Goal: Transaction & Acquisition: Purchase product/service

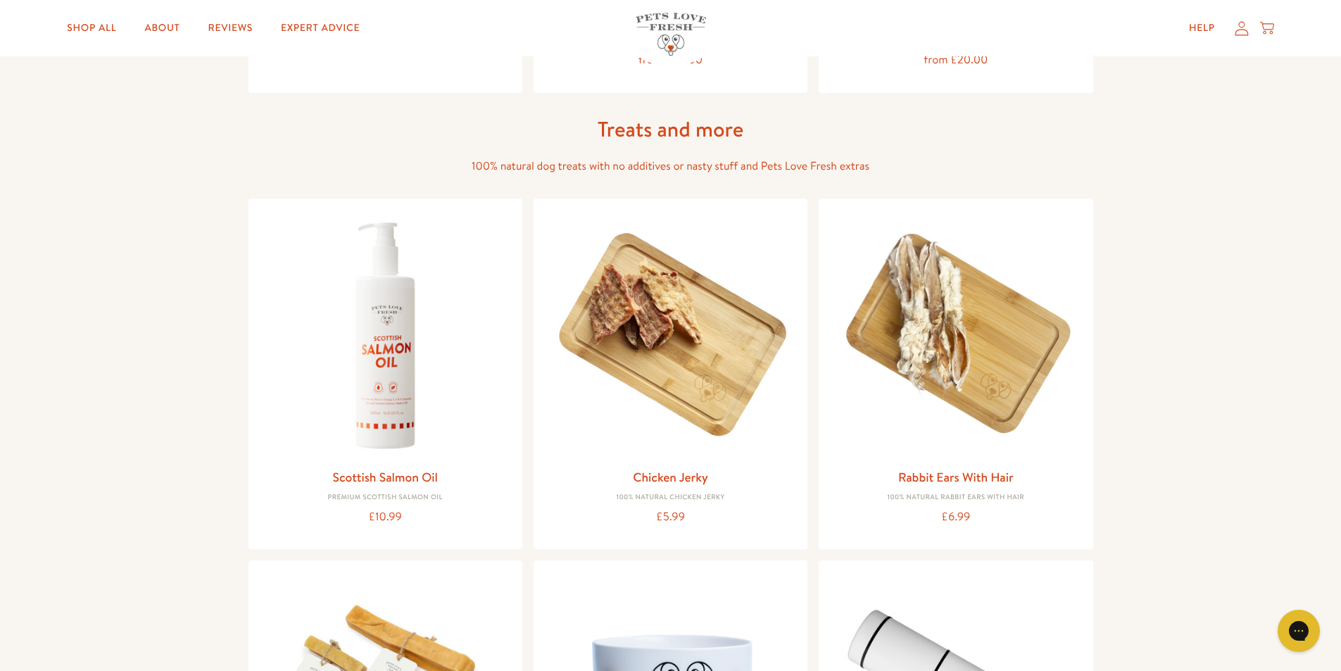
scroll to position [1056, 0]
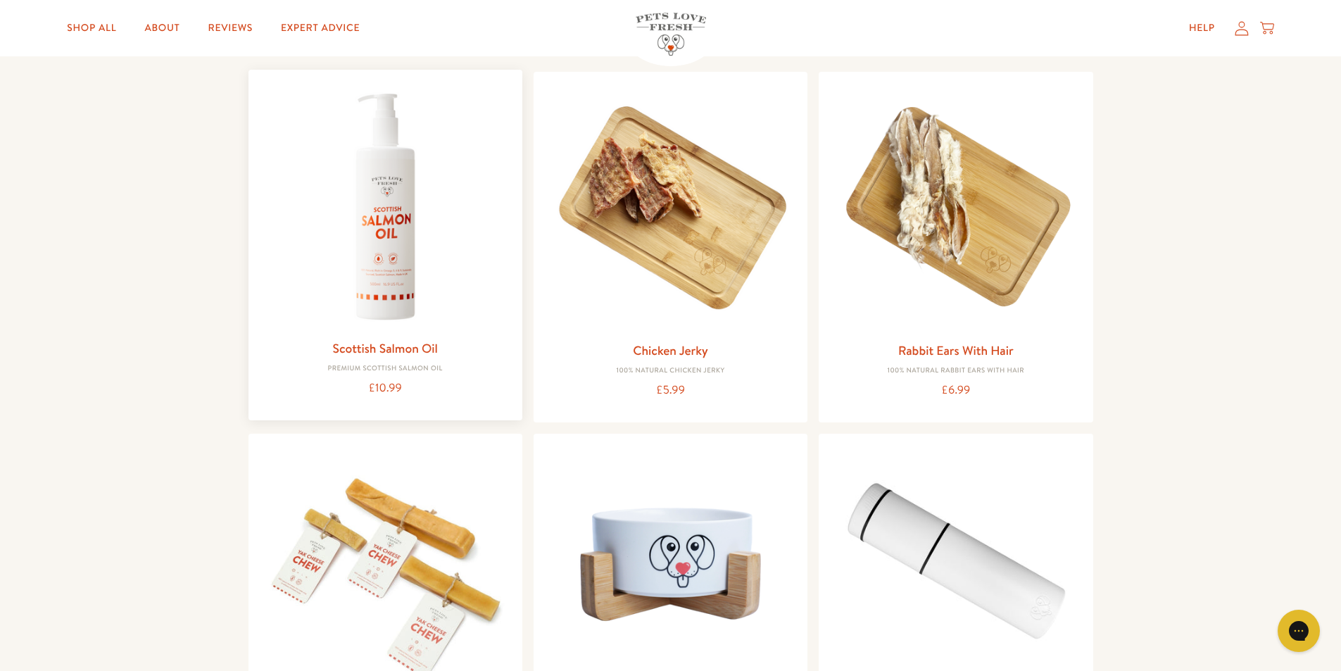
click at [391, 237] on img at bounding box center [385, 206] width 251 height 251
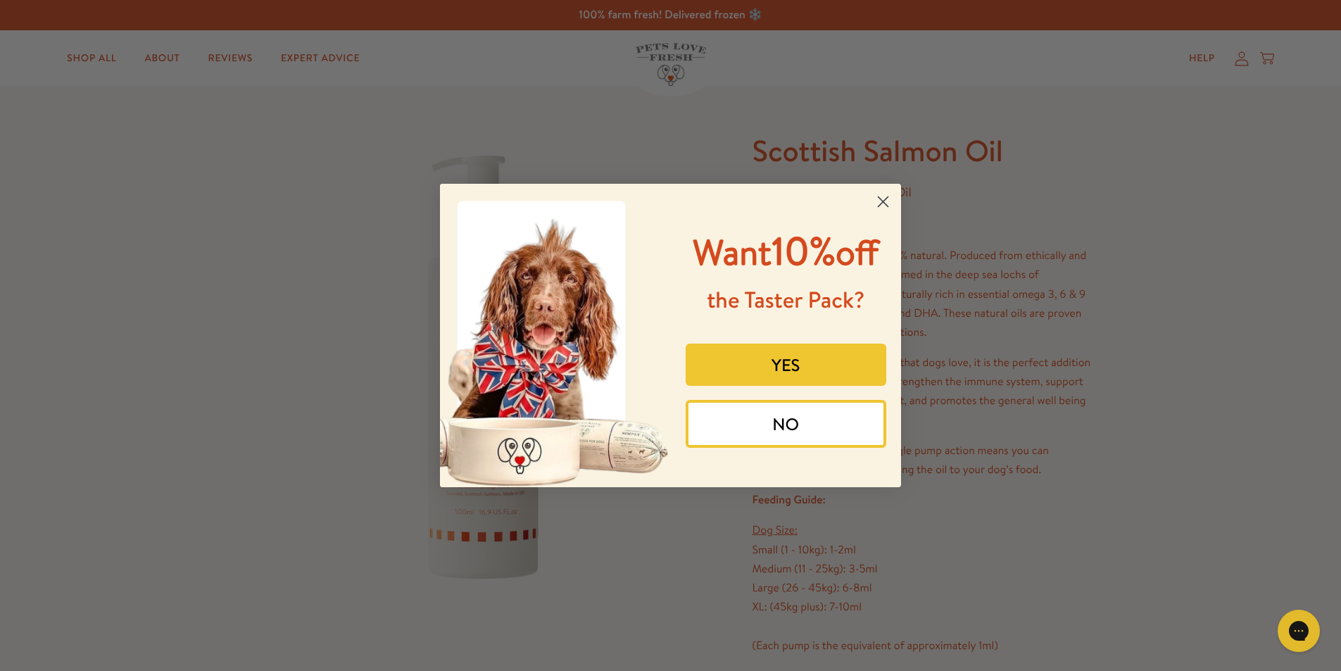
click at [878, 198] on circle "Close dialog" at bounding box center [882, 201] width 23 height 23
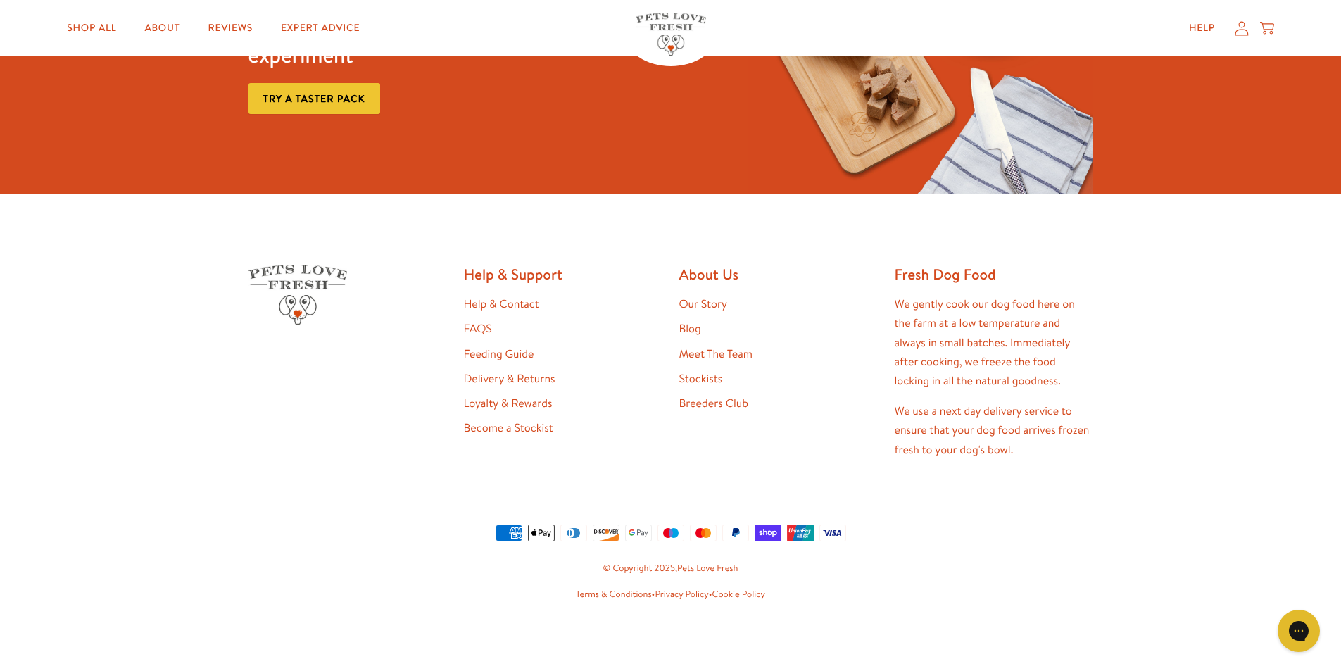
scroll to position [2416, 0]
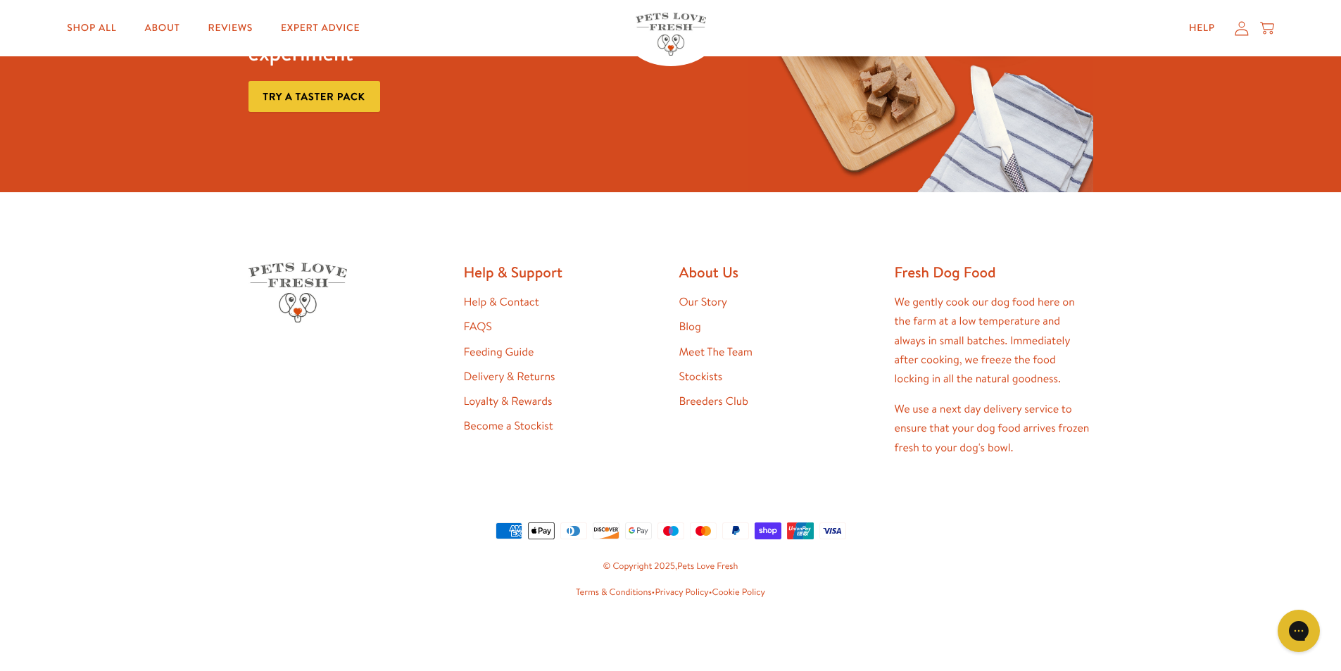
click at [485, 331] on link "FAQS" at bounding box center [478, 326] width 28 height 15
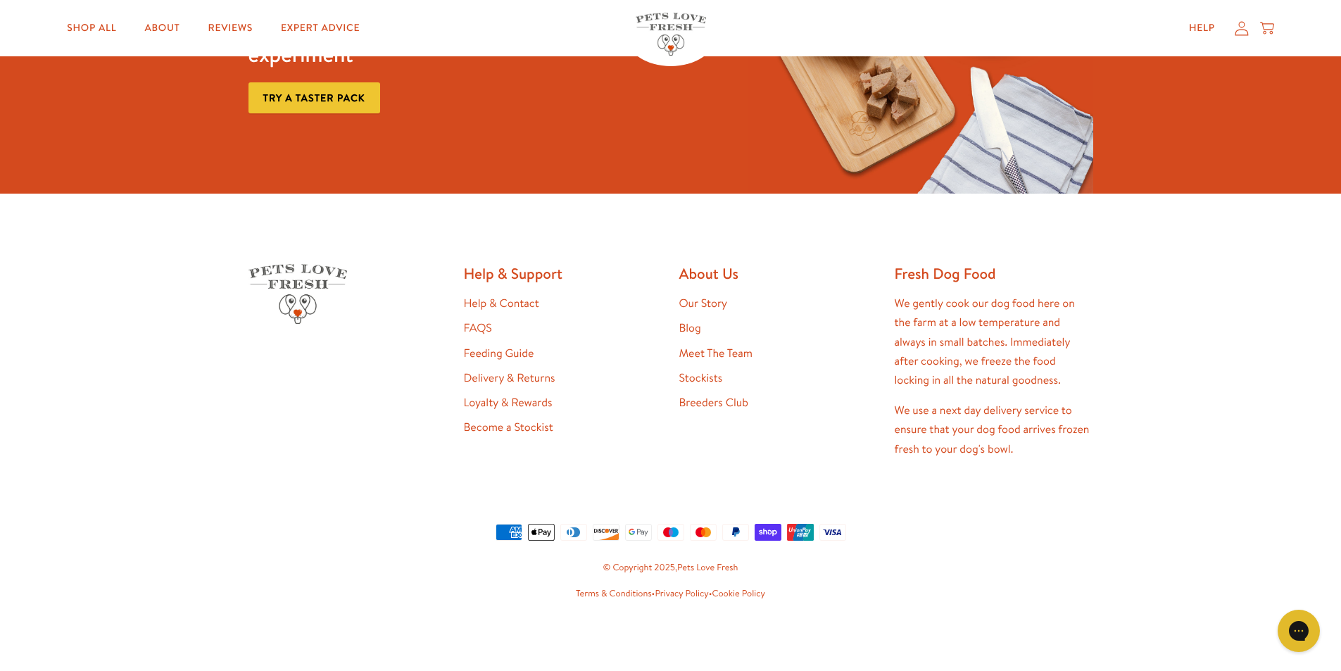
click at [697, 305] on link "Our Story" at bounding box center [703, 303] width 49 height 15
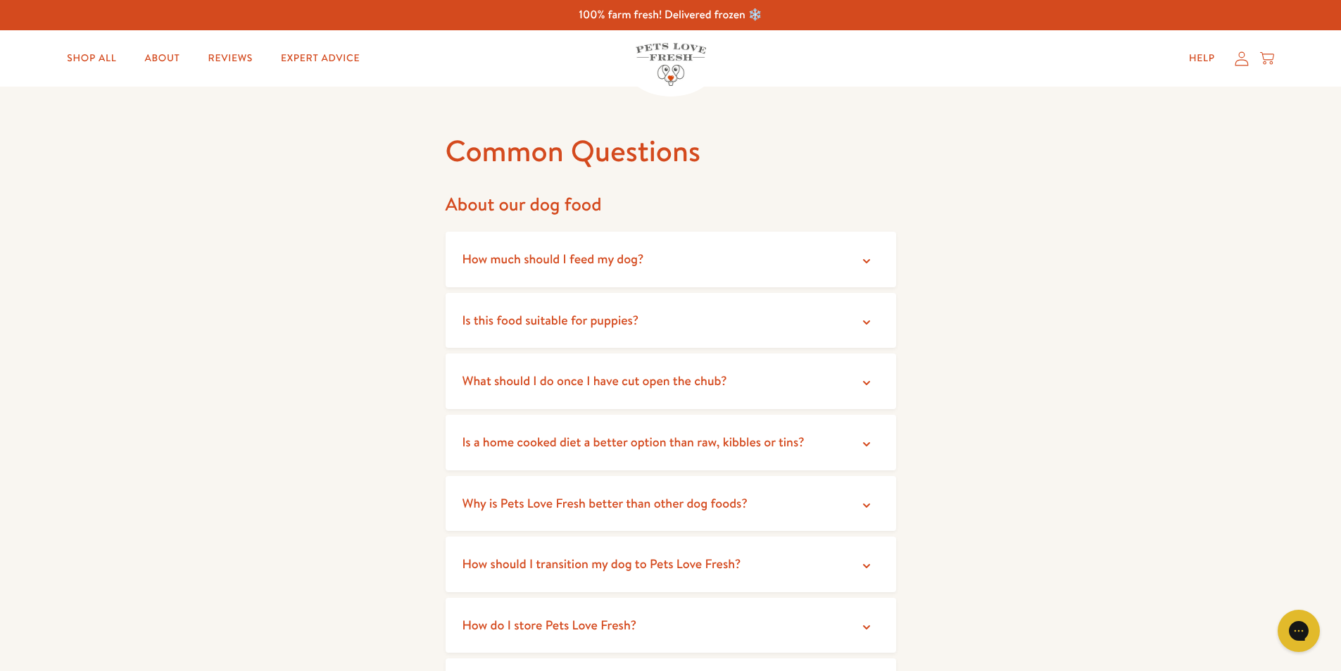
click at [866, 383] on icon at bounding box center [866, 383] width 14 height 14
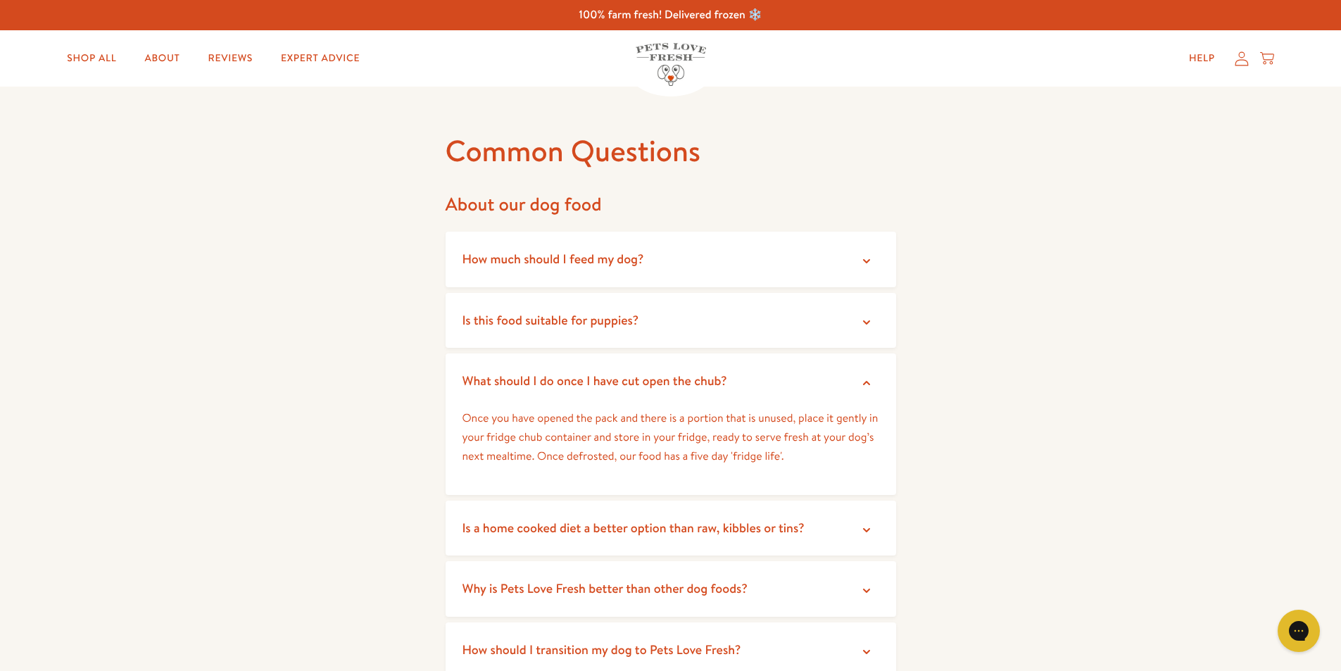
click at [868, 527] on icon at bounding box center [866, 530] width 14 height 14
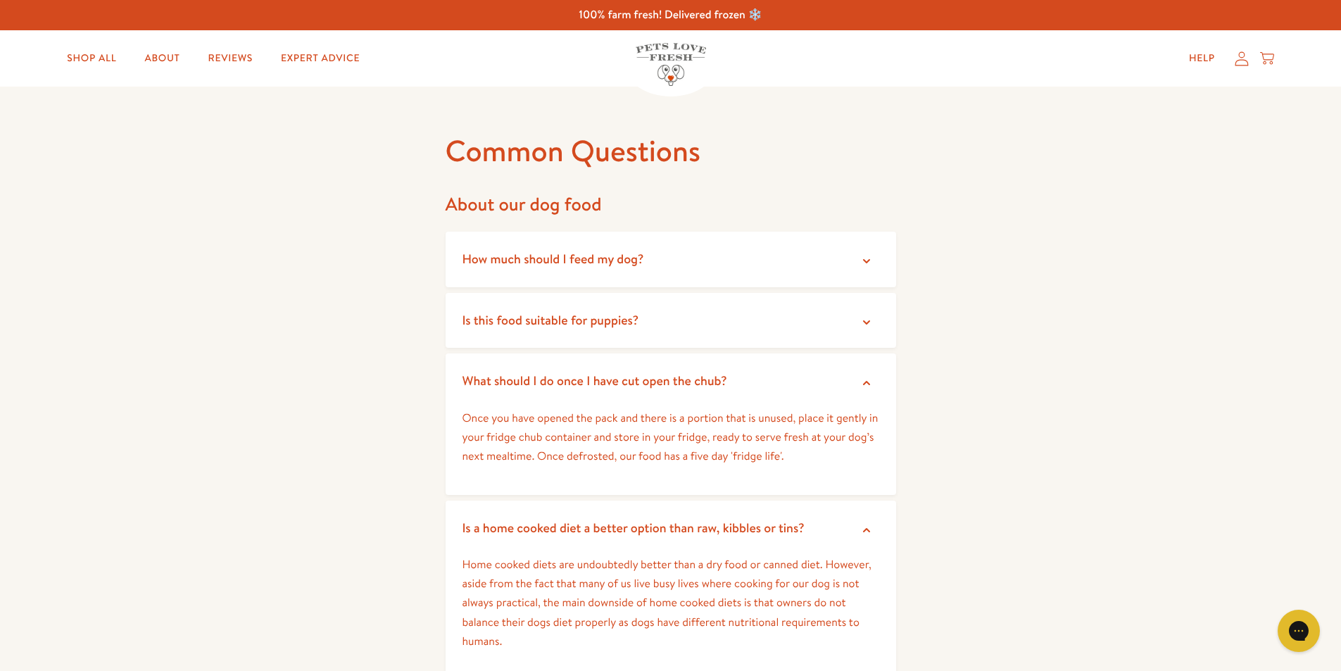
click at [869, 527] on icon at bounding box center [866, 530] width 14 height 14
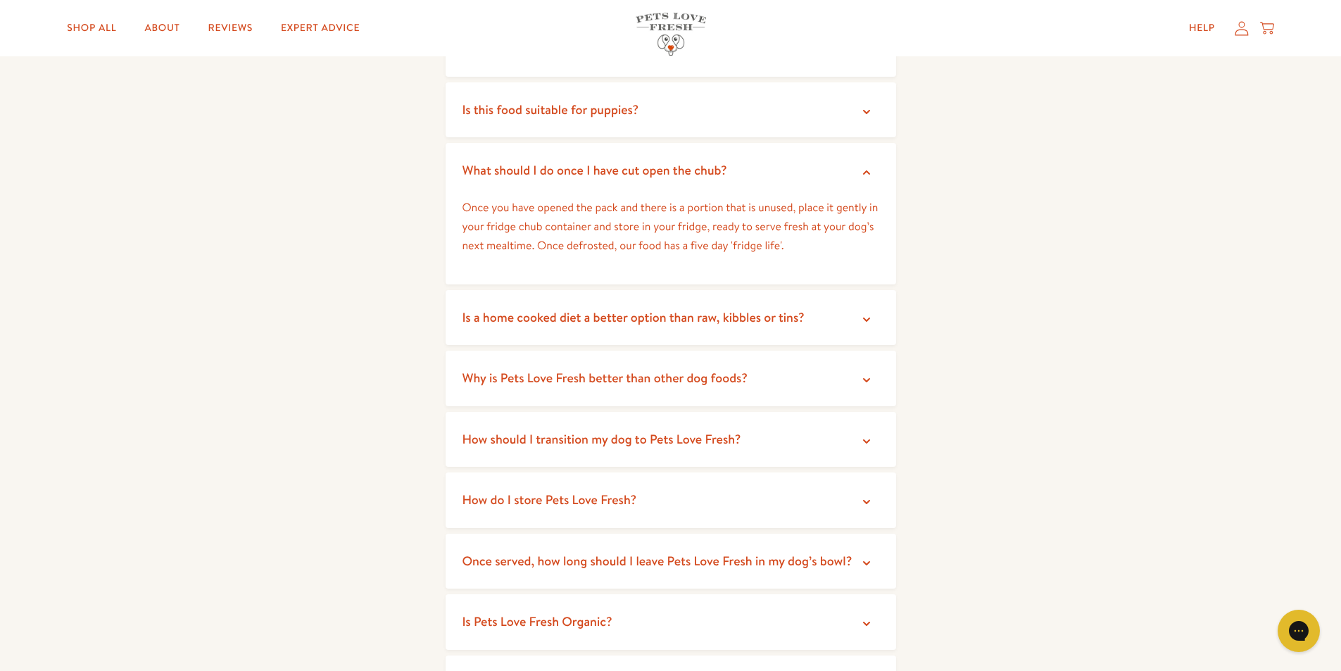
scroll to position [211, 0]
click at [867, 379] on icon at bounding box center [866, 379] width 7 height 4
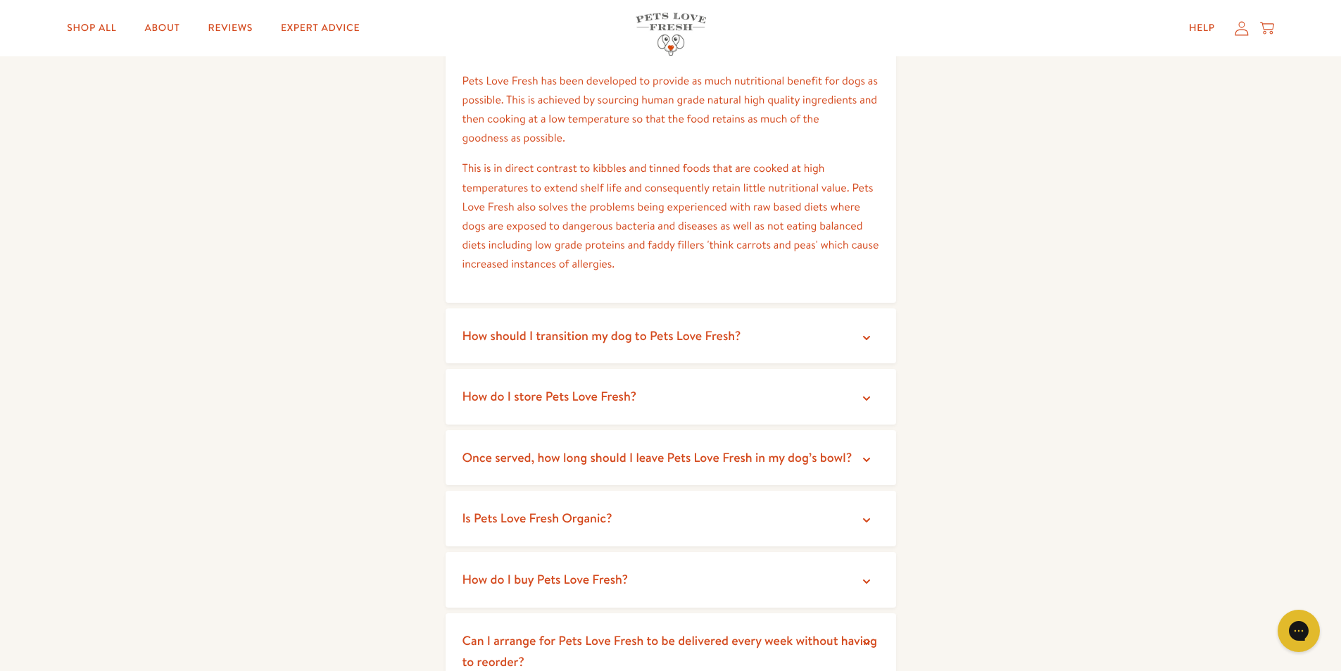
scroll to position [563, 0]
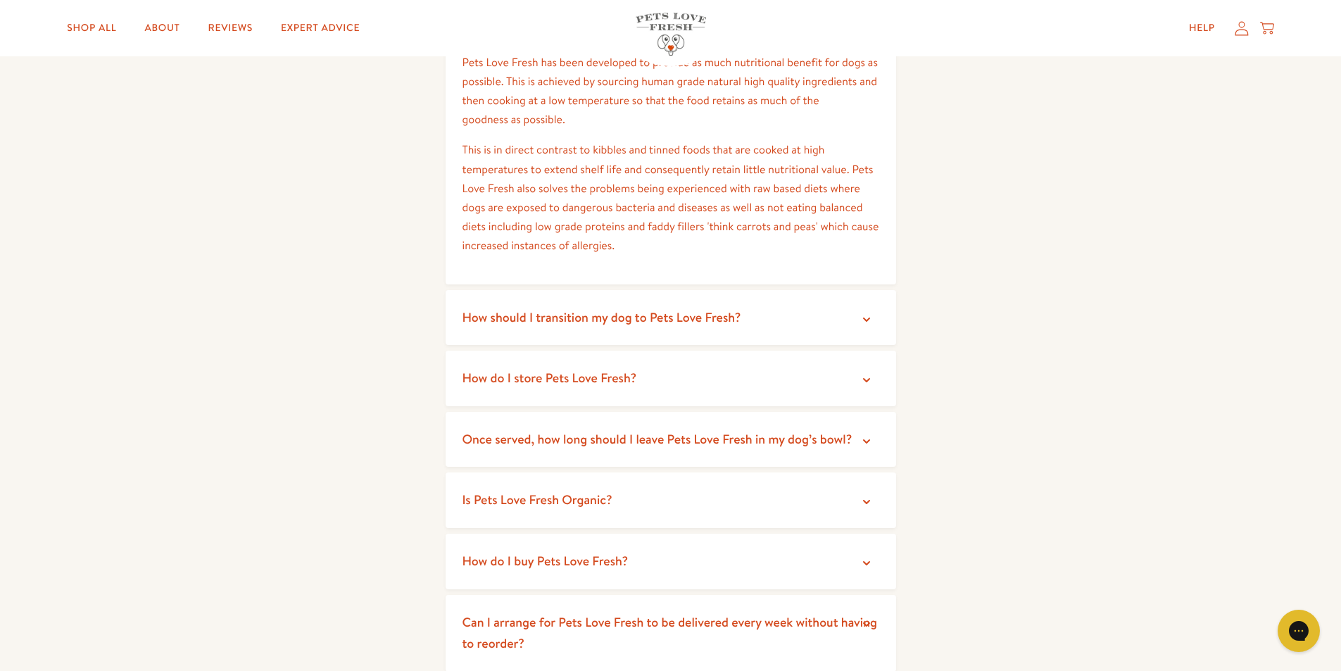
click at [866, 321] on icon at bounding box center [866, 319] width 7 height 4
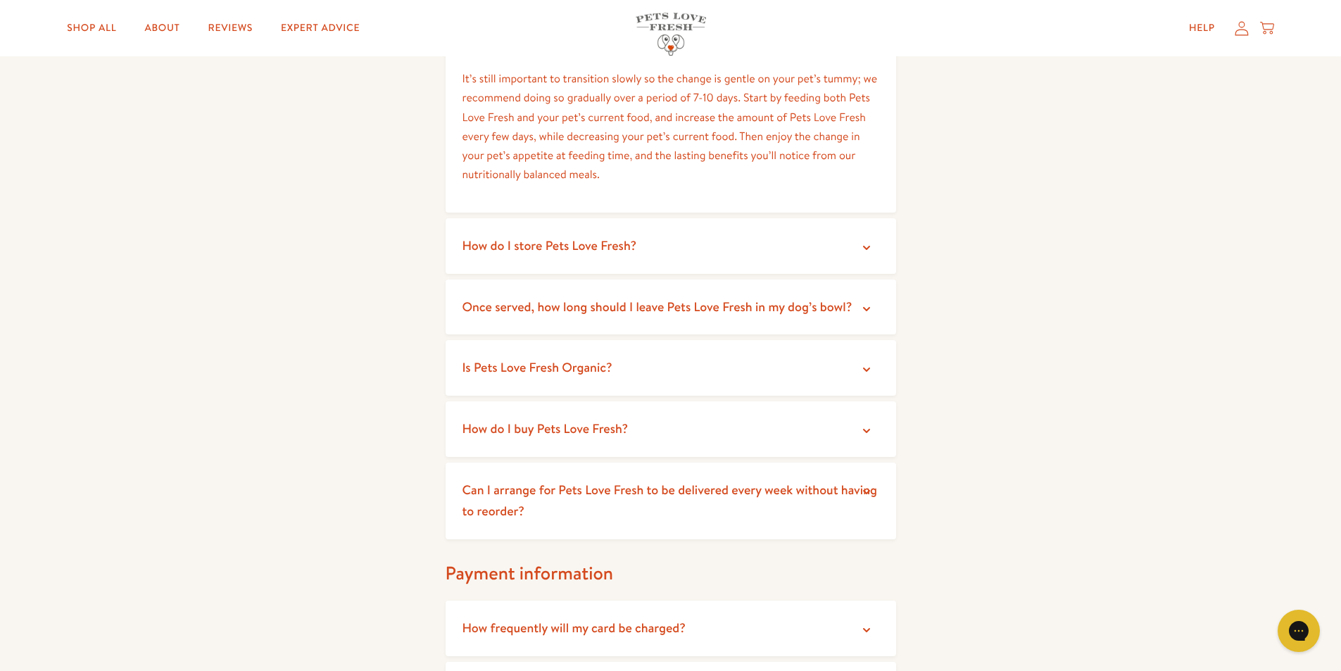
scroll to position [845, 0]
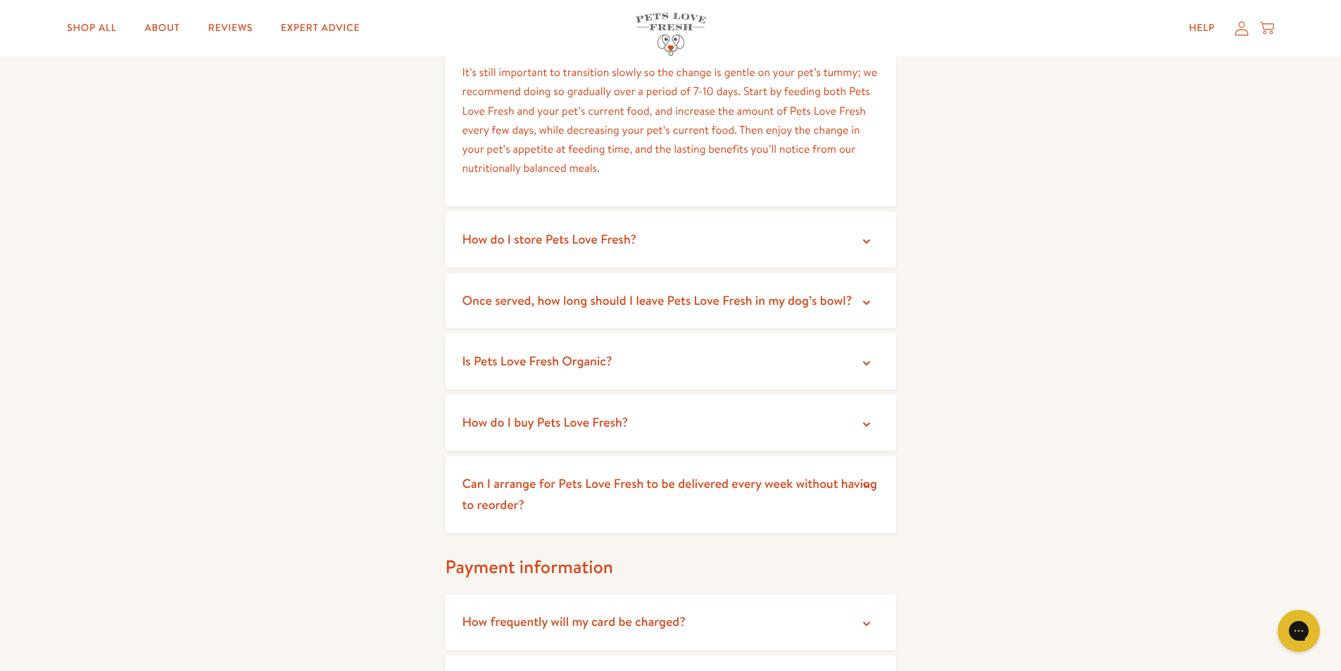
click at [866, 240] on icon at bounding box center [866, 241] width 14 height 14
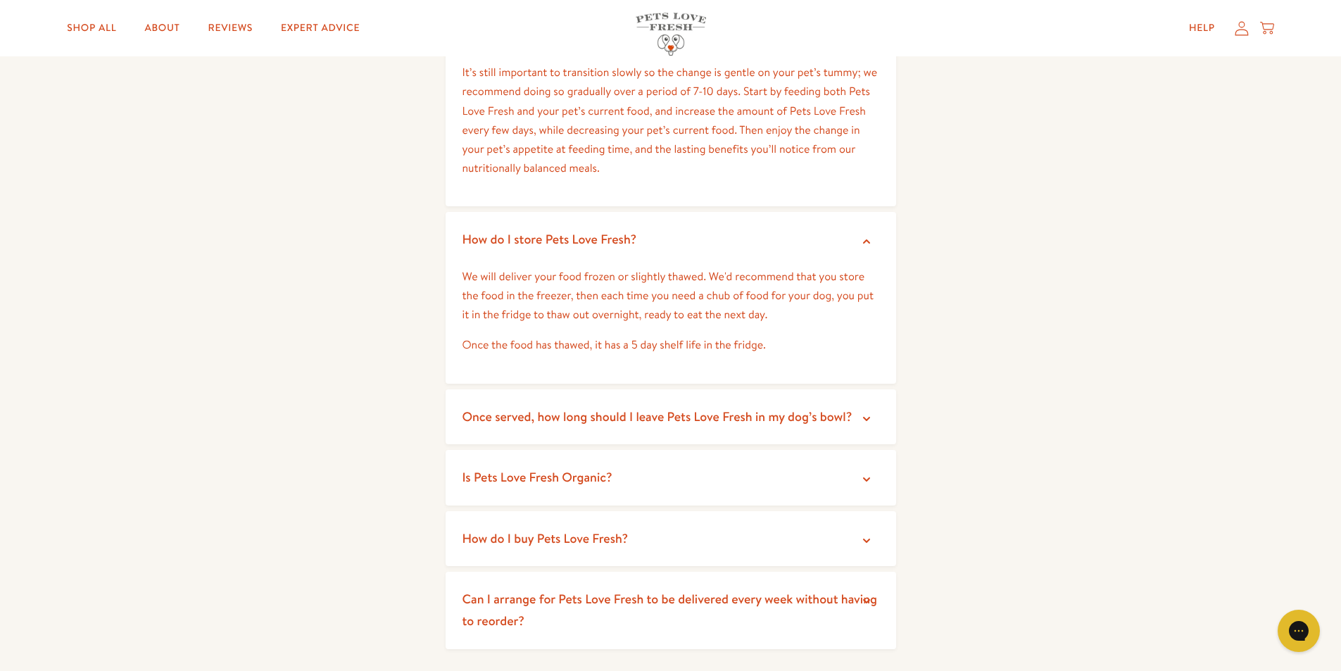
click at [870, 418] on icon at bounding box center [866, 419] width 14 height 14
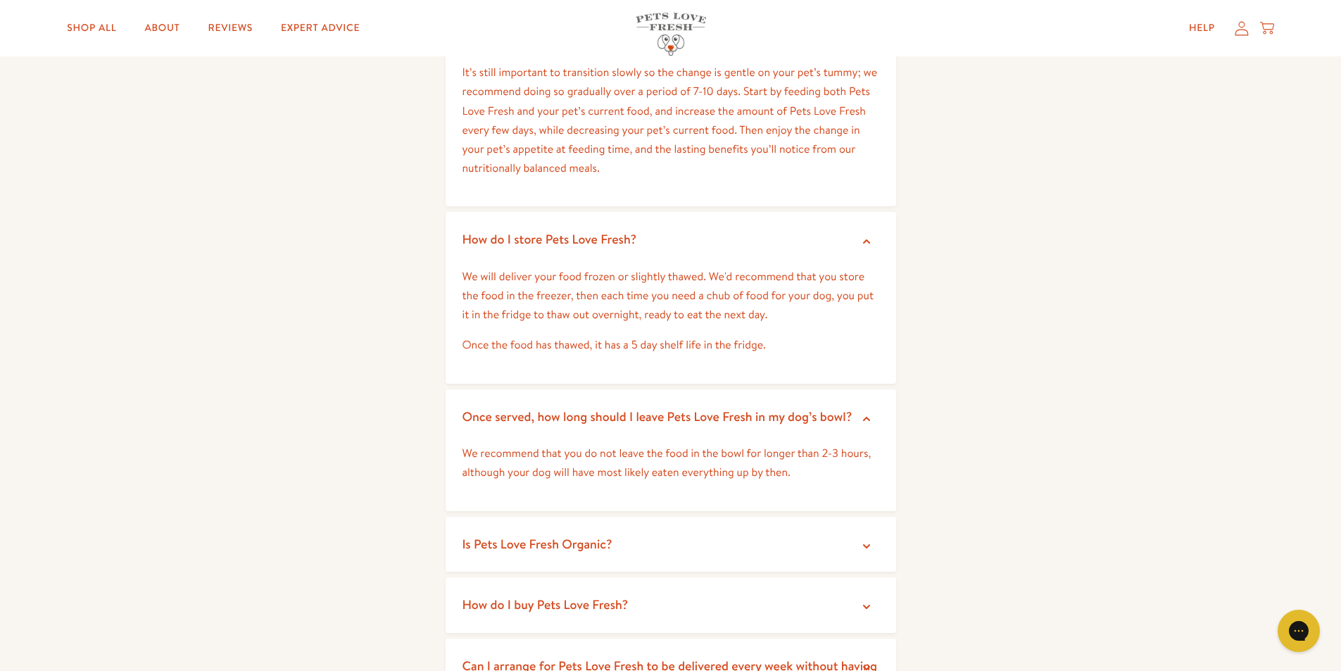
click at [866, 419] on icon at bounding box center [866, 419] width 14 height 14
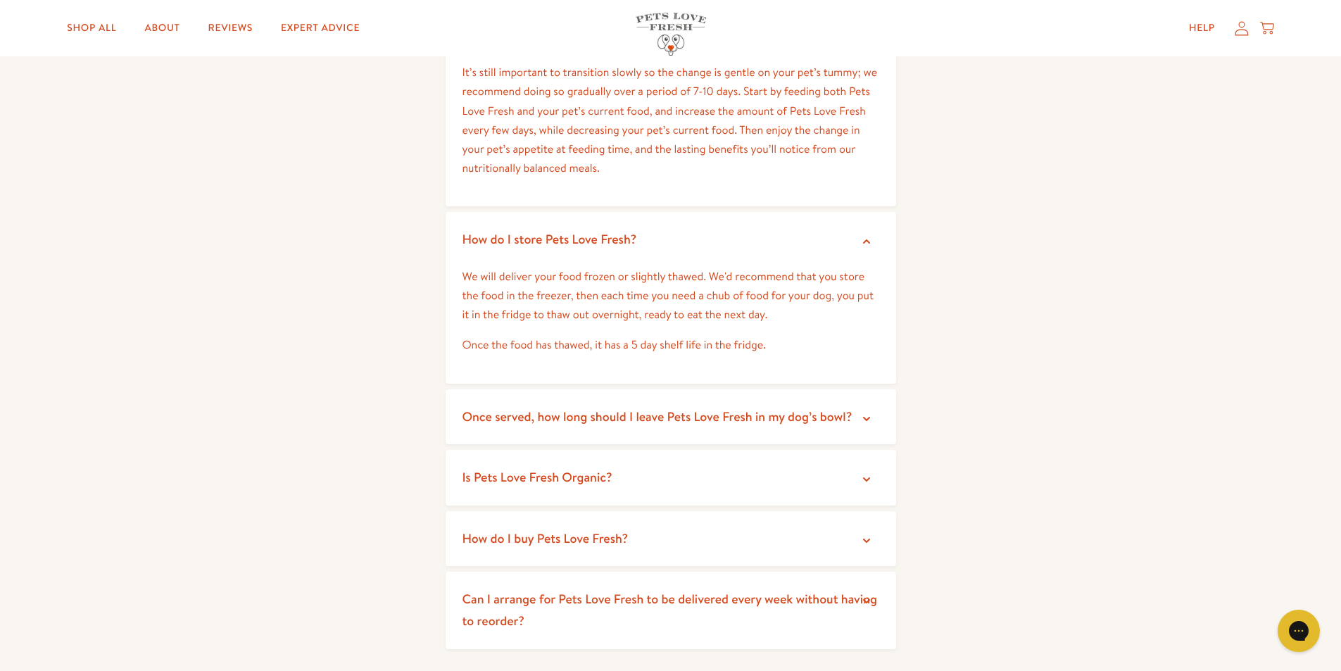
click at [862, 479] on icon at bounding box center [866, 479] width 14 height 14
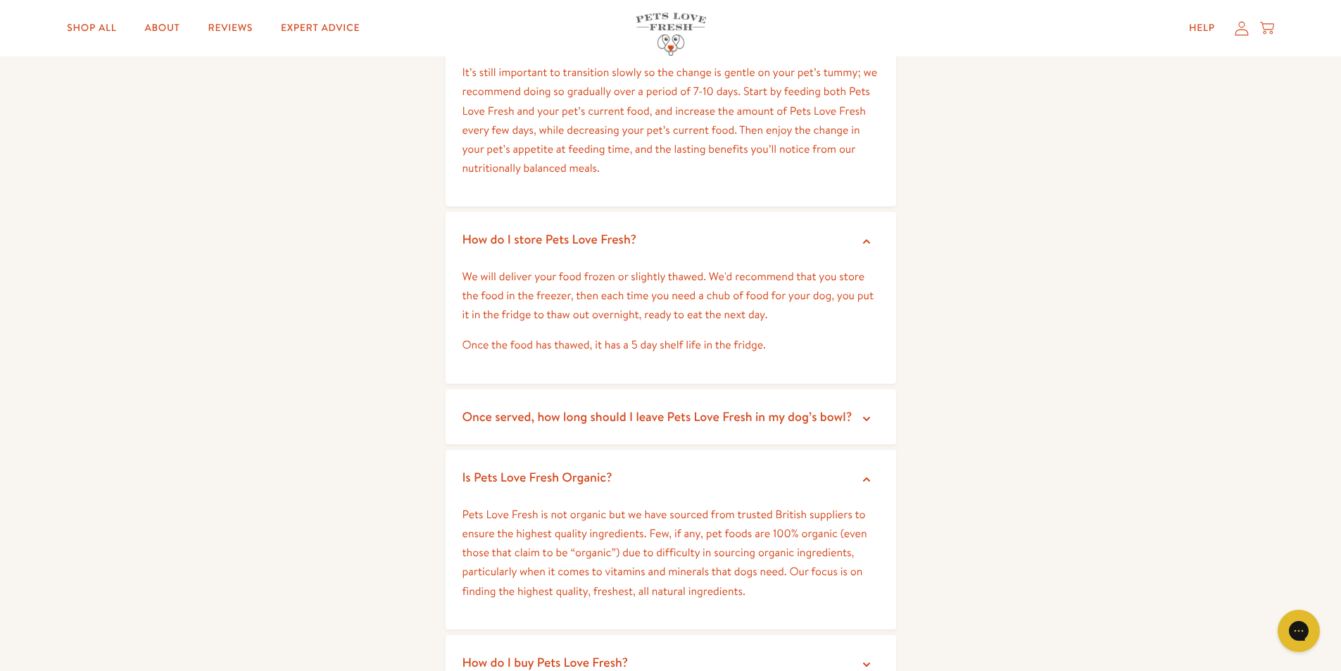
click at [863, 476] on icon at bounding box center [866, 479] width 14 height 14
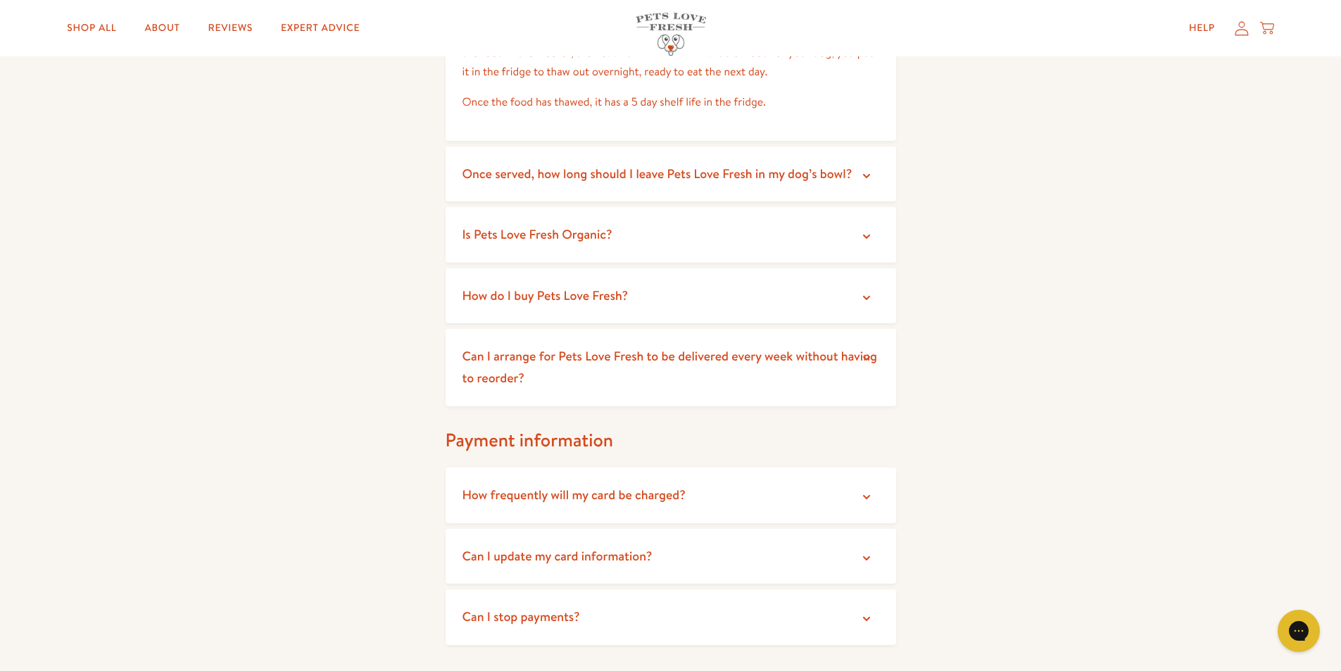
scroll to position [1126, 0]
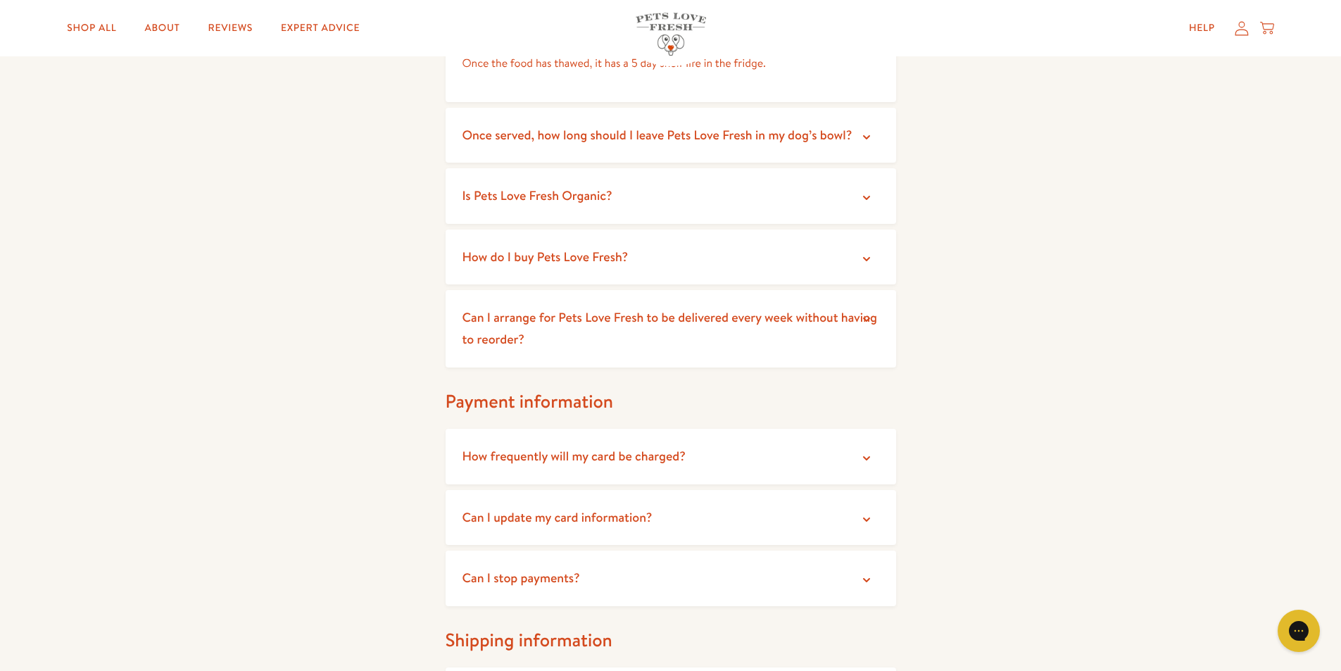
click at [689, 320] on span "Can I arrange for Pets Love Fresh to be delivered every week without having to …" at bounding box center [669, 327] width 415 height 39
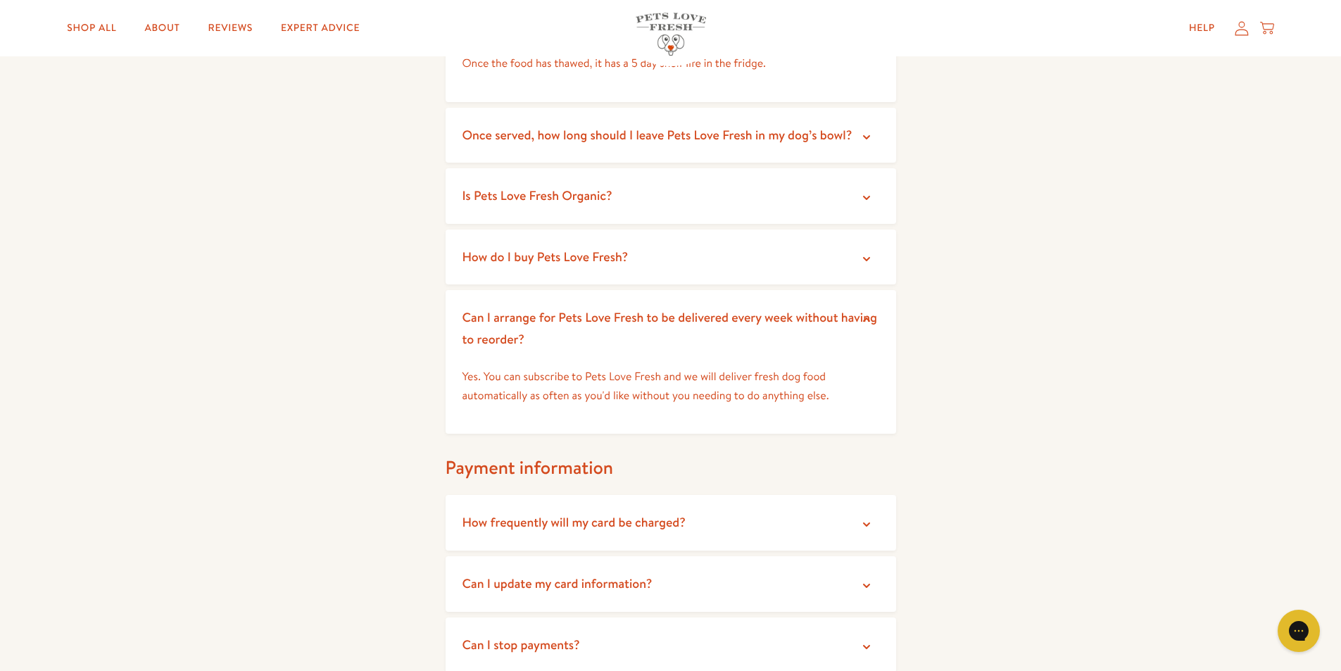
click at [721, 388] on p "Yes. You can subscribe to Pets Love Fresh and we will deliver fresh dog food au…" at bounding box center [670, 386] width 417 height 38
click at [650, 310] on span "Can I arrange for Pets Love Fresh to be delivered every week without having to …" at bounding box center [669, 327] width 415 height 39
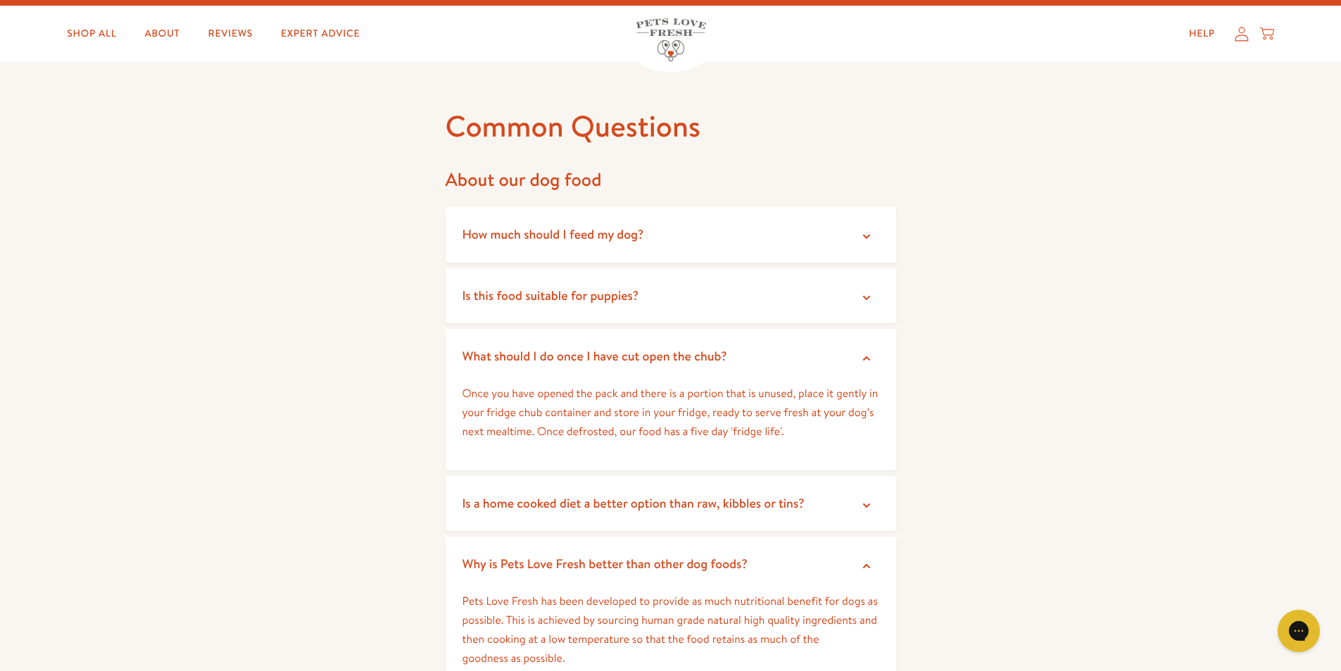
scroll to position [0, 0]
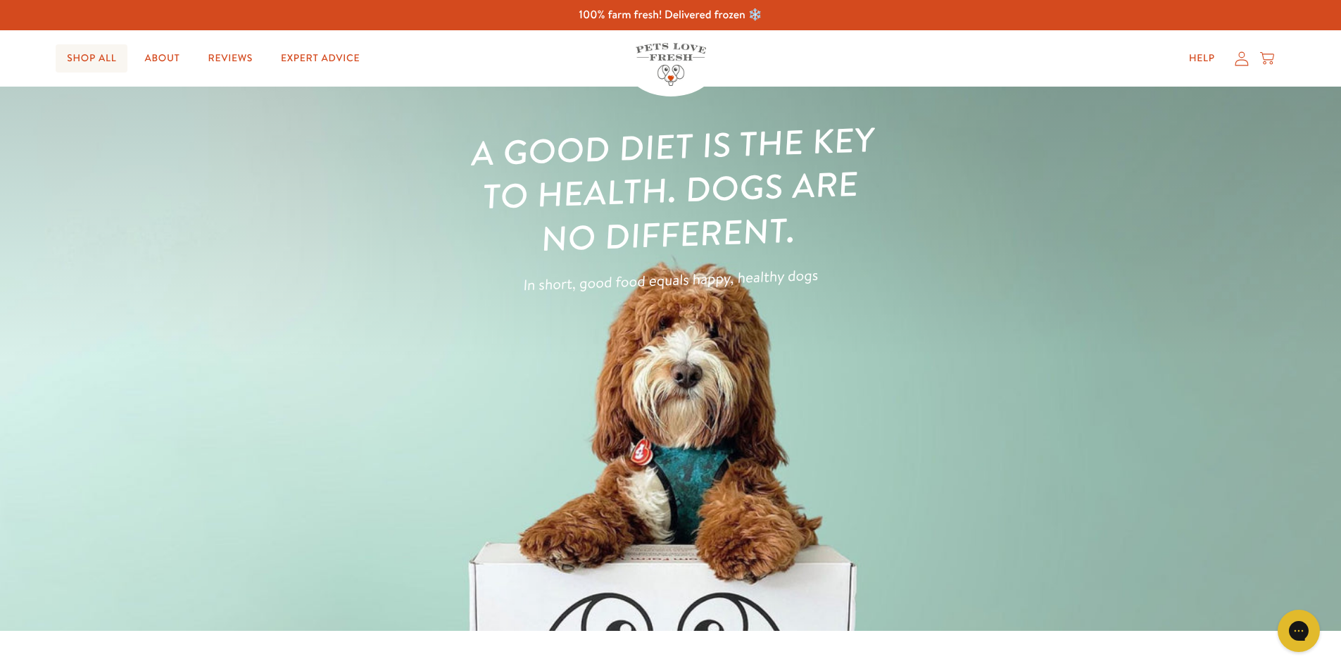
click at [75, 56] on link "Shop All" at bounding box center [92, 58] width 72 height 28
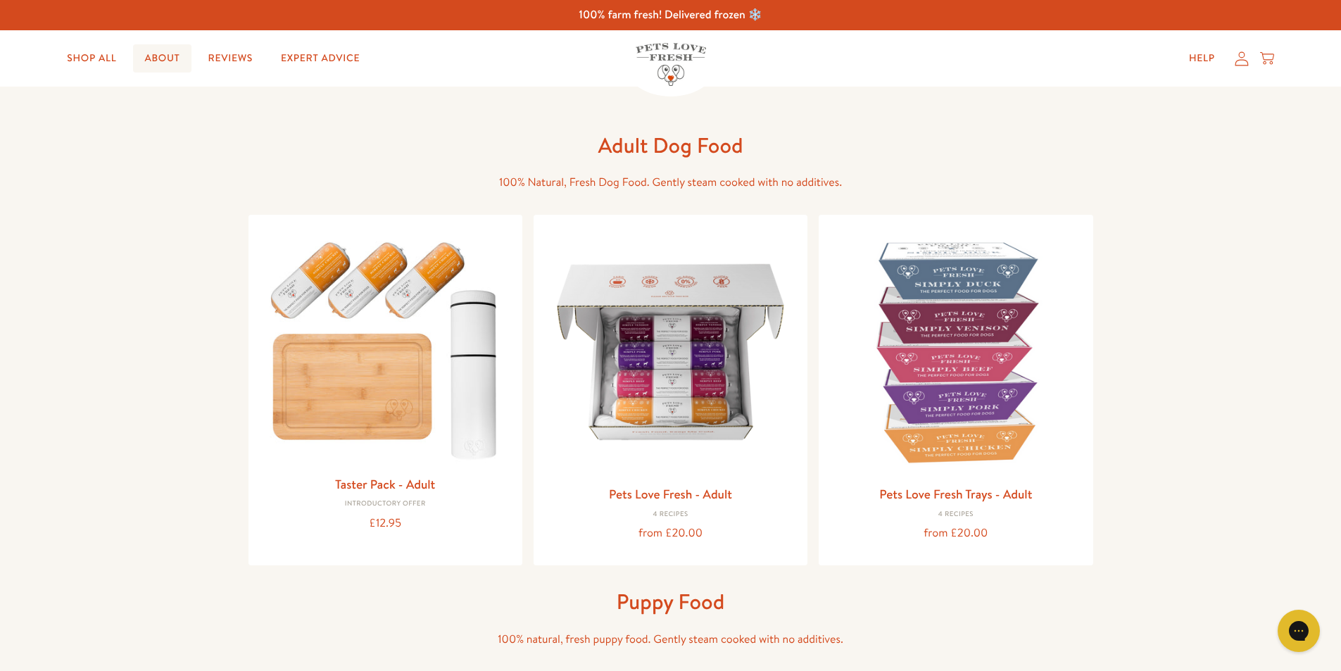
click at [174, 60] on link "About" at bounding box center [162, 58] width 58 height 28
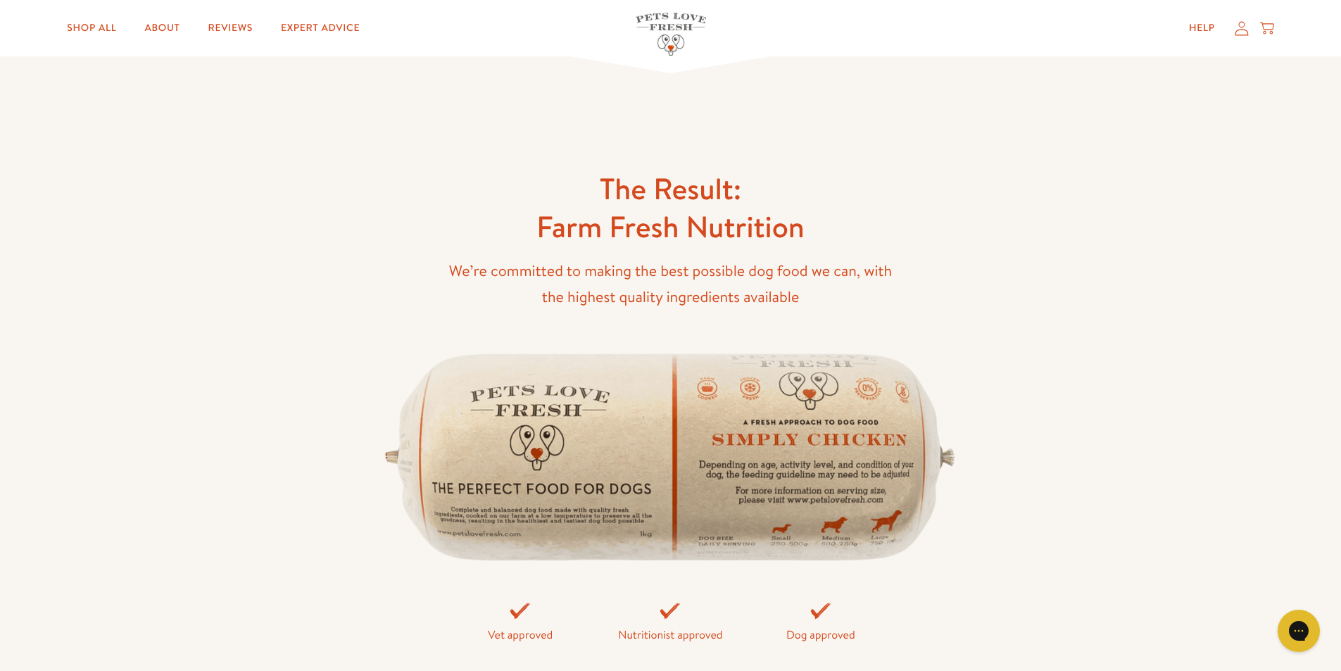
scroll to position [3097, 0]
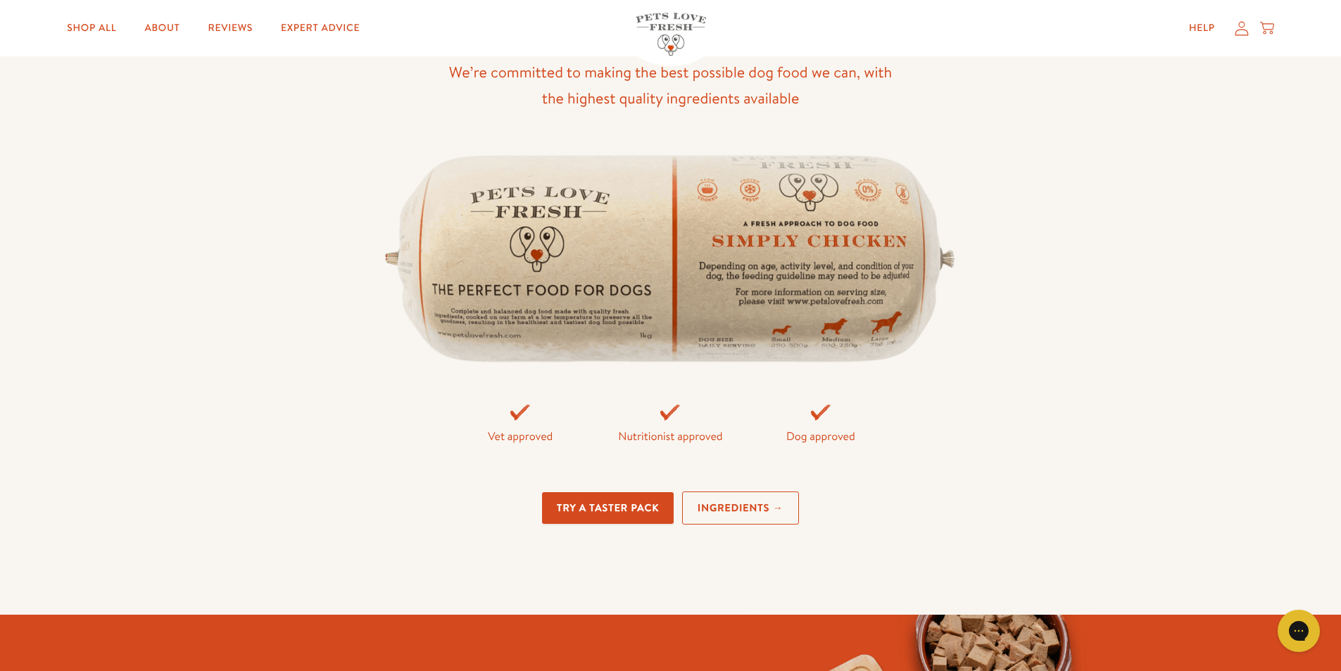
click at [745, 505] on link "Ingredients →" at bounding box center [740, 507] width 117 height 33
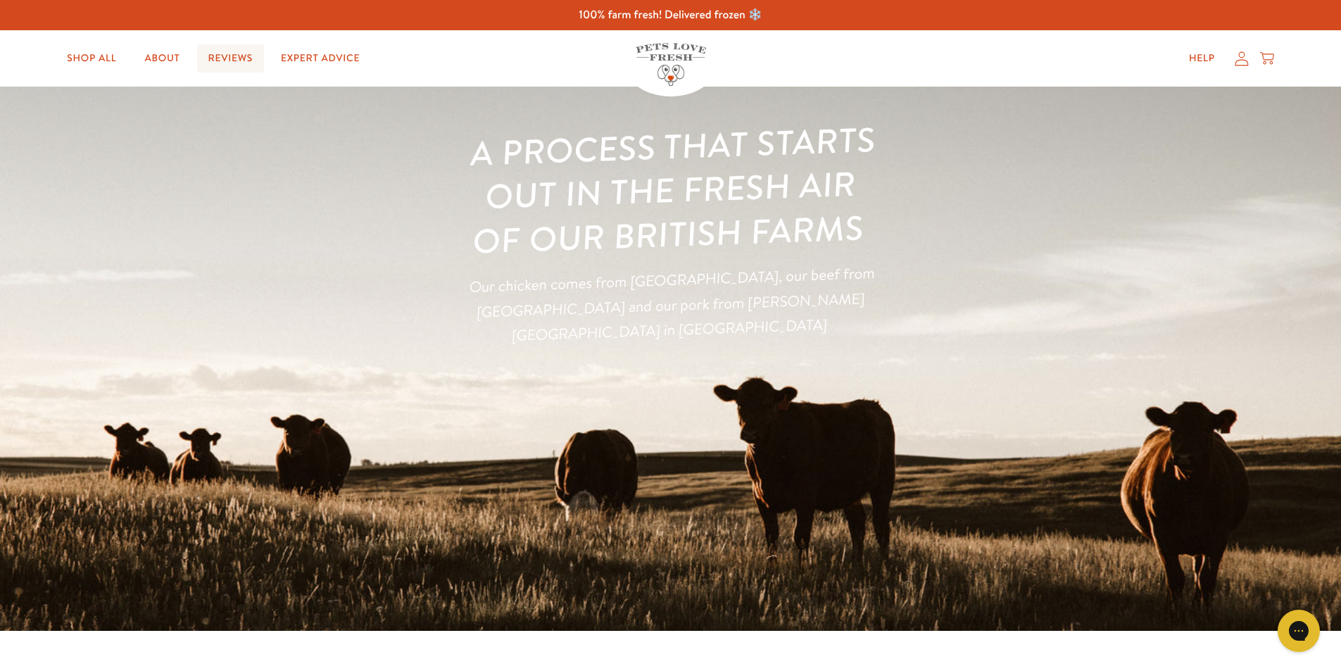
click at [241, 55] on link "Reviews" at bounding box center [230, 58] width 67 height 28
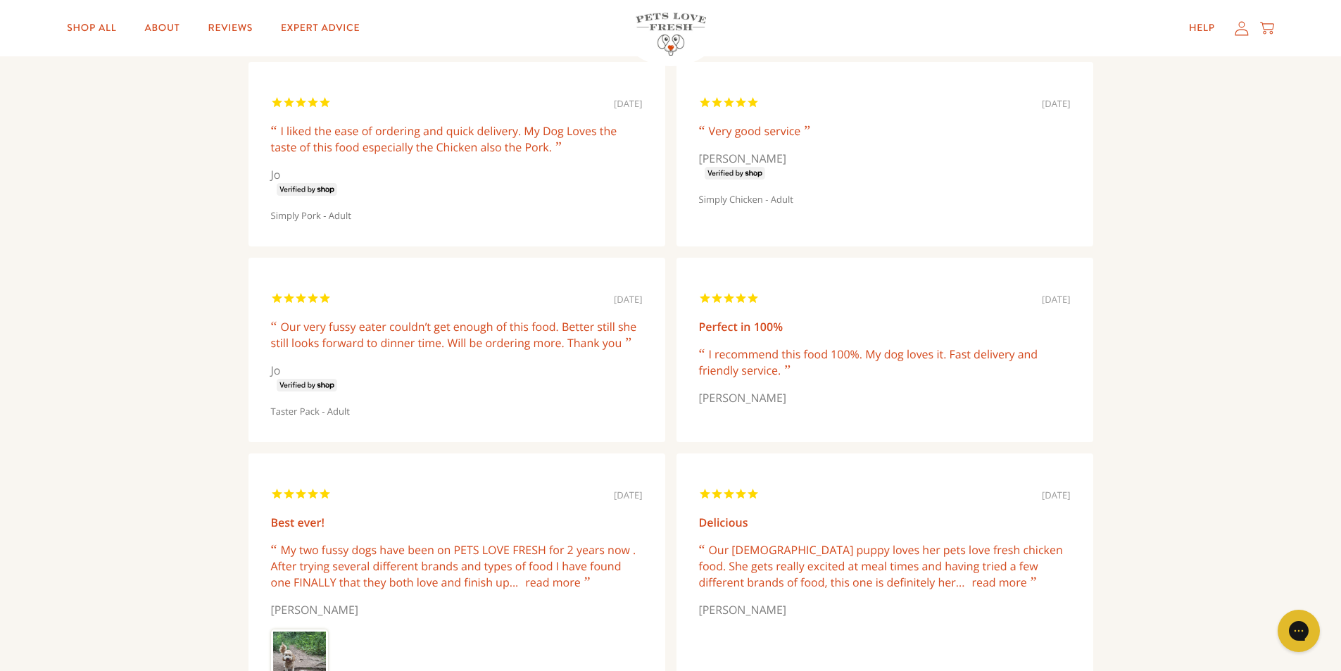
scroll to position [493, 0]
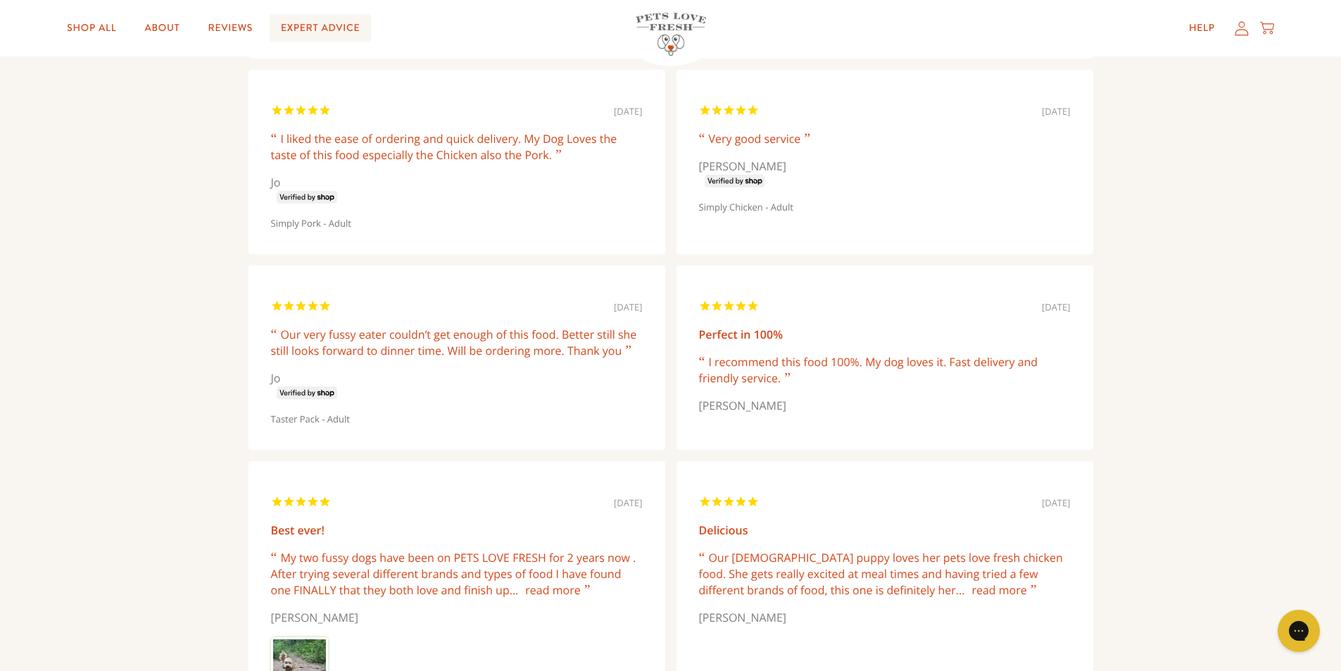
click at [322, 27] on link "Expert Advice" at bounding box center [320, 28] width 101 height 28
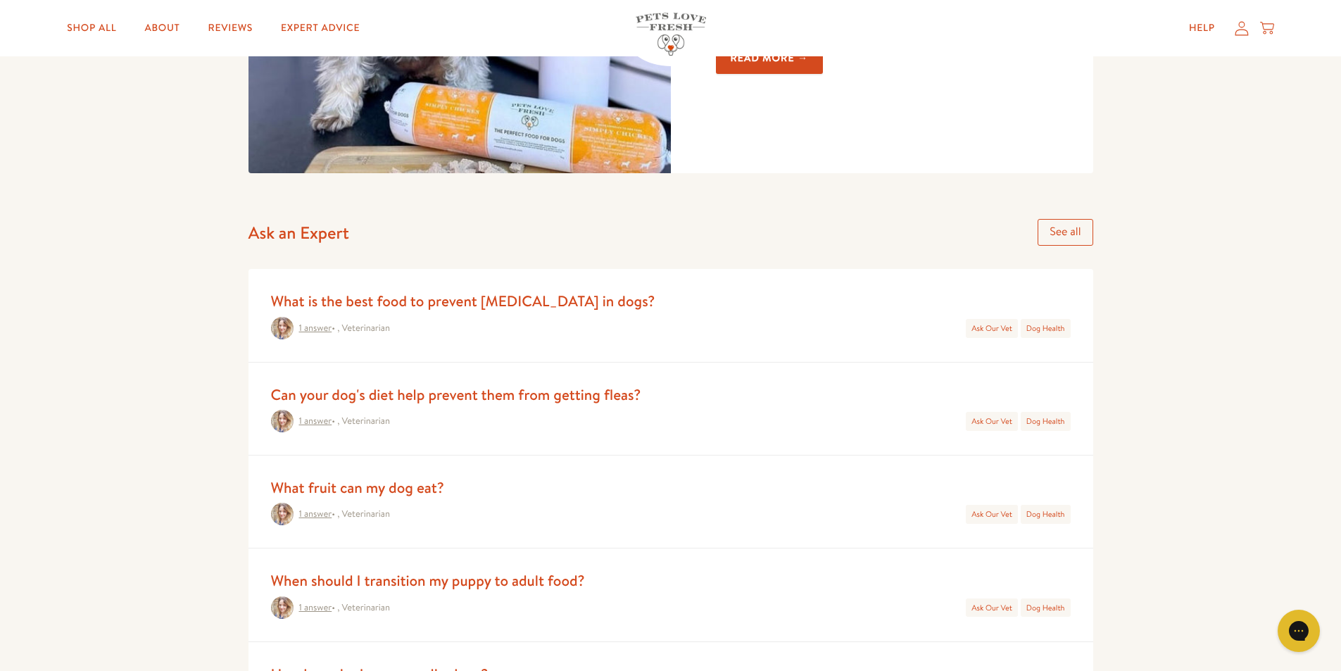
scroll to position [493, 0]
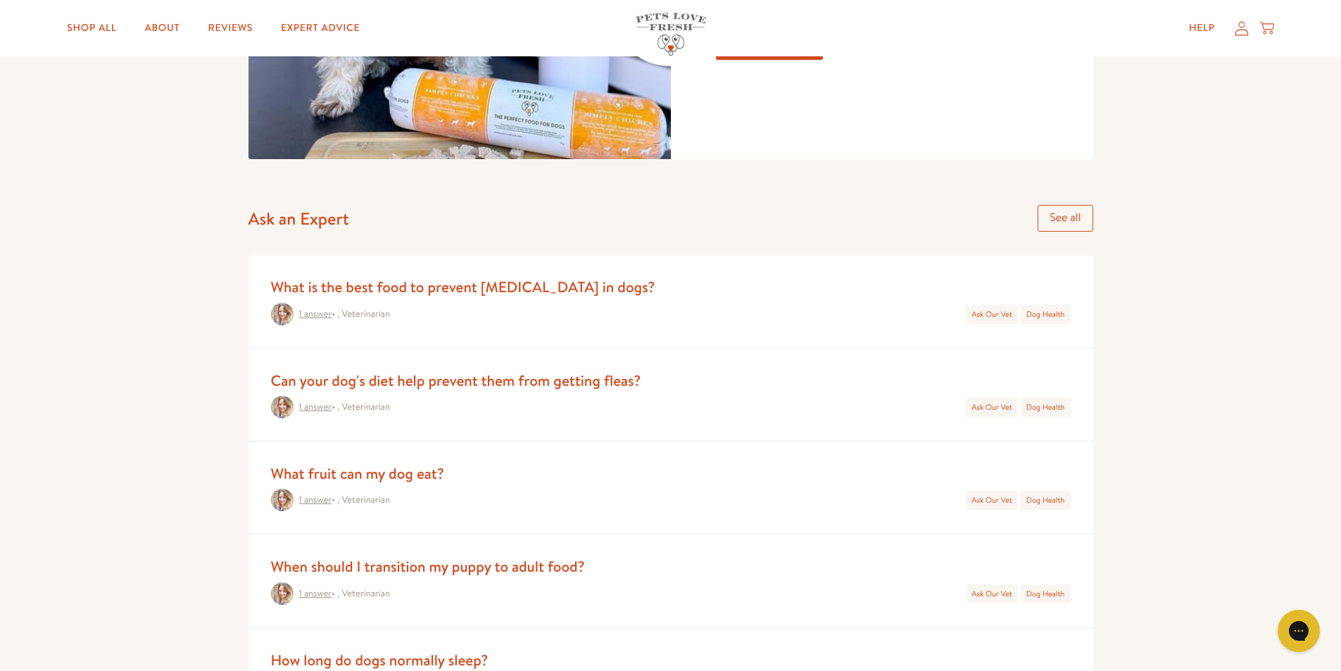
click at [449, 289] on link "What is the best food to prevent [MEDICAL_DATA] in dogs?" at bounding box center [463, 287] width 384 height 20
click at [558, 379] on link "Can your dog's diet help prevent them from getting fleas?" at bounding box center [456, 380] width 370 height 20
click at [466, 286] on link "What is the best food to prevent [MEDICAL_DATA] in dogs?" at bounding box center [463, 287] width 384 height 20
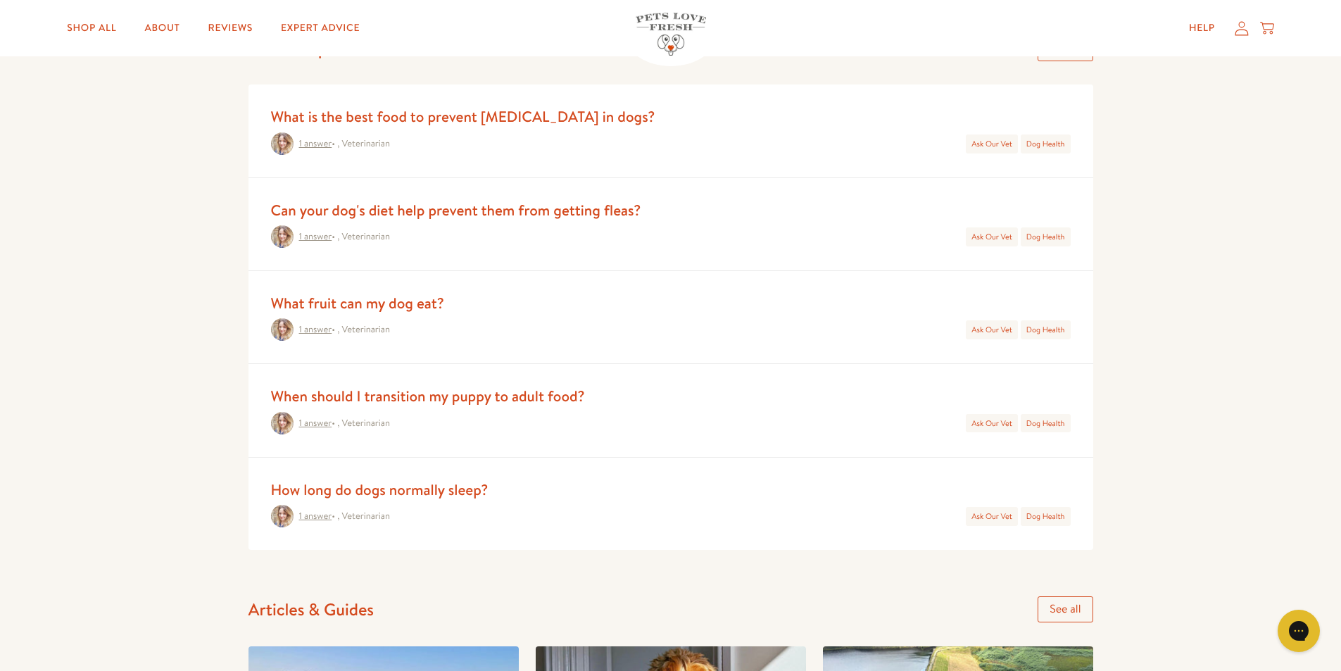
scroll to position [704, 0]
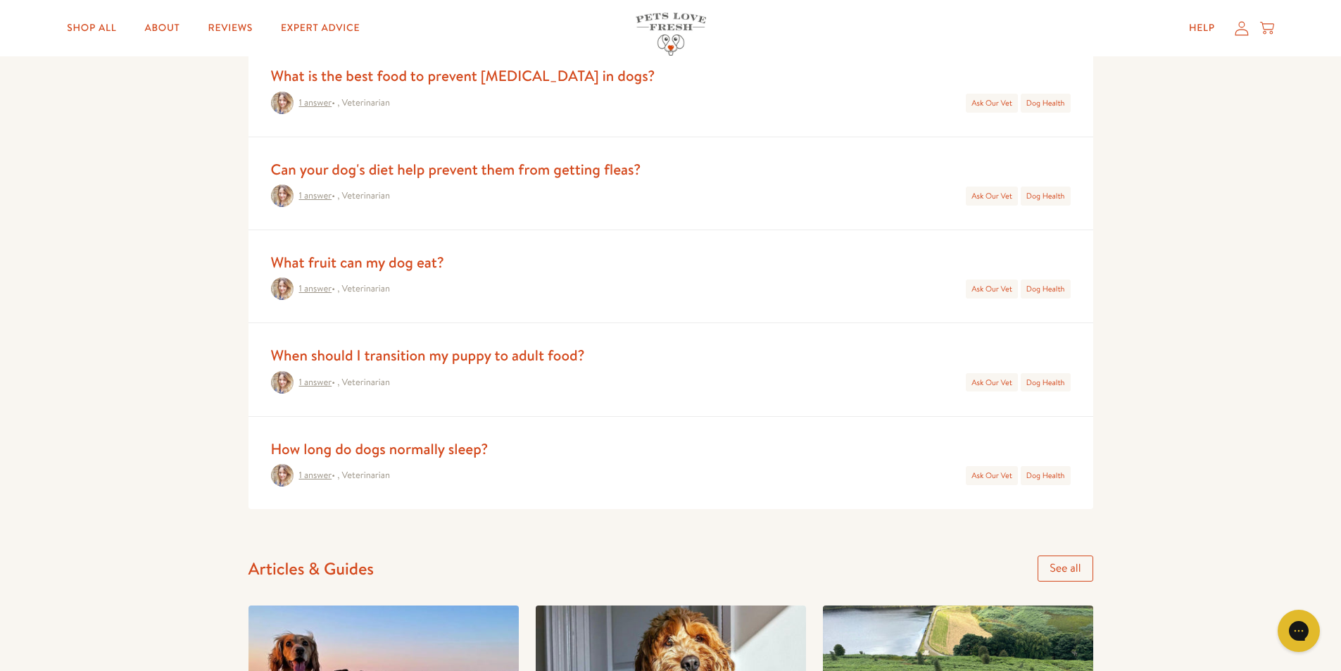
click at [362, 267] on link "What fruit can my dog eat?" at bounding box center [357, 262] width 173 height 20
click at [507, 348] on link "When should I transition my puppy to adult food?" at bounding box center [428, 355] width 314 height 20
click at [371, 450] on link "How long do dogs normally sleep?" at bounding box center [379, 448] width 217 height 20
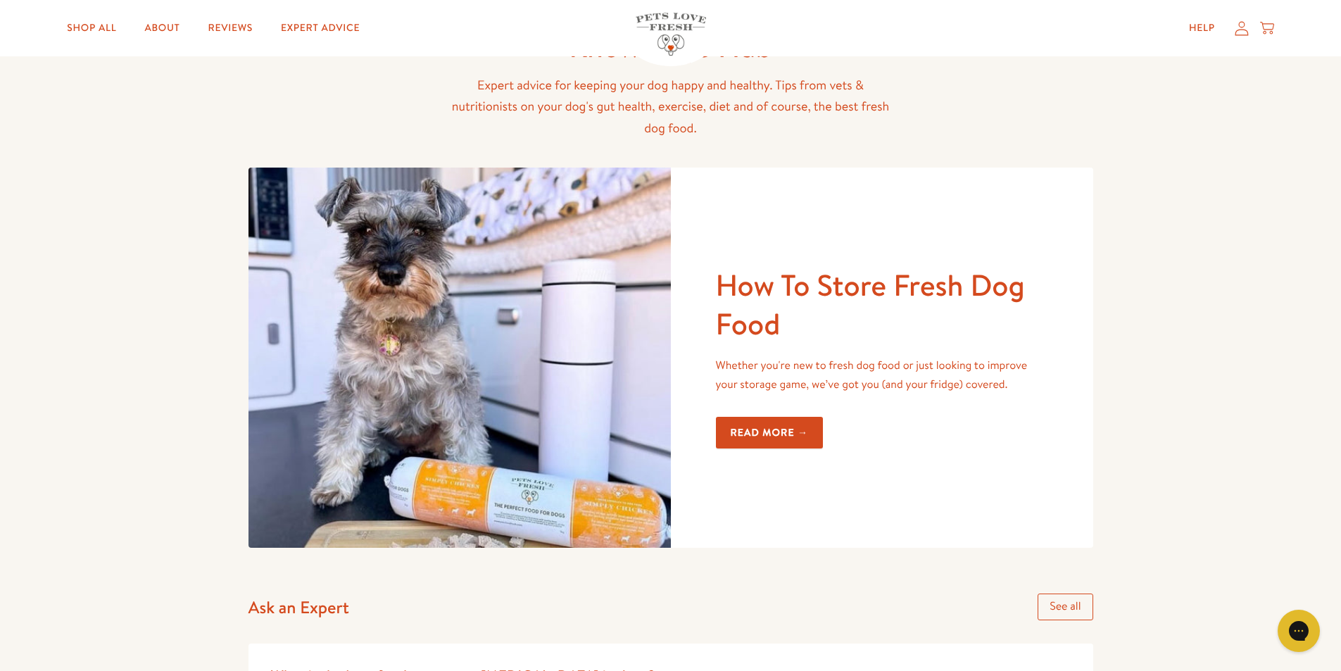
scroll to position [0, 0]
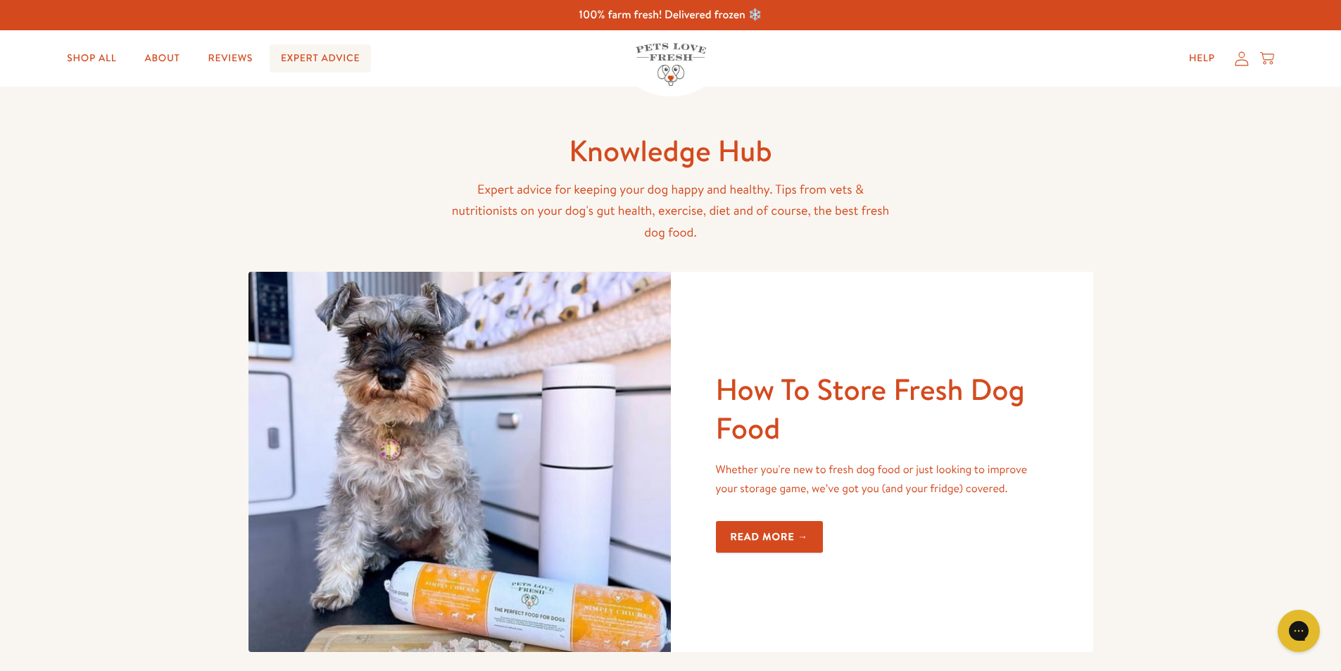
click at [334, 58] on link "Expert Advice" at bounding box center [320, 58] width 101 height 28
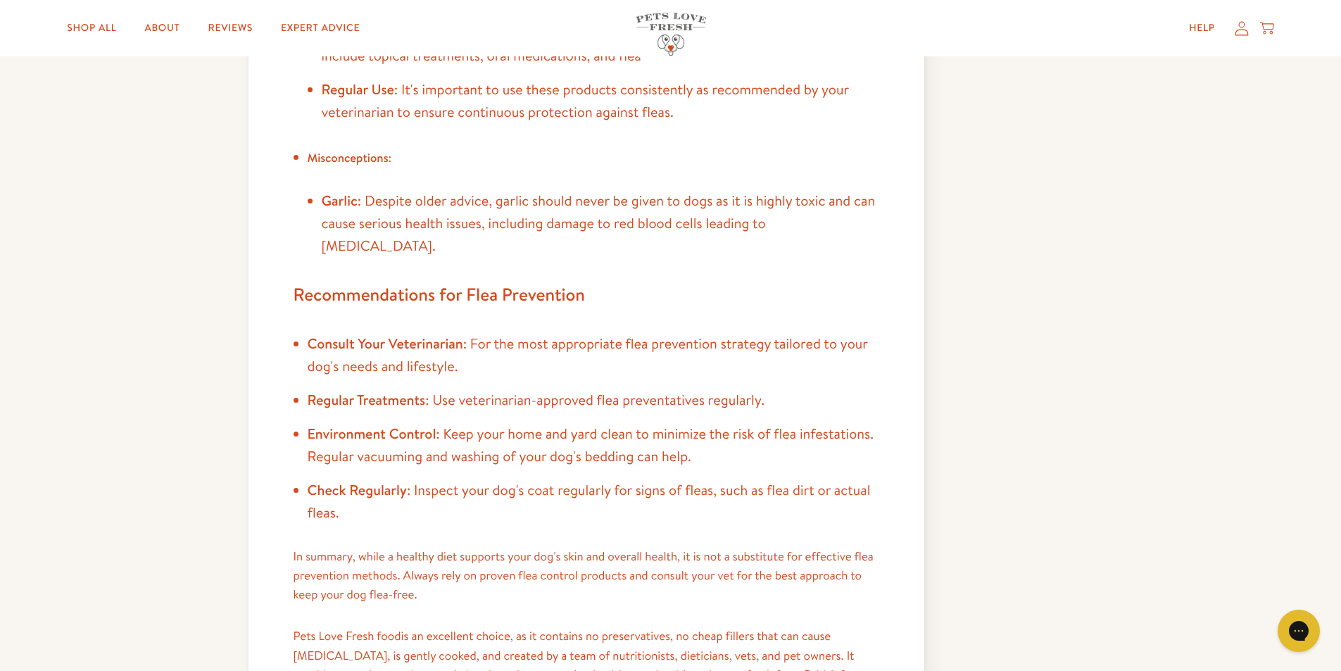
scroll to position [985, 0]
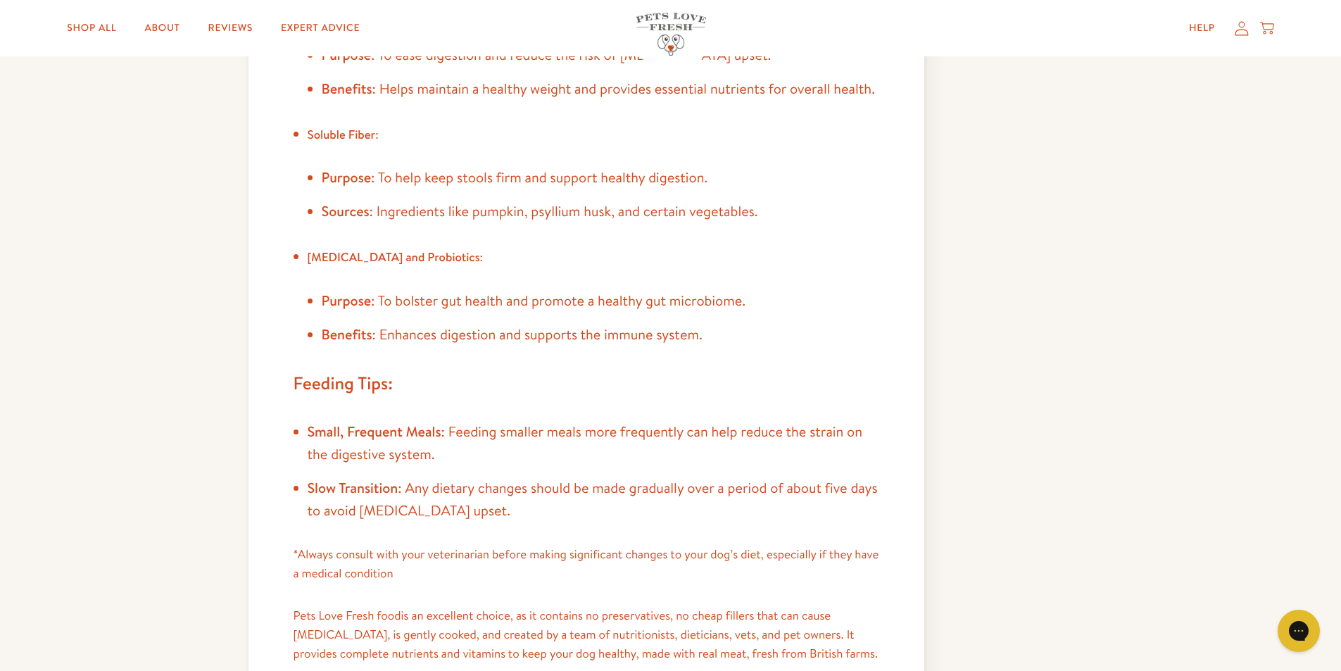
scroll to position [1056, 0]
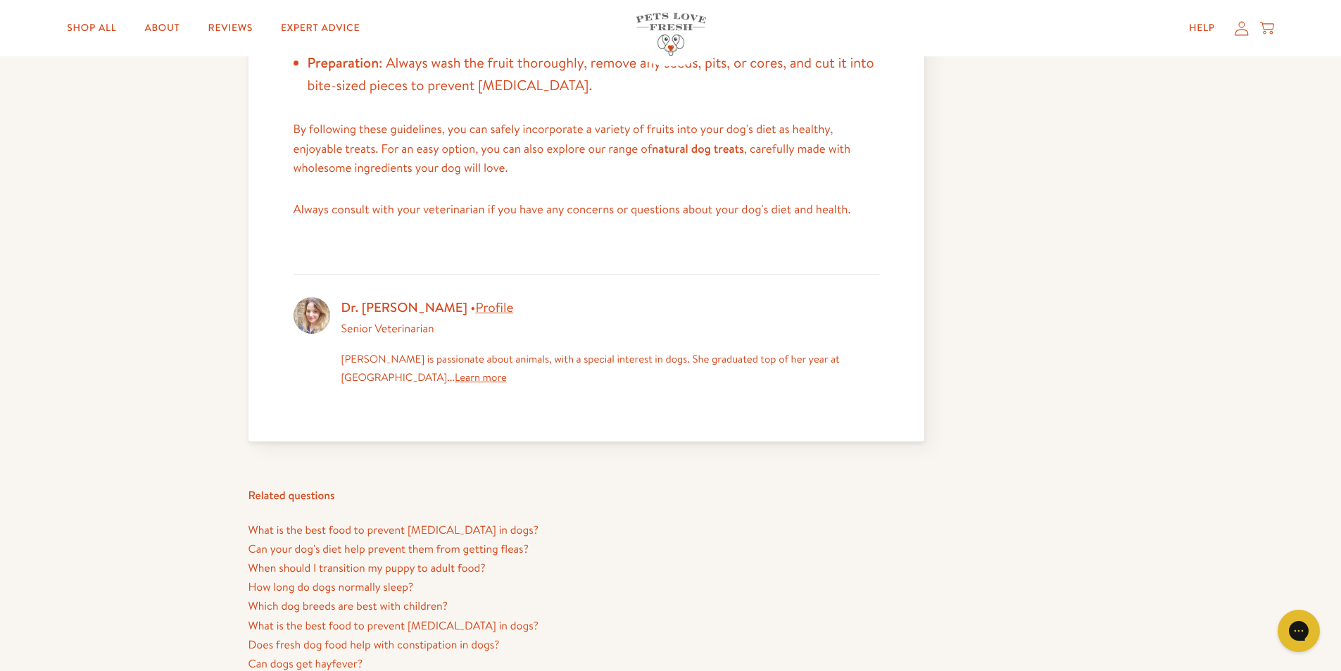
scroll to position [1196, 0]
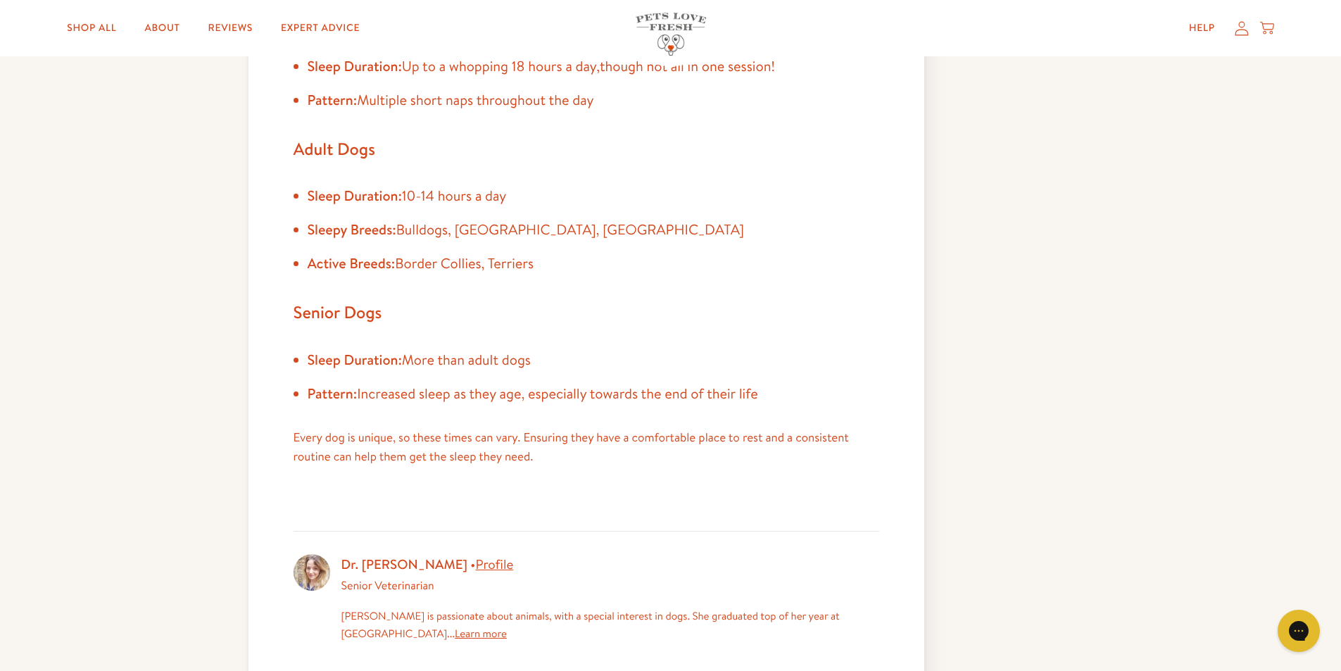
scroll to position [422, 0]
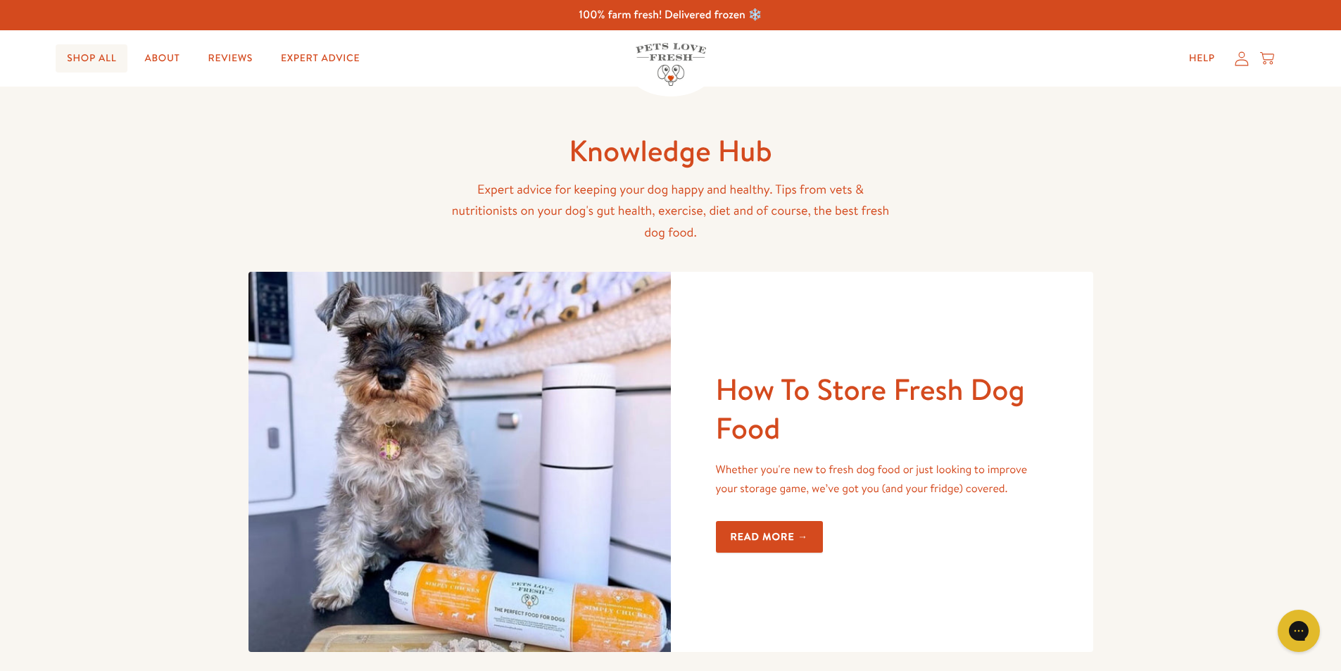
click at [82, 54] on link "Shop All" at bounding box center [92, 58] width 72 height 28
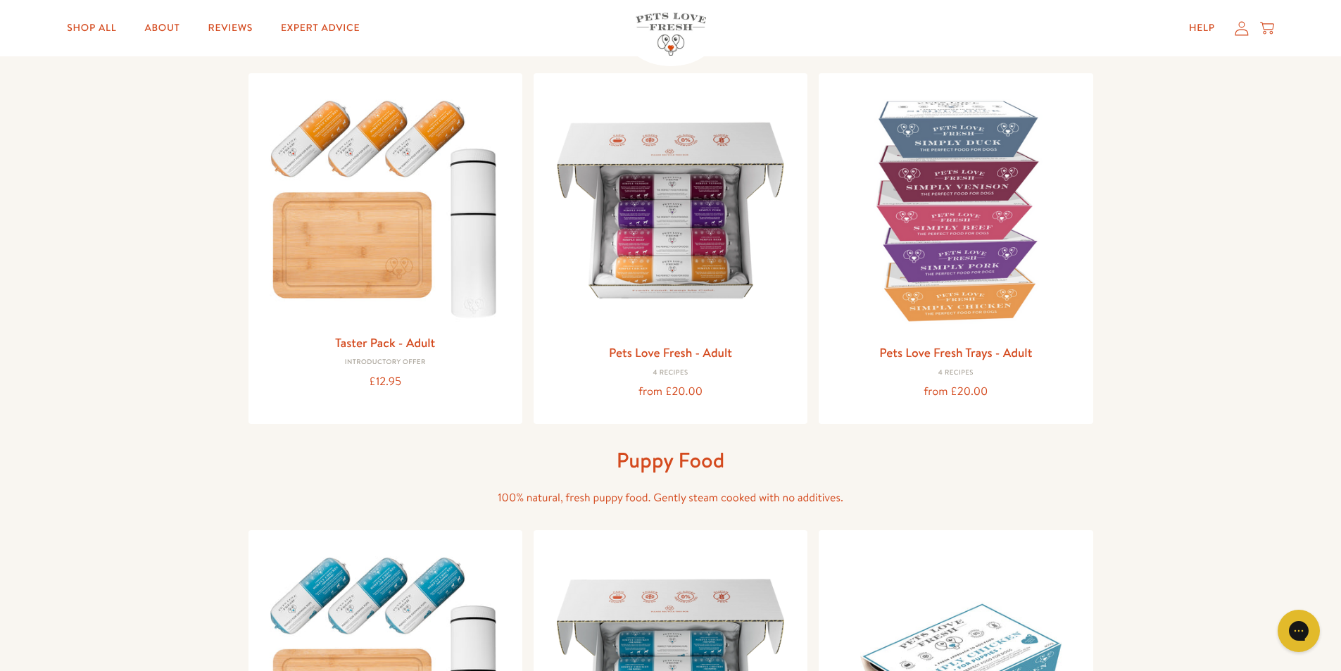
scroll to position [211, 0]
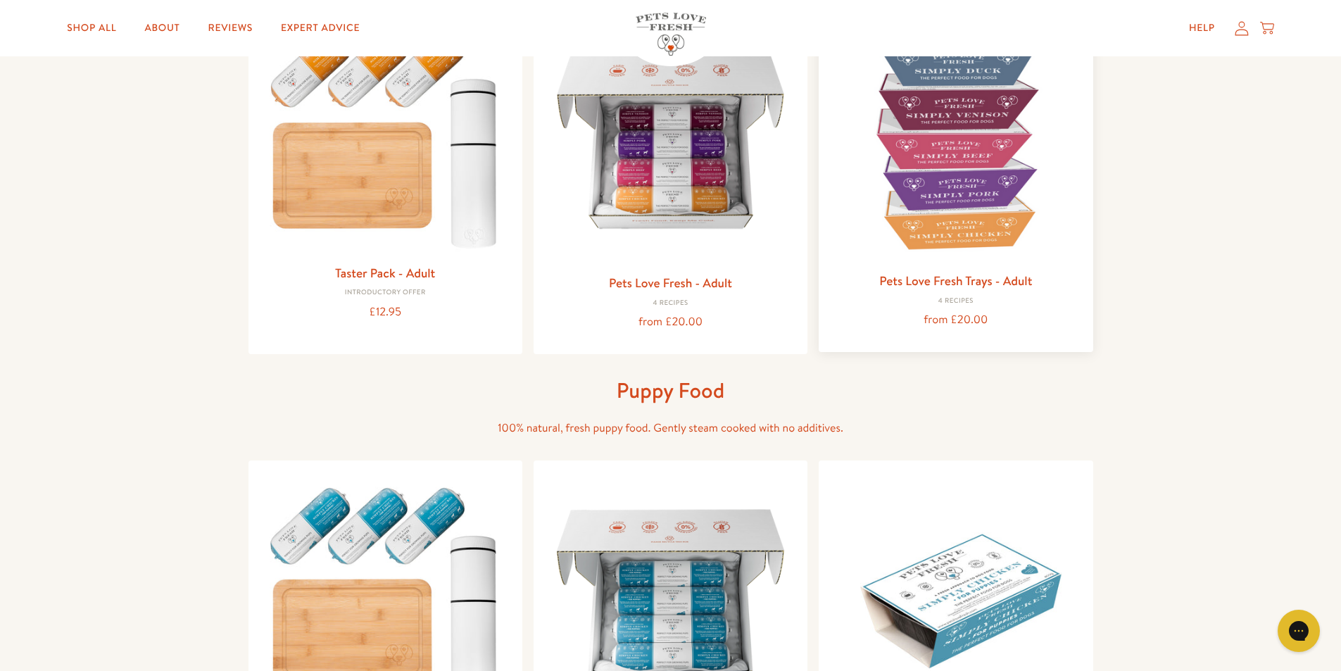
click at [951, 202] on img at bounding box center [955, 138] width 251 height 251
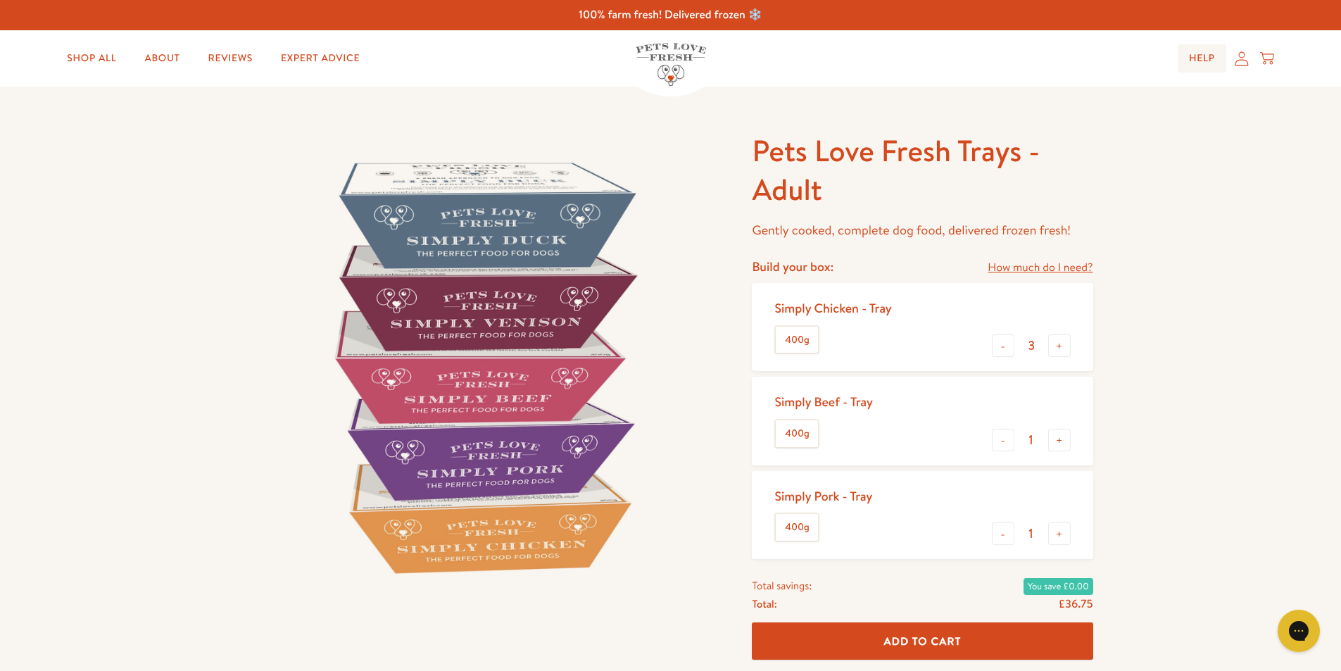
click at [1200, 56] on link "Help" at bounding box center [1201, 58] width 49 height 28
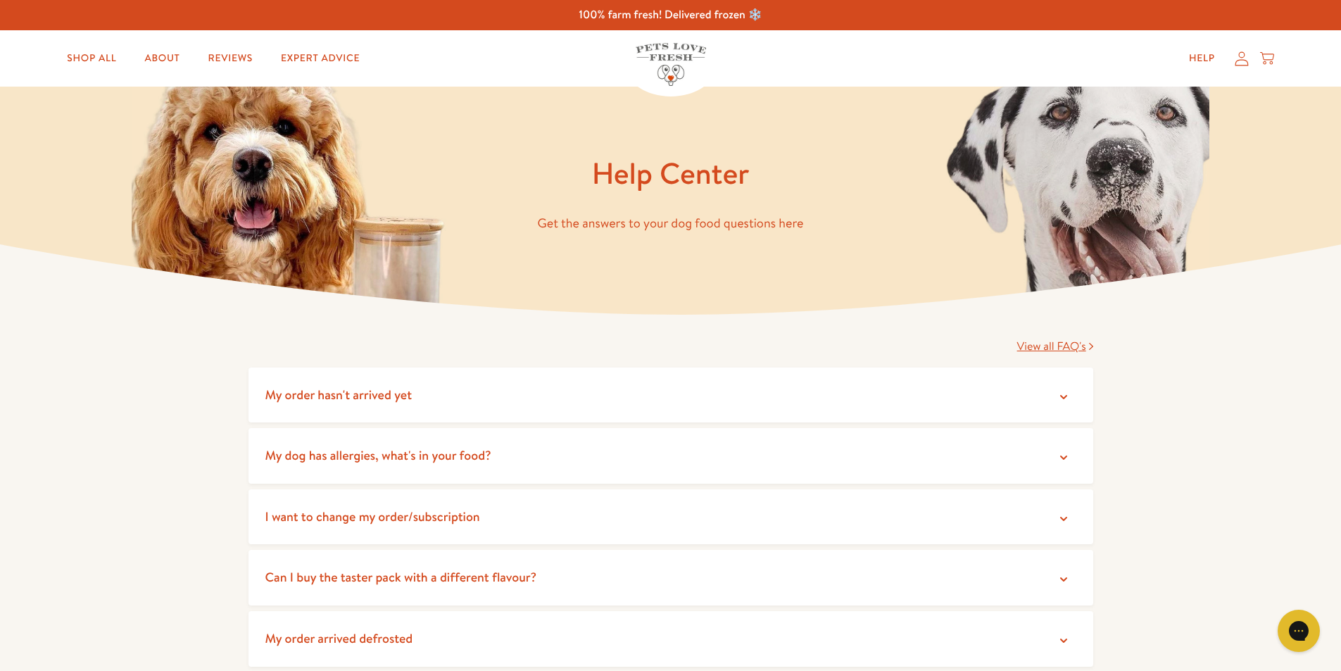
scroll to position [352, 0]
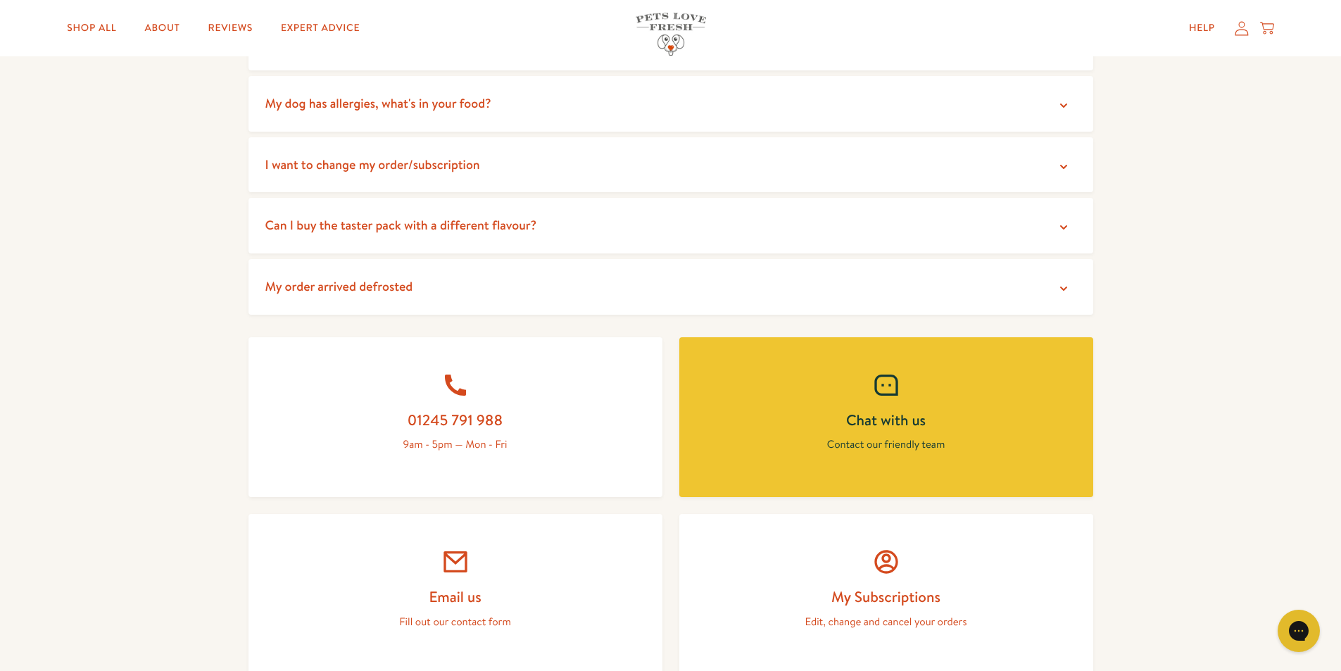
click at [335, 283] on span "My order arrived defrosted" at bounding box center [339, 286] width 148 height 18
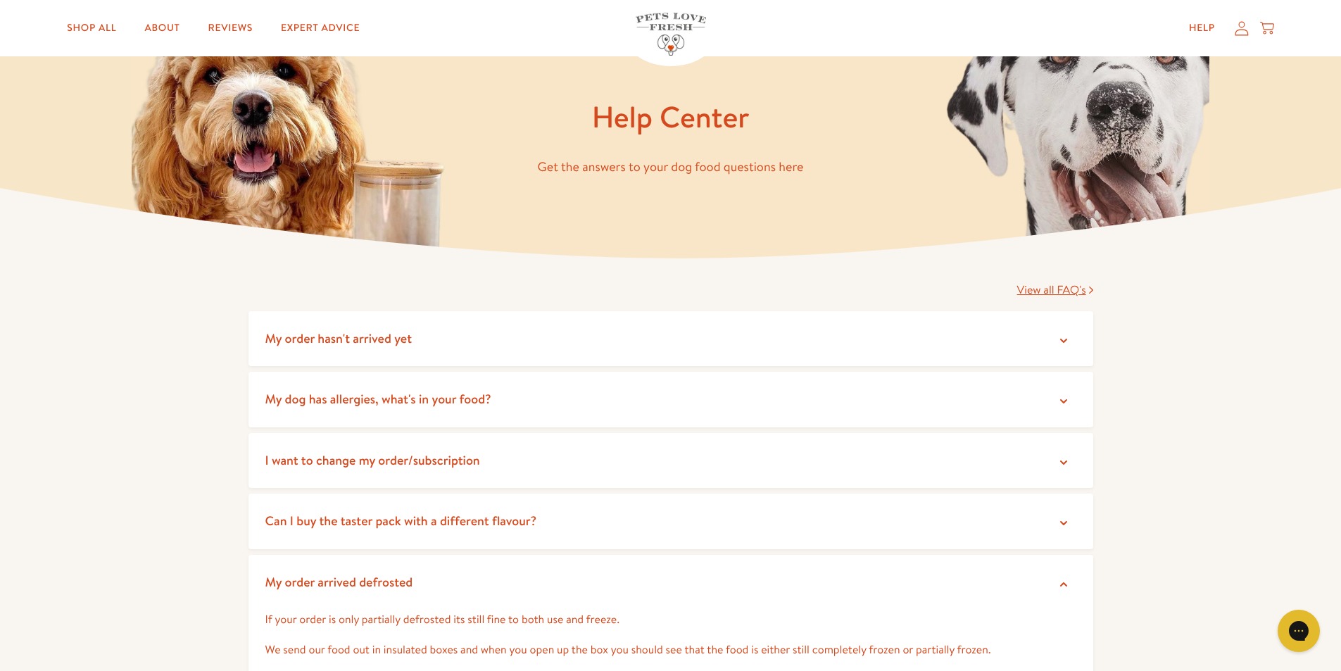
scroll to position [0, 0]
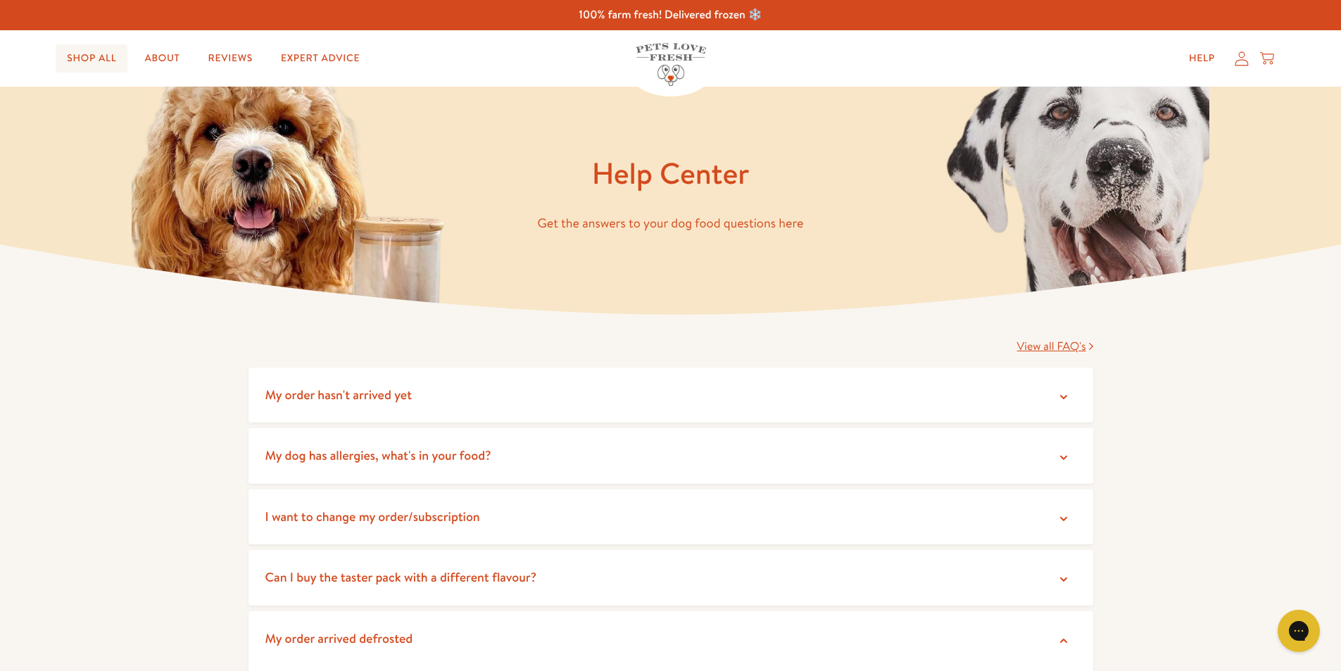
click at [80, 58] on link "Shop All" at bounding box center [92, 58] width 72 height 28
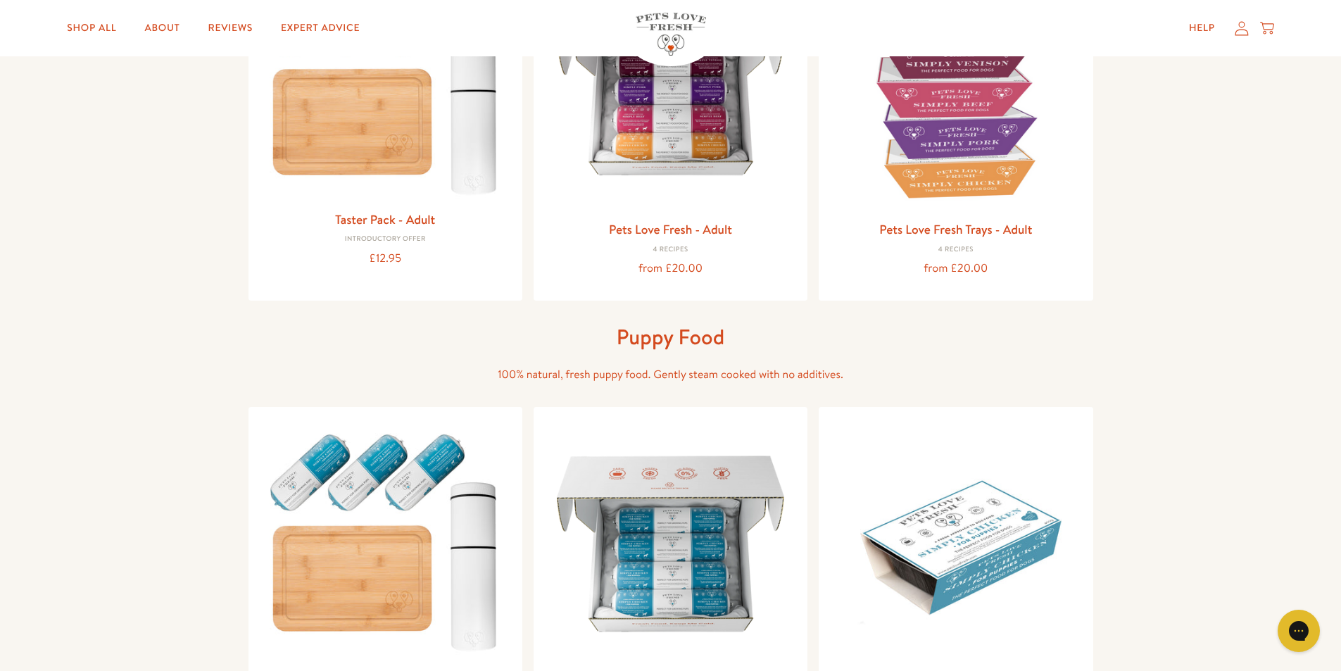
scroll to position [70, 0]
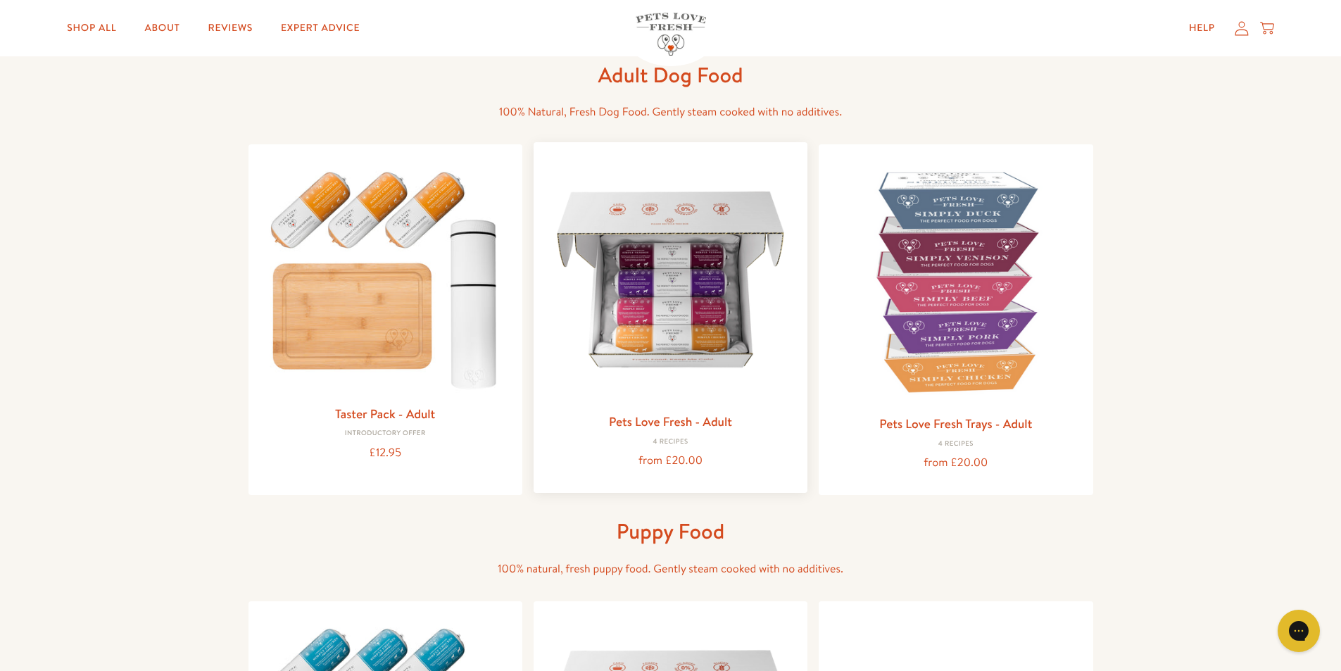
click at [697, 281] on img at bounding box center [670, 278] width 251 height 251
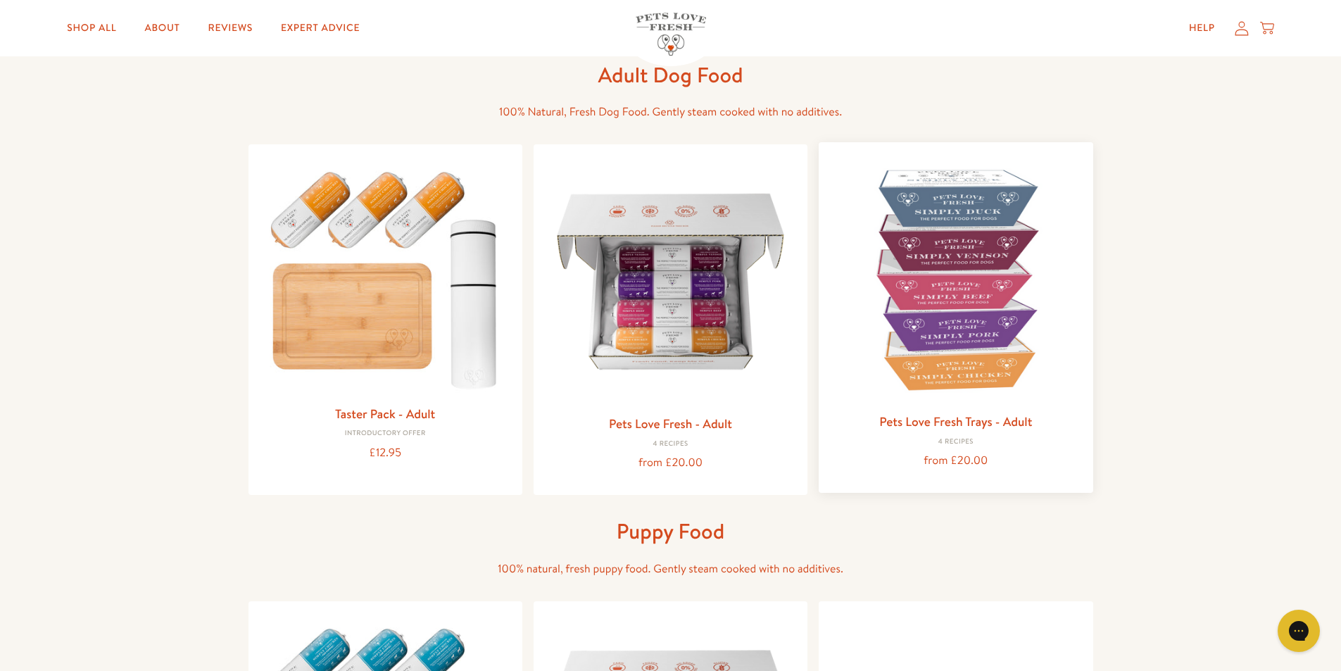
click at [989, 298] on img at bounding box center [955, 278] width 251 height 251
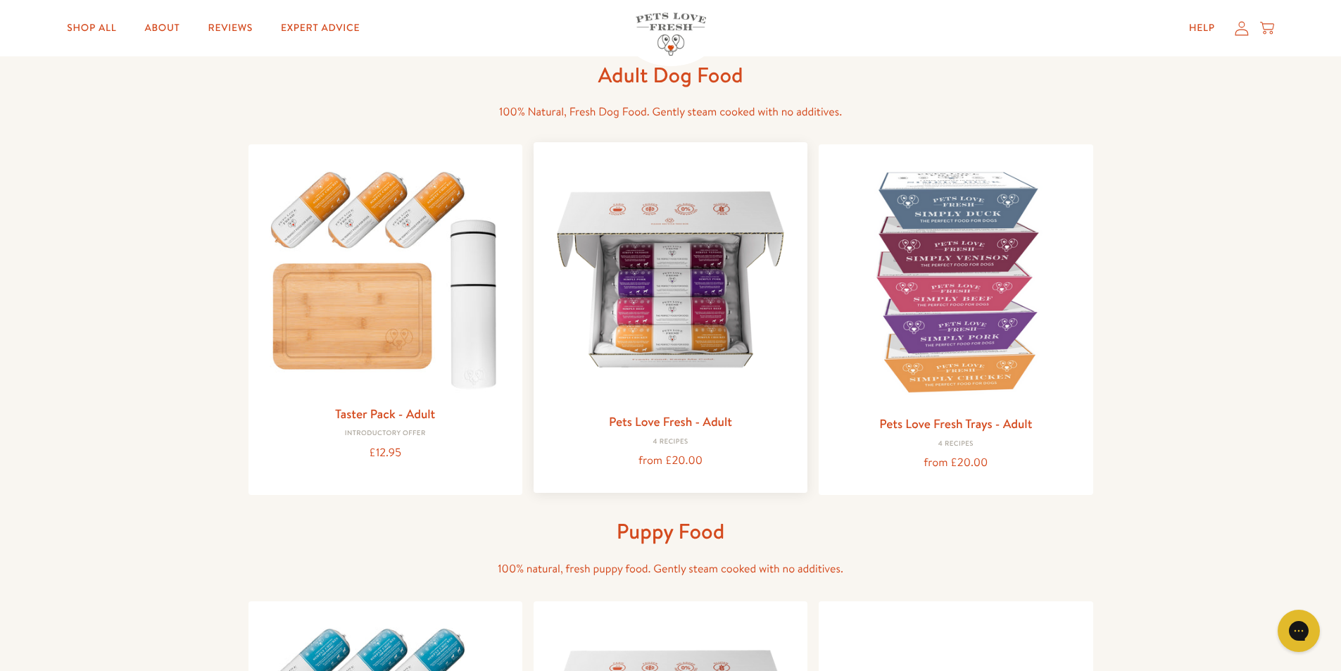
click at [714, 286] on img at bounding box center [670, 278] width 251 height 251
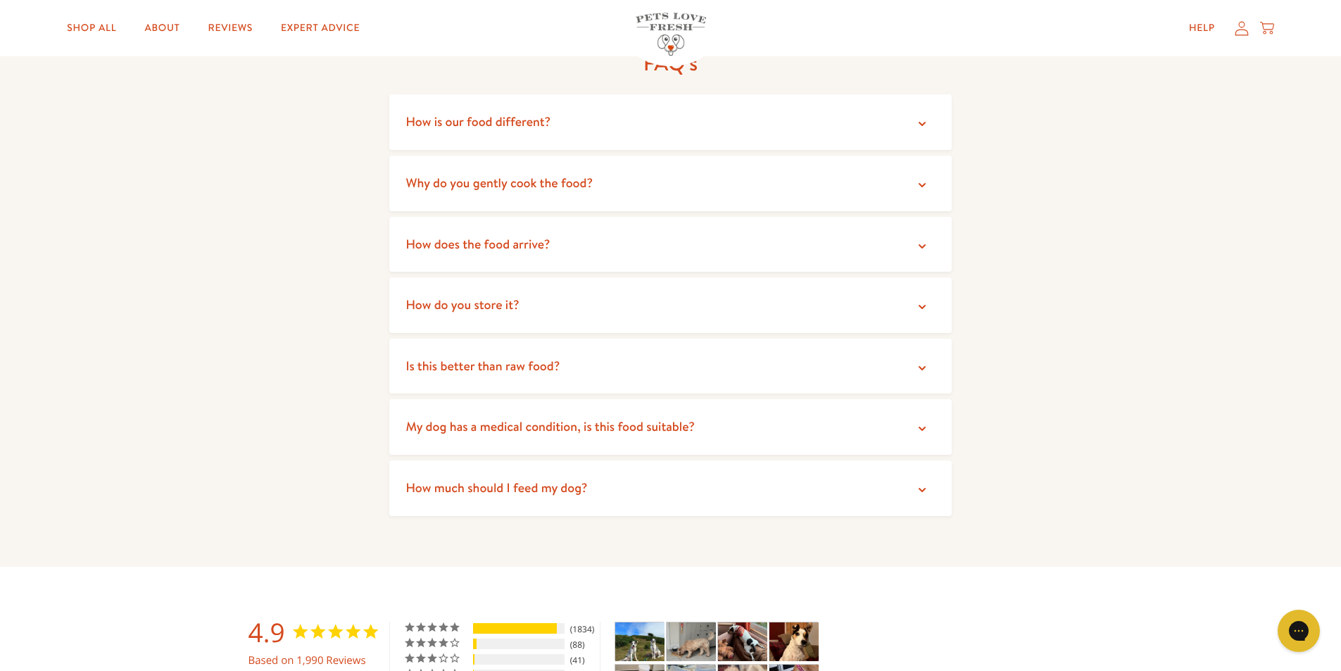
scroll to position [2393, 0]
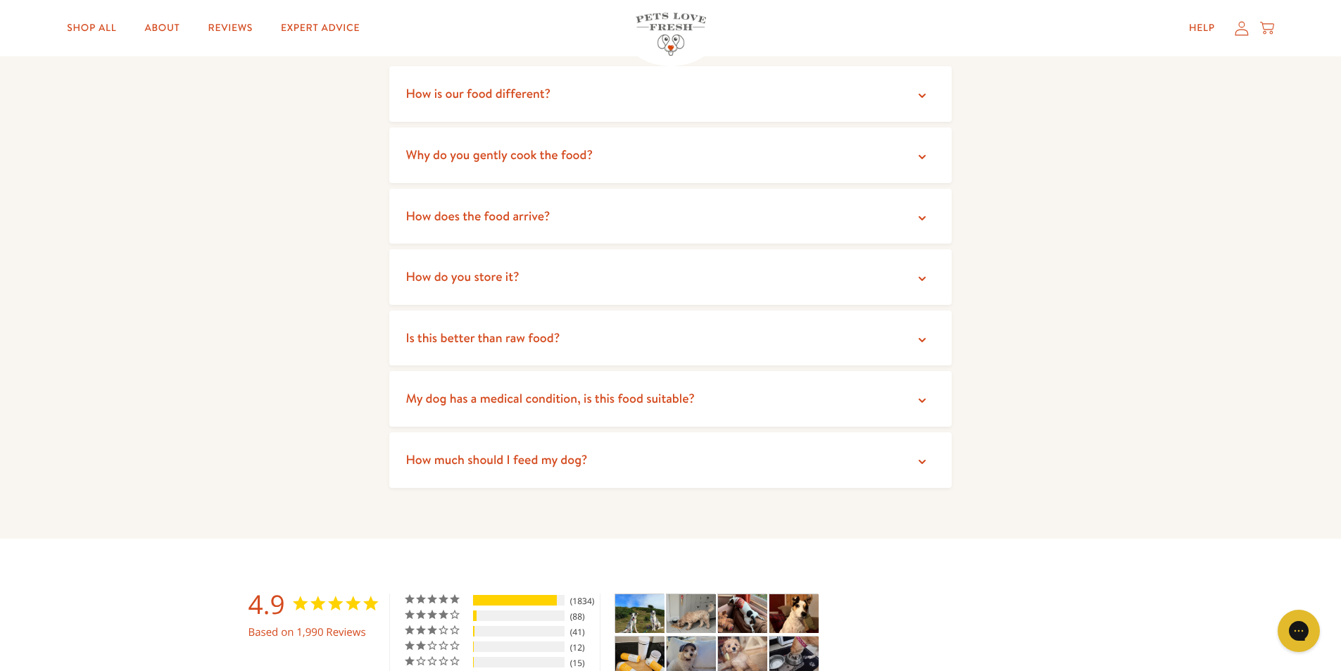
click at [923, 393] on icon at bounding box center [922, 400] width 14 height 14
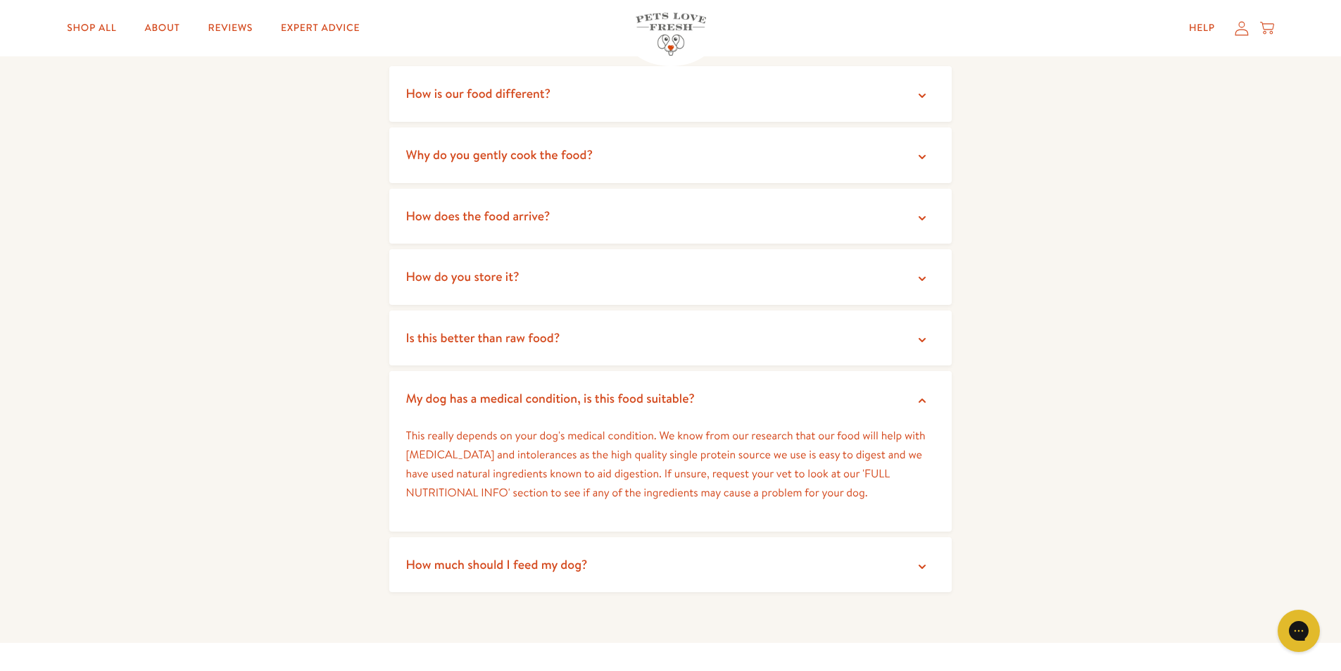
click at [923, 393] on icon at bounding box center [922, 400] width 14 height 14
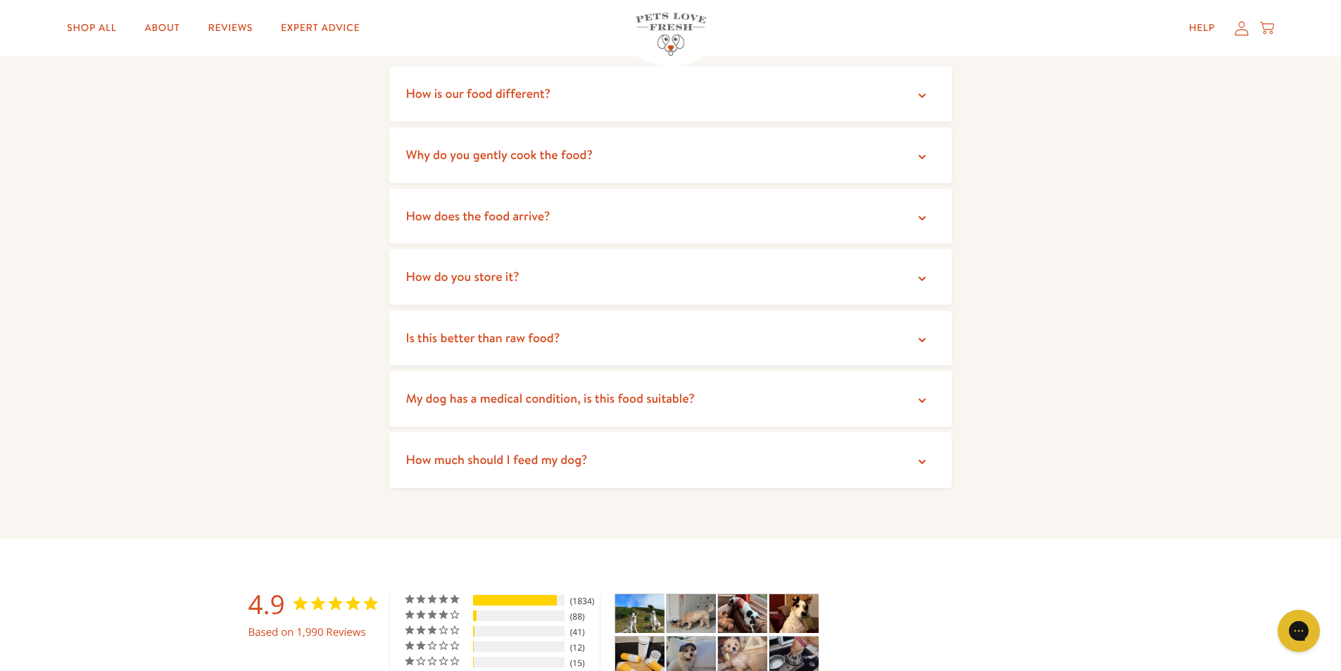
click at [919, 460] on icon at bounding box center [921, 462] width 7 height 4
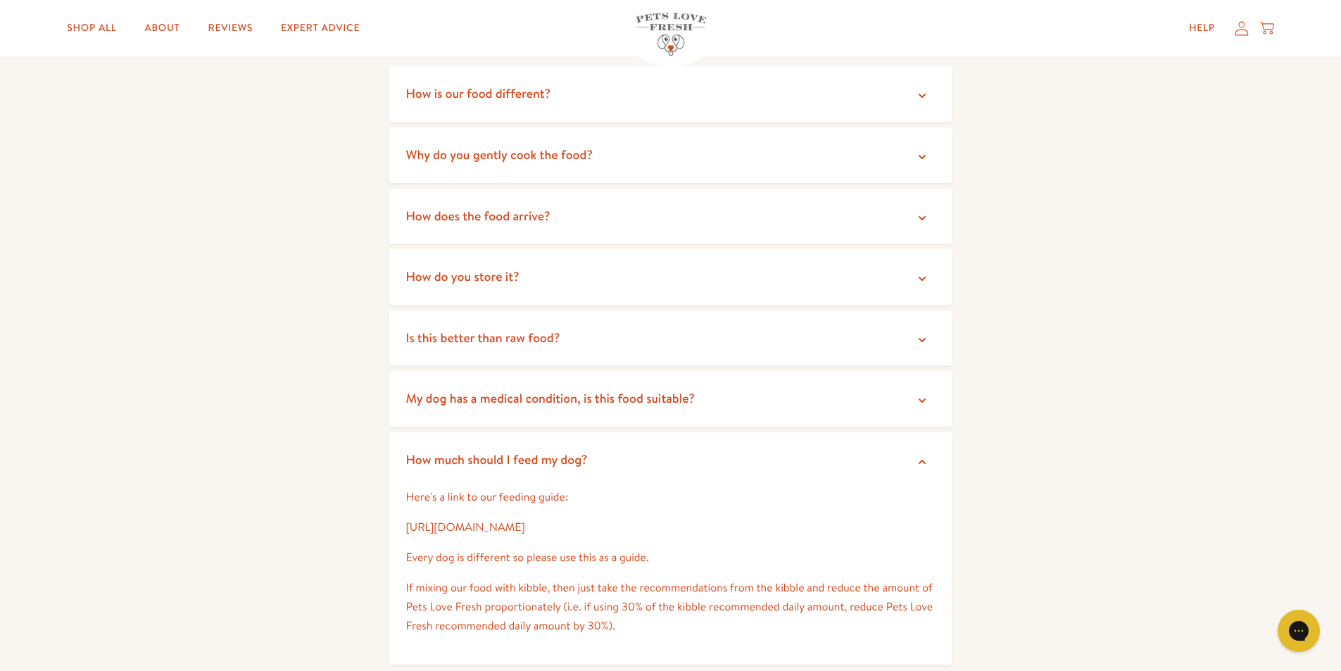
click at [525, 519] on link "https://petslovefresh.com/pages/feeding-guide" at bounding box center [465, 526] width 119 height 15
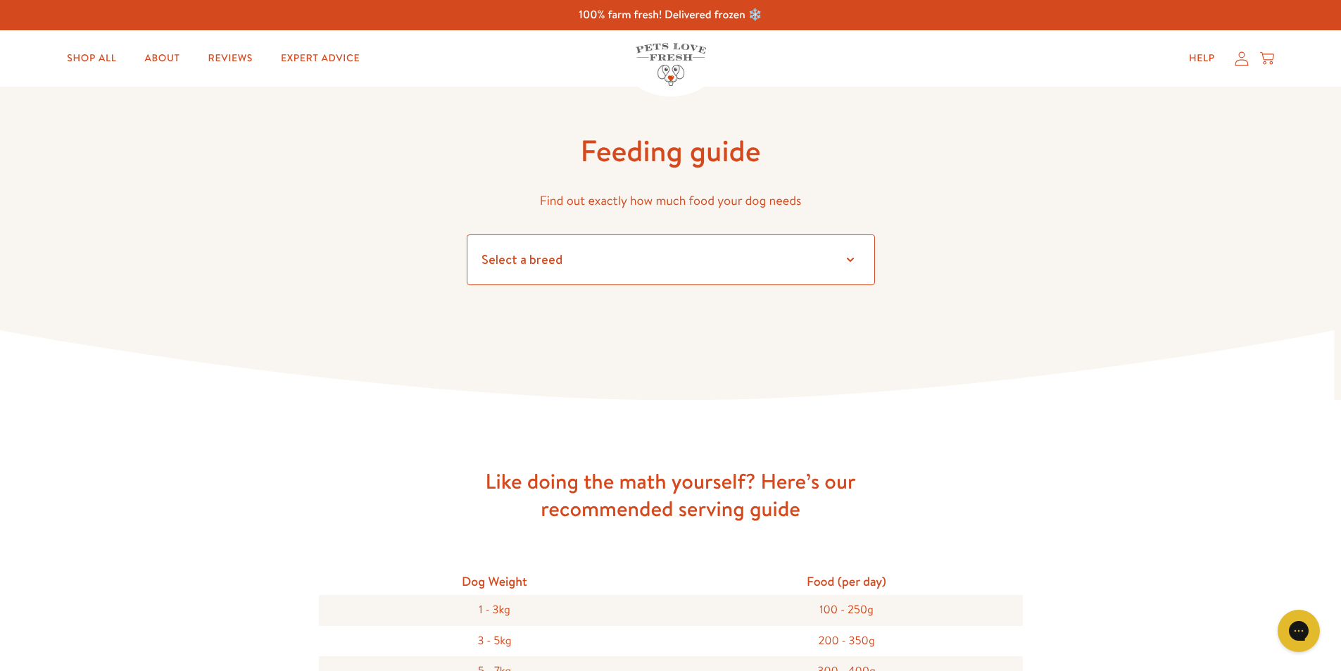
click at [847, 254] on select "Select a breed Affenpinscher Afghan hound Airedale terrier Akita Alaskan Malamu…" at bounding box center [671, 259] width 408 height 51
select select "7"
click at [467, 234] on select "Select a breed Affenpinscher Afghan hound Airedale terrier Akita Alaskan Malamu…" at bounding box center [671, 259] width 408 height 51
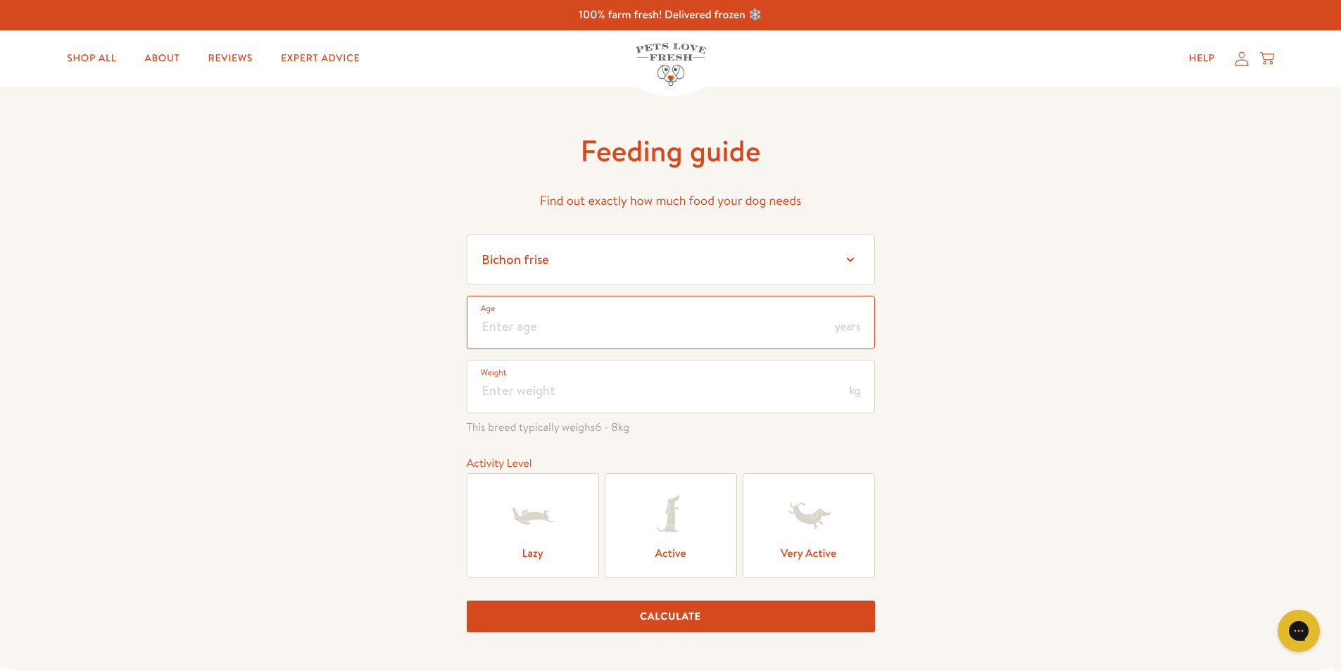
click at [647, 318] on input "number" at bounding box center [671, 322] width 408 height 53
type input "11"
click at [657, 379] on input "number" at bounding box center [671, 386] width 408 height 53
type input "9"
click at [1178, 412] on div "Feeding guide Find out exactly how much food your dog needs Select a breed Affe…" at bounding box center [670, 412] width 1341 height 650
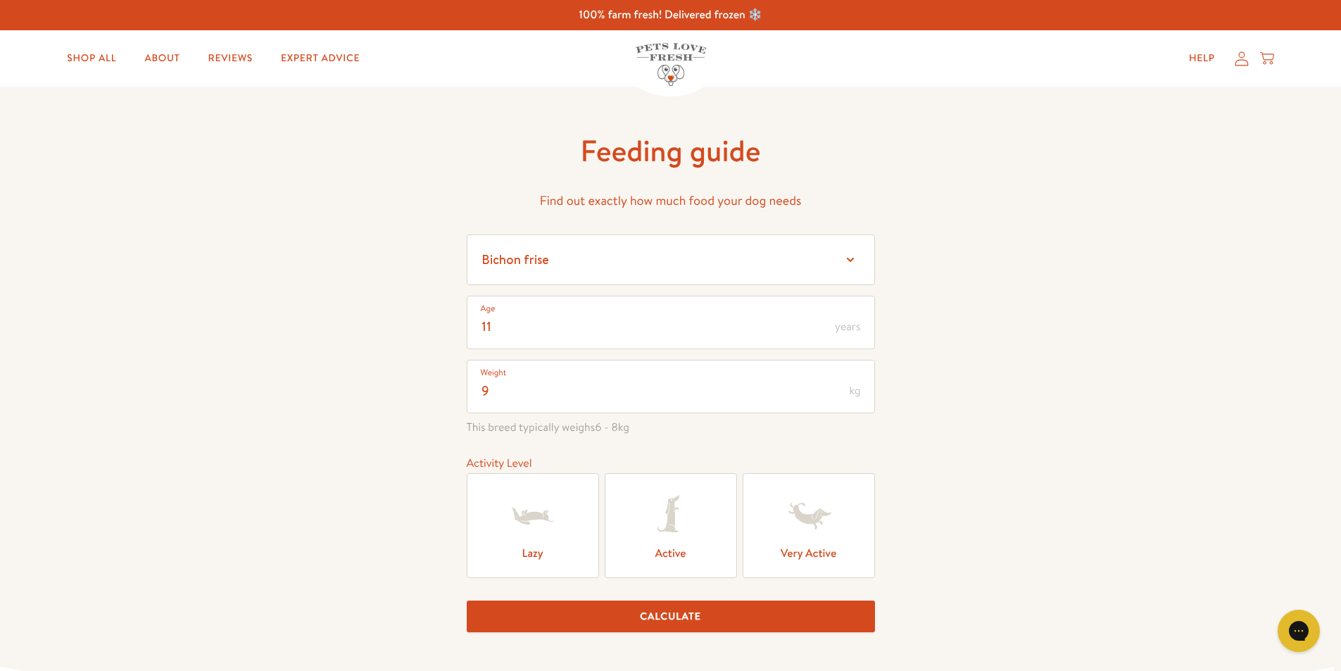
click at [526, 508] on icon at bounding box center [533, 516] width 56 height 56
click at [0, 0] on input "Lazy" at bounding box center [0, 0] width 0 height 0
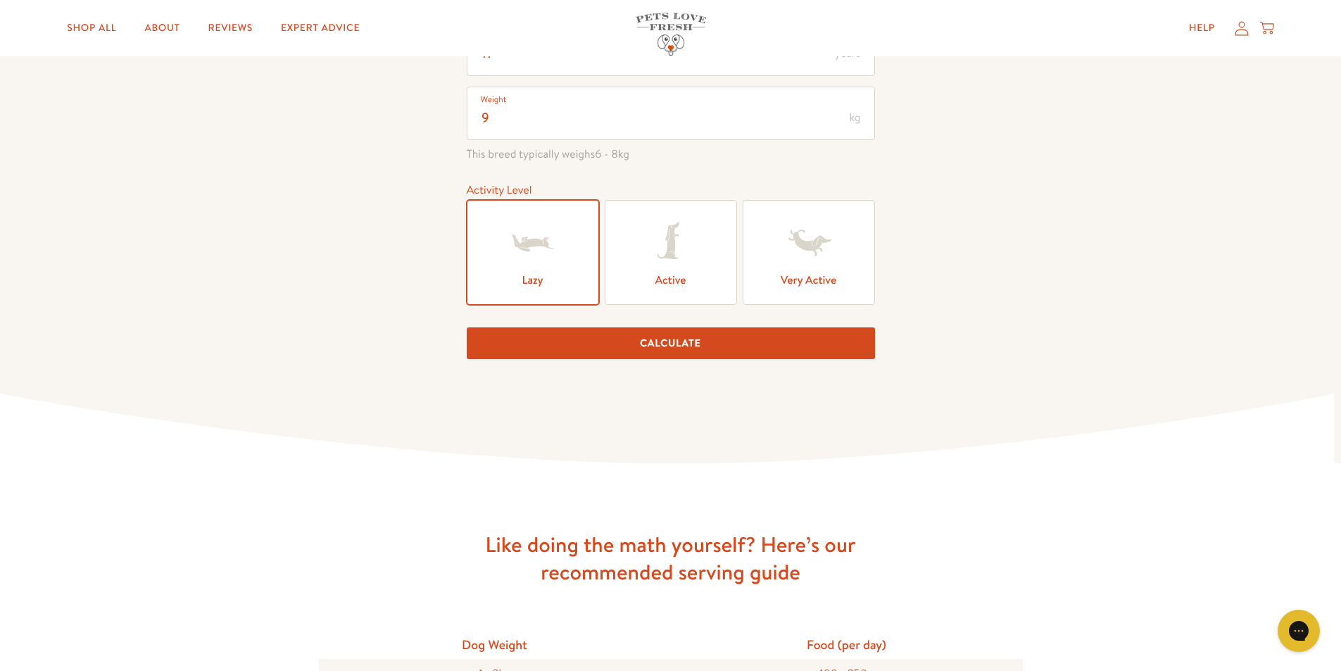
scroll to position [282, 0]
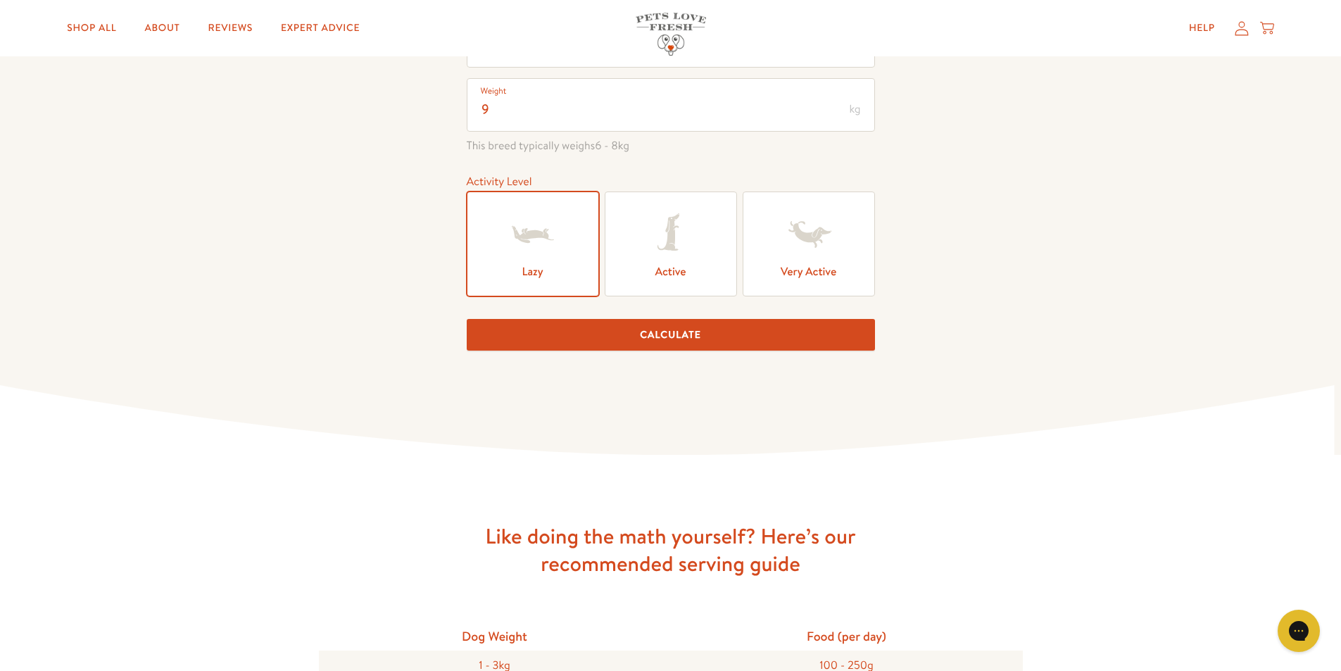
click at [733, 328] on button "Calculate" at bounding box center [671, 335] width 408 height 32
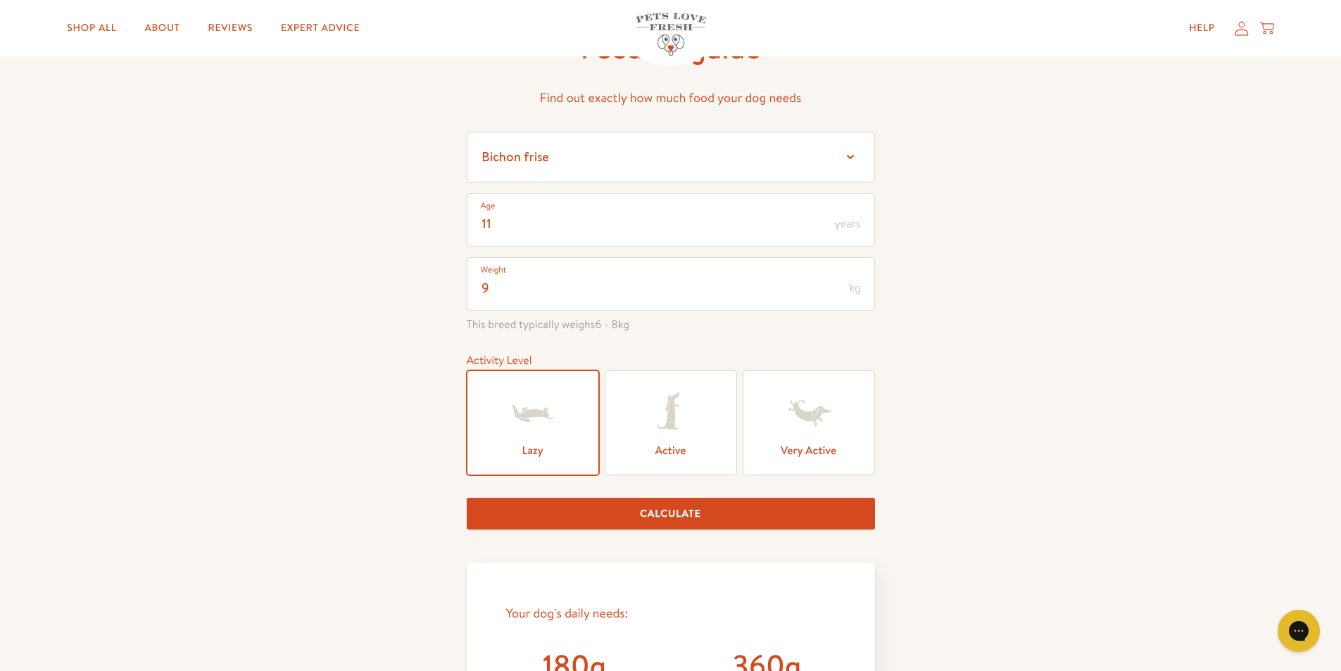
scroll to position [91, 0]
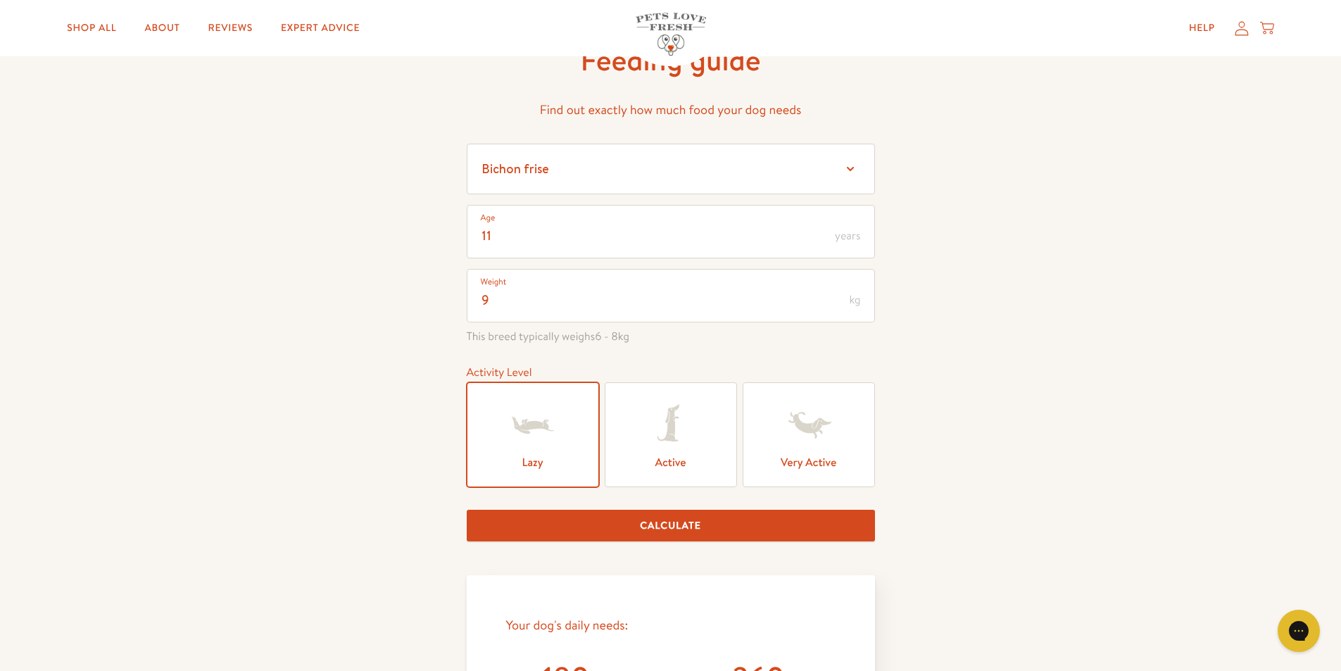
click at [668, 438] on icon at bounding box center [668, 423] width 22 height 37
click at [0, 0] on input "Active" at bounding box center [0, 0] width 0 height 0
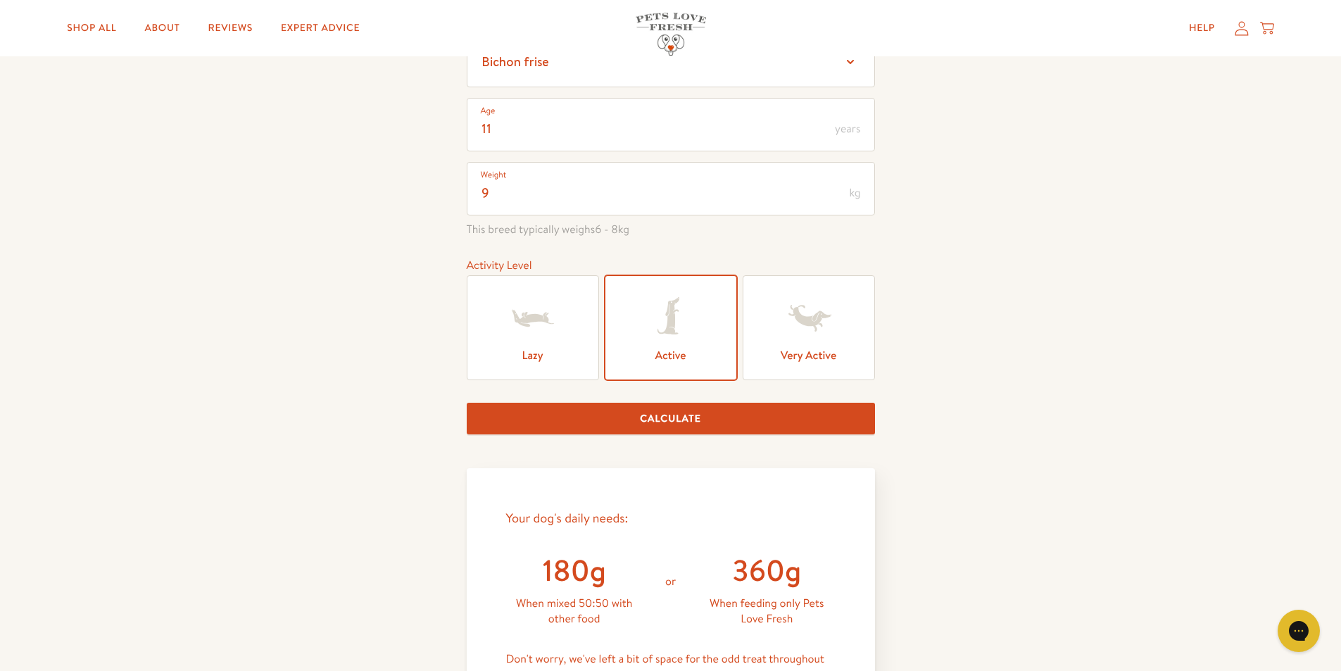
scroll to position [372, 0]
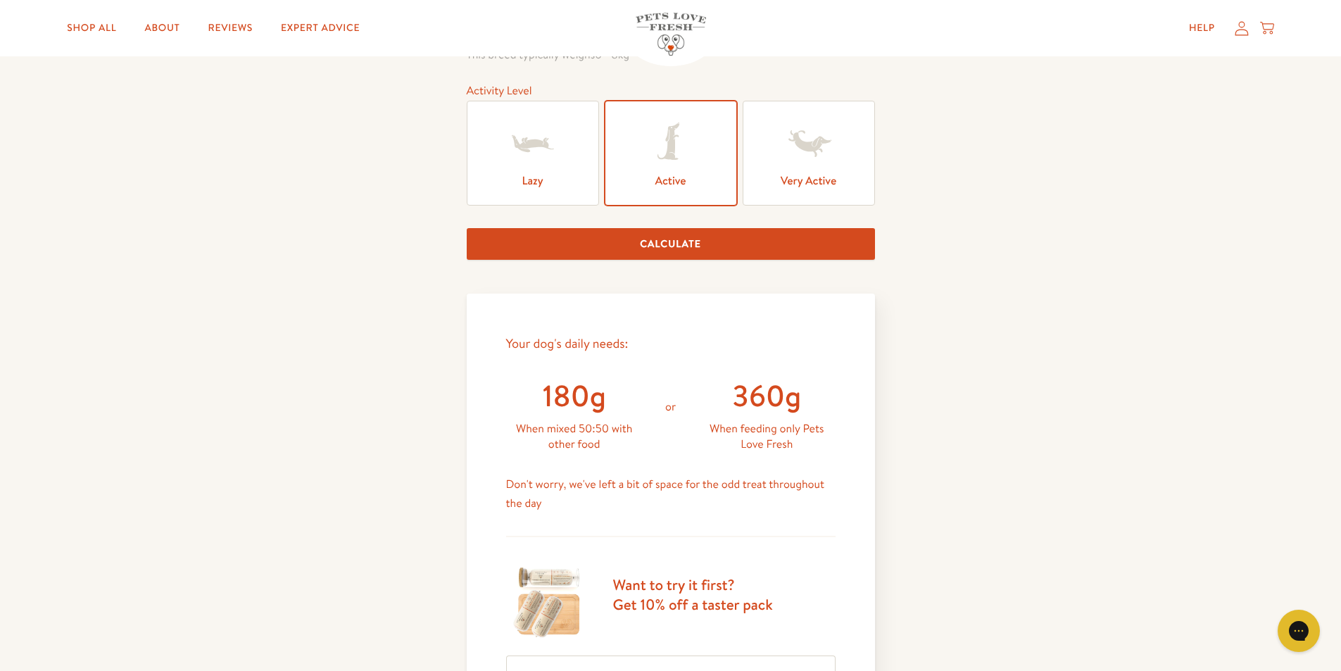
click at [688, 234] on button "Calculate" at bounding box center [671, 244] width 408 height 32
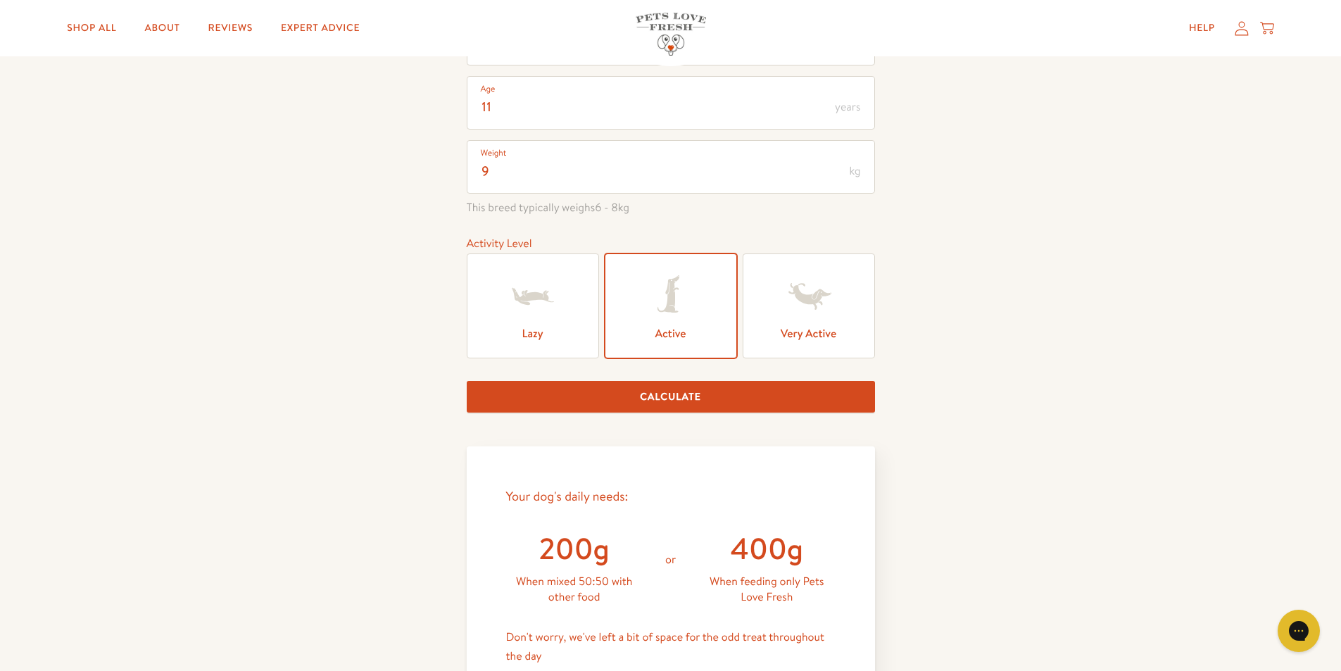
scroll to position [177, 0]
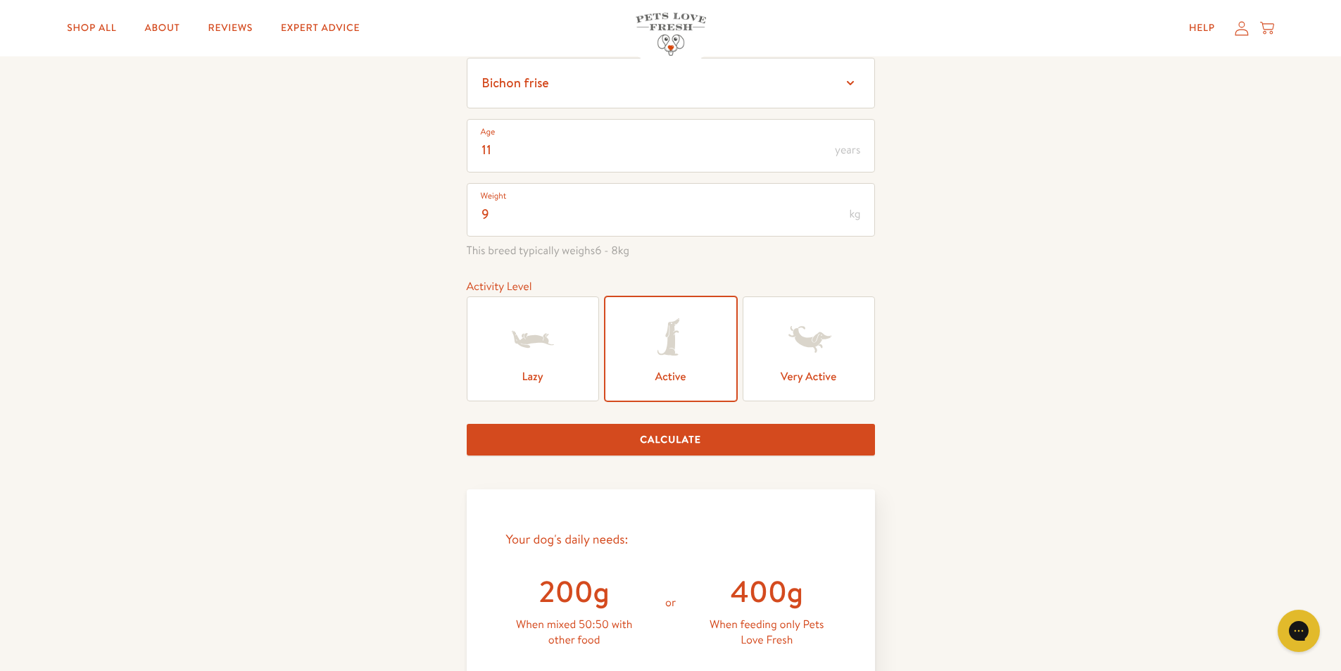
click at [828, 352] on icon at bounding box center [808, 339] width 56 height 56
click at [0, 0] on input "Very Active" at bounding box center [0, 0] width 0 height 0
click at [676, 438] on button "Calculate" at bounding box center [671, 440] width 408 height 32
click at [526, 337] on icon at bounding box center [533, 339] width 42 height 17
click at [0, 0] on input "Lazy" at bounding box center [0, 0] width 0 height 0
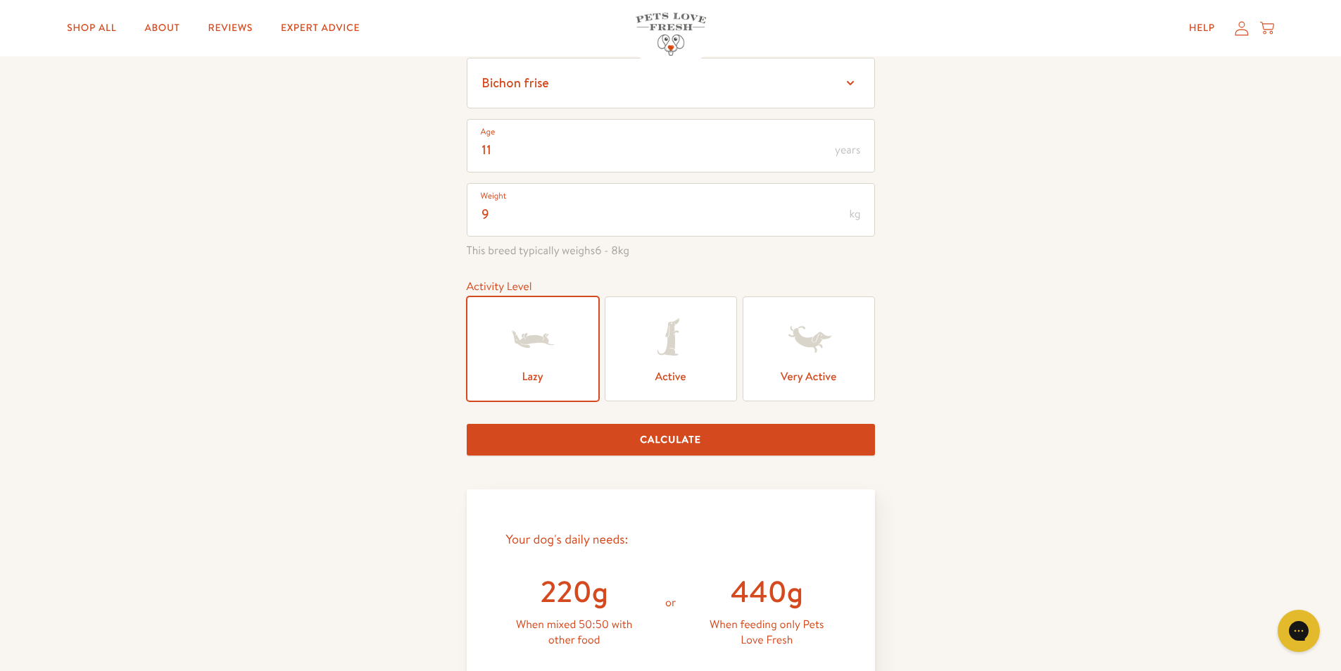
click at [666, 432] on button "Calculate" at bounding box center [671, 440] width 408 height 32
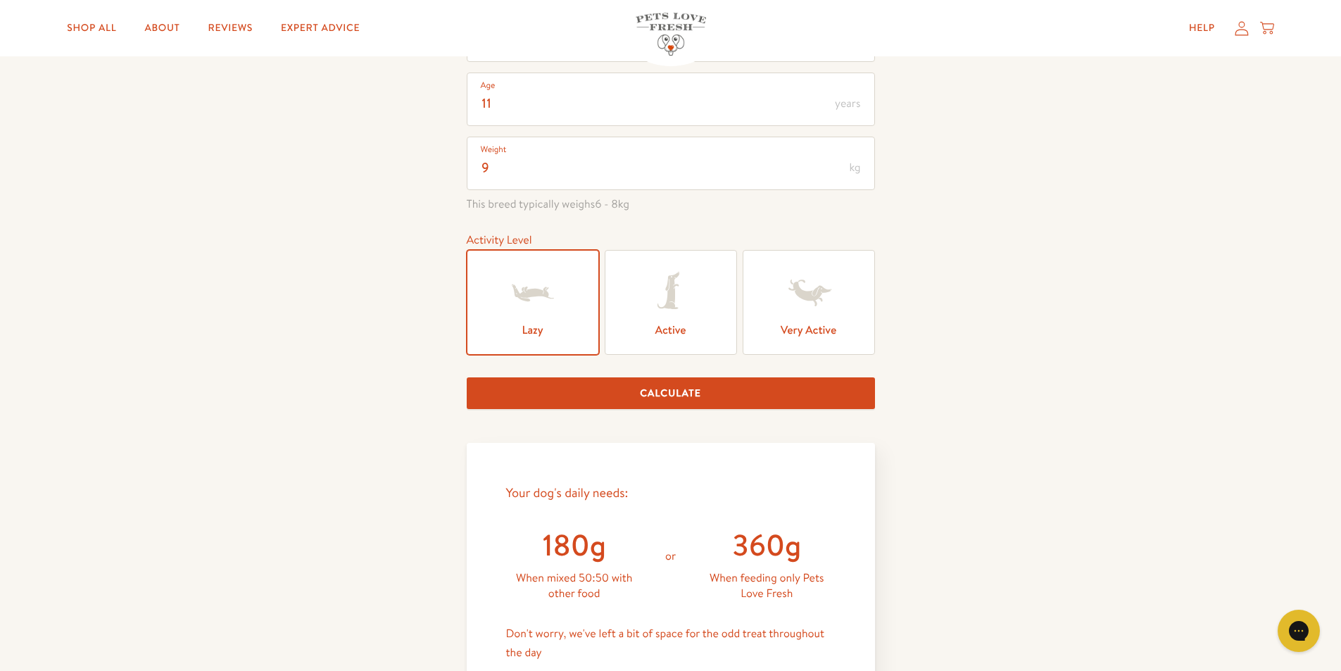
scroll to position [0, 0]
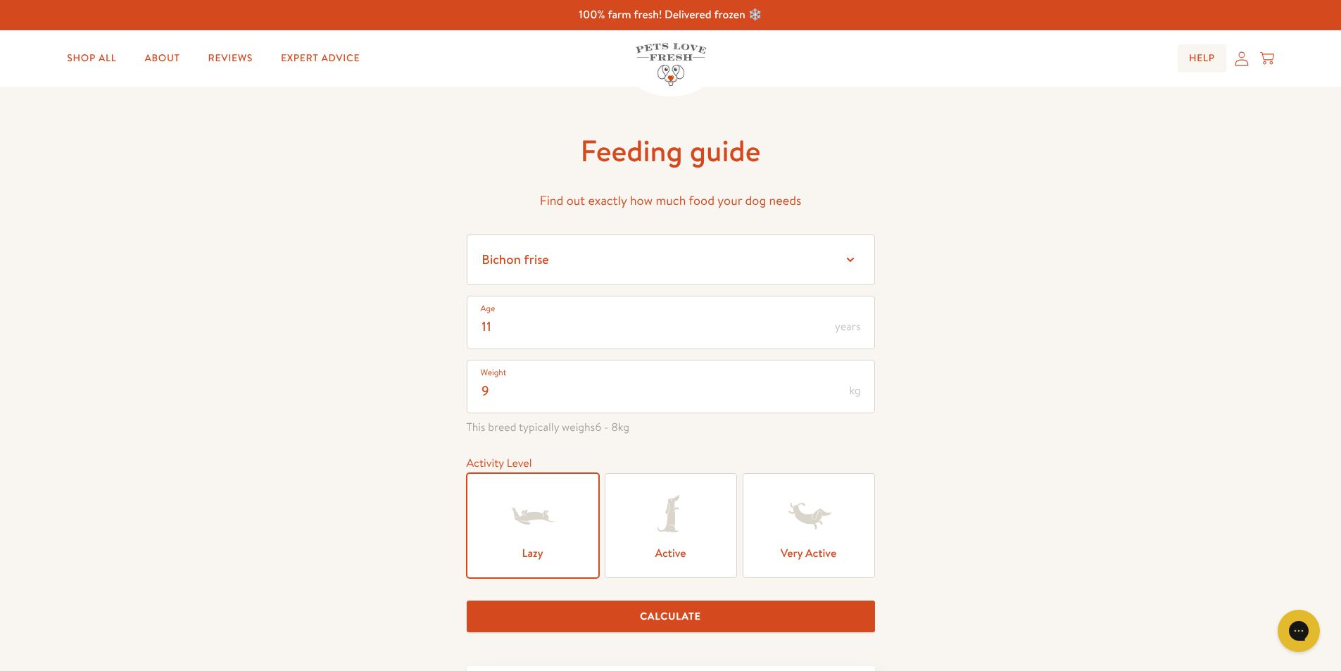
click at [1197, 64] on link "Help" at bounding box center [1201, 58] width 49 height 28
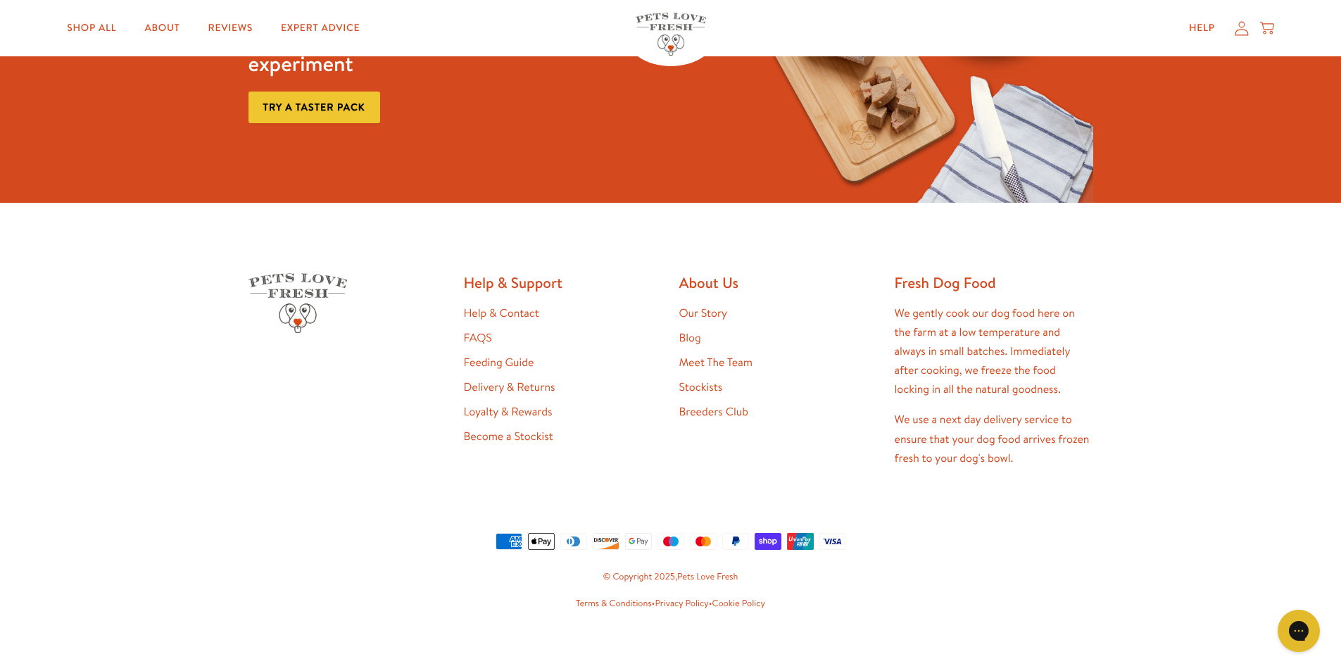
scroll to position [1185, 0]
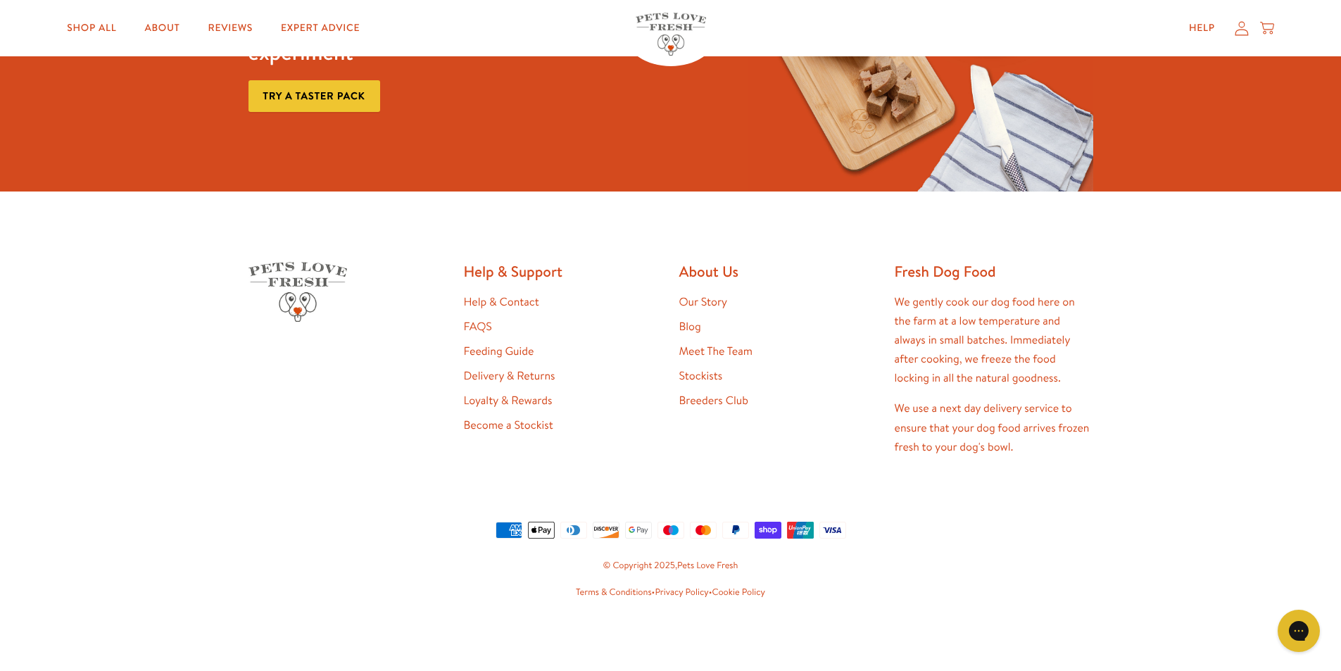
click at [542, 402] on link "Loyalty & Rewards" at bounding box center [508, 400] width 89 height 15
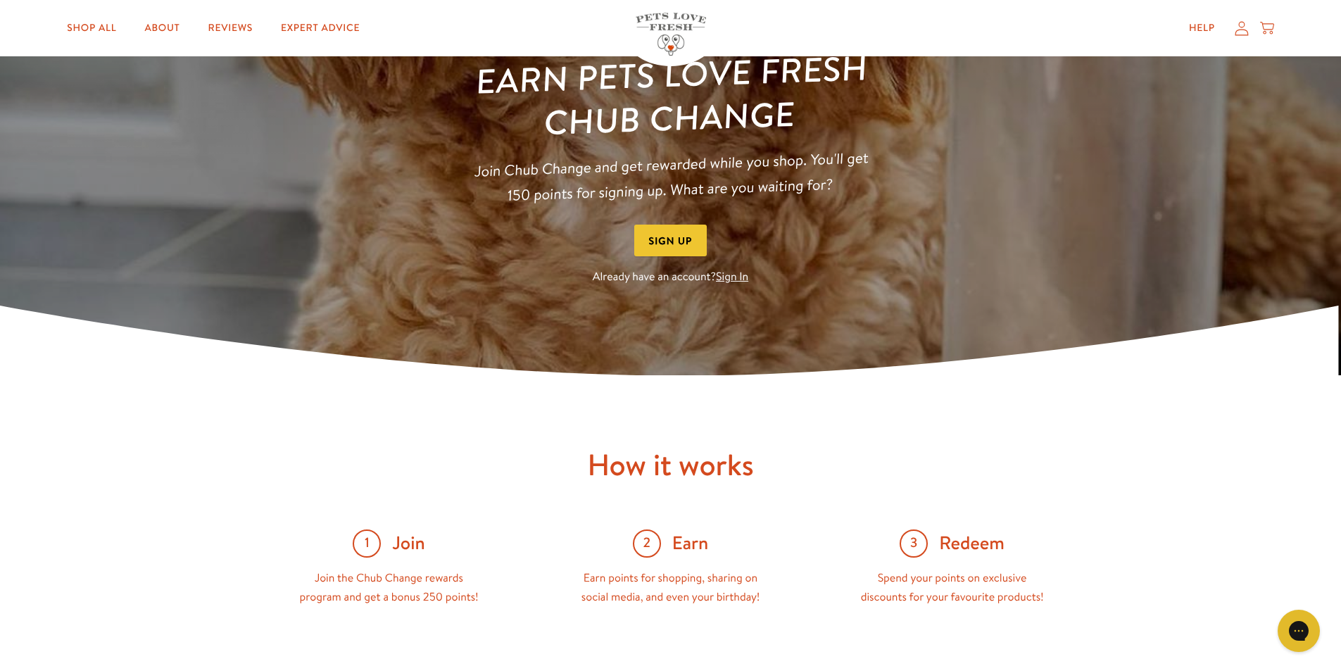
scroll to position [282, 0]
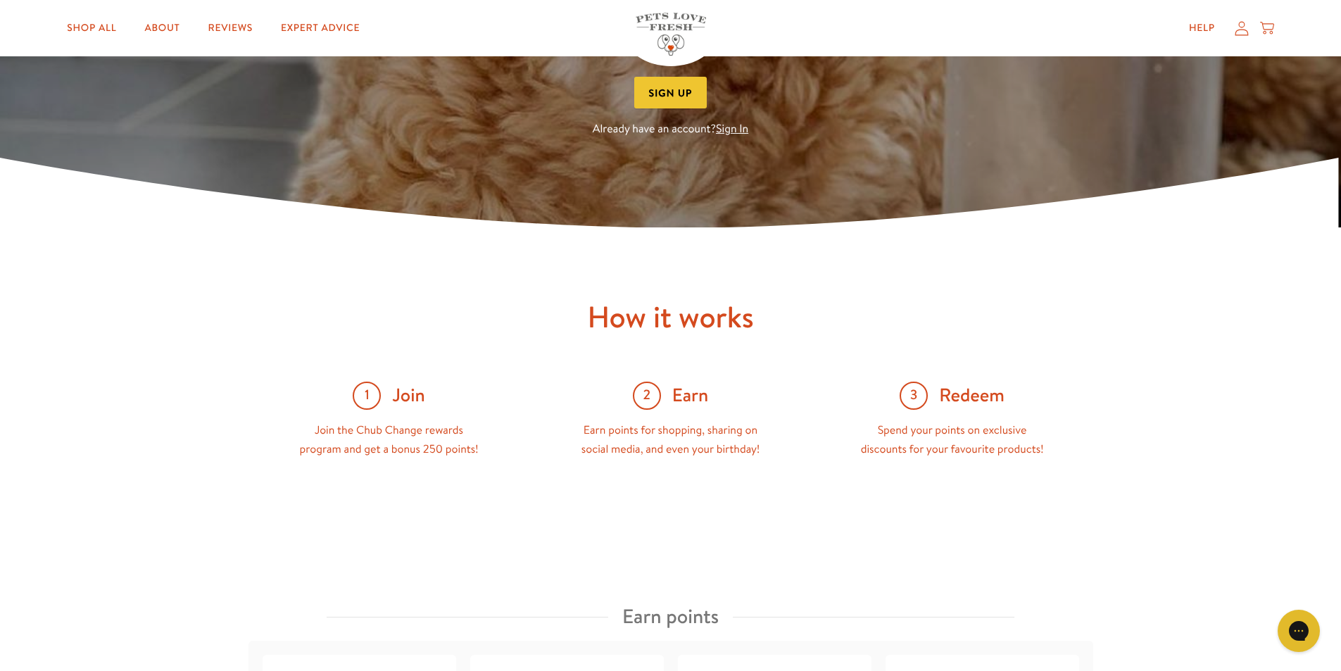
click at [670, 87] on button "Sign Up" at bounding box center [670, 93] width 73 height 32
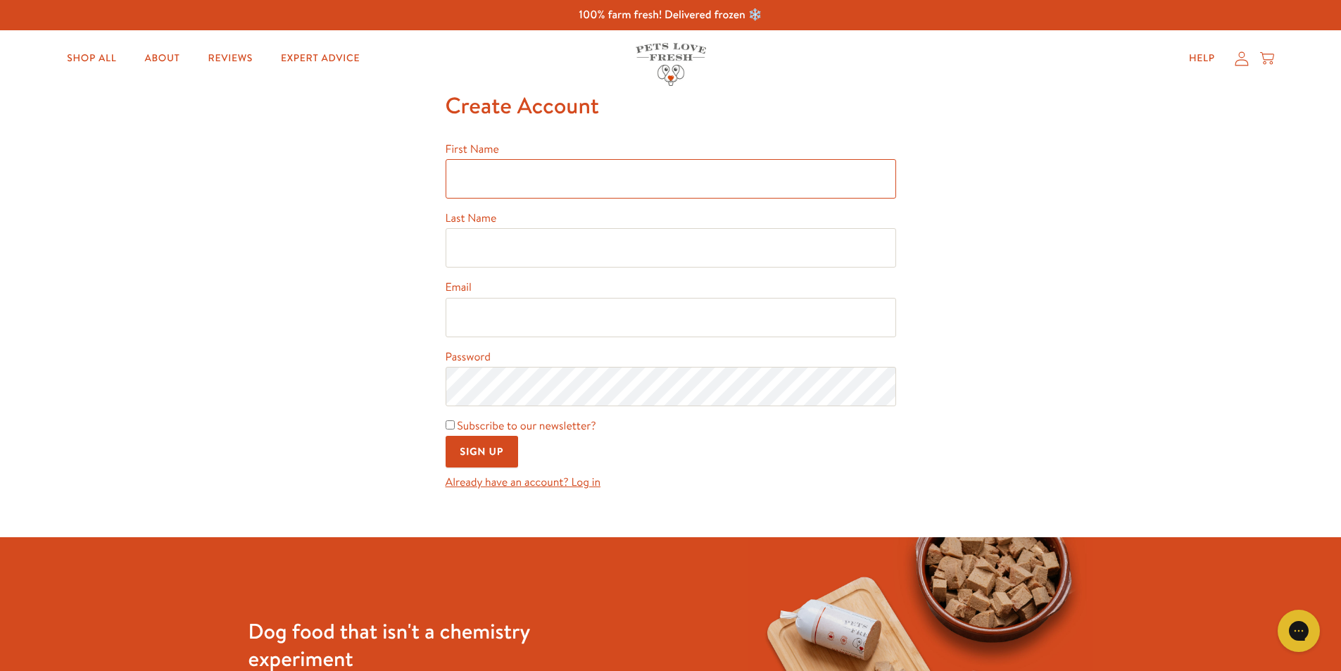
click at [543, 181] on input "First Name" at bounding box center [670, 178] width 450 height 39
type input "[PERSON_NAME]"
click at [550, 242] on input "Last Name" at bounding box center [670, 247] width 450 height 39
type input "[PERSON_NAME]"
click at [623, 305] on input "Email" at bounding box center [670, 317] width 450 height 39
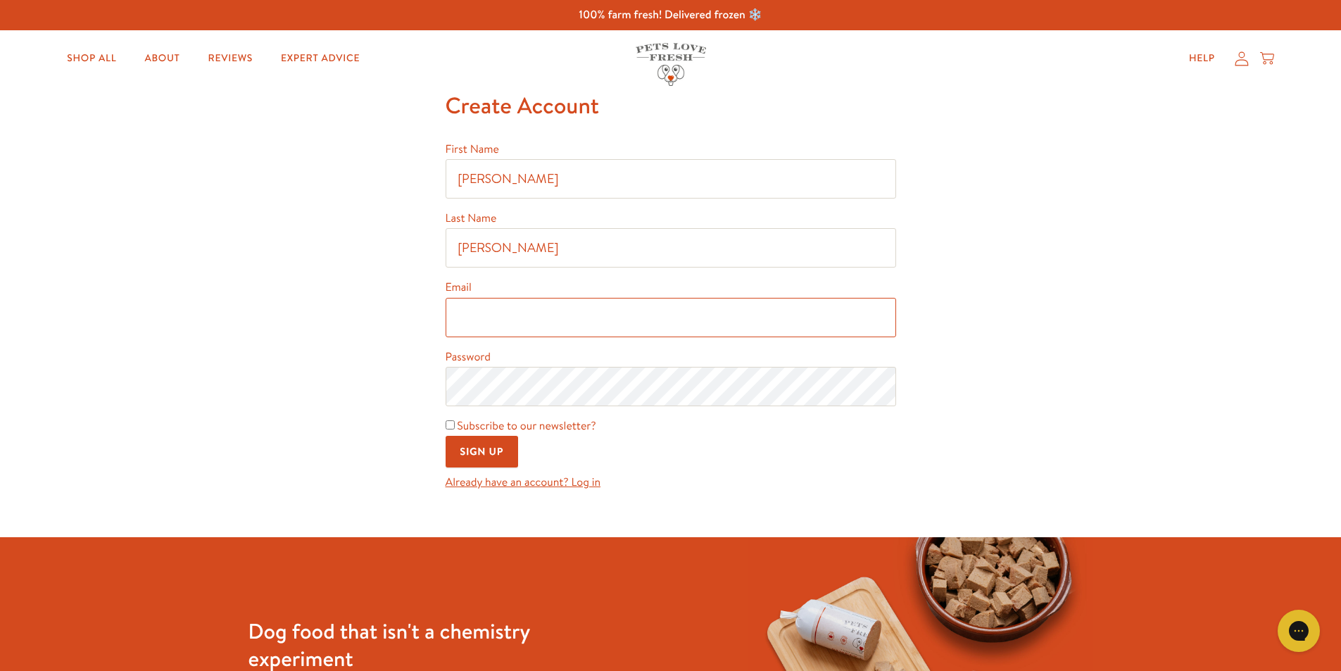
type input "[EMAIL_ADDRESS][DOMAIN_NAME]"
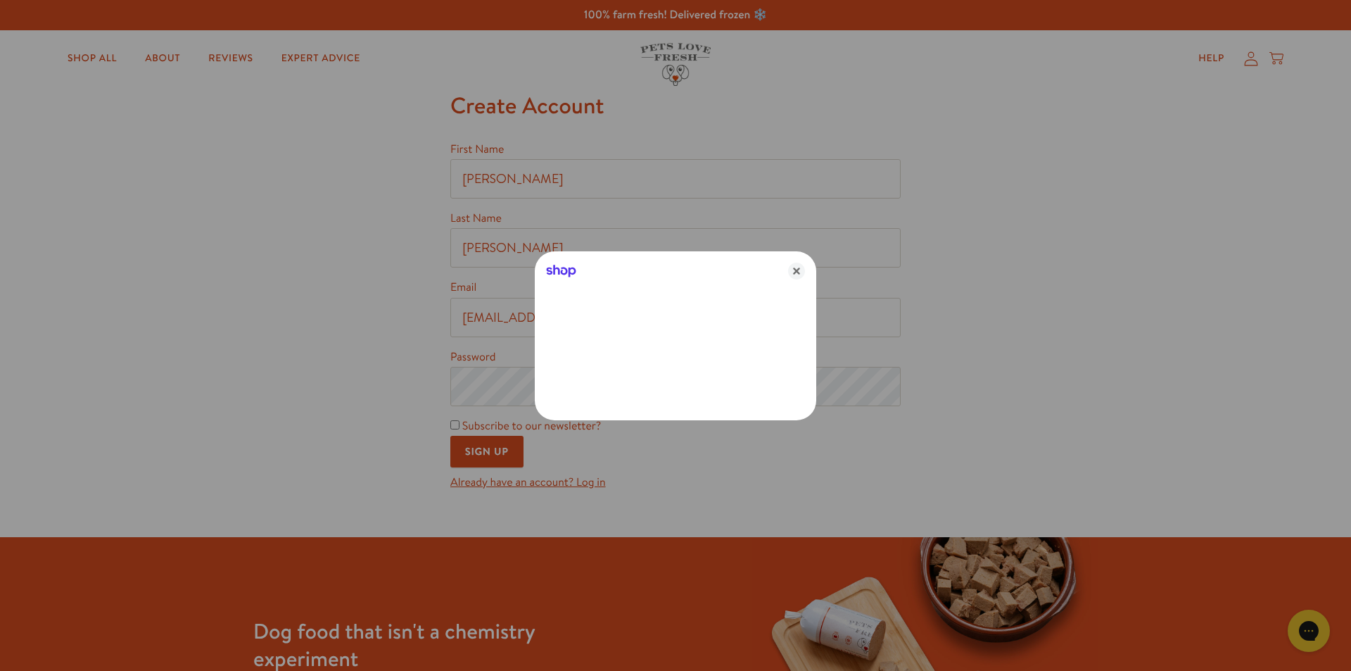
click at [792, 272] on icon "Close" at bounding box center [796, 271] width 17 height 17
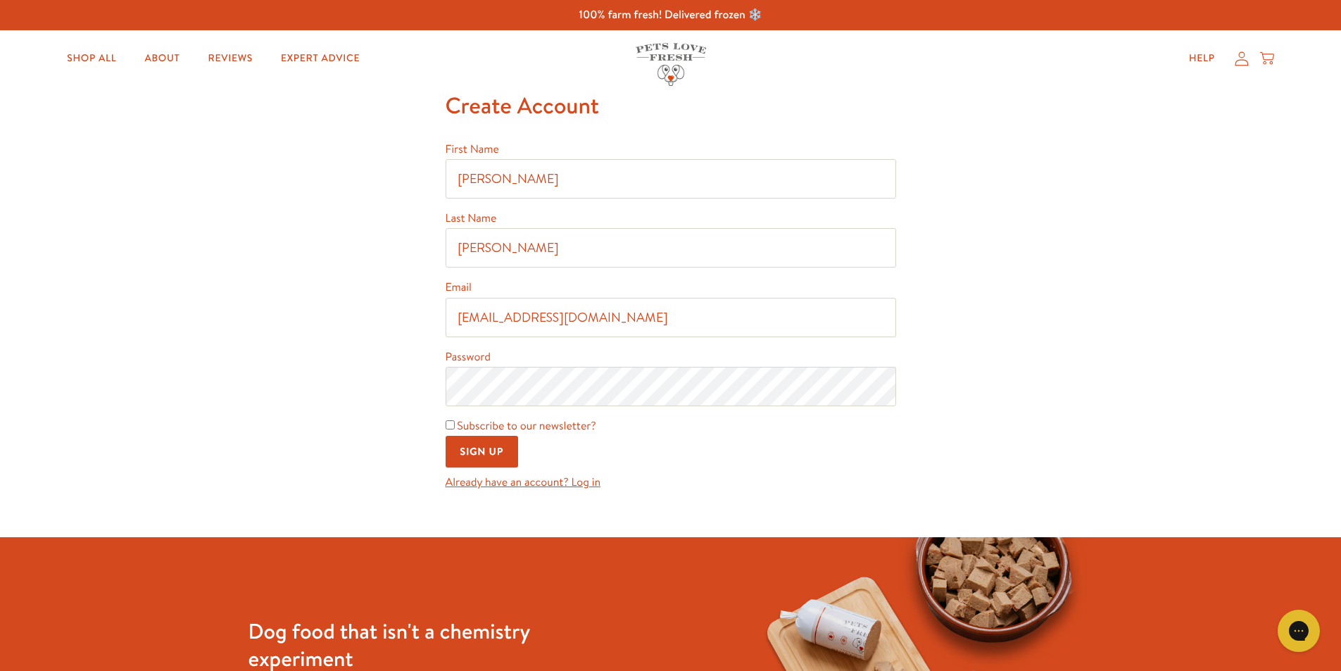
click at [452, 426] on input "Subscribe to our newsletter?" at bounding box center [449, 424] width 9 height 9
checkbox input "true"
click at [481, 455] on input "Sign Up" at bounding box center [481, 452] width 73 height 32
click at [518, 176] on input "First Name" at bounding box center [670, 178] width 450 height 39
type input "[PERSON_NAME]"
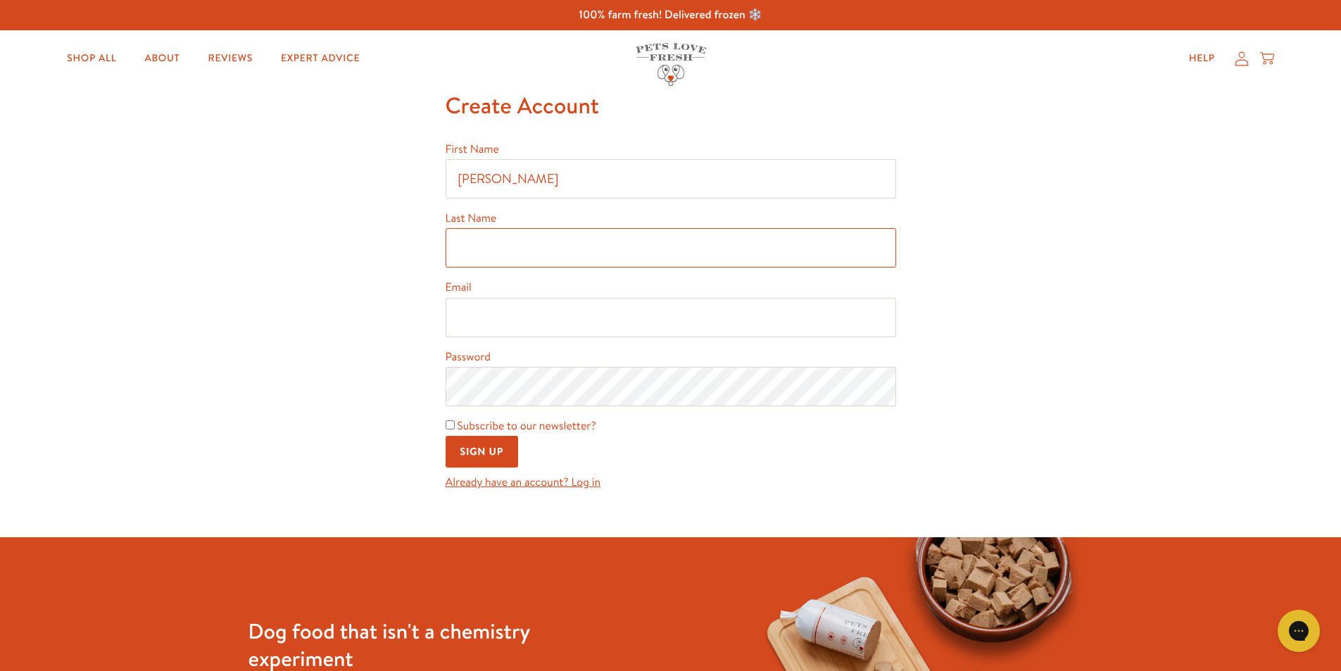
click at [512, 239] on input "Last Name" at bounding box center [670, 247] width 450 height 39
type input "[PERSON_NAME]"
click at [498, 318] on input "Email" at bounding box center [670, 317] width 450 height 39
type input "[EMAIL_ADDRESS][DOMAIN_NAME]"
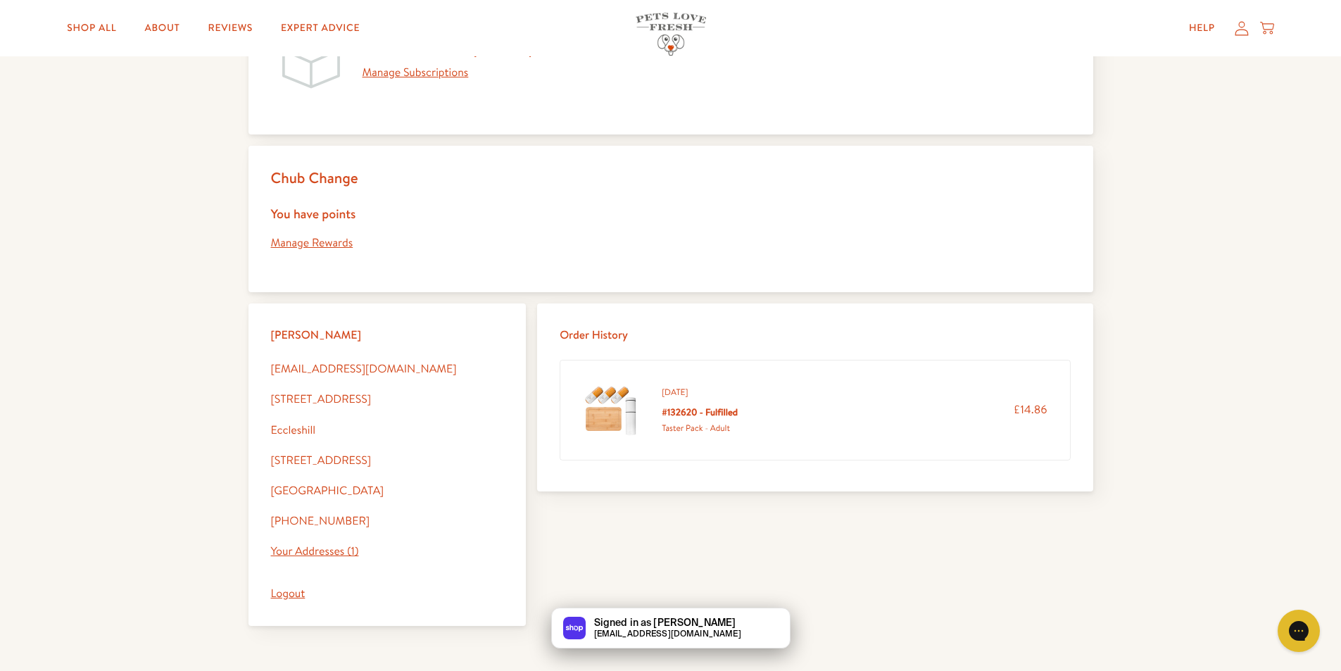
scroll to position [211, 0]
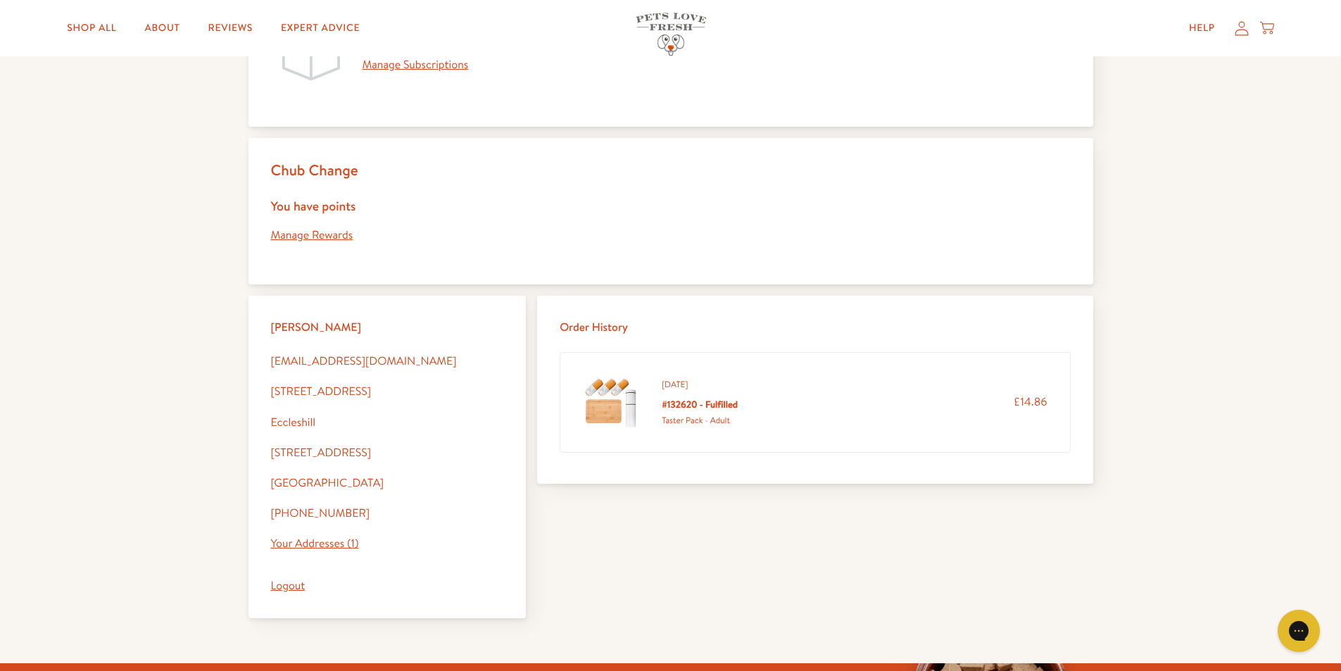
click at [331, 235] on link "Manage Rewards" at bounding box center [312, 234] width 82 height 15
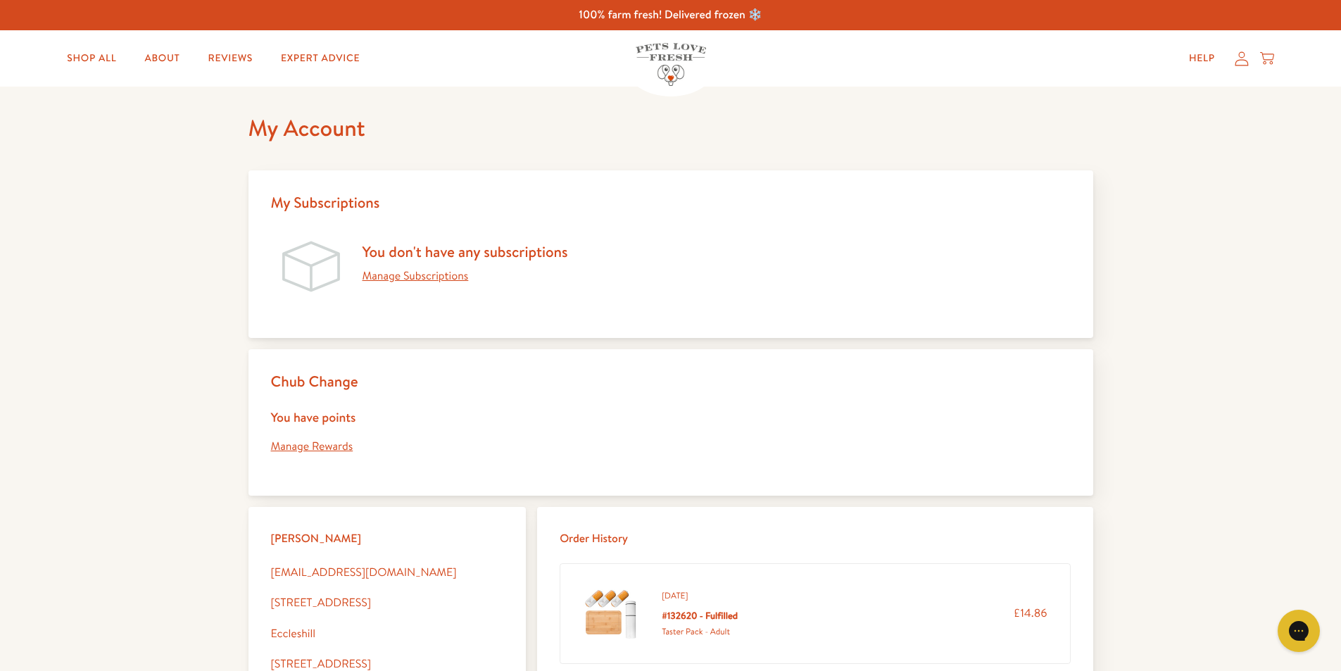
click at [406, 277] on link "Manage Subscriptions" at bounding box center [415, 275] width 106 height 15
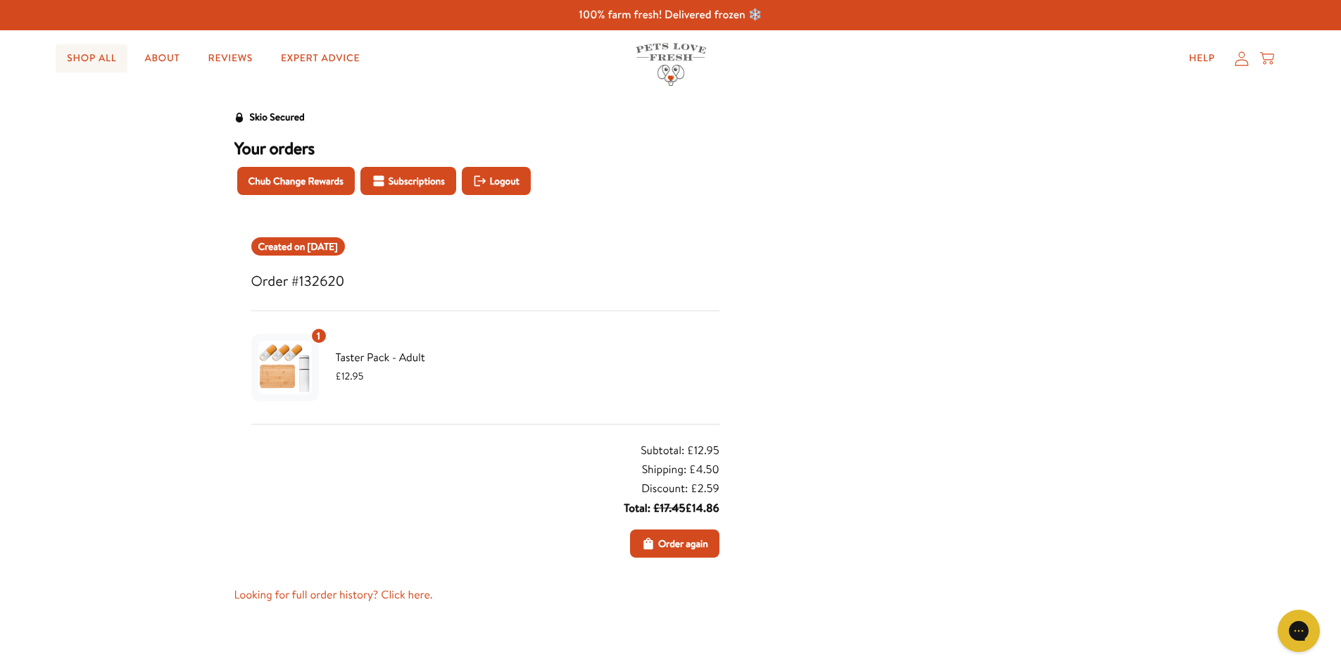
click at [99, 56] on link "Shop All" at bounding box center [92, 58] width 72 height 28
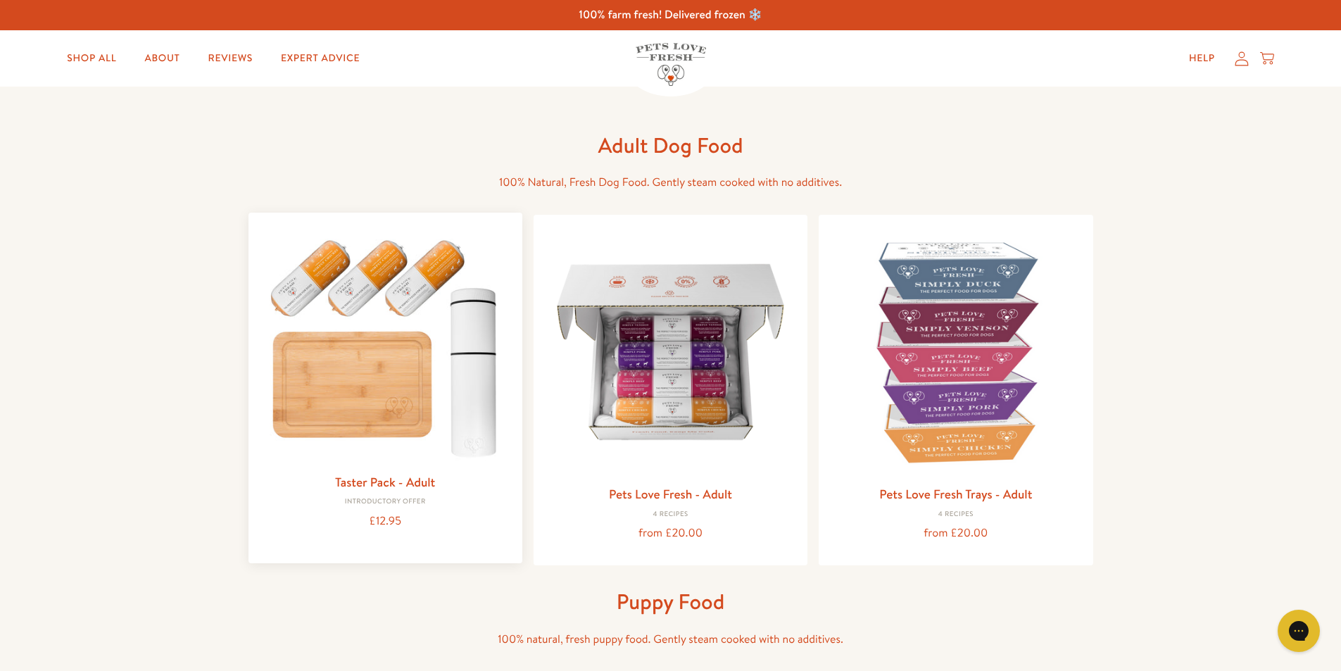
click at [371, 295] on img at bounding box center [385, 344] width 251 height 241
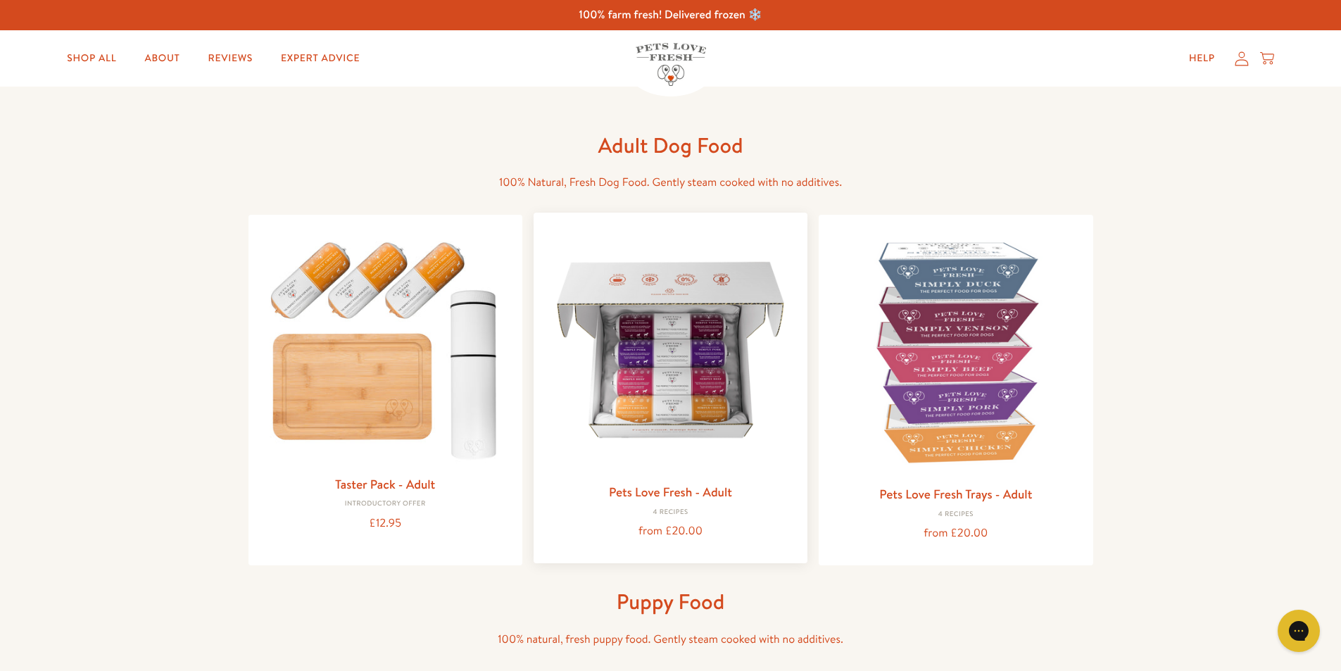
click at [703, 360] on img at bounding box center [670, 349] width 251 height 251
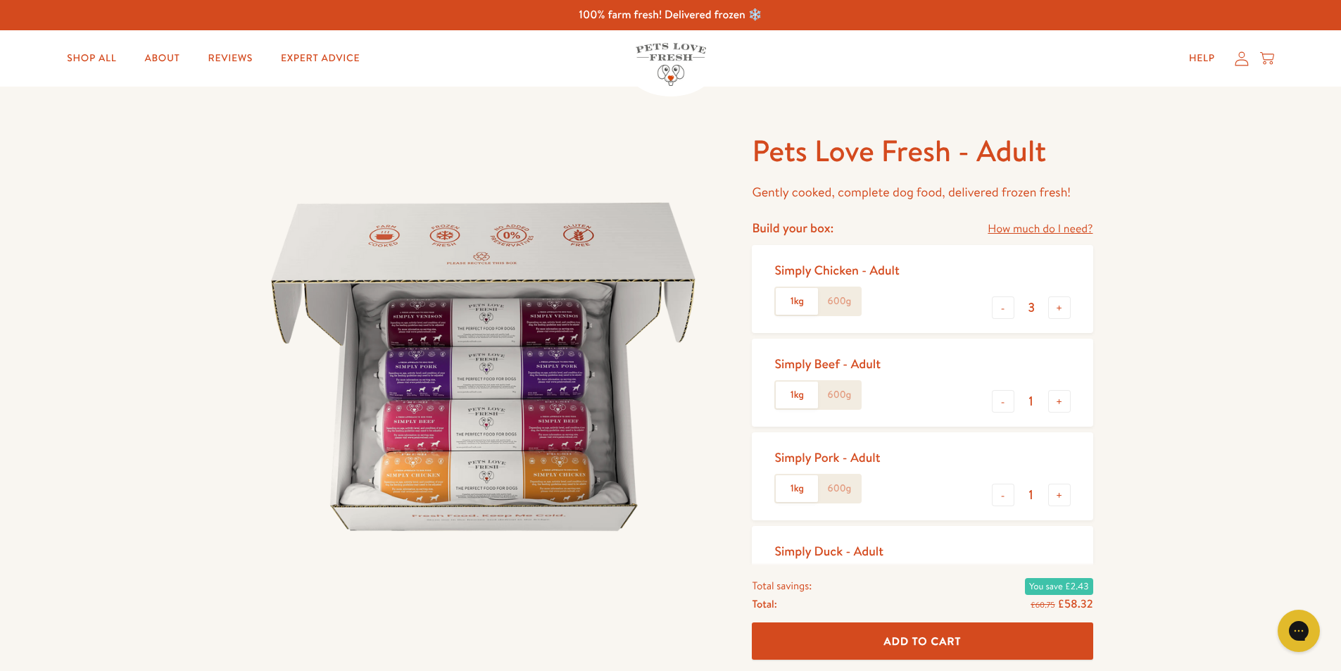
click at [836, 301] on label "600g" at bounding box center [839, 301] width 42 height 27
click at [0, 0] on input "600g" at bounding box center [0, 0] width 0 height 0
click at [798, 303] on label "1kg" at bounding box center [797, 301] width 42 height 27
click at [0, 0] on input "1kg" at bounding box center [0, 0] width 0 height 0
click at [846, 301] on label "600g" at bounding box center [839, 301] width 42 height 27
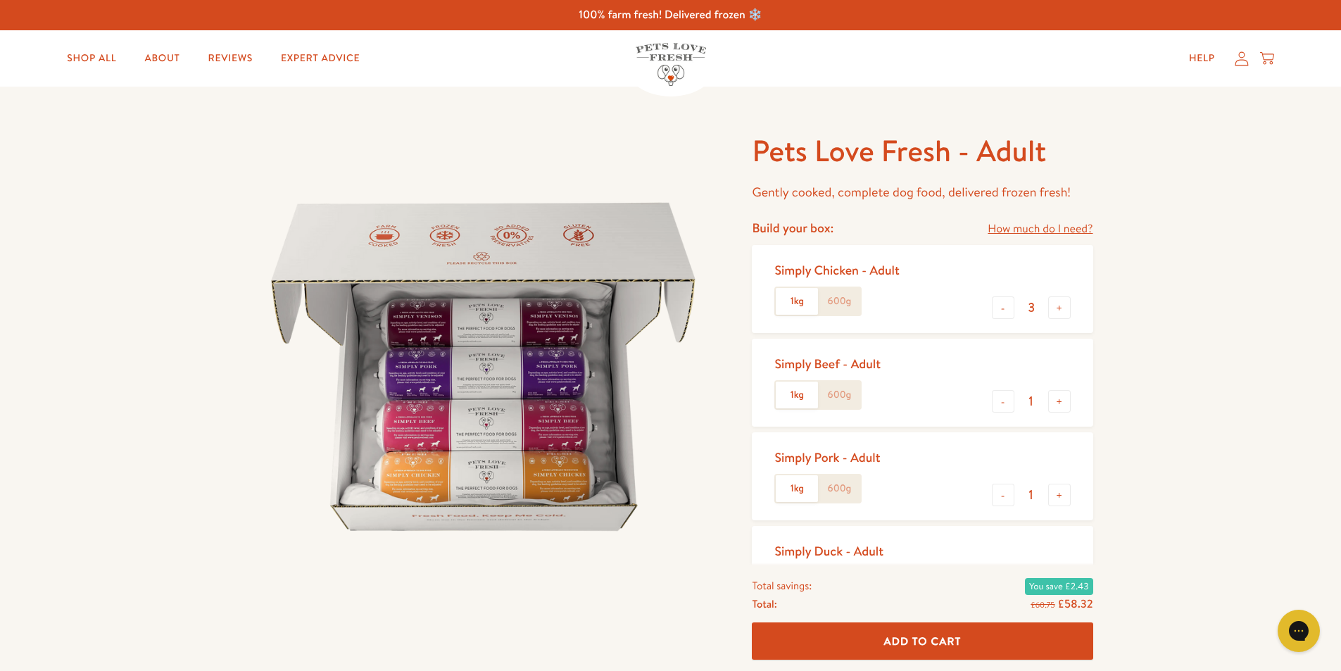
click at [0, 0] on input "600g" at bounding box center [0, 0] width 0 height 0
click at [835, 386] on label "600g" at bounding box center [839, 394] width 42 height 27
click at [0, 0] on input "600g" at bounding box center [0, 0] width 0 height 0
click at [834, 487] on label "600g" at bounding box center [839, 488] width 42 height 27
click at [0, 0] on input "600g" at bounding box center [0, 0] width 0 height 0
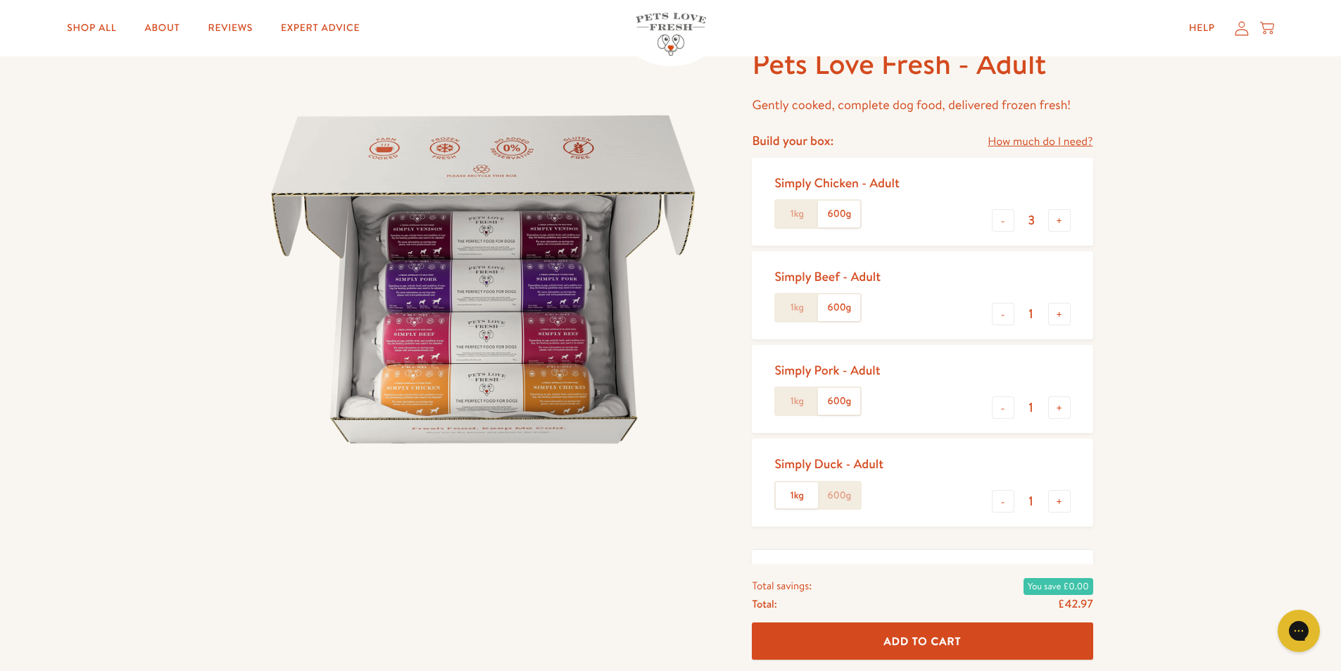
scroll to position [282, 0]
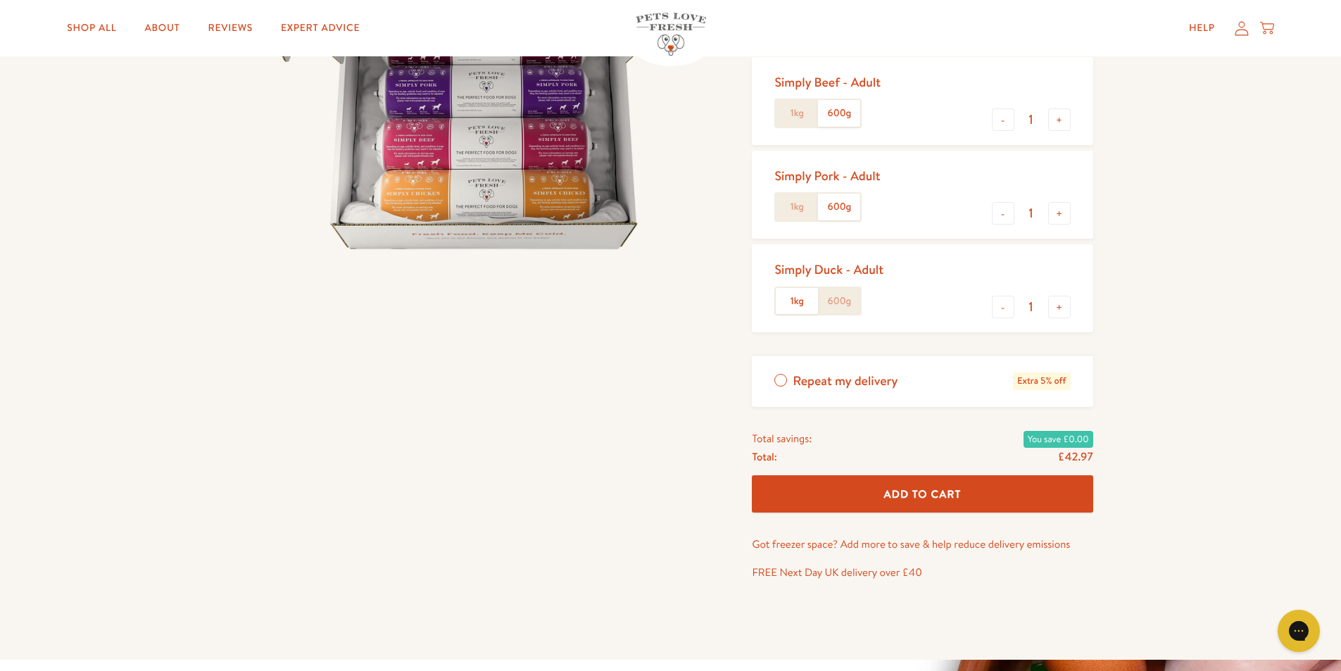
click at [842, 298] on label "600g" at bounding box center [839, 301] width 42 height 27
click at [0, 0] on input "600g" at bounding box center [0, 0] width 0 height 0
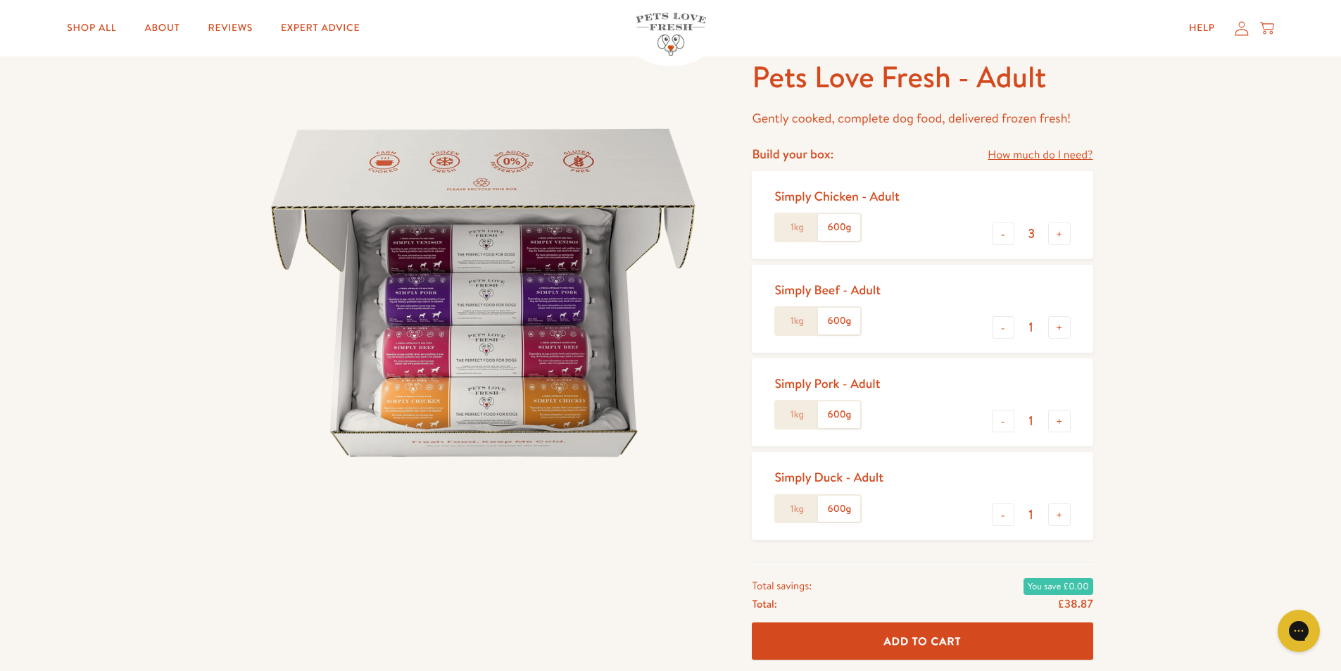
scroll to position [70, 0]
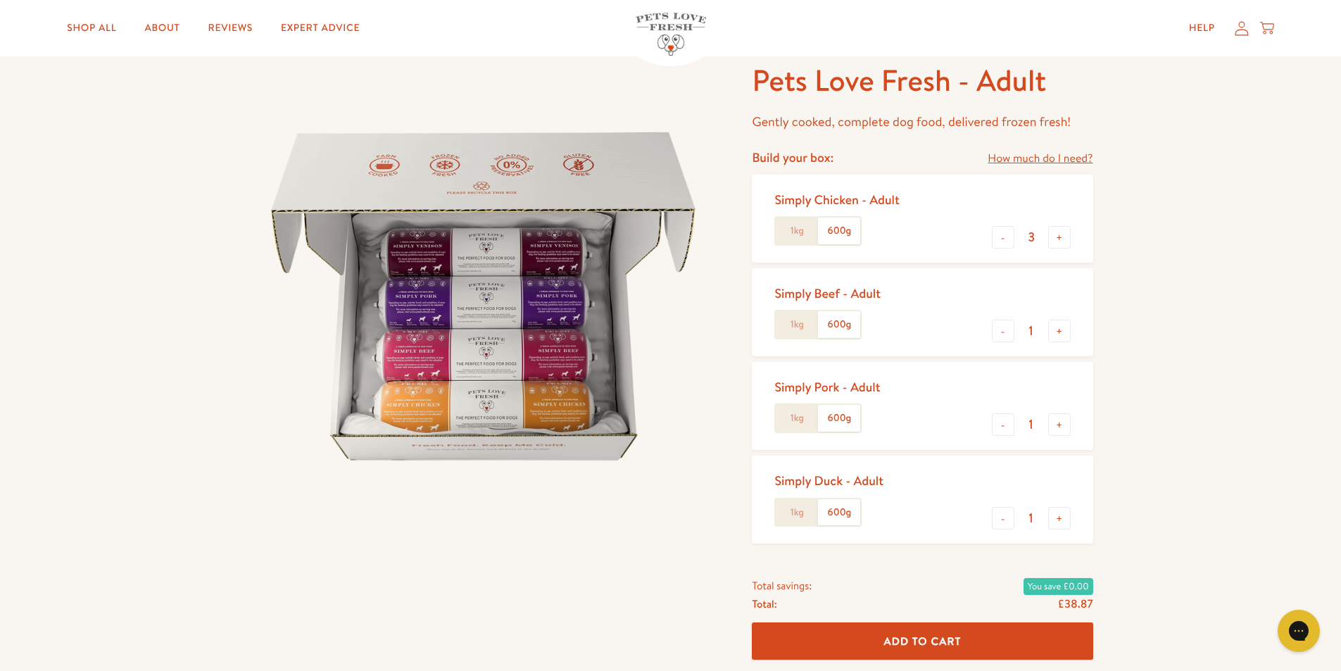
click at [1065, 158] on link "How much do I need?" at bounding box center [1039, 158] width 105 height 19
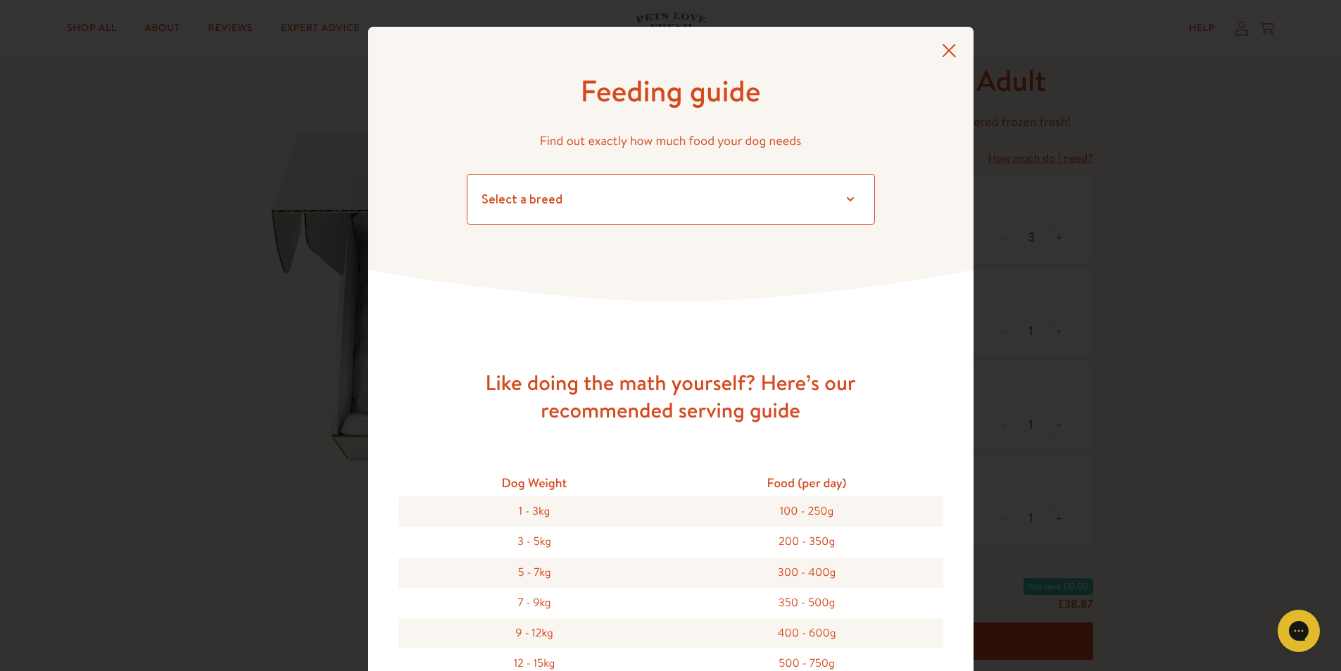
click at [847, 200] on select "Select a breed Affenpinscher Afghan hound Airedale terrier Akita Alaskan Malamu…" at bounding box center [671, 199] width 408 height 51
select select "7"
click at [467, 174] on select "Select a breed Affenpinscher Afghan hound Airedale terrier Akita Alaskan Malamu…" at bounding box center [671, 199] width 408 height 51
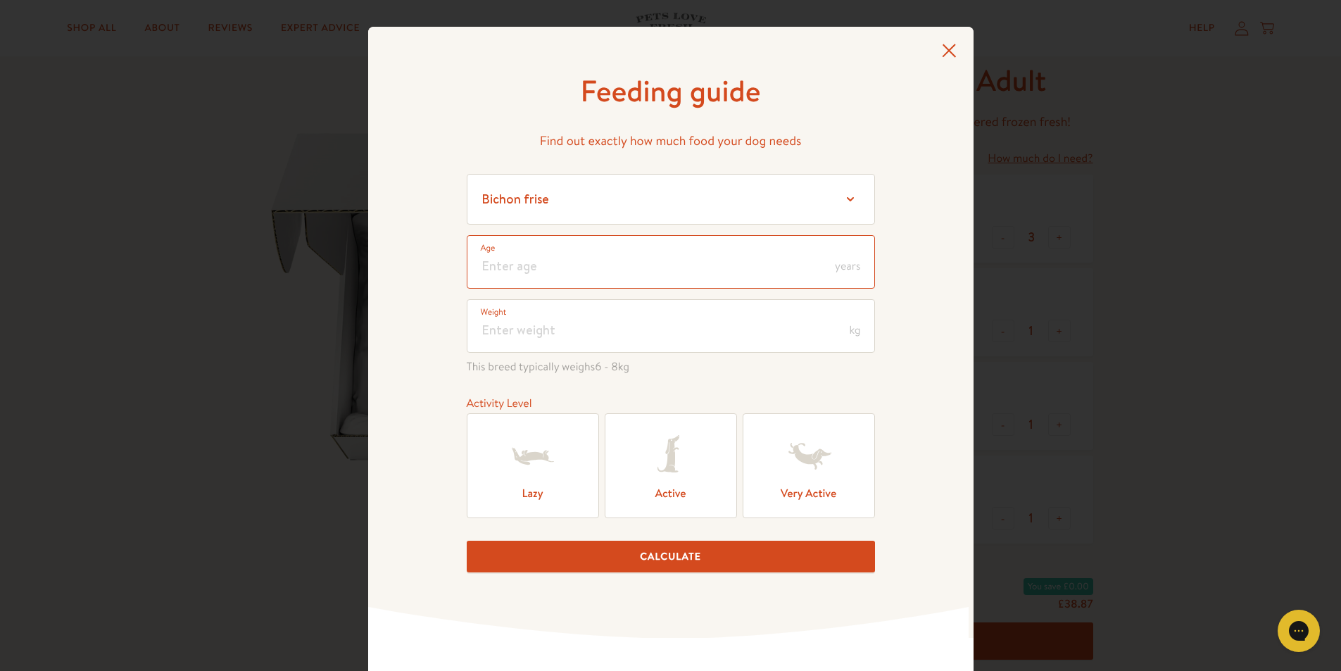
click at [533, 268] on input "number" at bounding box center [671, 261] width 408 height 53
type input "11"
click at [507, 324] on input "number" at bounding box center [671, 325] width 408 height 53
type input "9"
click at [519, 441] on icon at bounding box center [533, 456] width 56 height 56
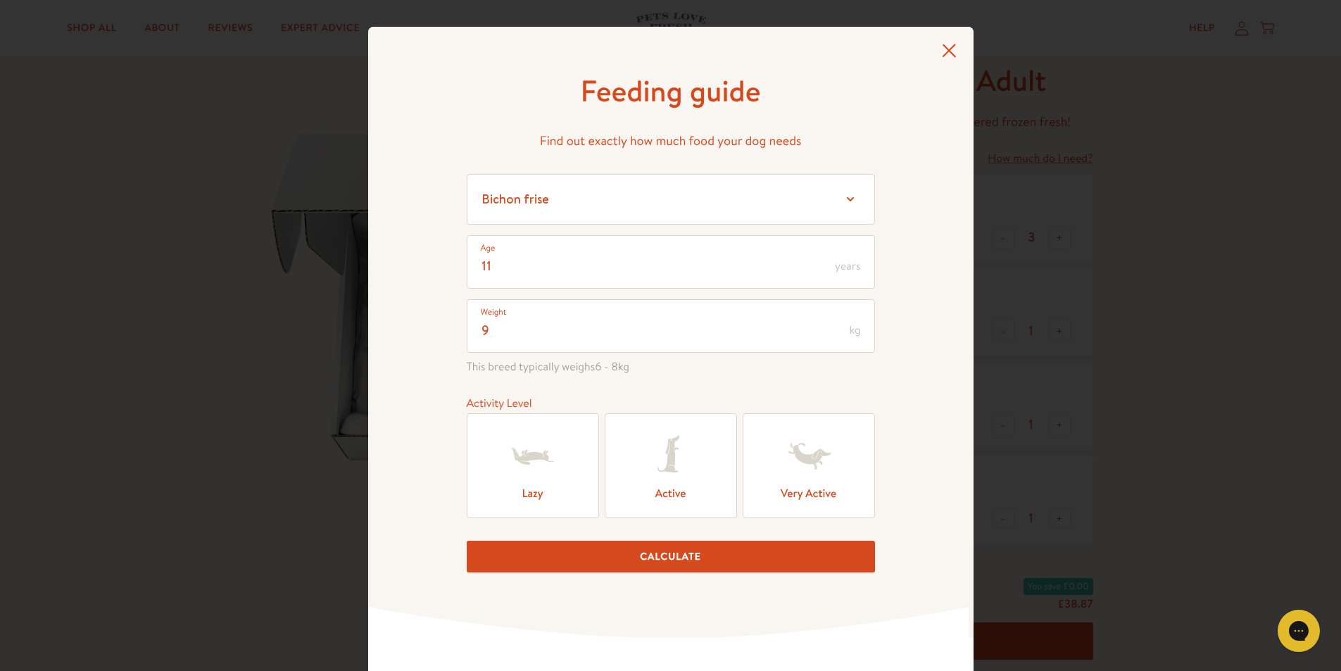
click at [0, 0] on input "Lazy" at bounding box center [0, 0] width 0 height 0
click at [697, 556] on button "Calculate" at bounding box center [671, 556] width 408 height 32
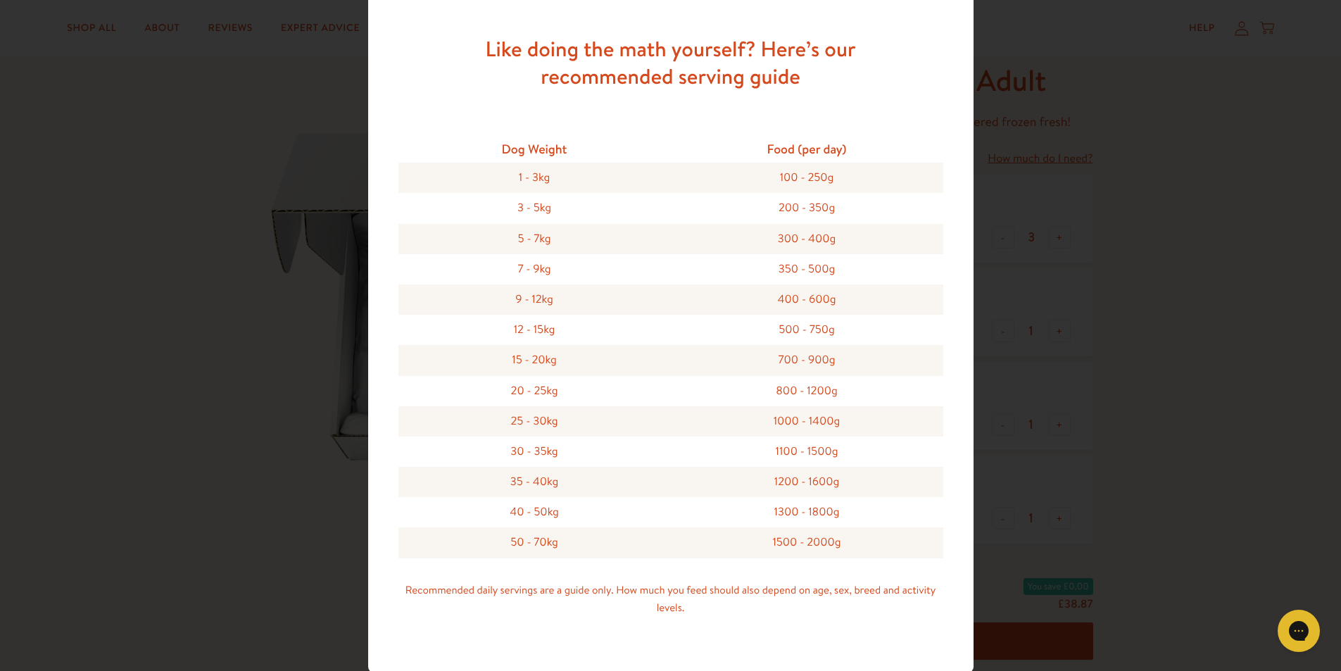
scroll to position [1258, 0]
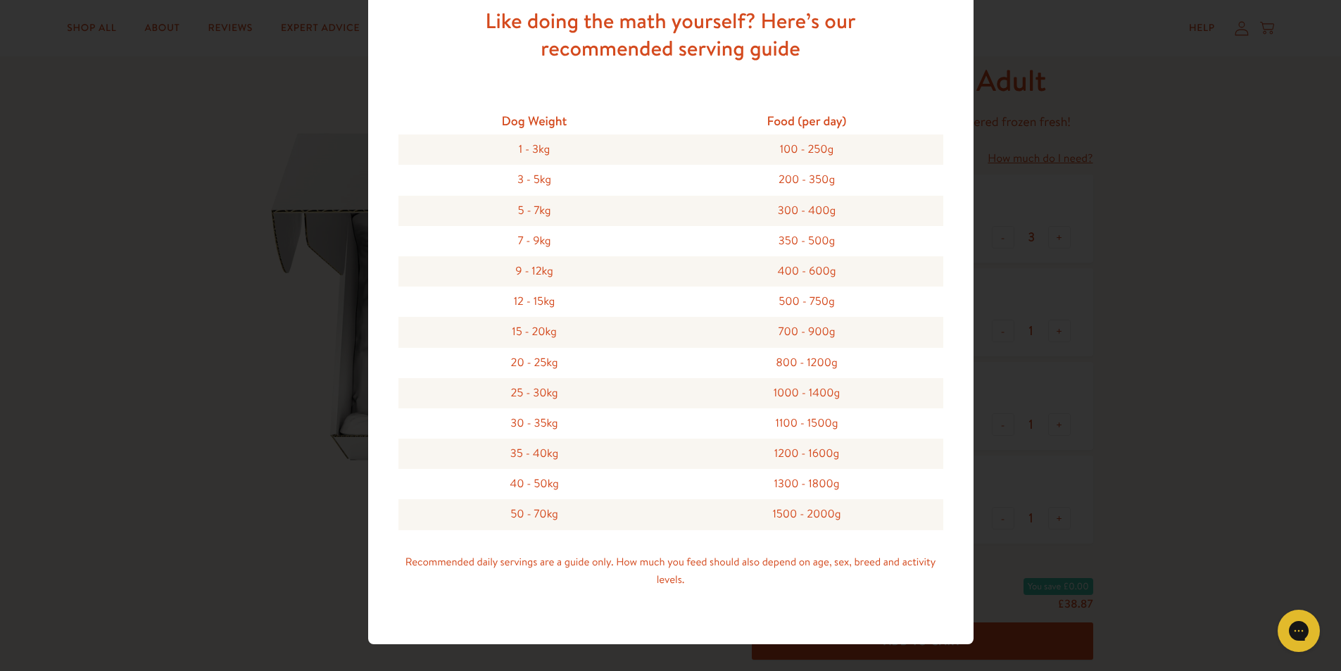
click at [222, 166] on div "Feeding guide Find out exactly how much food your dog needs Select a breed Affe…" at bounding box center [670, 335] width 1341 height 671
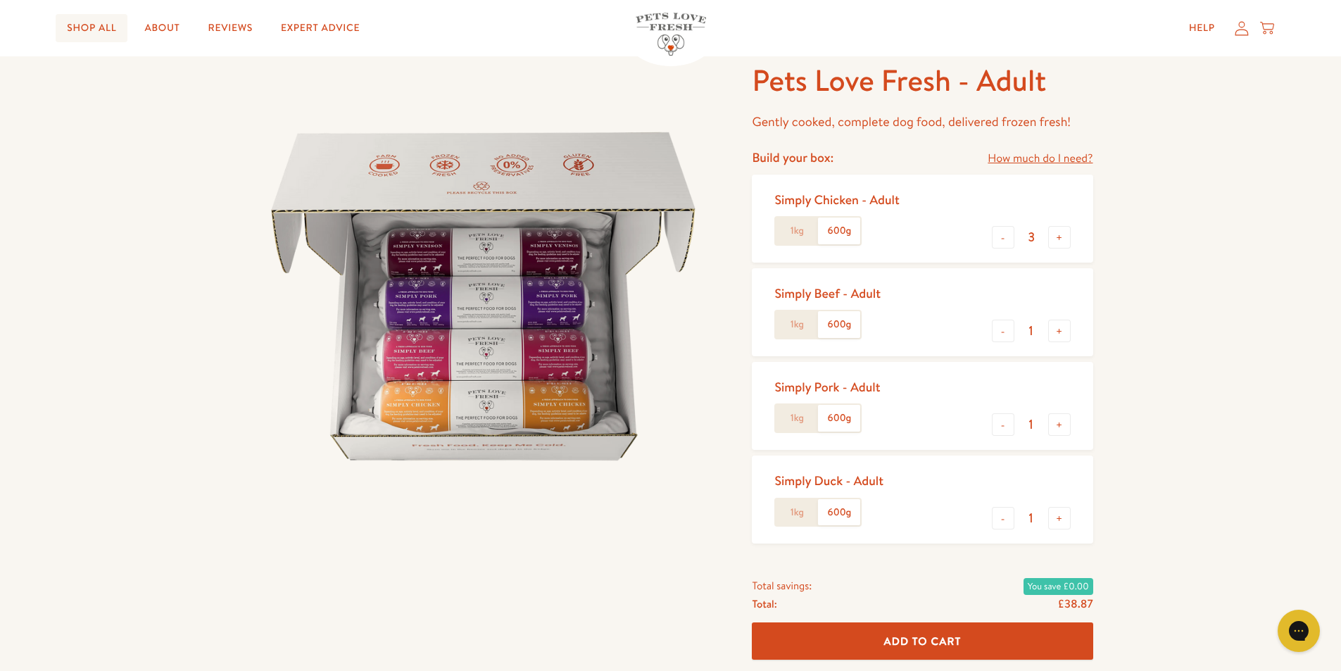
click at [96, 24] on link "Shop All" at bounding box center [92, 28] width 72 height 28
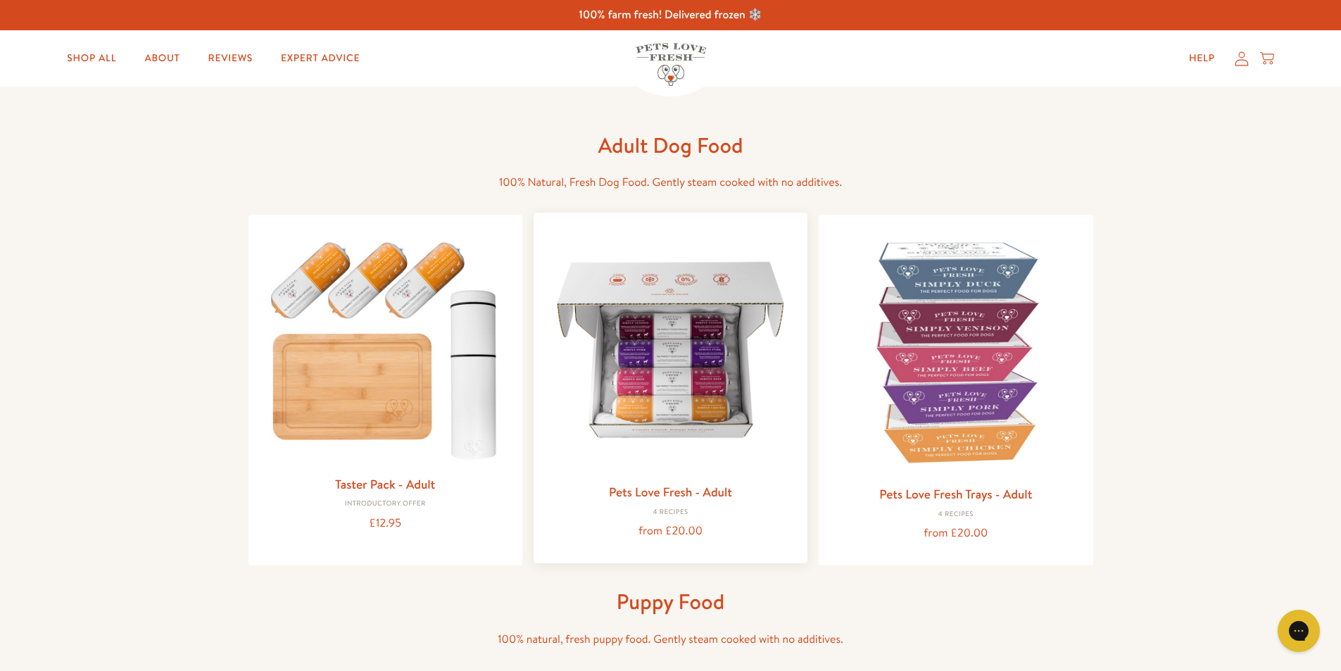
click at [685, 388] on img at bounding box center [670, 349] width 251 height 251
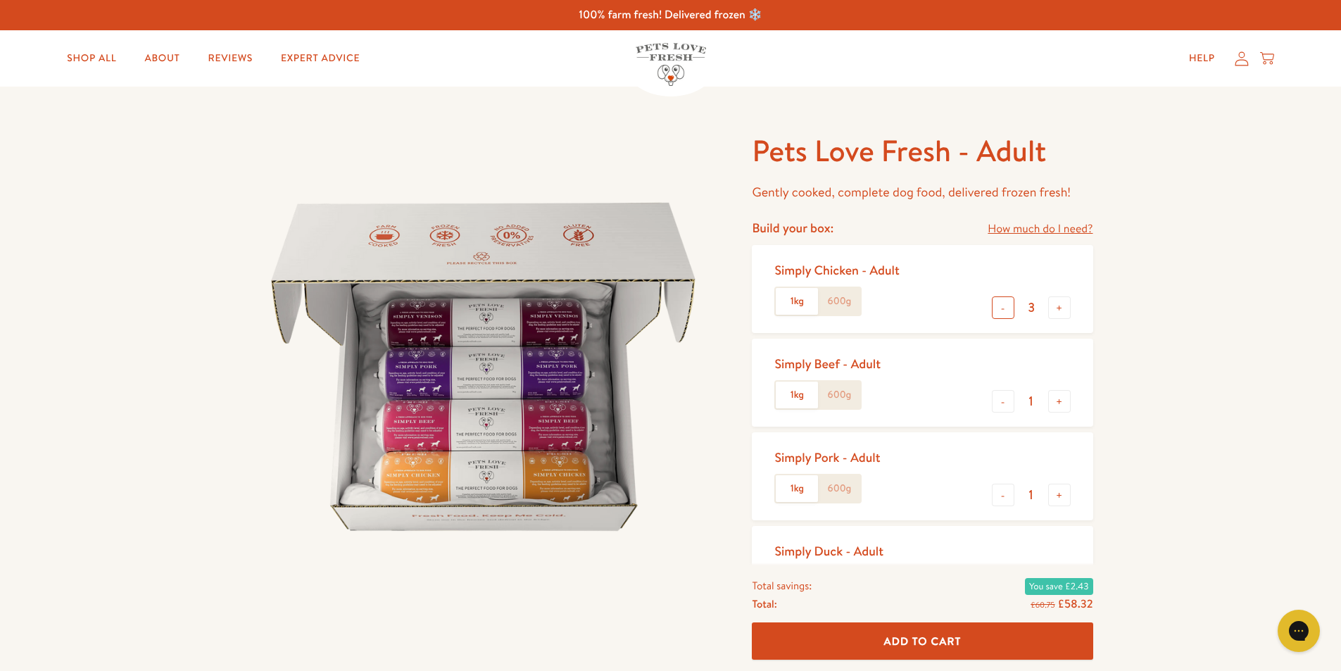
click at [1001, 310] on button "-" at bounding box center [1003, 307] width 23 height 23
type input "0"
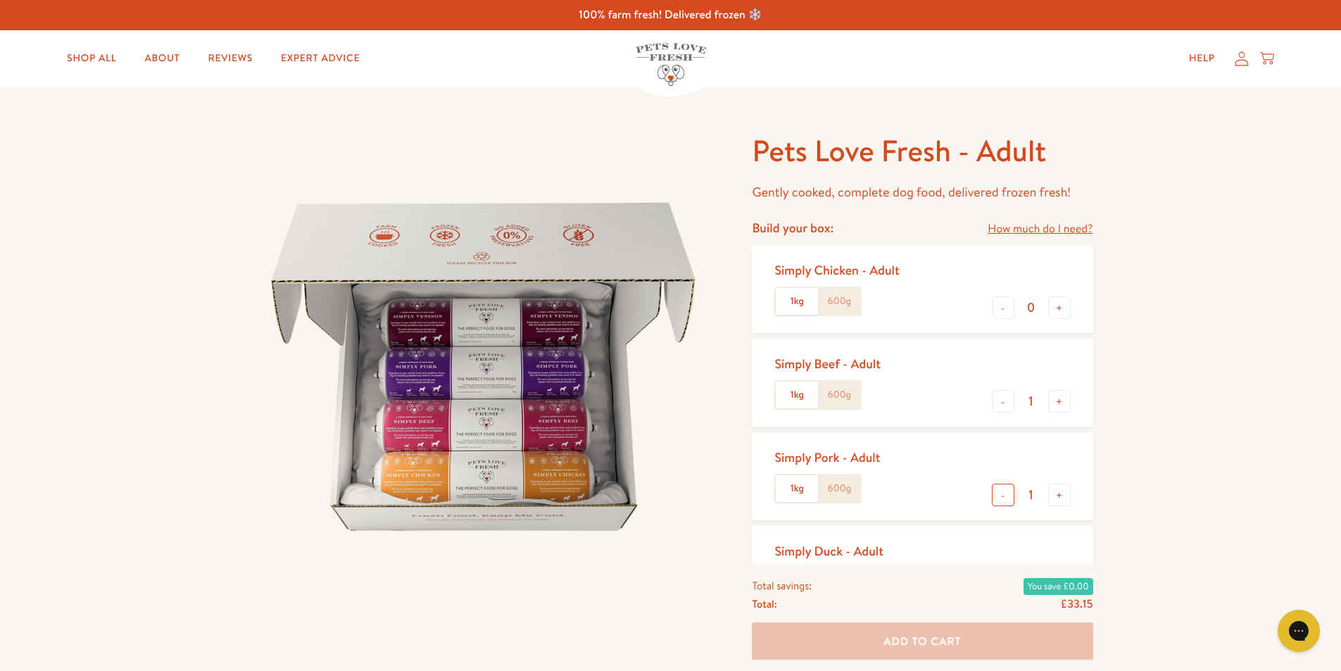
click at [1004, 499] on button "-" at bounding box center [1003, 494] width 23 height 23
type input "0"
click at [1004, 499] on button "-" at bounding box center [1003, 494] width 23 height 23
click at [1004, 498] on button "-" at bounding box center [1003, 494] width 23 height 23
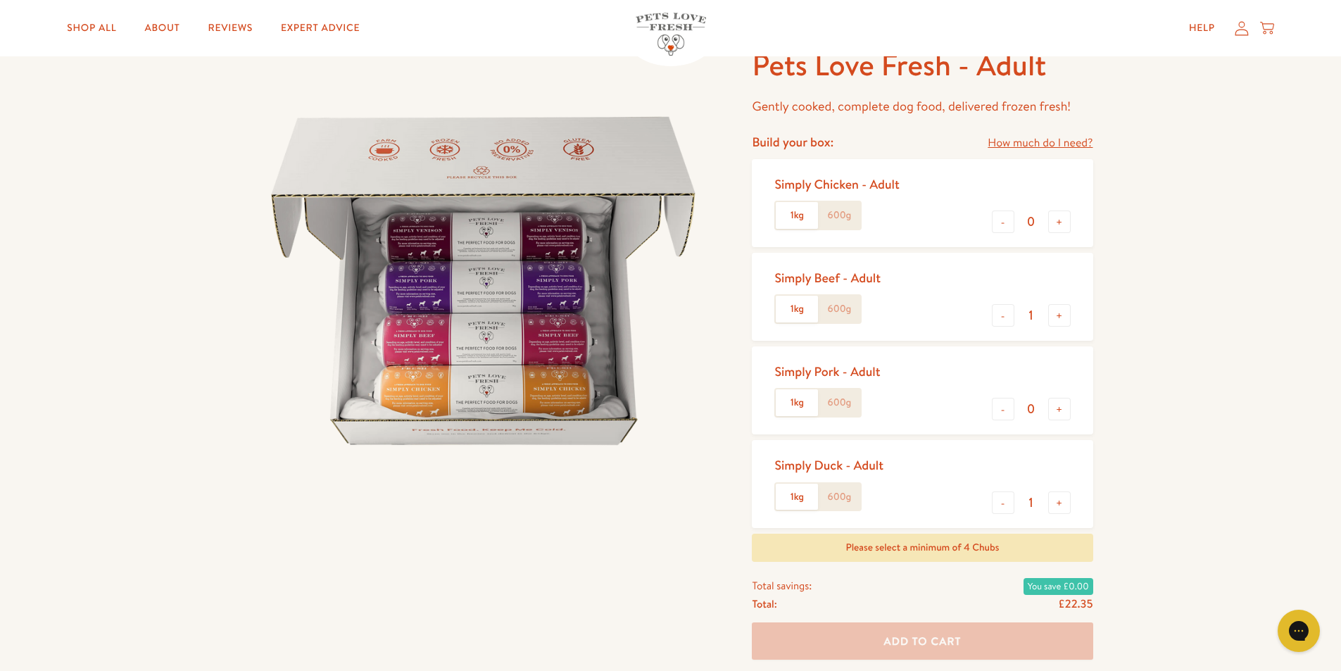
scroll to position [211, 0]
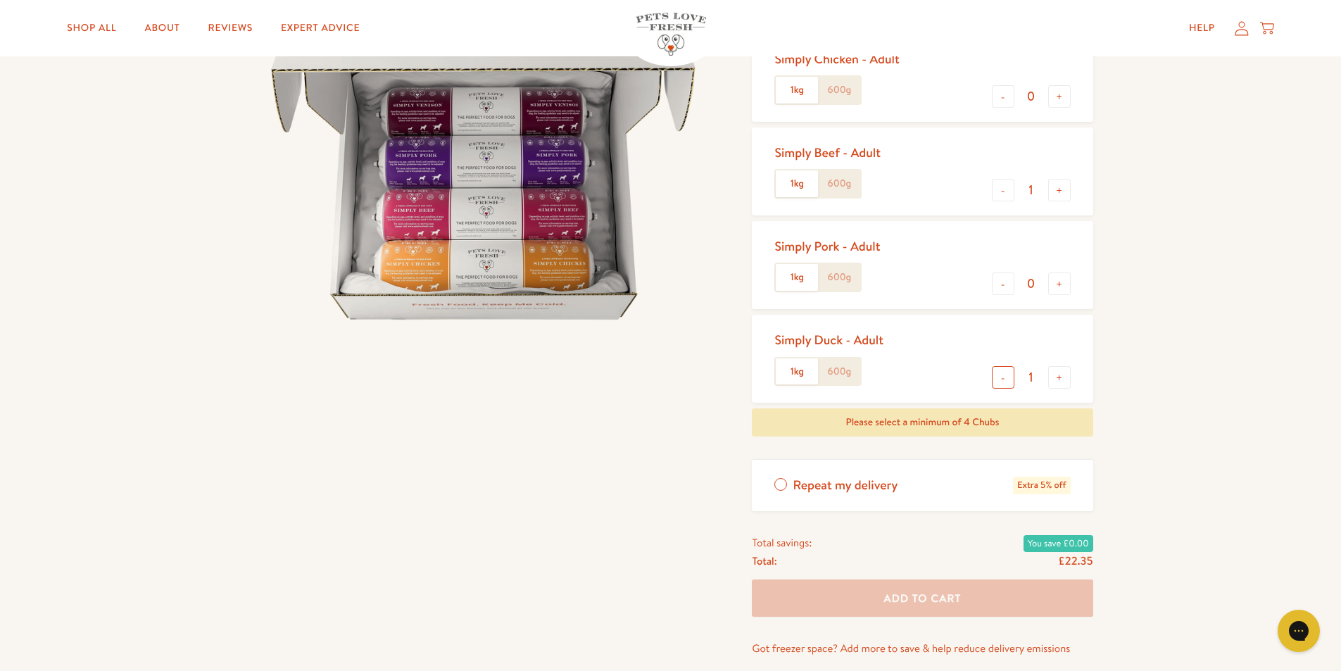
click at [1004, 375] on button "-" at bounding box center [1003, 377] width 23 height 23
type input "0"
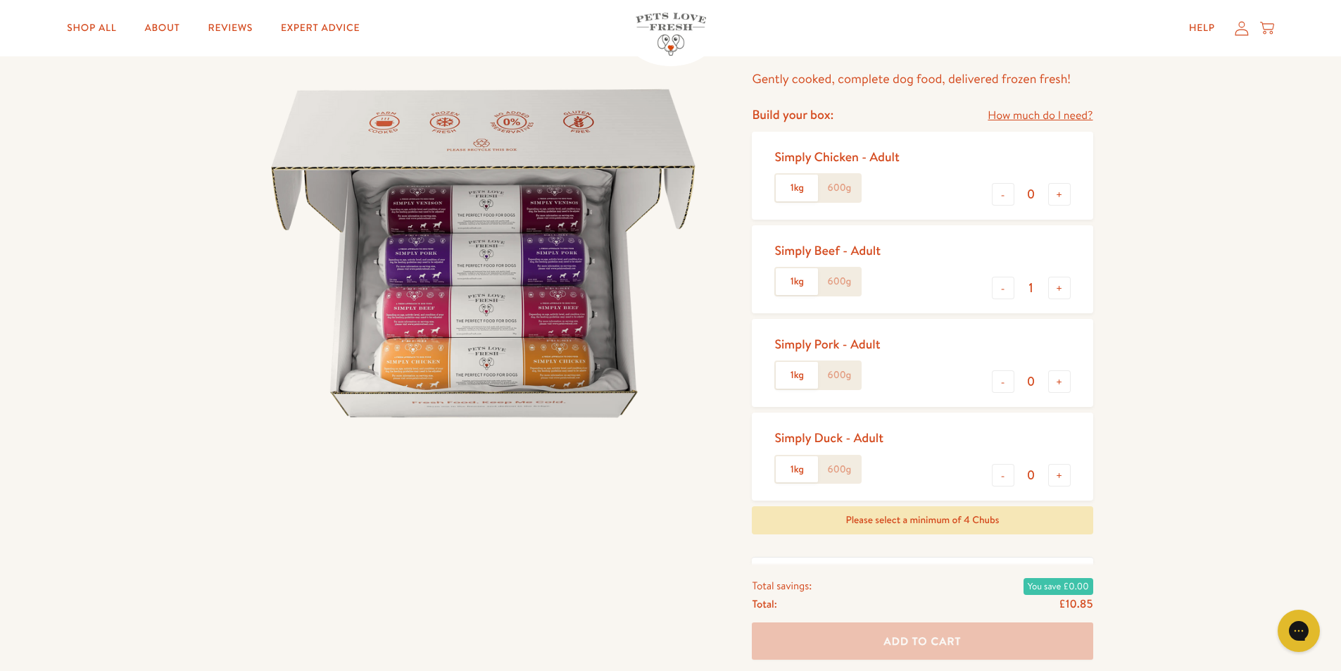
scroll to position [0, 0]
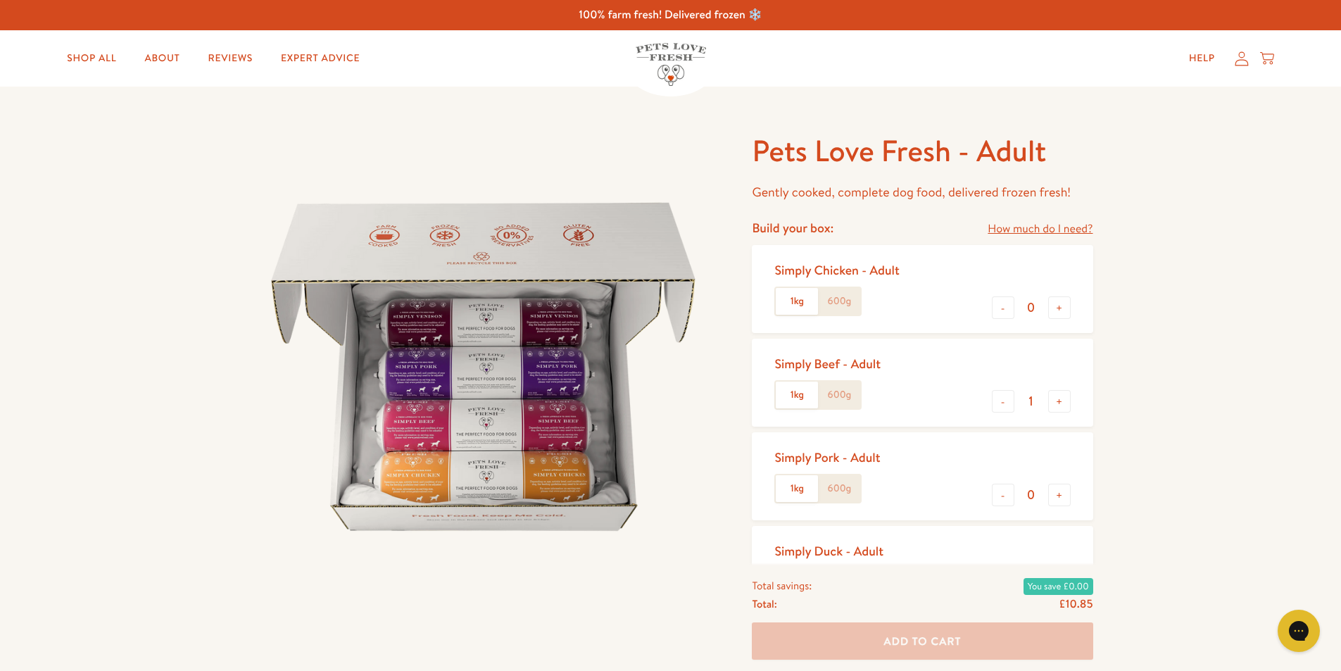
click at [847, 304] on label "600g" at bounding box center [839, 301] width 42 height 27
click at [0, 0] on input "600g" at bounding box center [0, 0] width 0 height 0
click at [847, 304] on label "600g" at bounding box center [839, 301] width 42 height 27
click at [0, 0] on input "600g" at bounding box center [0, 0] width 0 height 0
click at [840, 395] on label "600g" at bounding box center [839, 394] width 42 height 27
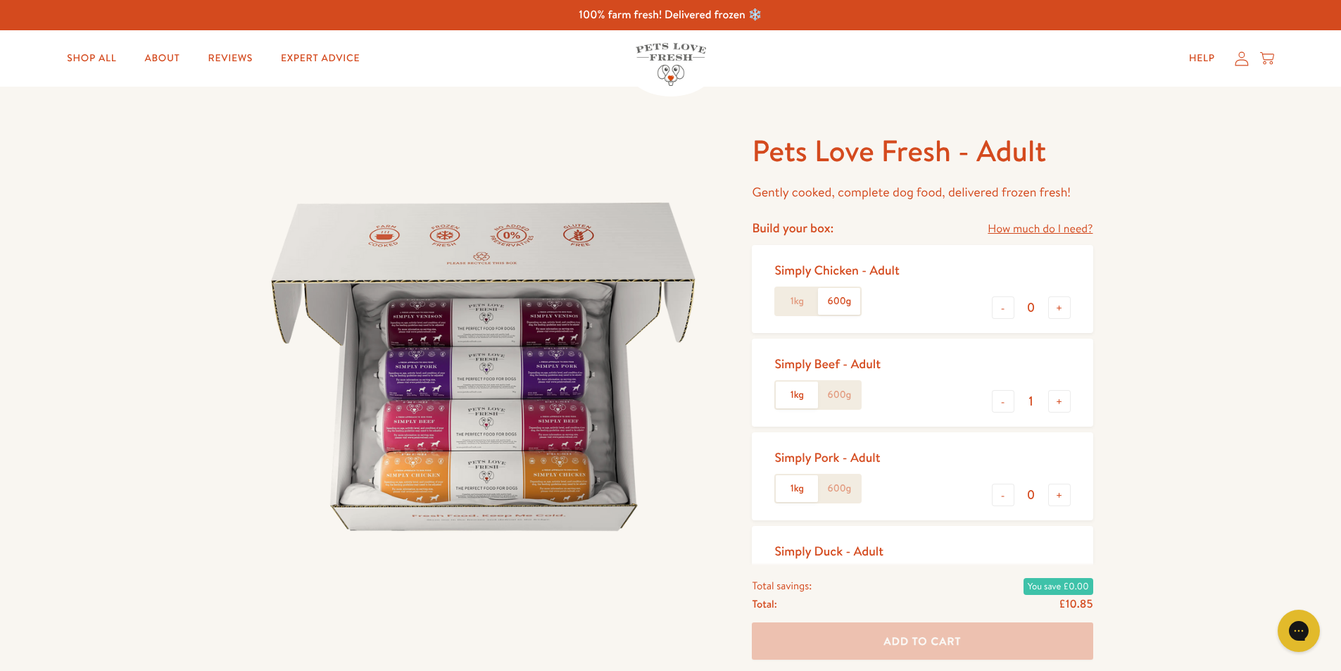
click at [0, 0] on input "600g" at bounding box center [0, 0] width 0 height 0
drag, startPoint x: 845, startPoint y: 488, endPoint x: 838, endPoint y: 510, distance: 23.4
click at [844, 488] on label "600g" at bounding box center [839, 488] width 42 height 27
click at [0, 0] on input "600g" at bounding box center [0, 0] width 0 height 0
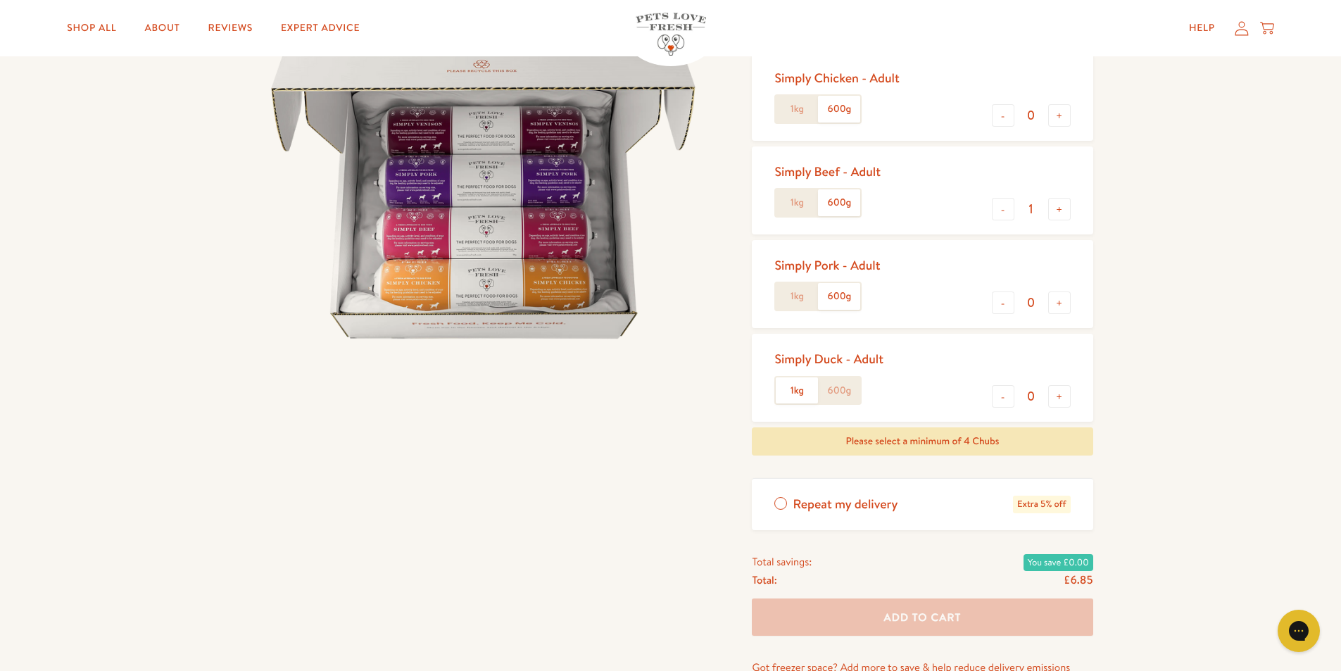
scroll to position [211, 0]
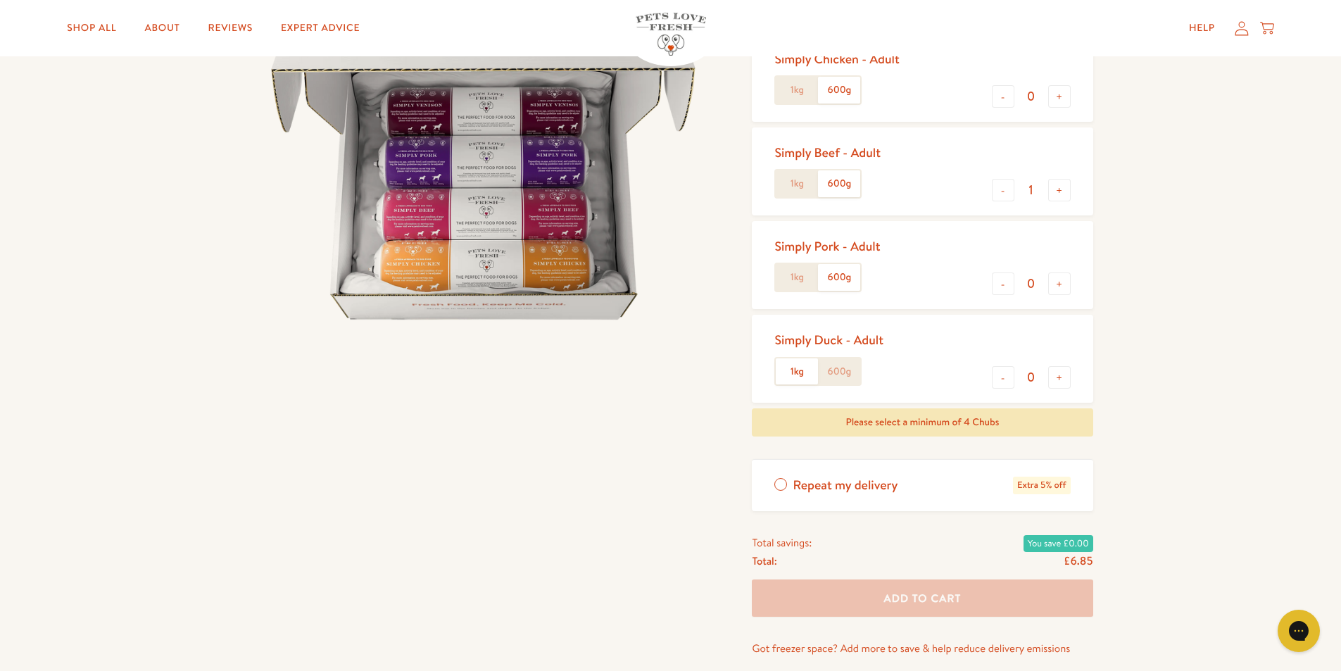
click at [840, 376] on label "600g" at bounding box center [839, 371] width 42 height 27
click at [0, 0] on input "600g" at bounding box center [0, 0] width 0 height 0
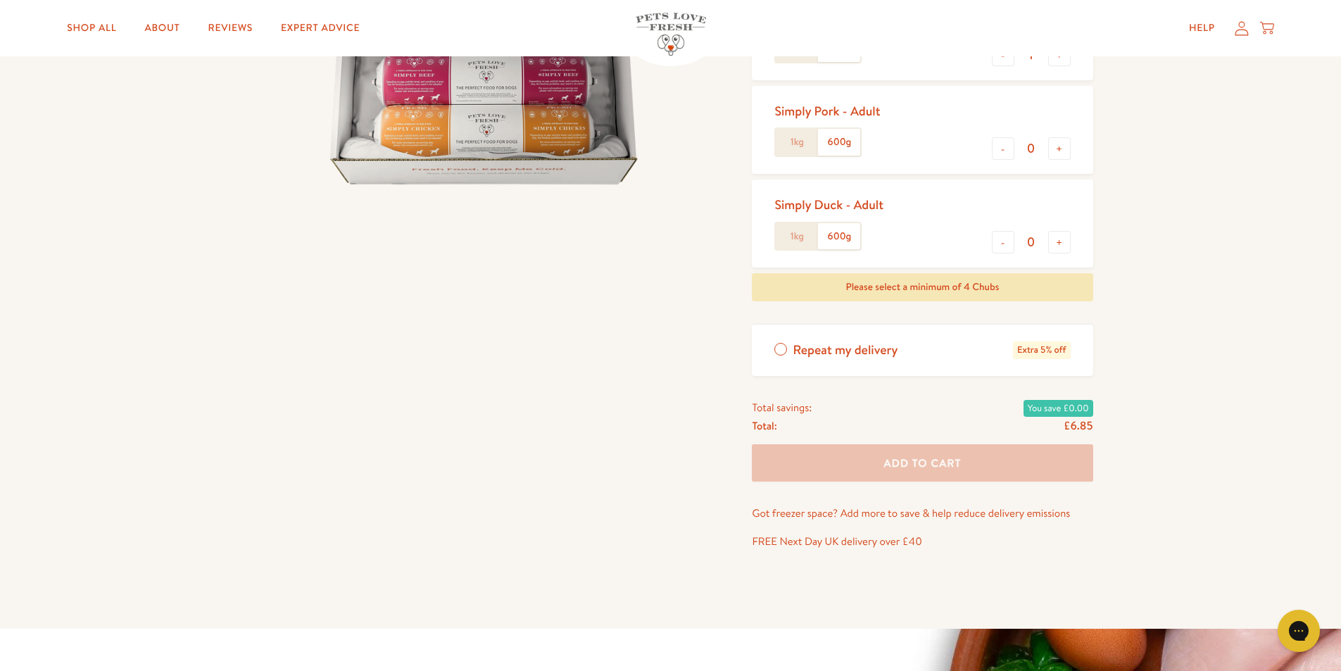
scroll to position [352, 0]
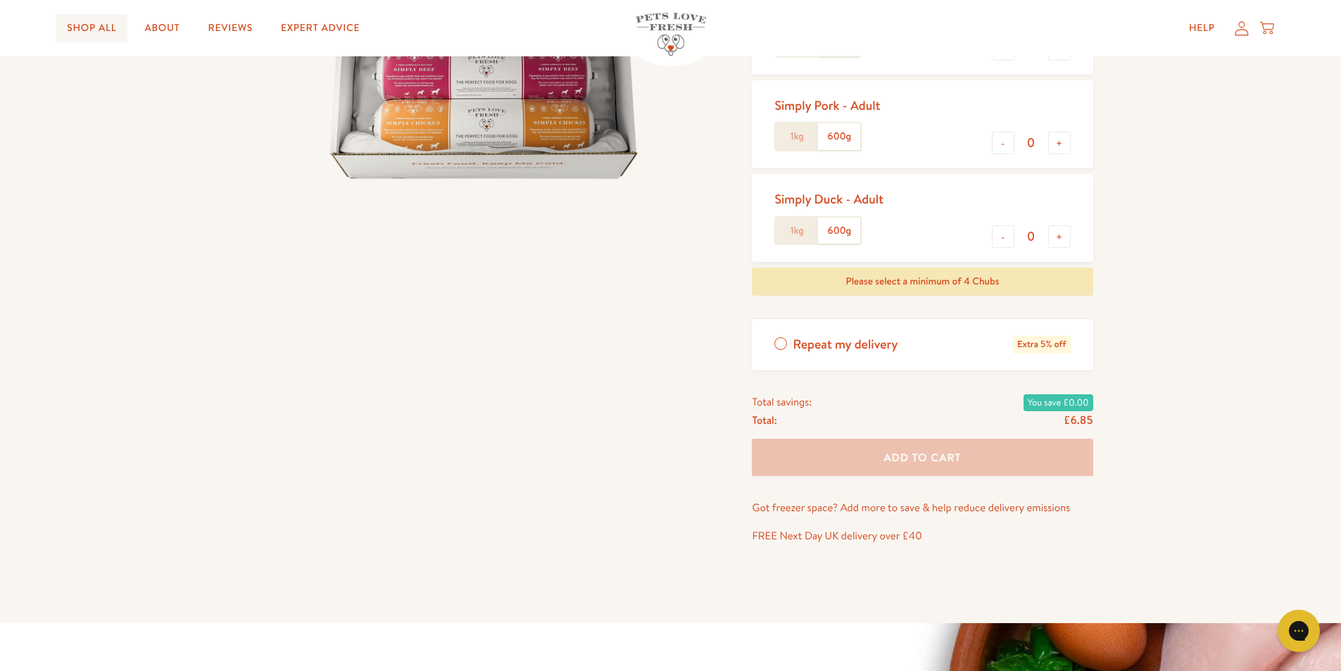
click at [87, 18] on link "Shop All" at bounding box center [92, 28] width 72 height 28
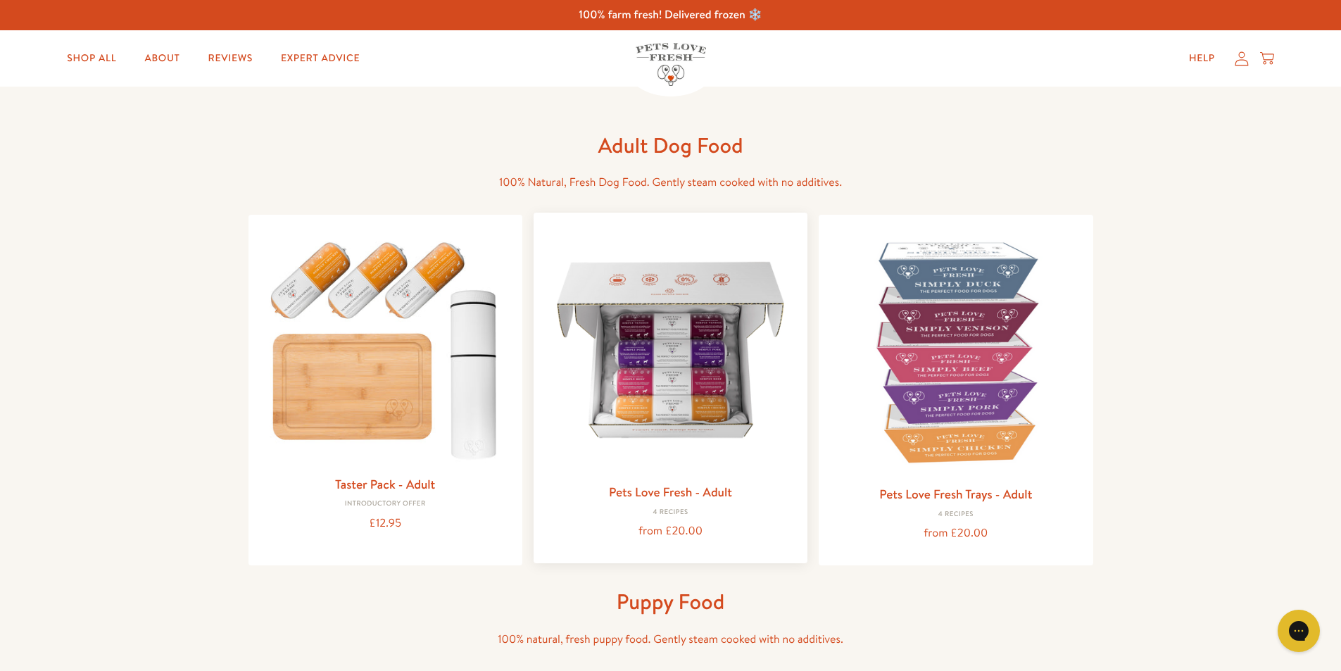
click at [678, 336] on img at bounding box center [670, 349] width 251 height 251
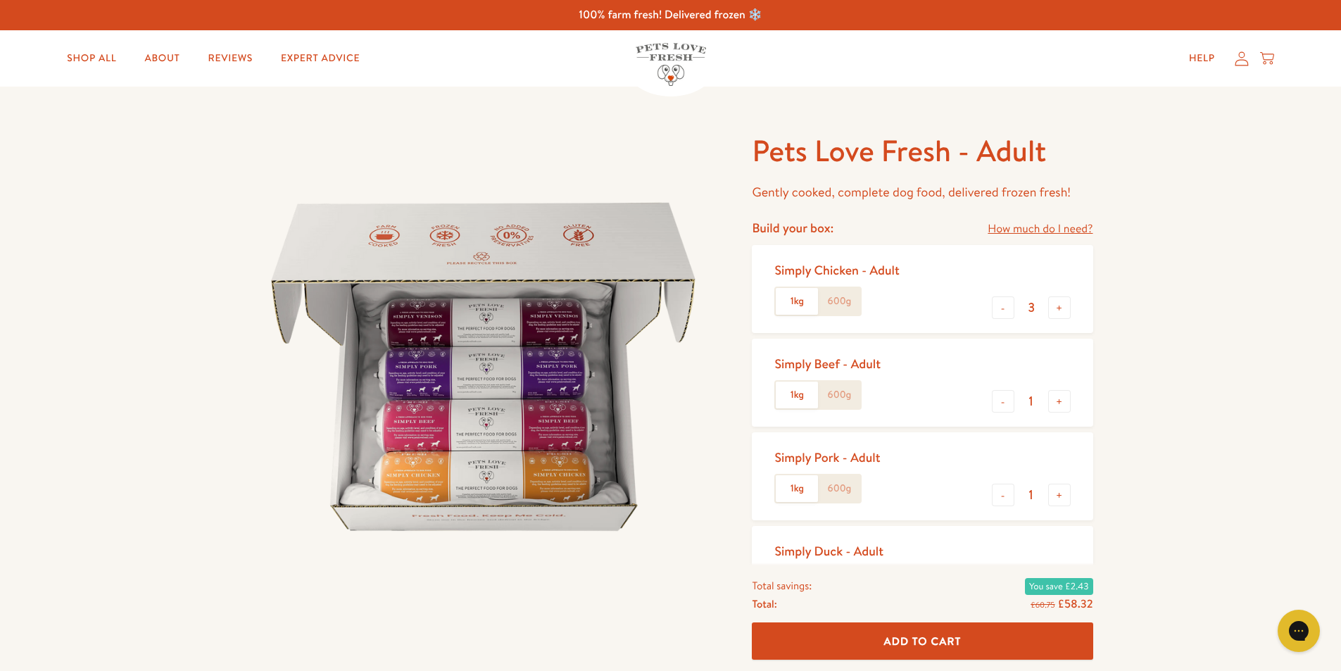
click at [839, 296] on label "600g" at bounding box center [839, 301] width 42 height 27
click at [0, 0] on input "600g" at bounding box center [0, 0] width 0 height 0
click at [1009, 310] on button "-" at bounding box center [1003, 307] width 23 height 23
type input "1"
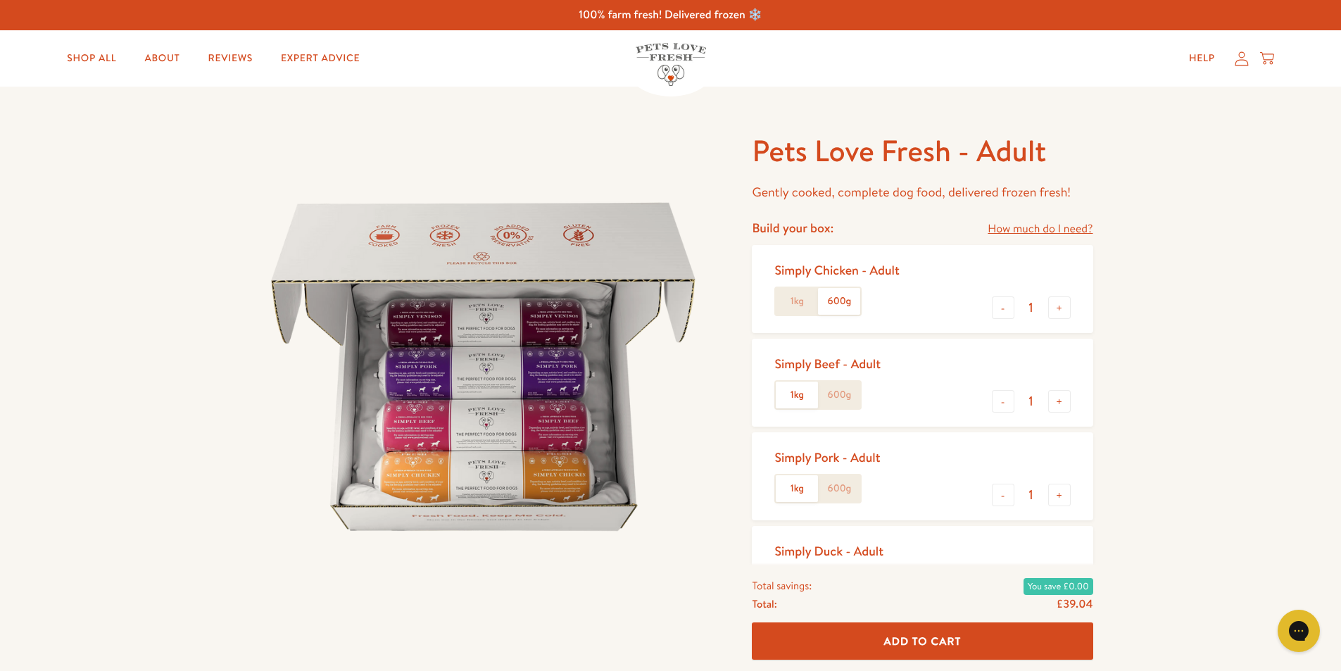
click at [835, 384] on label "600g" at bounding box center [839, 394] width 42 height 27
click at [0, 0] on input "600g" at bounding box center [0, 0] width 0 height 0
click at [844, 489] on label "600g" at bounding box center [839, 488] width 42 height 27
click at [0, 0] on input "600g" at bounding box center [0, 0] width 0 height 0
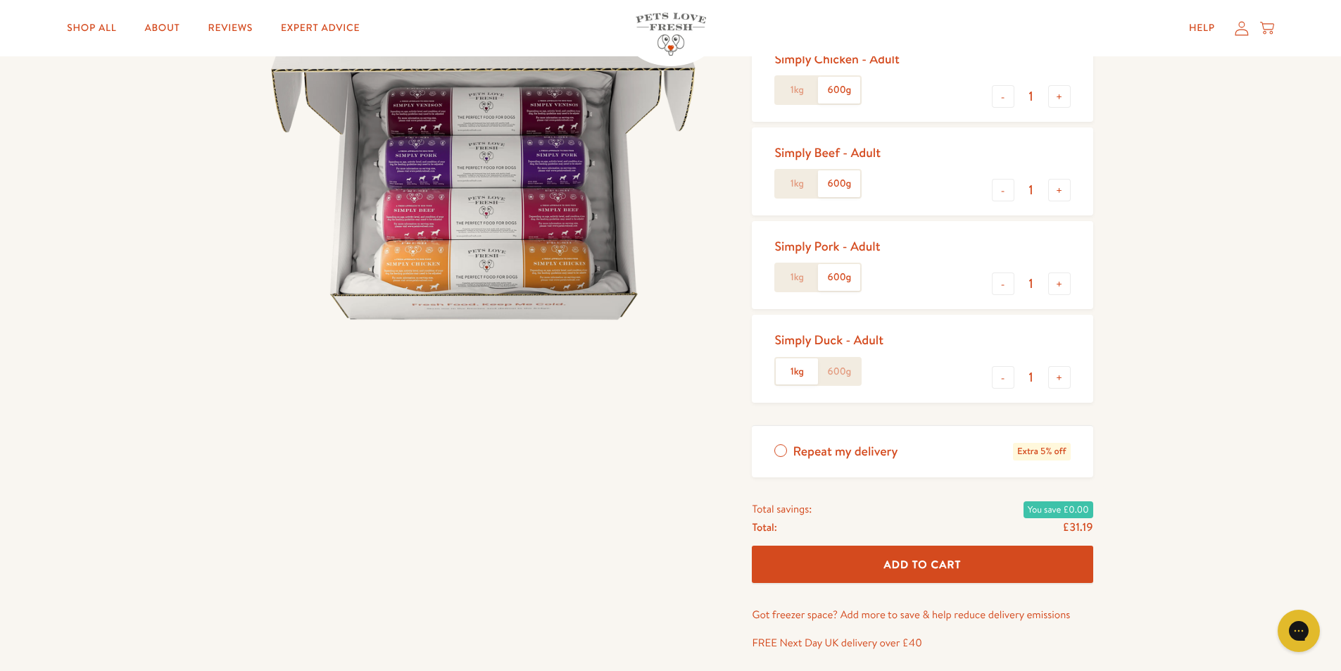
click at [847, 368] on label "600g" at bounding box center [839, 371] width 42 height 27
click at [0, 0] on input "600g" at bounding box center [0, 0] width 0 height 0
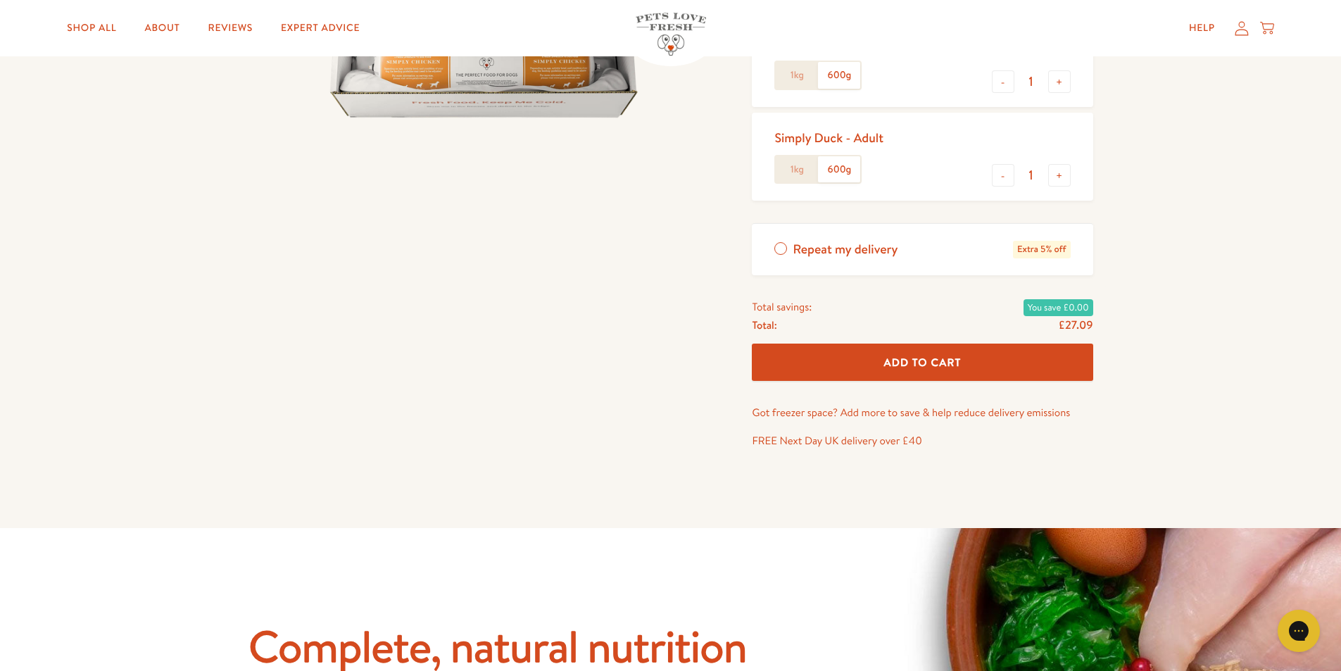
scroll to position [422, 0]
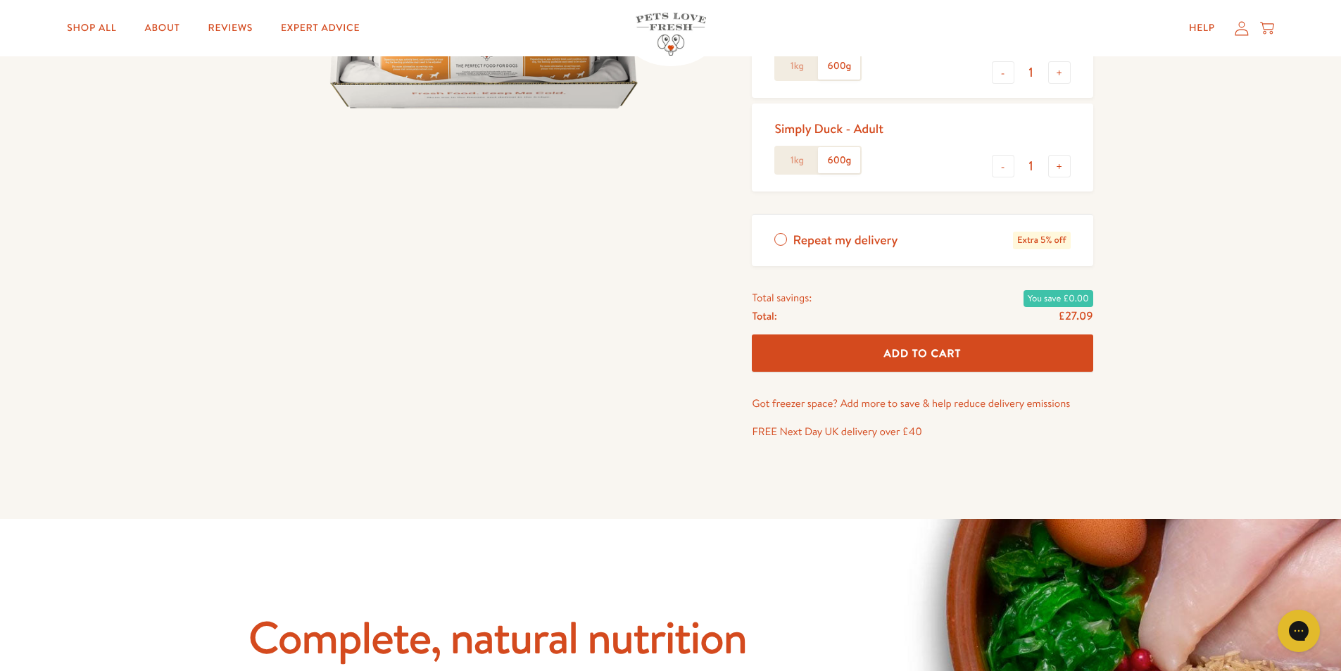
click at [886, 357] on span "Add To Cart" at bounding box center [922, 353] width 77 height 15
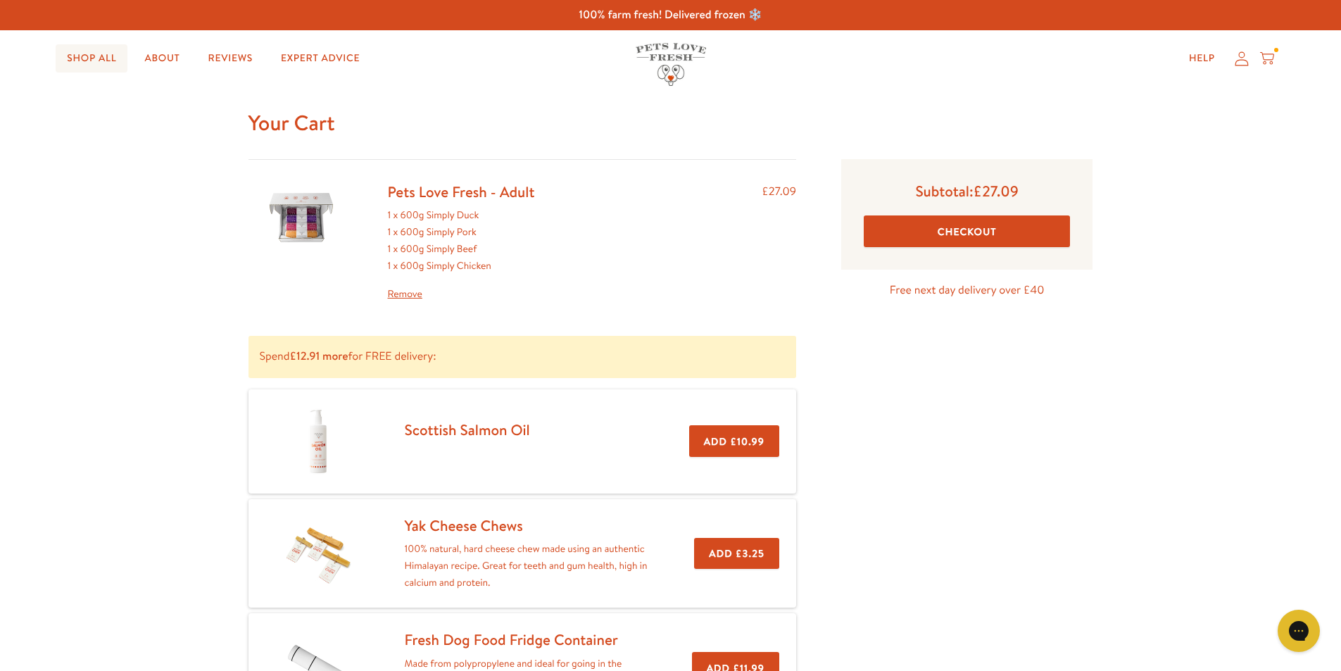
click at [77, 58] on link "Shop All" at bounding box center [92, 58] width 72 height 28
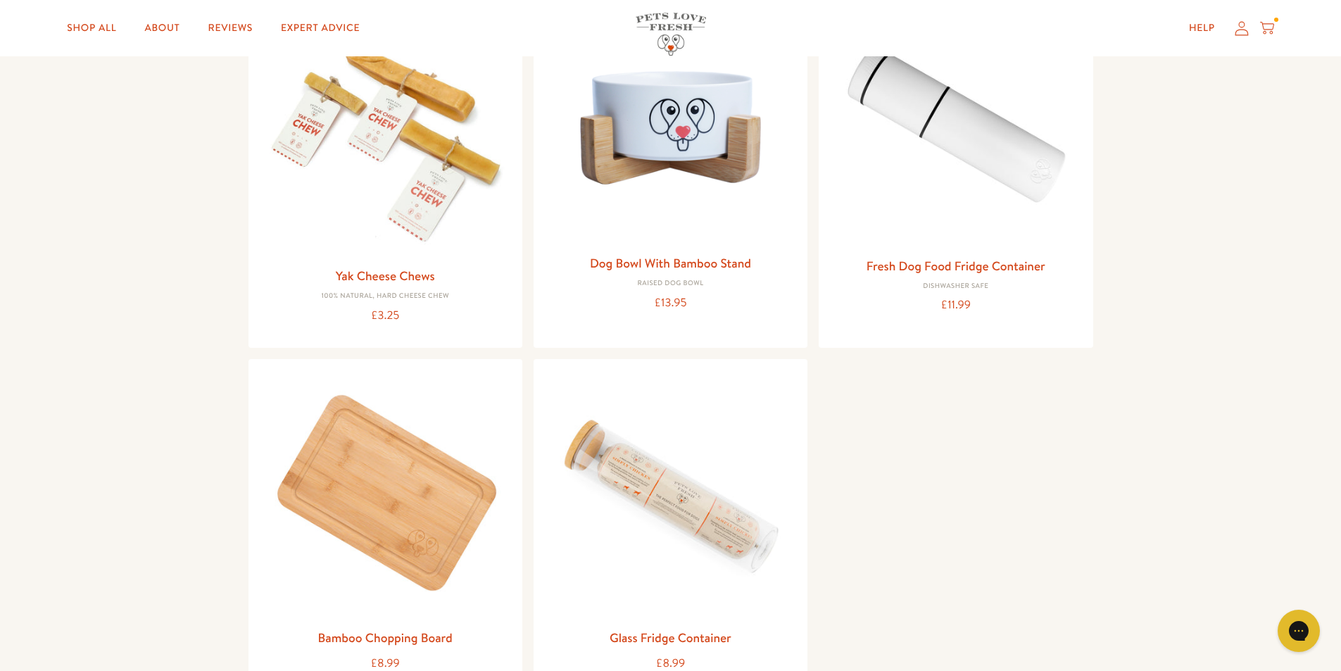
scroll to position [1619, 0]
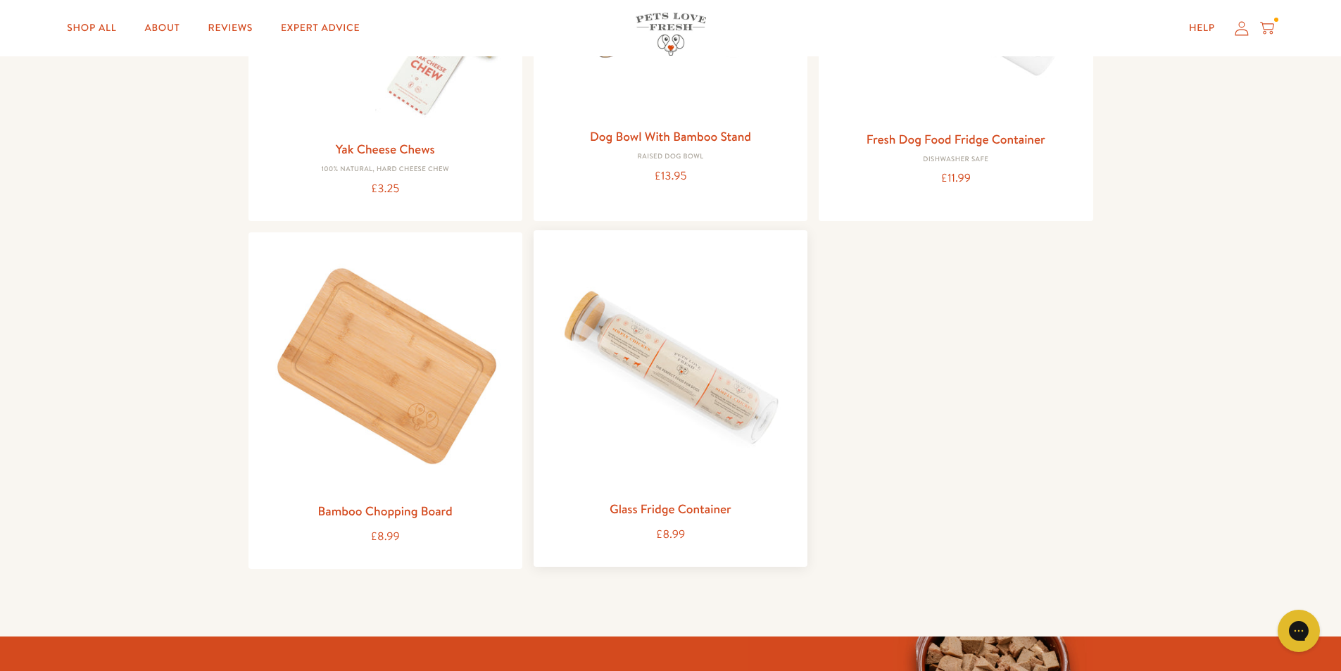
click at [720, 424] on img at bounding box center [670, 366] width 251 height 251
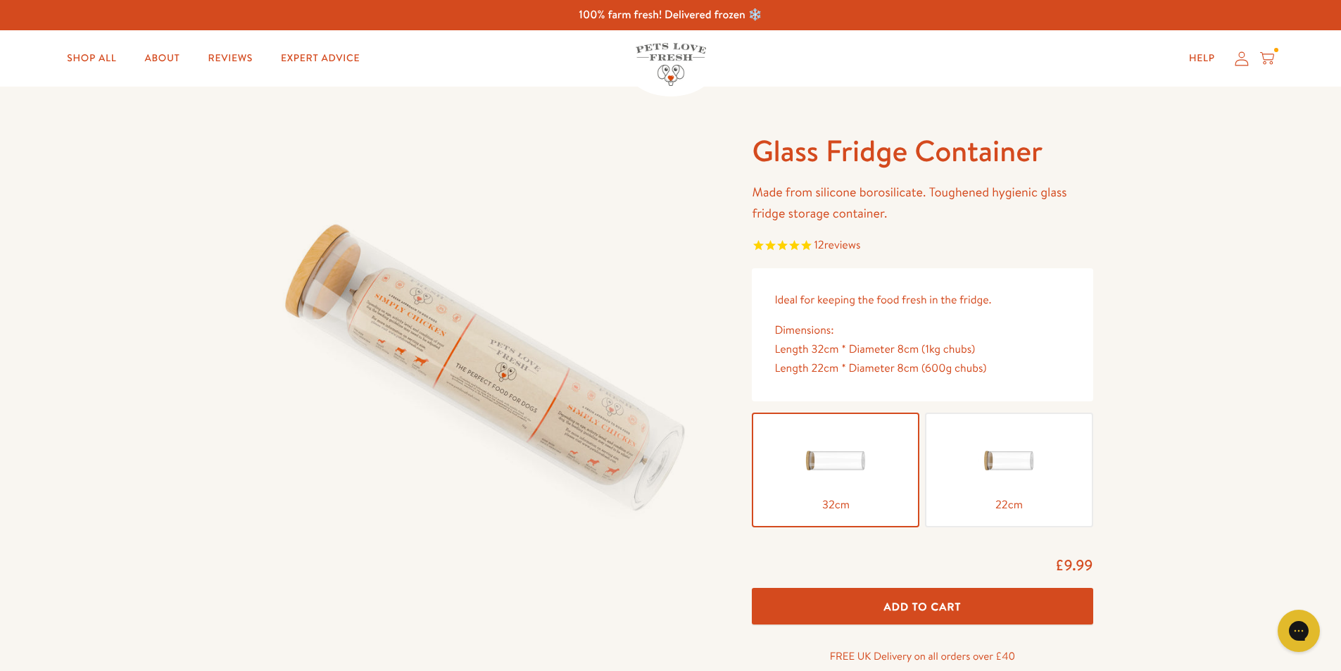
click at [1008, 467] on img at bounding box center [1008, 460] width 70 height 70
click at [0, 0] on input "22cm" at bounding box center [0, 0] width 0 height 0
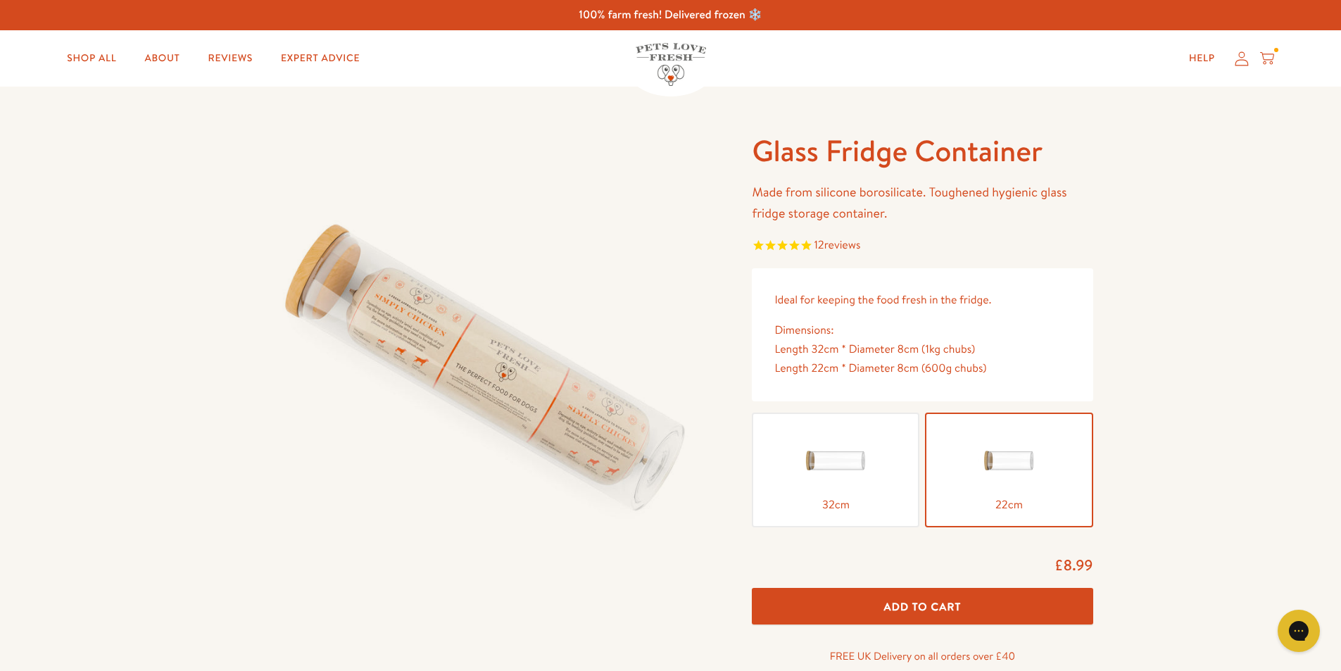
click at [837, 481] on img at bounding box center [835, 460] width 70 height 70
click at [0, 0] on input "32cm" at bounding box center [0, 0] width 0 height 0
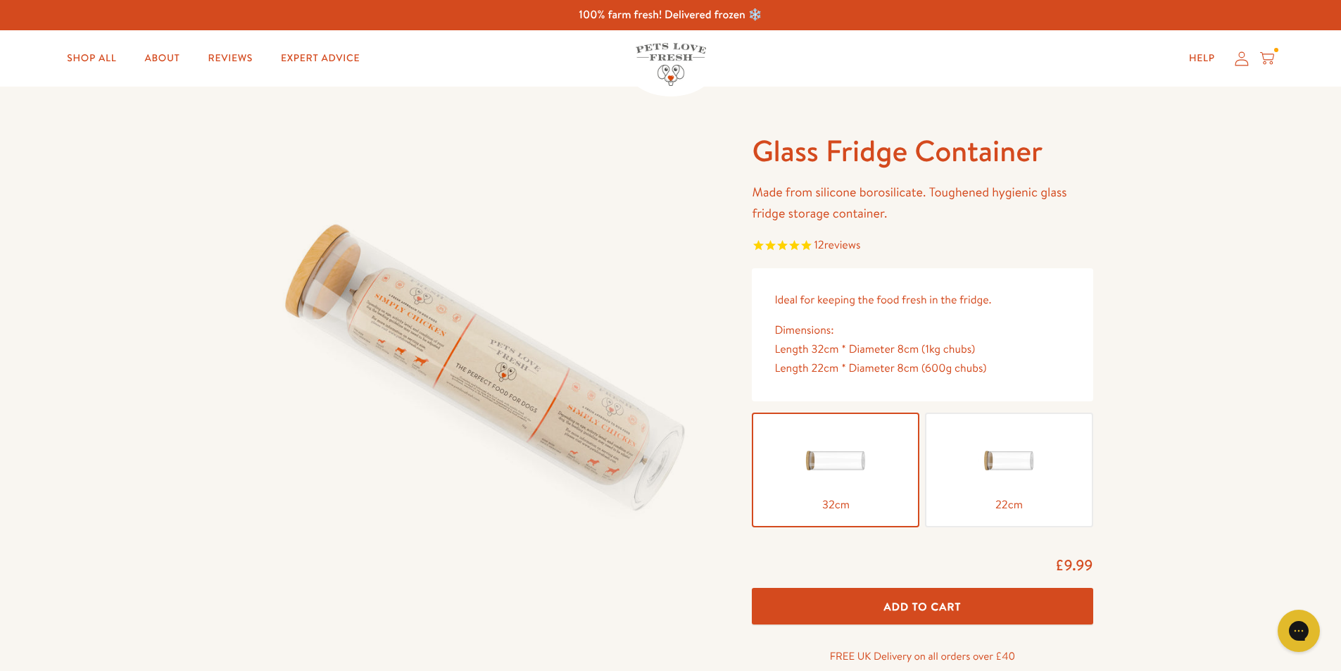
click at [982, 471] on img at bounding box center [1008, 460] width 70 height 70
click at [0, 0] on input "22cm" at bounding box center [0, 0] width 0 height 0
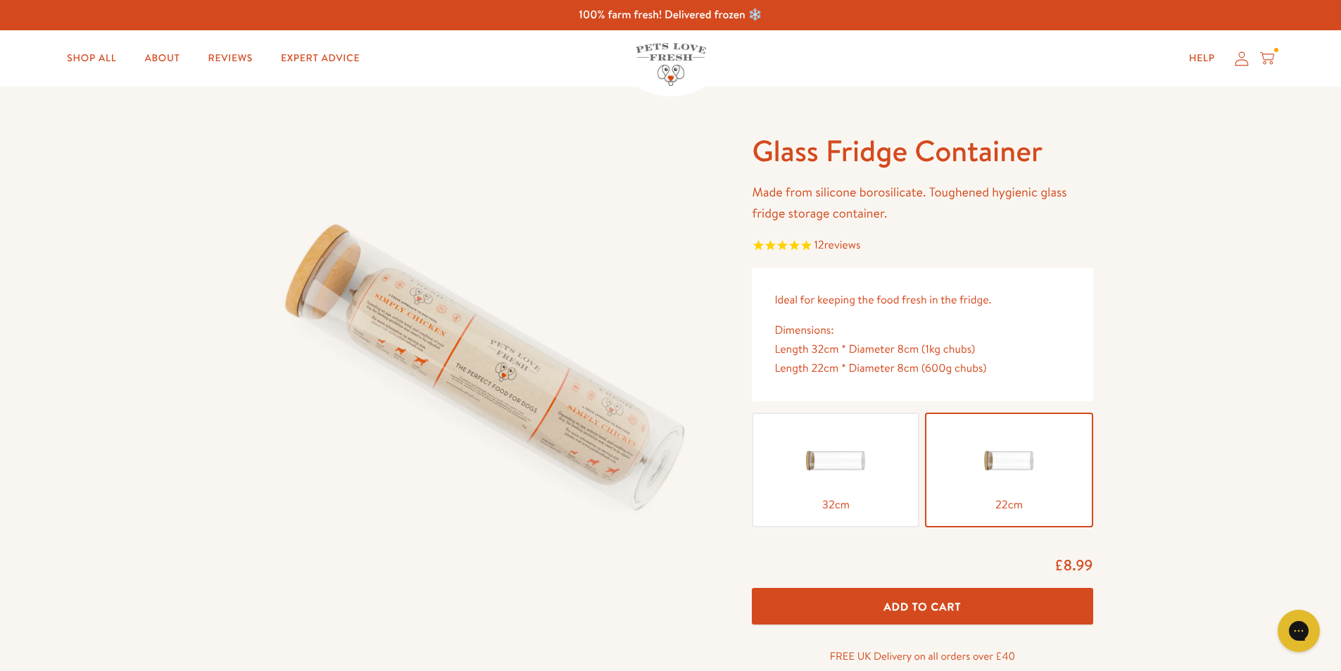
click at [987, 607] on button "Add To Cart" at bounding box center [922, 606] width 341 height 37
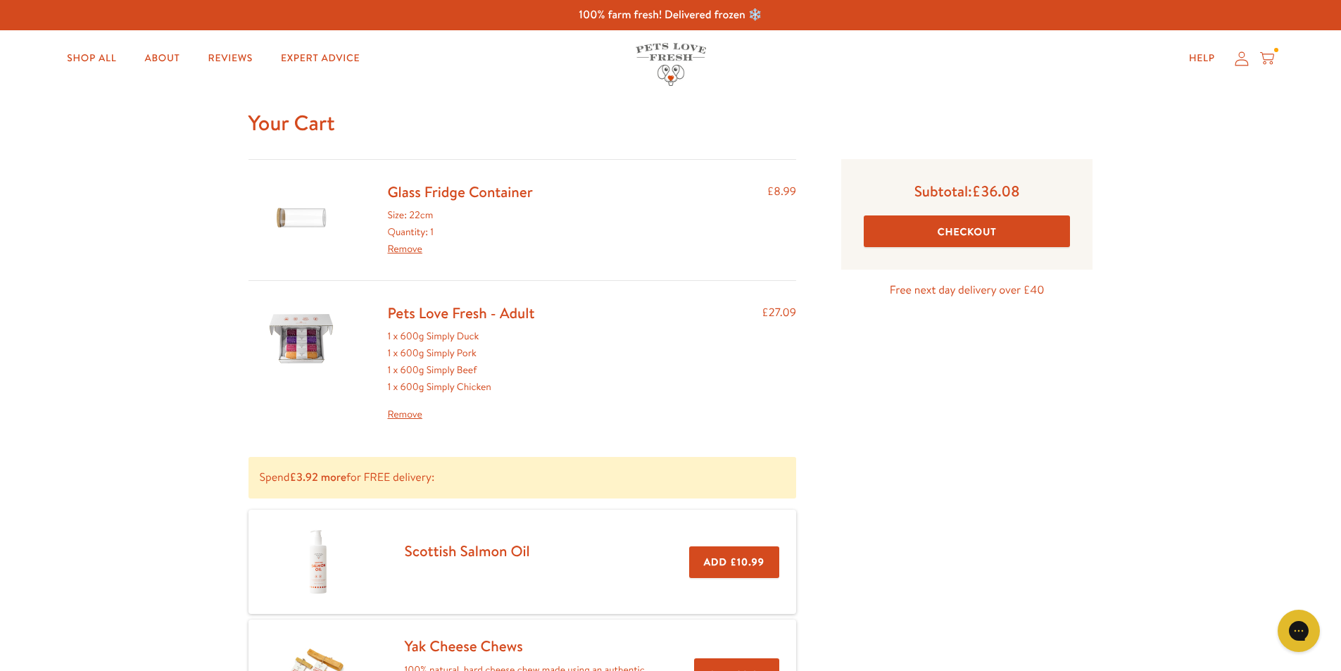
click at [463, 192] on link "Glass Fridge Container" at bounding box center [460, 192] width 145 height 20
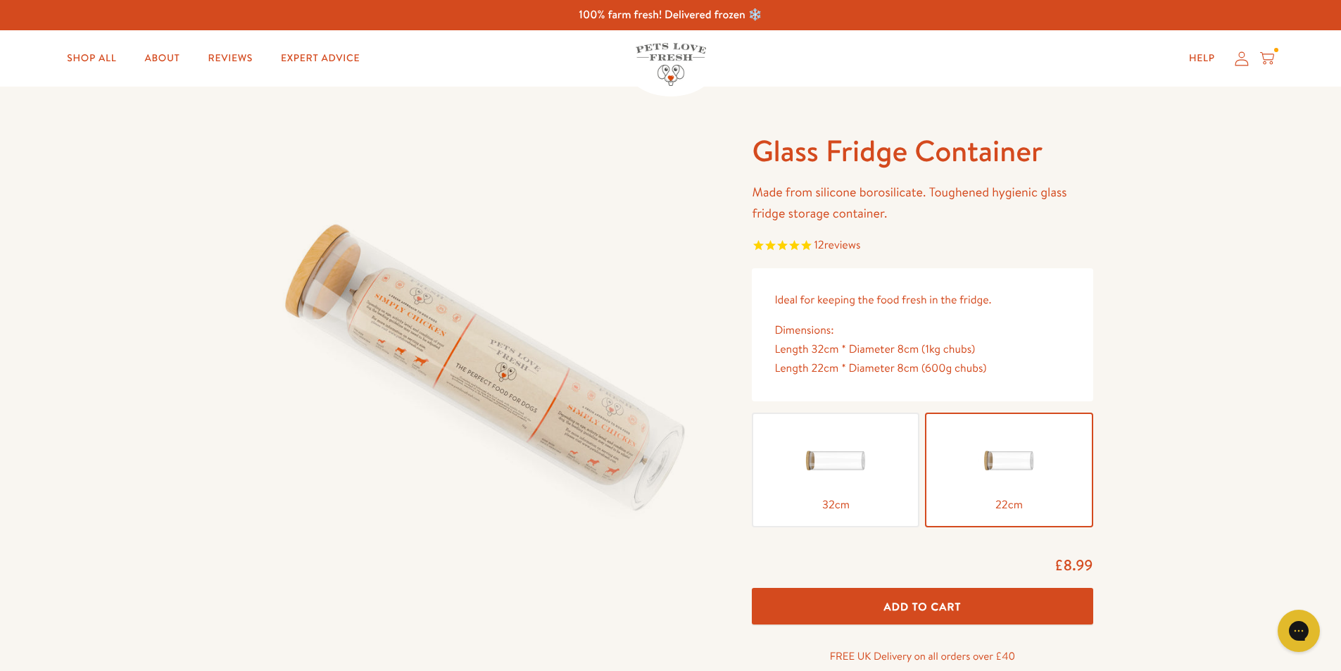
click at [1263, 53] on icon at bounding box center [1267, 58] width 14 height 15
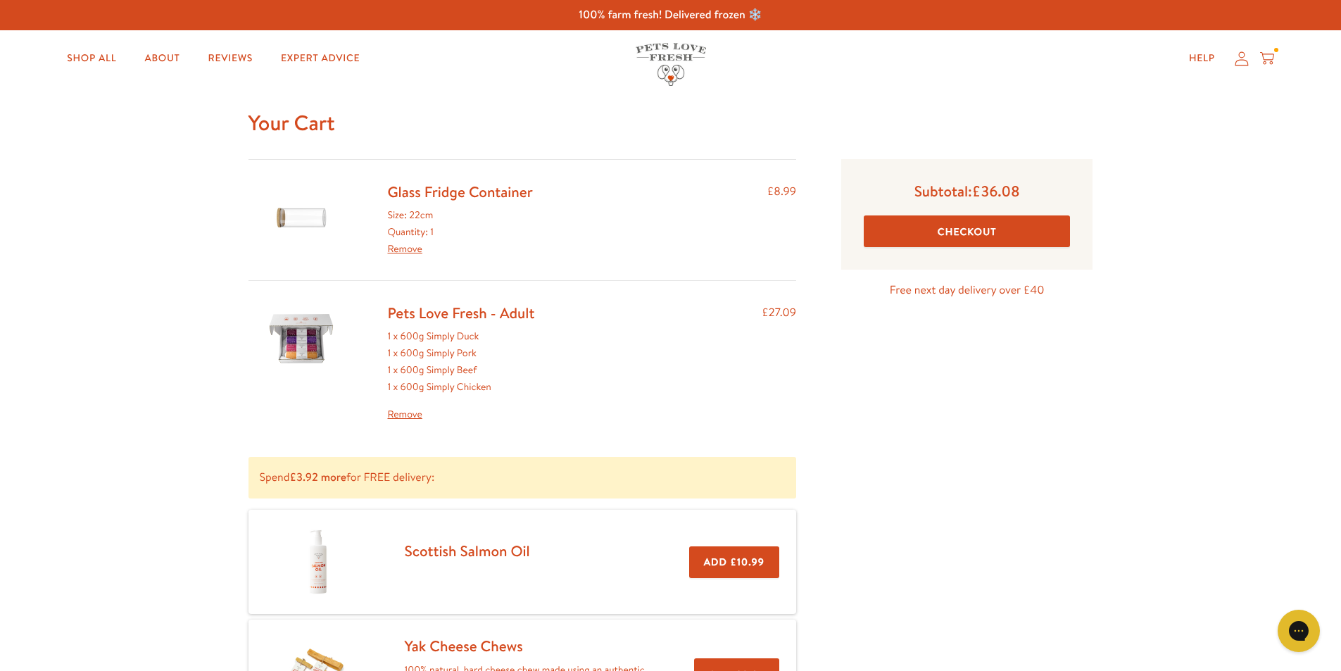
click at [410, 315] on link "Pets Love Fresh - Adult" at bounding box center [461, 313] width 147 height 20
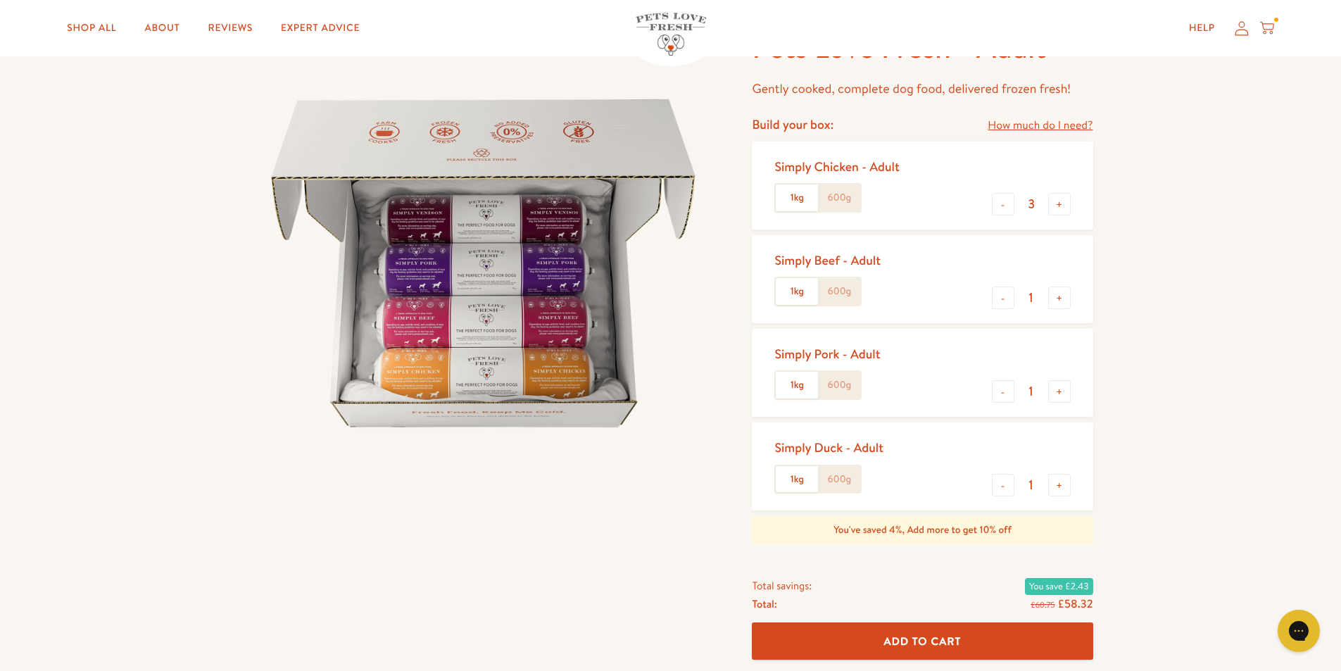
scroll to position [141, 0]
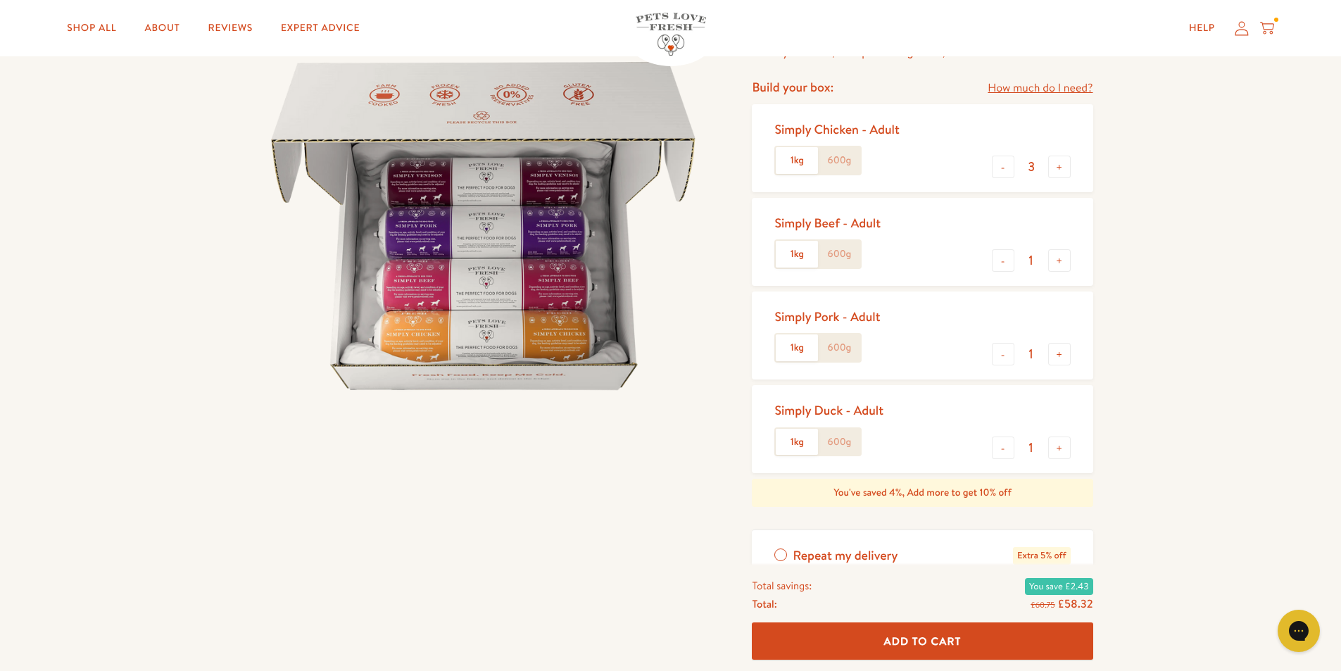
click at [1274, 23] on div "Help My account Cart" at bounding box center [1227, 28] width 105 height 28
click at [1268, 27] on icon at bounding box center [1267, 27] width 14 height 15
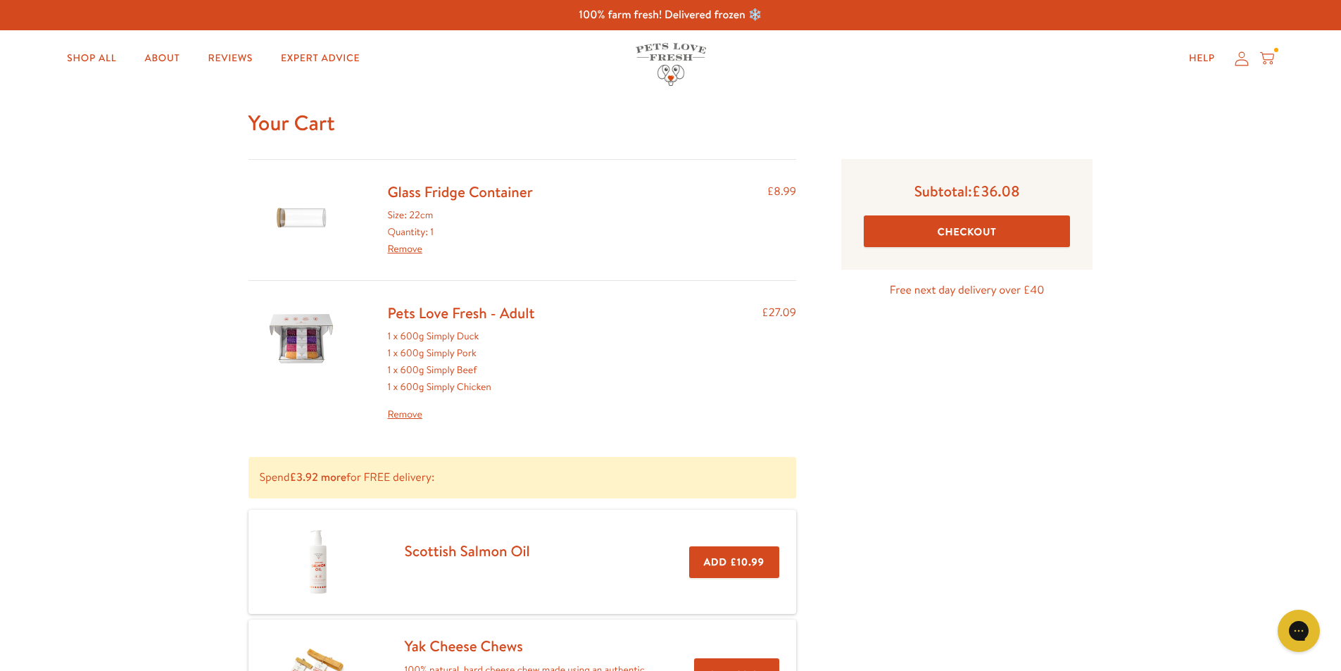
click at [470, 310] on link "Pets Love Fresh - Adult" at bounding box center [461, 313] width 147 height 20
click at [404, 416] on link "Remove" at bounding box center [461, 414] width 147 height 17
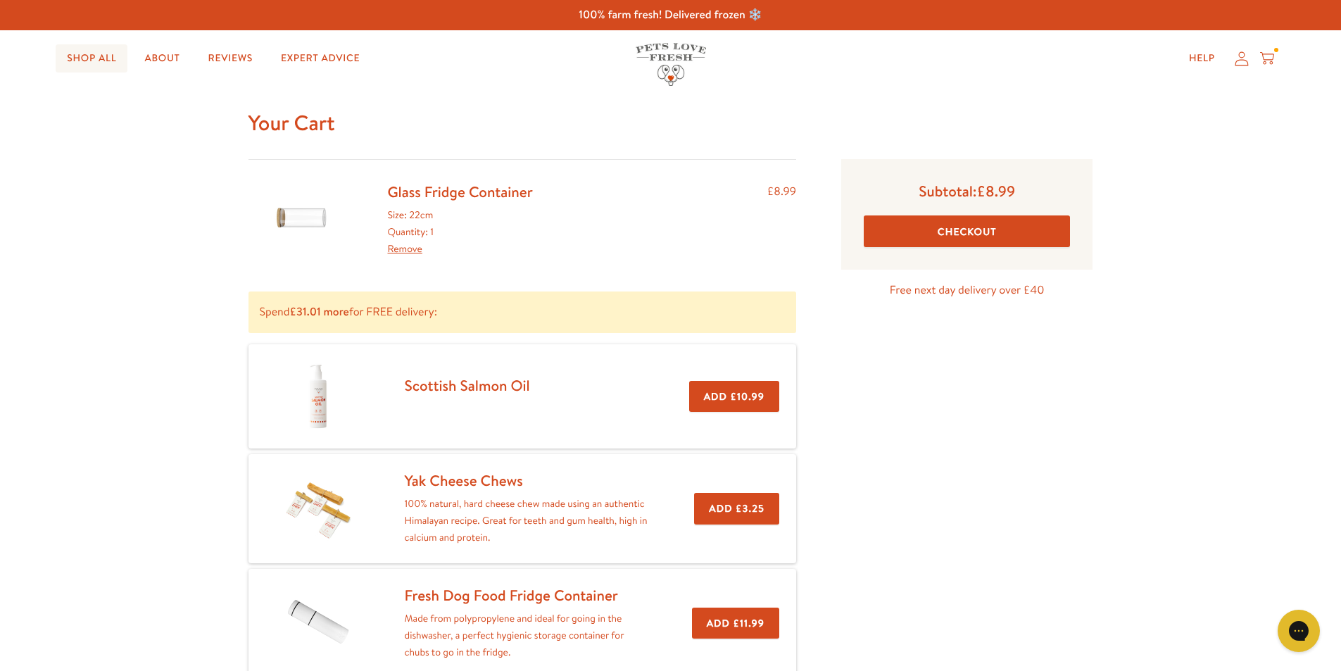
click at [101, 56] on link "Shop All" at bounding box center [92, 58] width 72 height 28
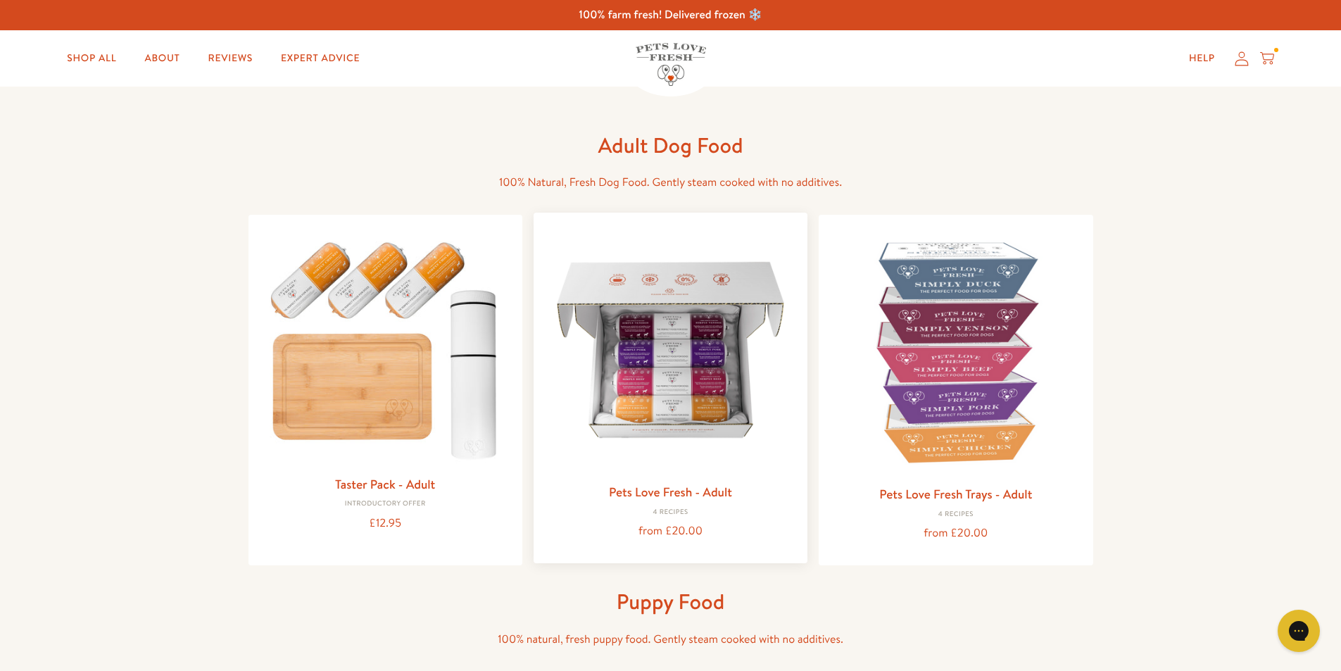
click at [709, 358] on img at bounding box center [670, 349] width 251 height 251
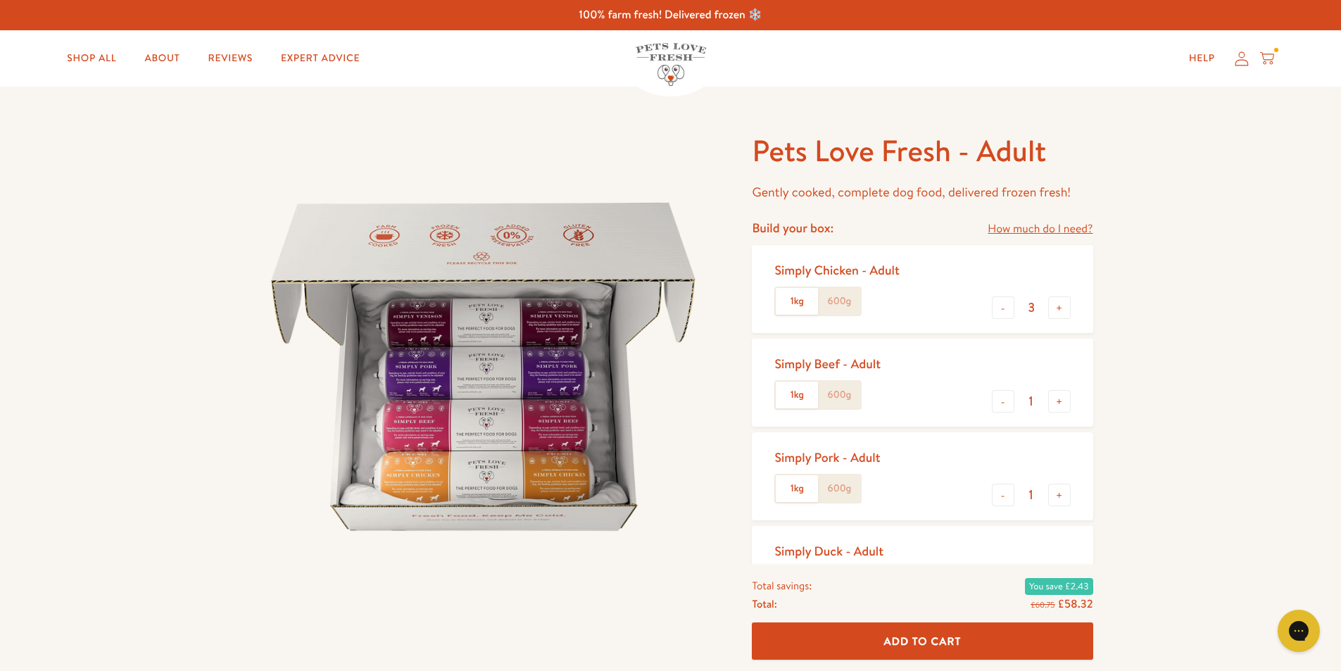
click at [833, 296] on label "600g" at bounding box center [839, 301] width 42 height 27
click at [0, 0] on input "600g" at bounding box center [0, 0] width 0 height 0
click at [839, 396] on label "600g" at bounding box center [839, 394] width 42 height 27
click at [0, 0] on input "600g" at bounding box center [0, 0] width 0 height 0
click at [843, 480] on label "600g" at bounding box center [839, 488] width 42 height 27
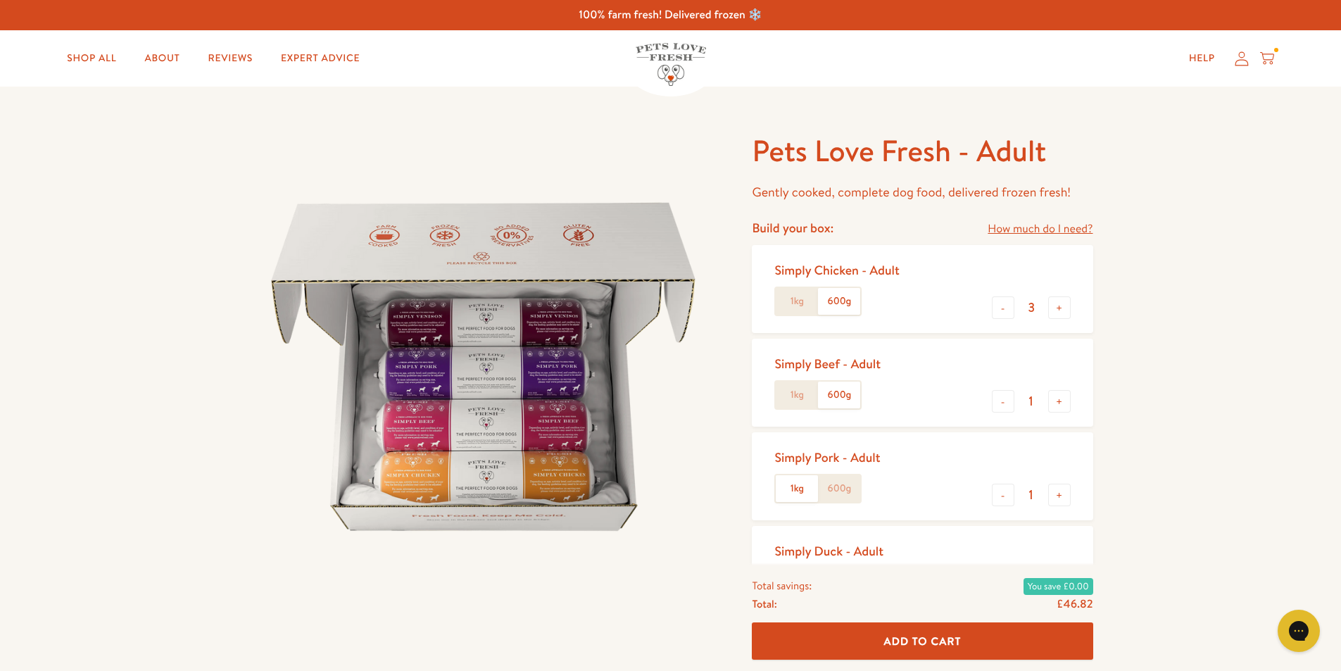
click at [0, 0] on input "600g" at bounding box center [0, 0] width 0 height 0
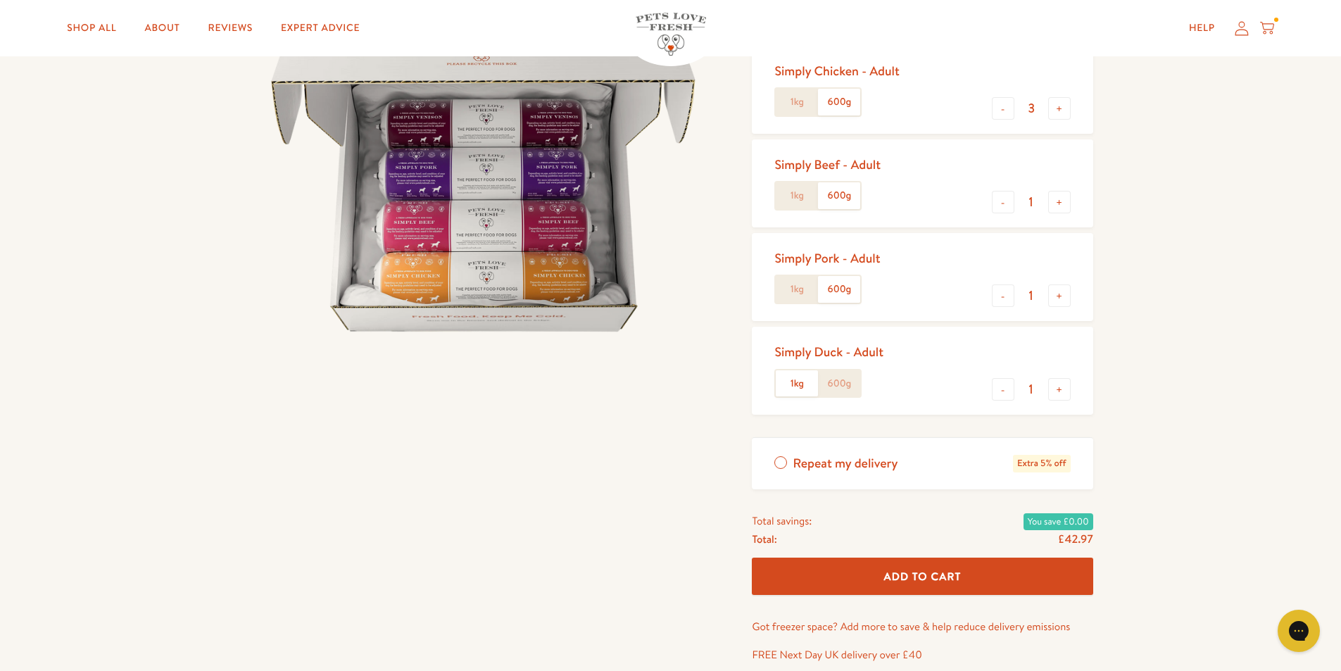
scroll to position [211, 0]
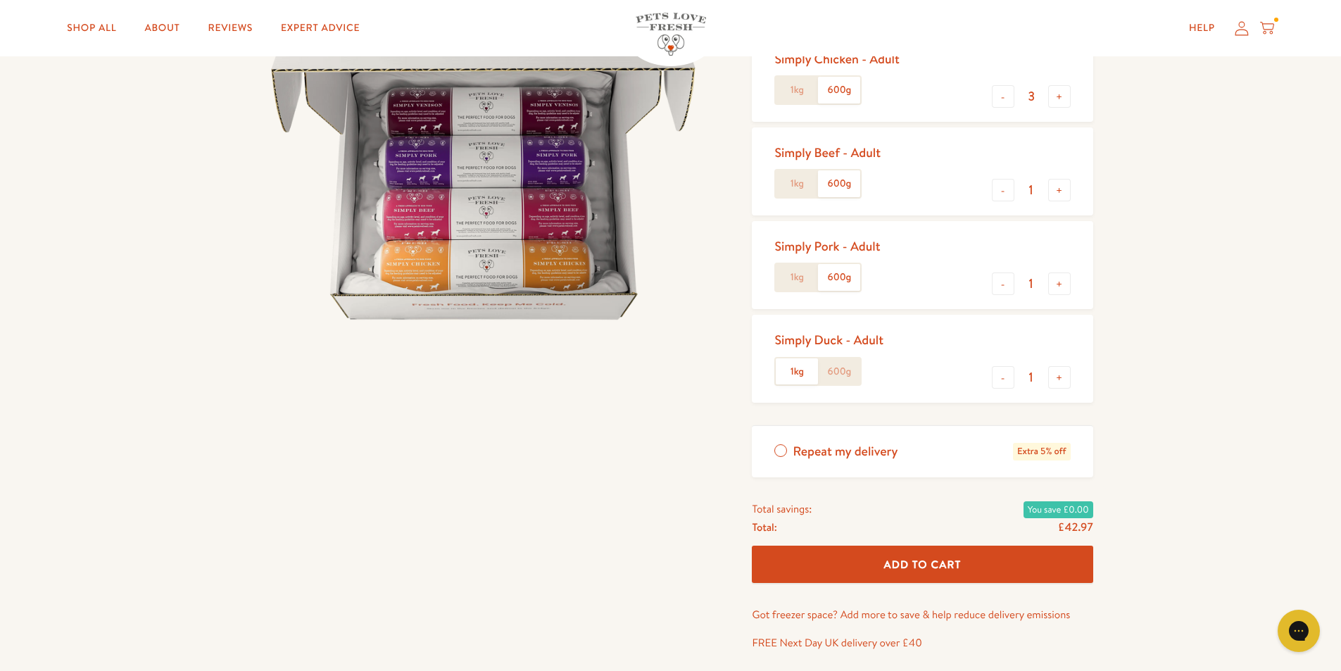
click at [842, 368] on label "600g" at bounding box center [839, 371] width 42 height 27
click at [0, 0] on input "600g" at bounding box center [0, 0] width 0 height 0
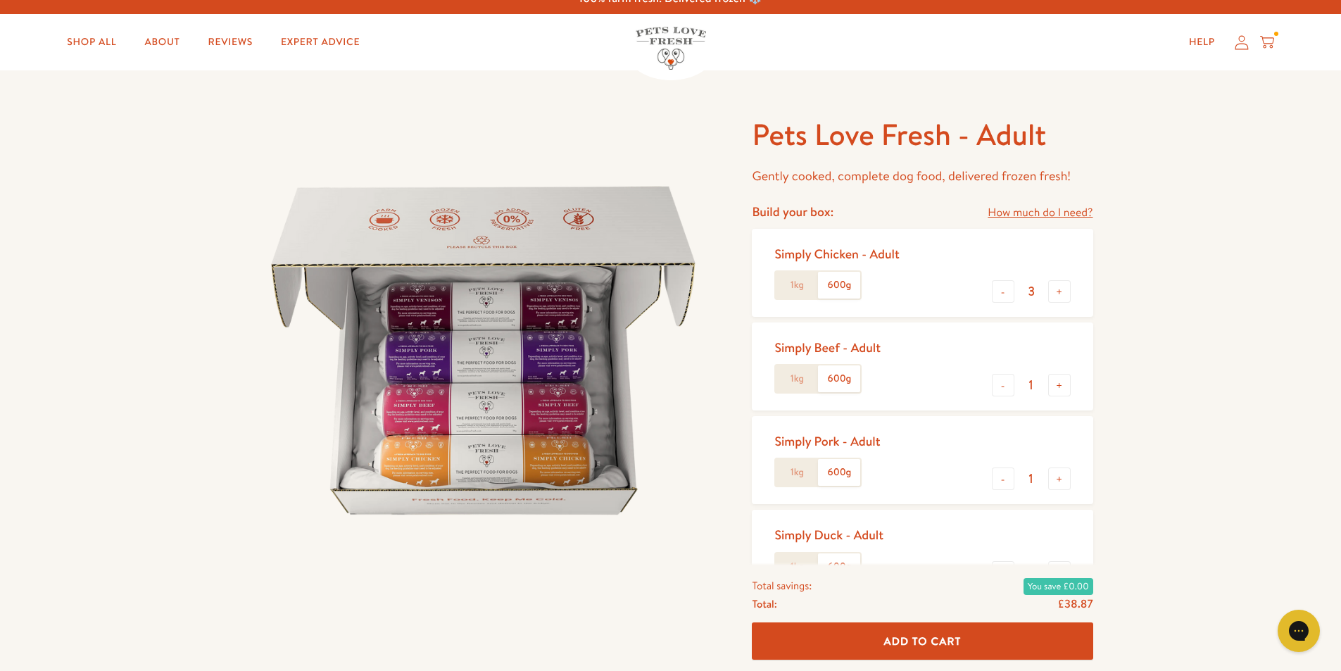
scroll to position [0, 0]
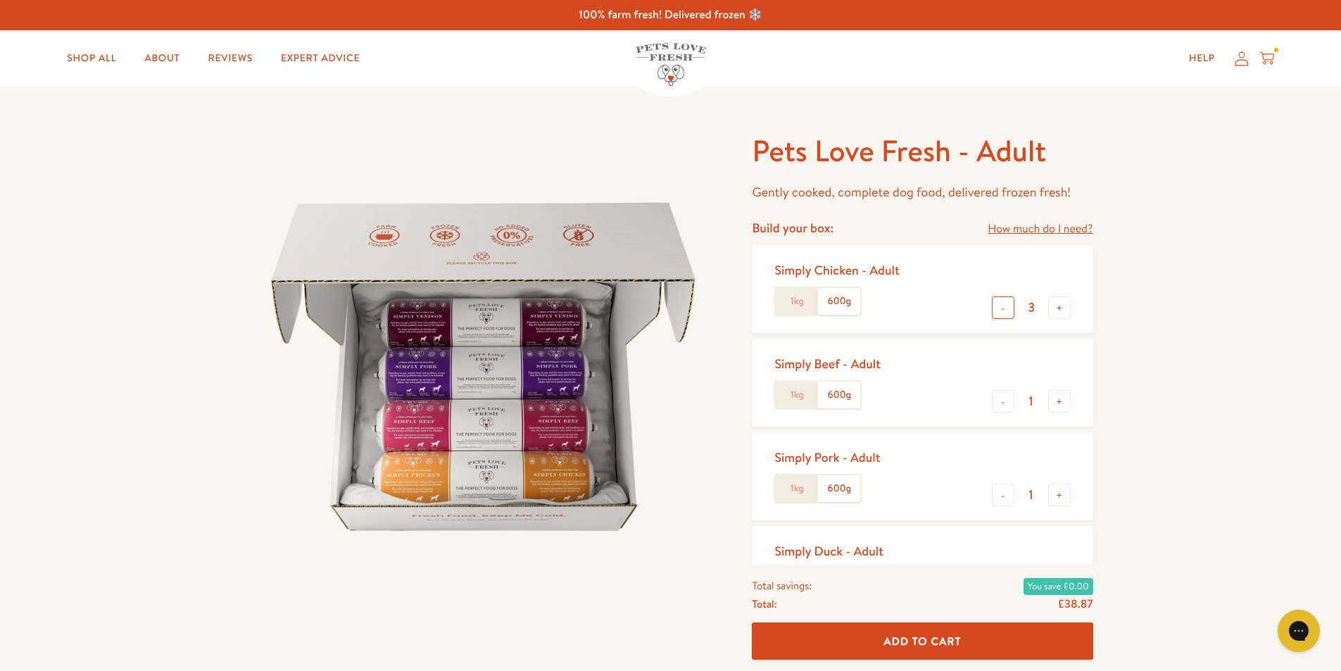
click at [1006, 309] on button "-" at bounding box center [1003, 307] width 23 height 23
click at [1004, 310] on button "-" at bounding box center [1003, 307] width 23 height 23
click at [830, 398] on label "600g" at bounding box center [839, 394] width 42 height 27
click at [0, 0] on input "600g" at bounding box center [0, 0] width 0 height 0
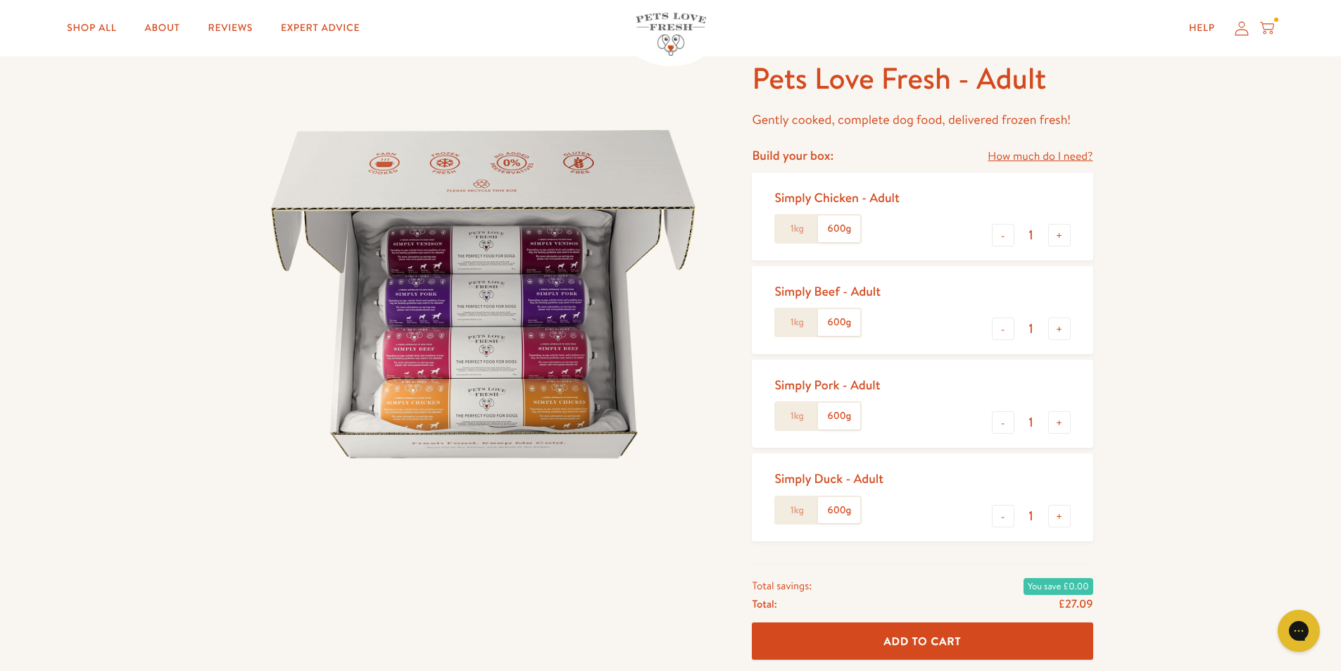
scroll to position [70, 0]
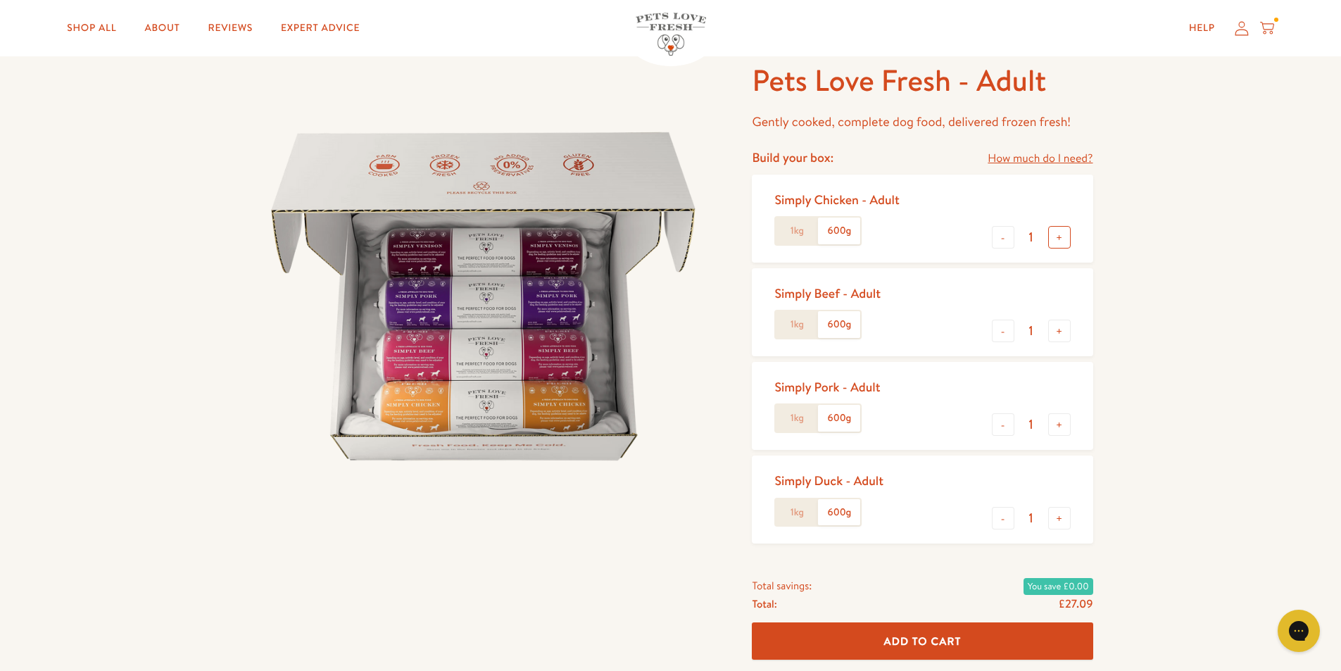
click at [1064, 234] on button "+" at bounding box center [1059, 237] width 23 height 23
type input "2"
click at [938, 636] on span "Add To Cart" at bounding box center [922, 640] width 77 height 15
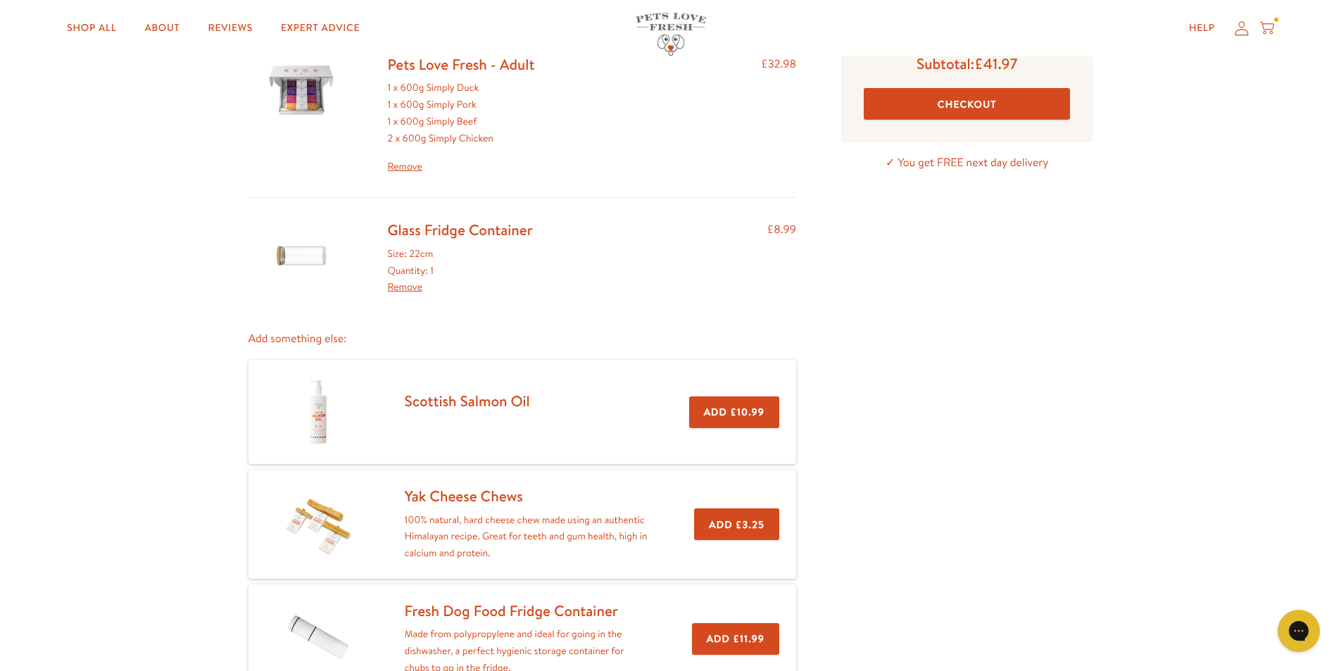
scroll to position [141, 0]
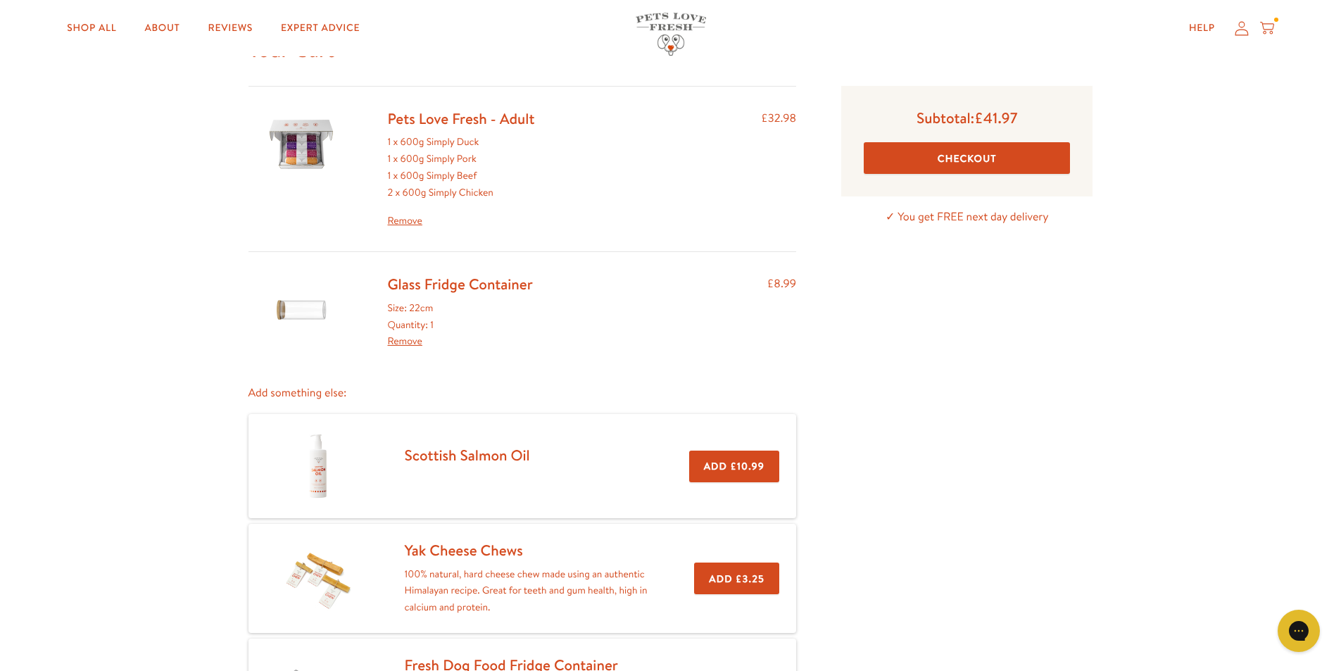
scroll to position [0, 0]
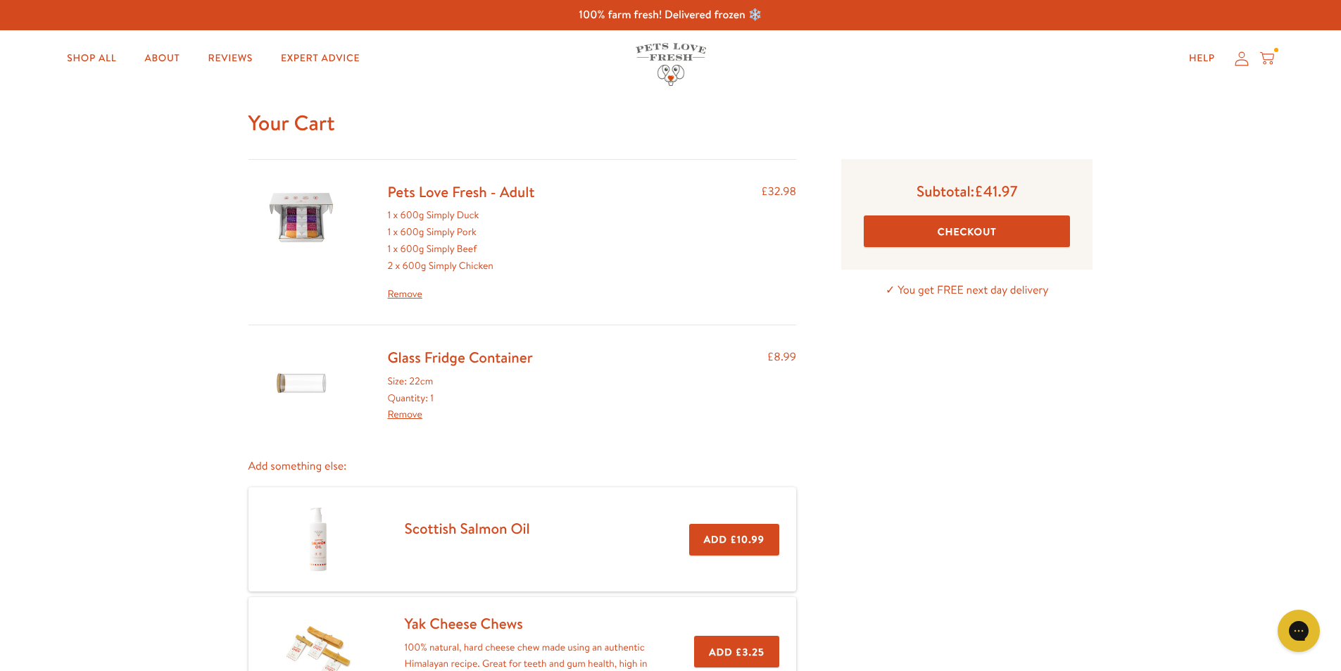
click at [980, 229] on button "Checkout" at bounding box center [967, 231] width 206 height 32
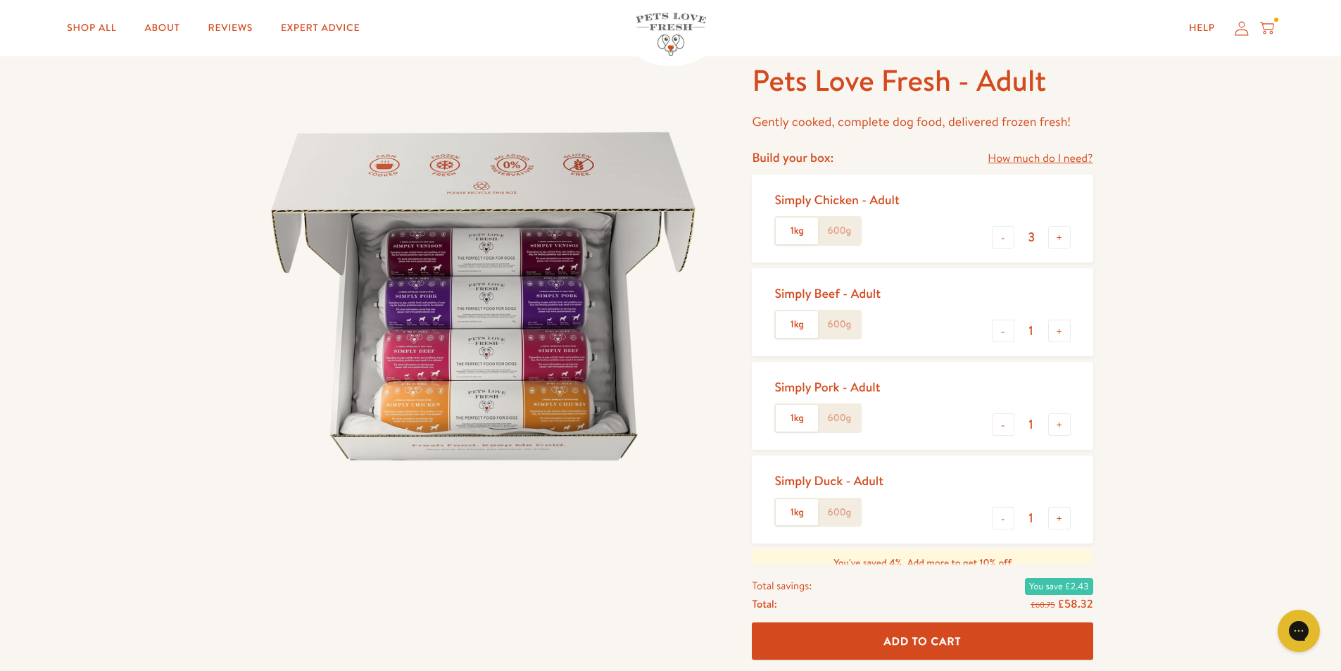
click at [1271, 24] on icon at bounding box center [1267, 26] width 14 height 8
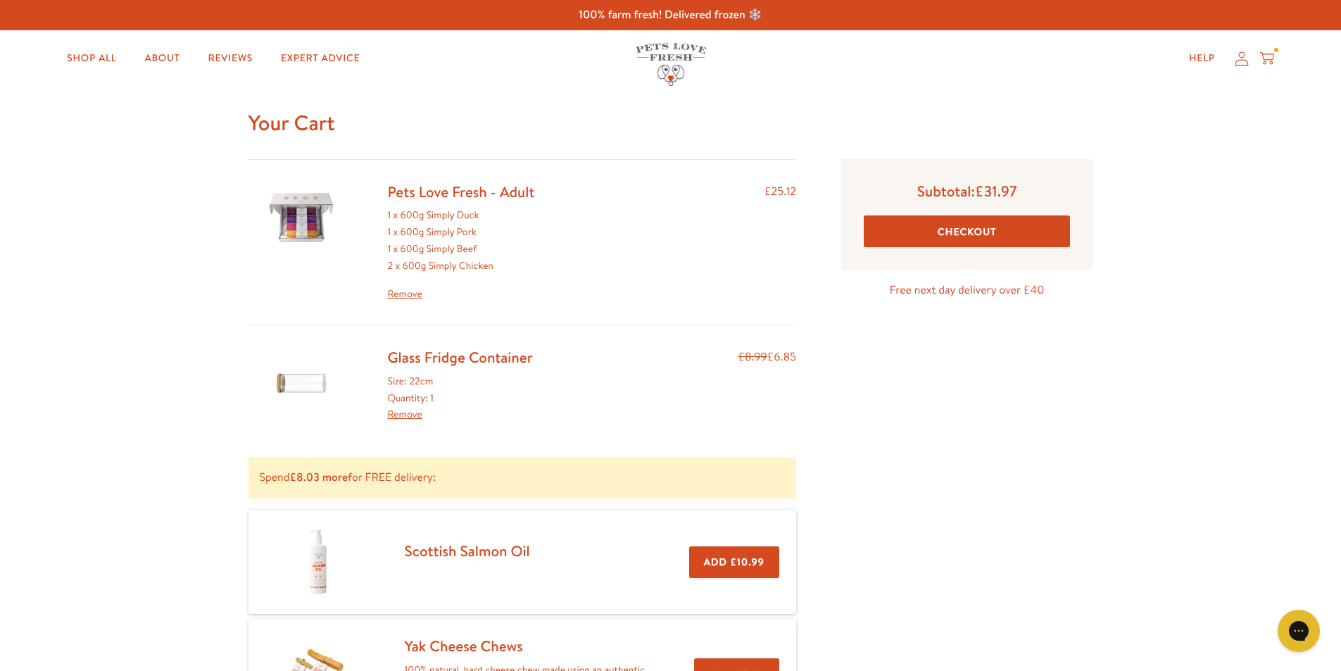
click at [413, 293] on link "Remove" at bounding box center [461, 294] width 147 height 17
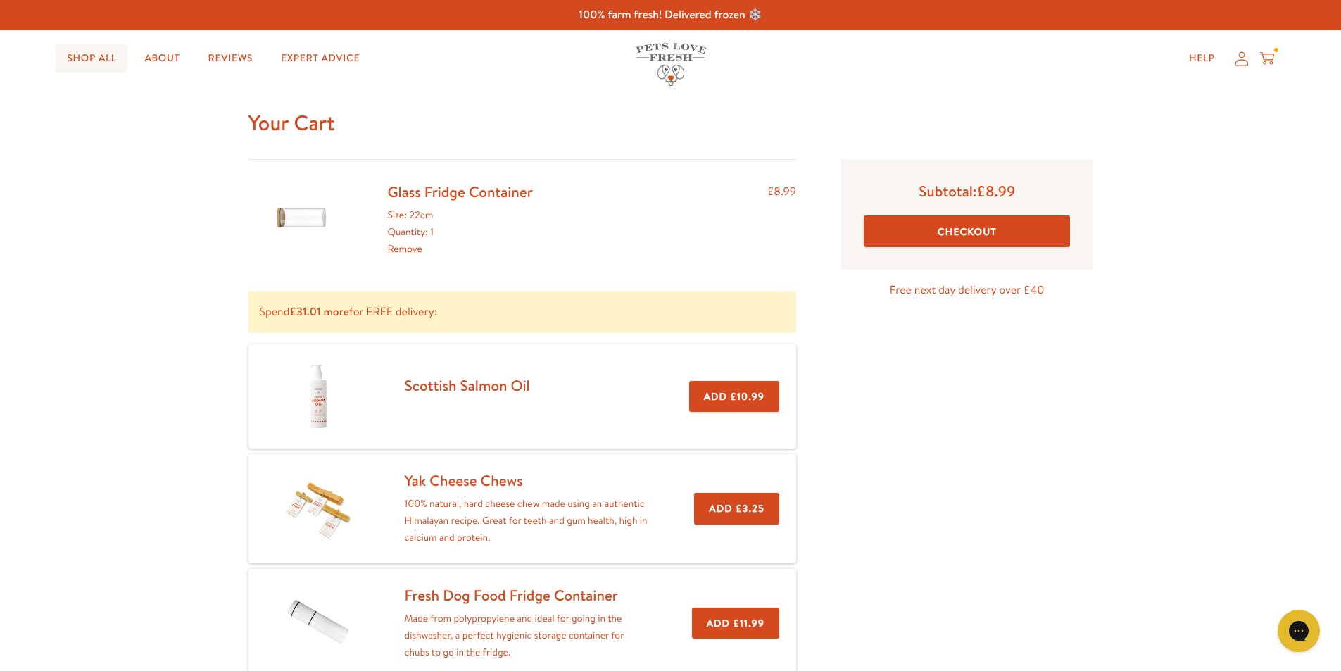
click at [89, 55] on link "Shop All" at bounding box center [92, 58] width 72 height 28
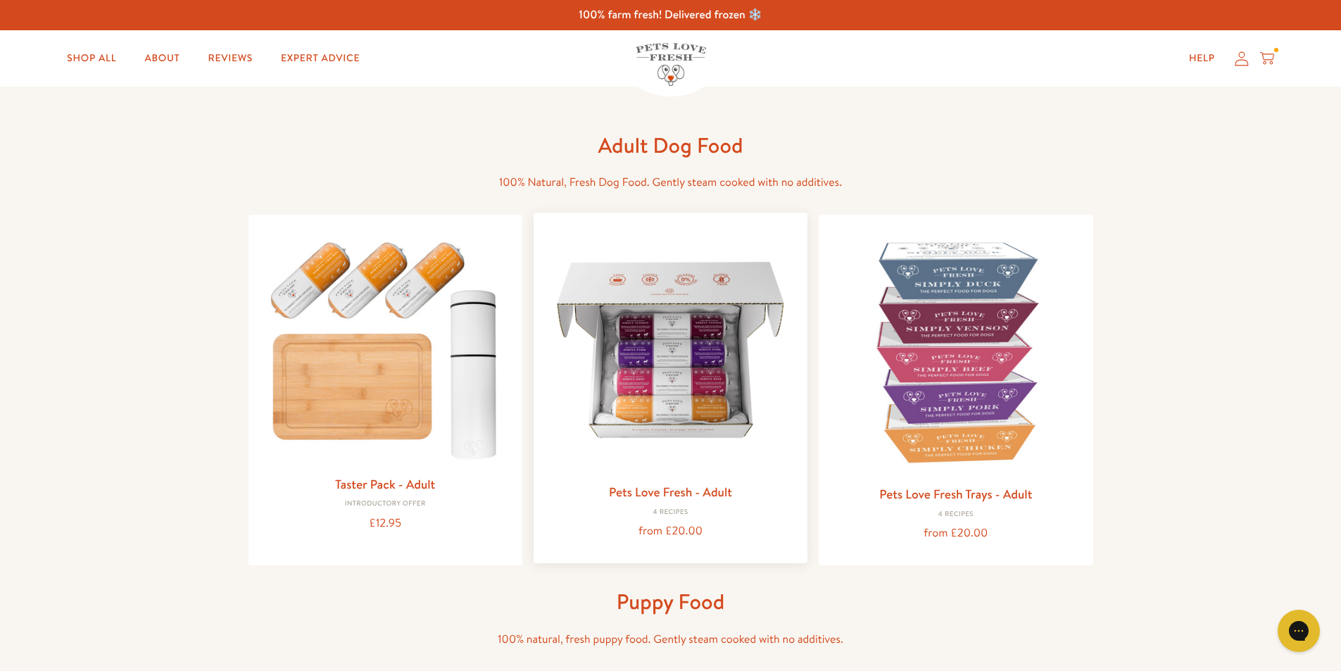
click at [694, 373] on img at bounding box center [670, 349] width 251 height 251
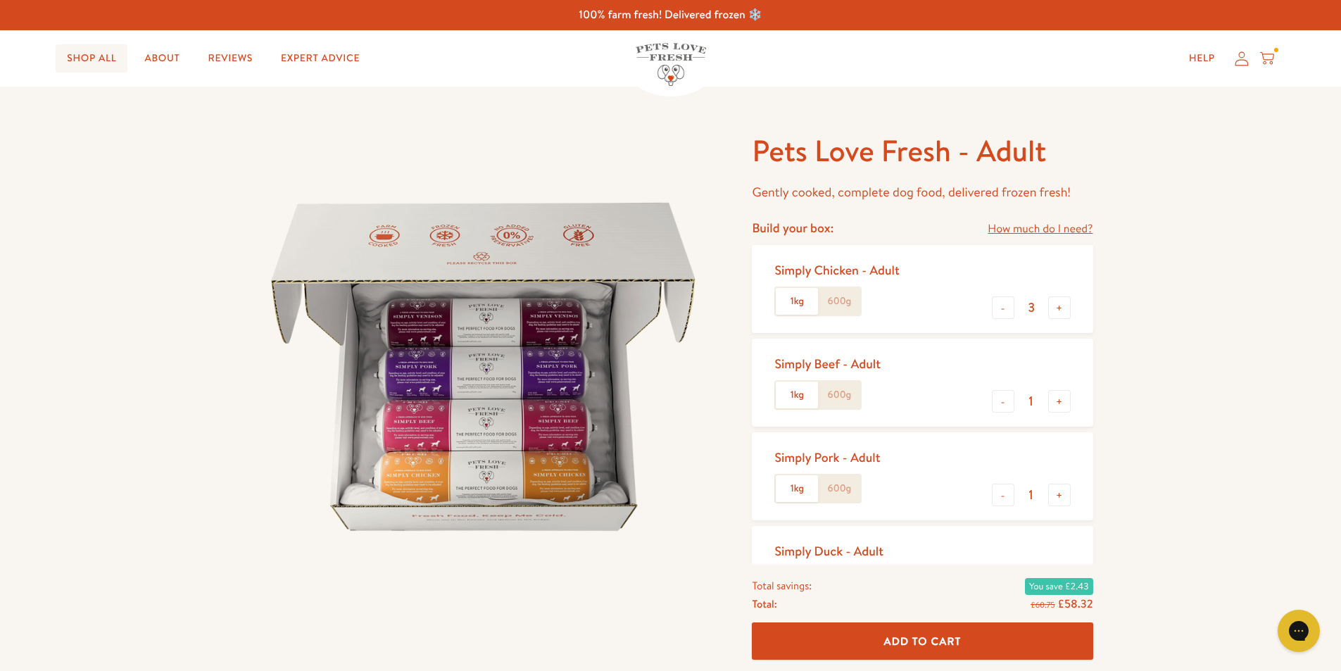
click at [89, 49] on link "Shop All" at bounding box center [92, 58] width 72 height 28
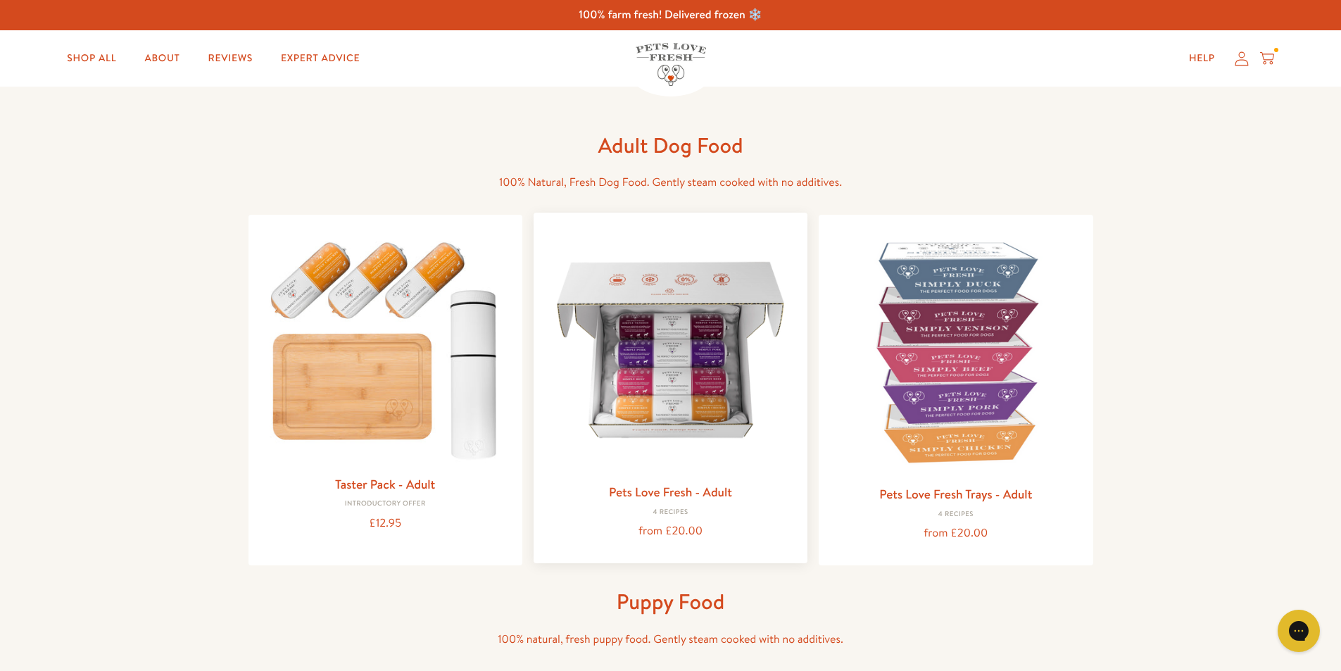
click at [697, 391] on img at bounding box center [670, 349] width 251 height 251
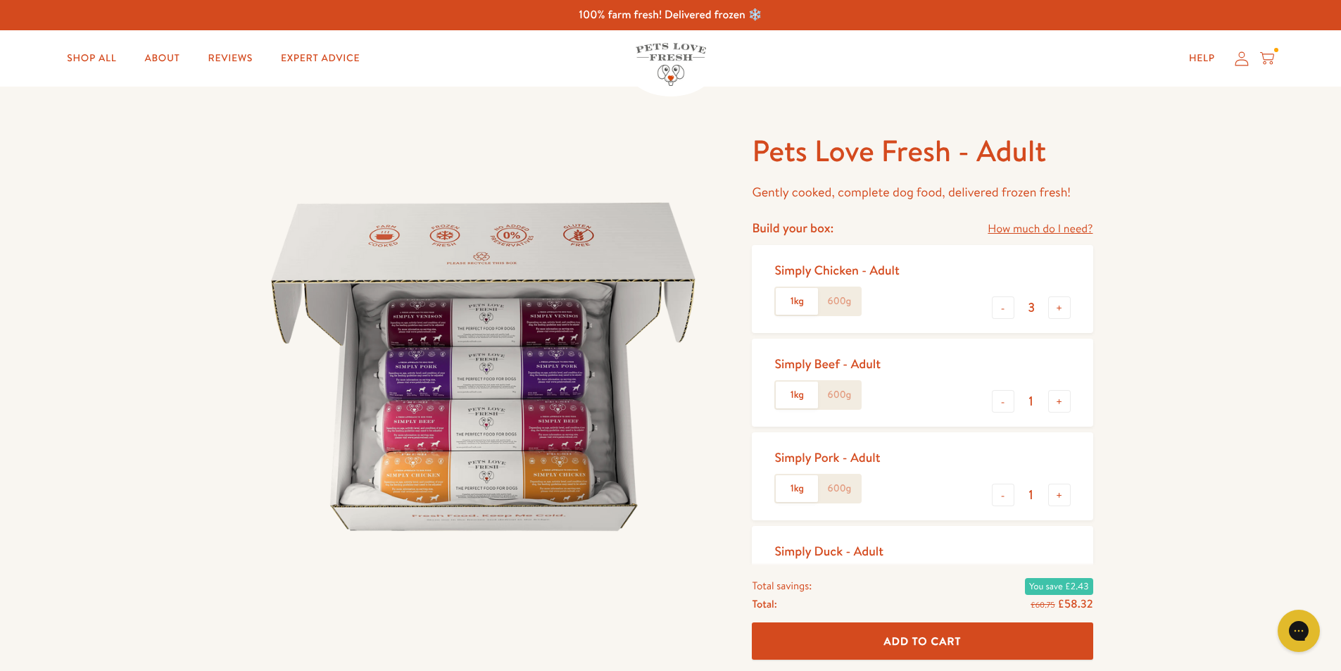
click at [848, 301] on label "600g" at bounding box center [839, 301] width 42 height 27
click at [0, 0] on input "600g" at bounding box center [0, 0] width 0 height 0
click at [1004, 311] on button "-" at bounding box center [1003, 307] width 23 height 23
type input "2"
click at [846, 393] on label "600g" at bounding box center [839, 394] width 42 height 27
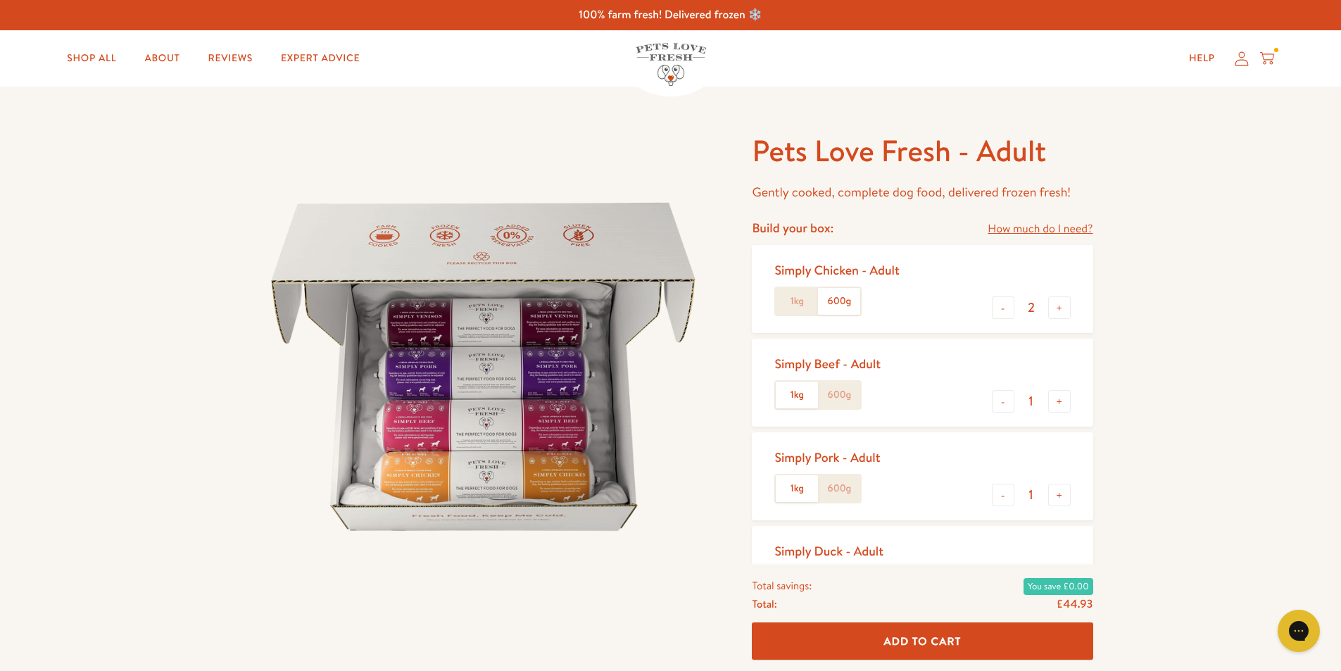
click at [0, 0] on input "600g" at bounding box center [0, 0] width 0 height 0
click at [839, 493] on label "600g" at bounding box center [839, 488] width 42 height 27
click at [0, 0] on input "600g" at bounding box center [0, 0] width 0 height 0
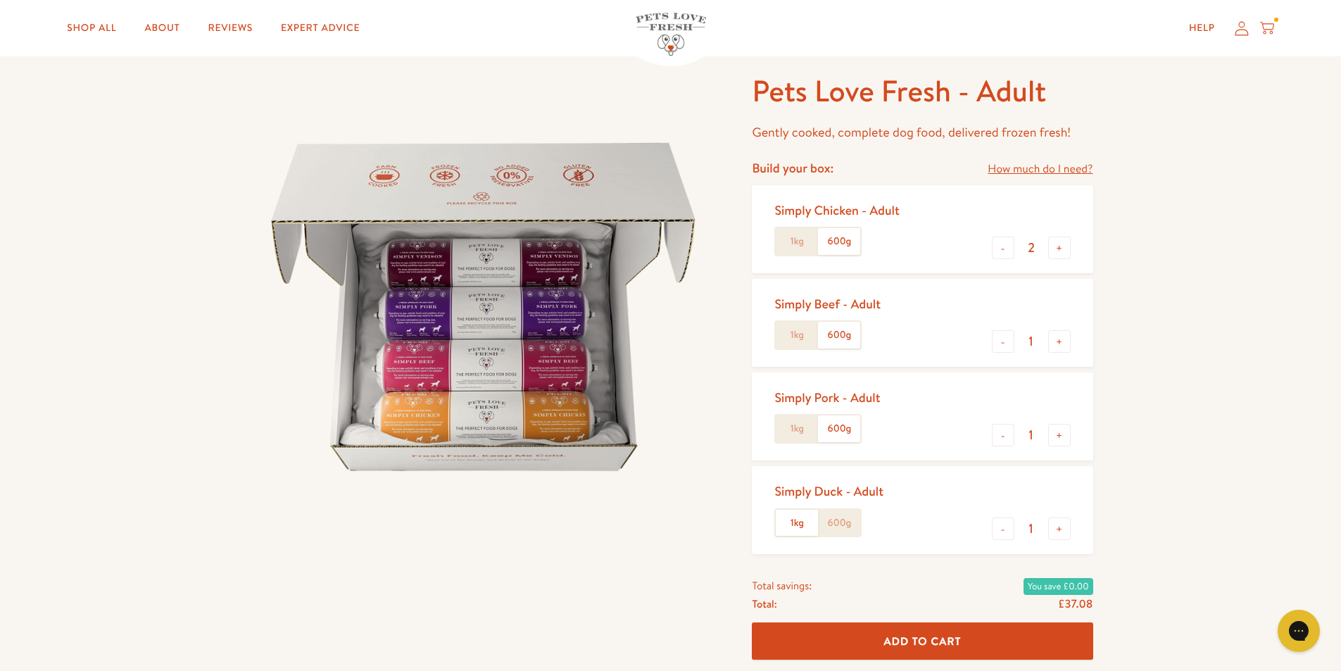
scroll to position [211, 0]
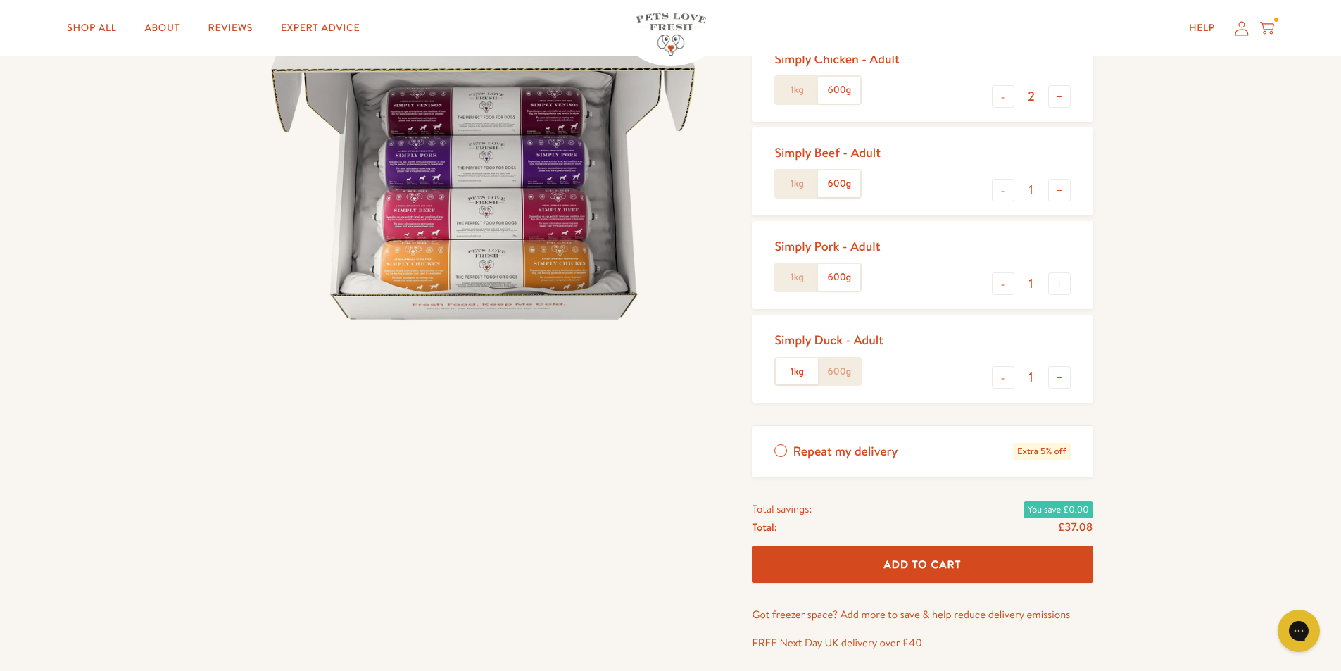
click at [835, 369] on label "600g" at bounding box center [839, 371] width 42 height 27
click at [0, 0] on input "600g" at bounding box center [0, 0] width 0 height 0
click at [1059, 375] on button "+" at bounding box center [1059, 377] width 23 height 23
type input "2"
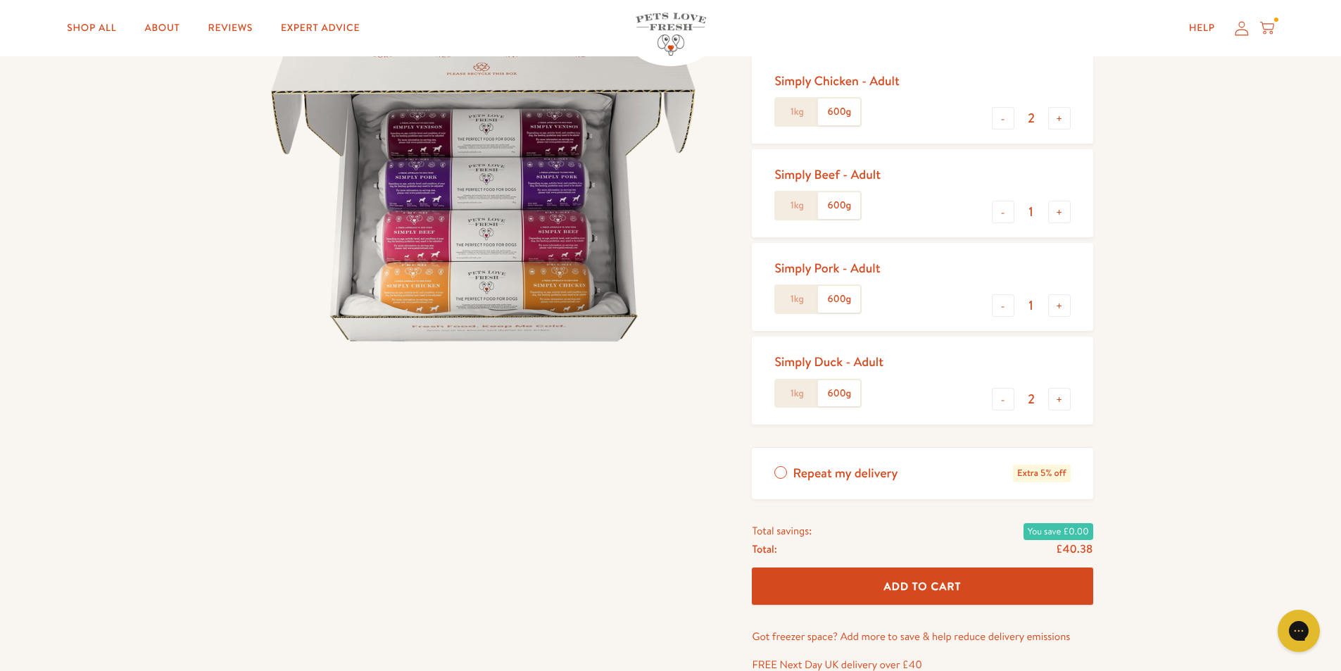
scroll to position [141, 0]
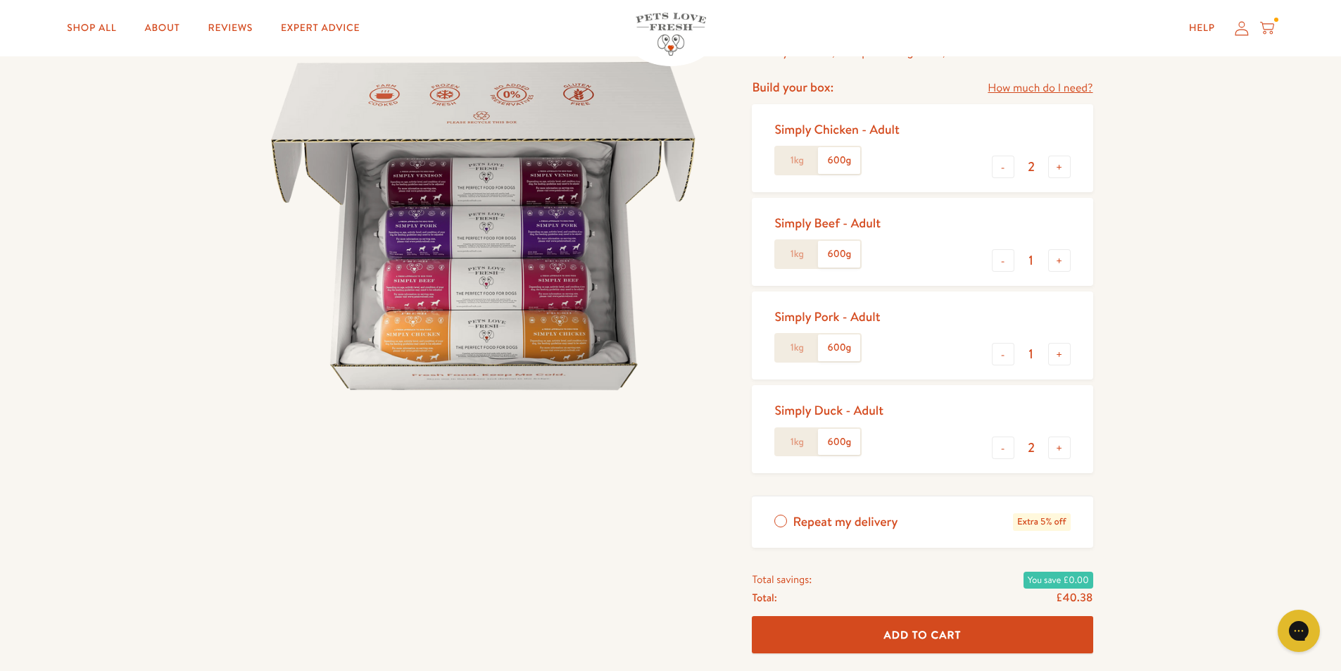
click at [924, 629] on span "Add To Cart" at bounding box center [922, 634] width 77 height 15
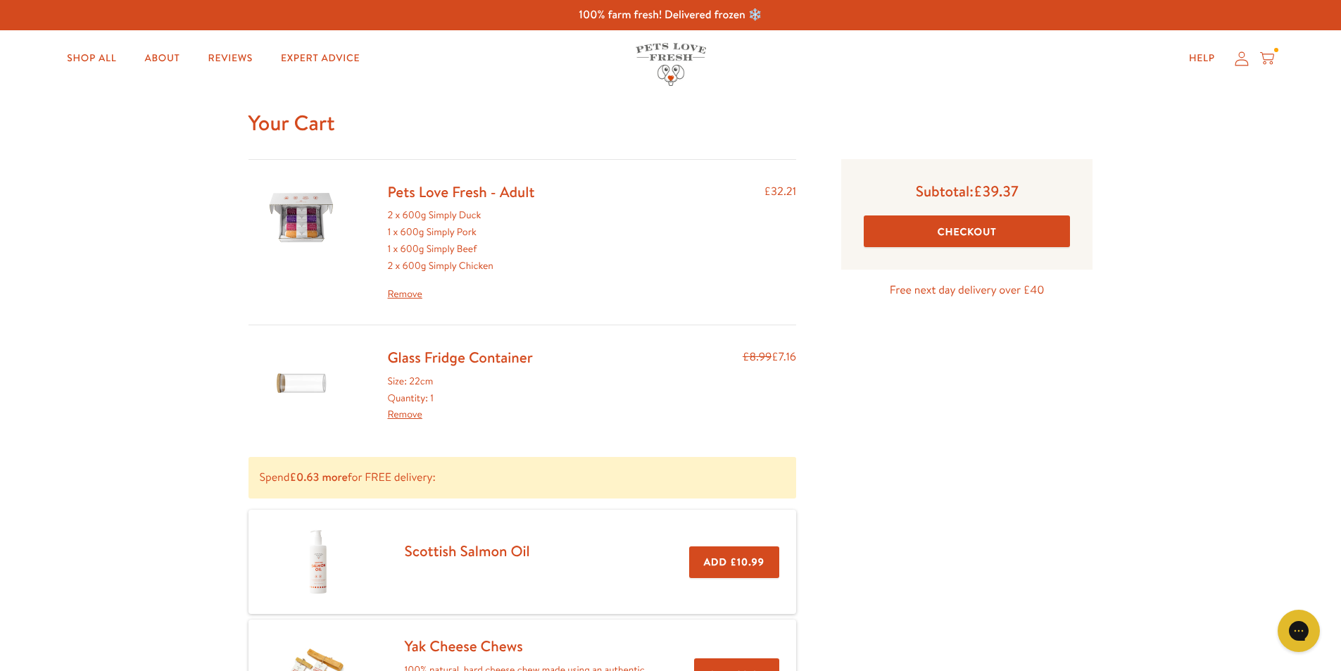
click at [409, 291] on link "Remove" at bounding box center [461, 294] width 147 height 17
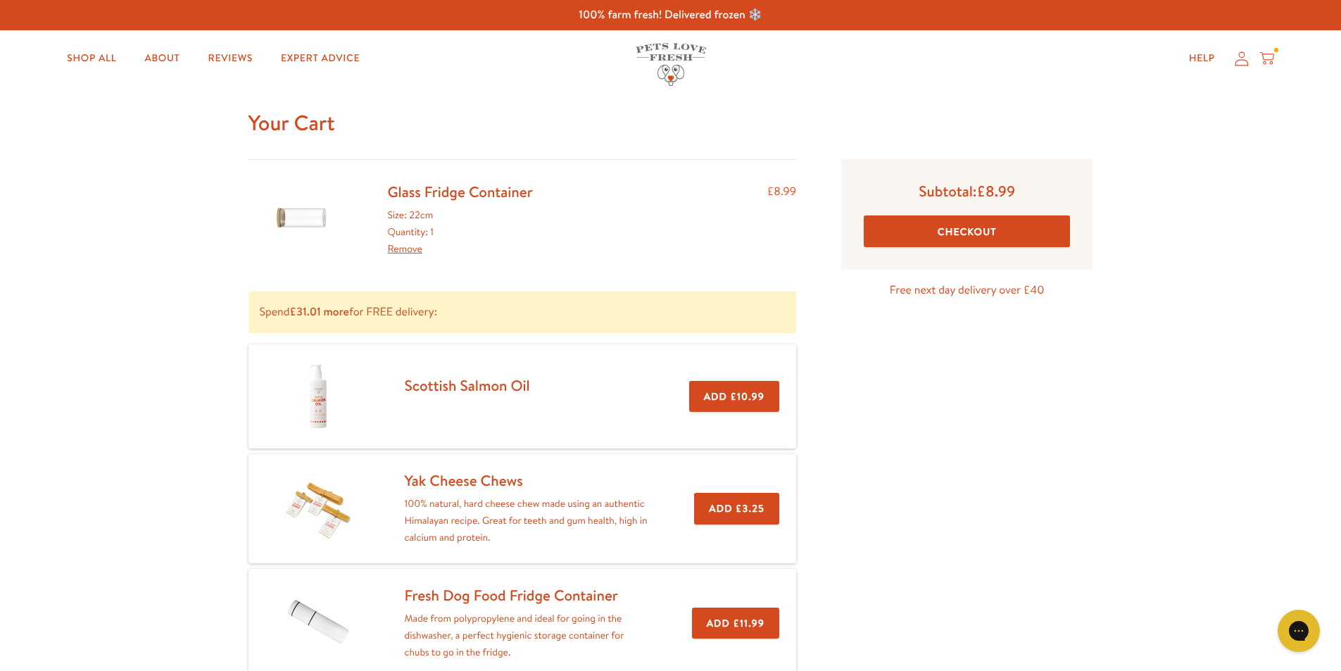
click at [450, 380] on link "Scottish Salmon Oil" at bounding box center [467, 385] width 125 height 20
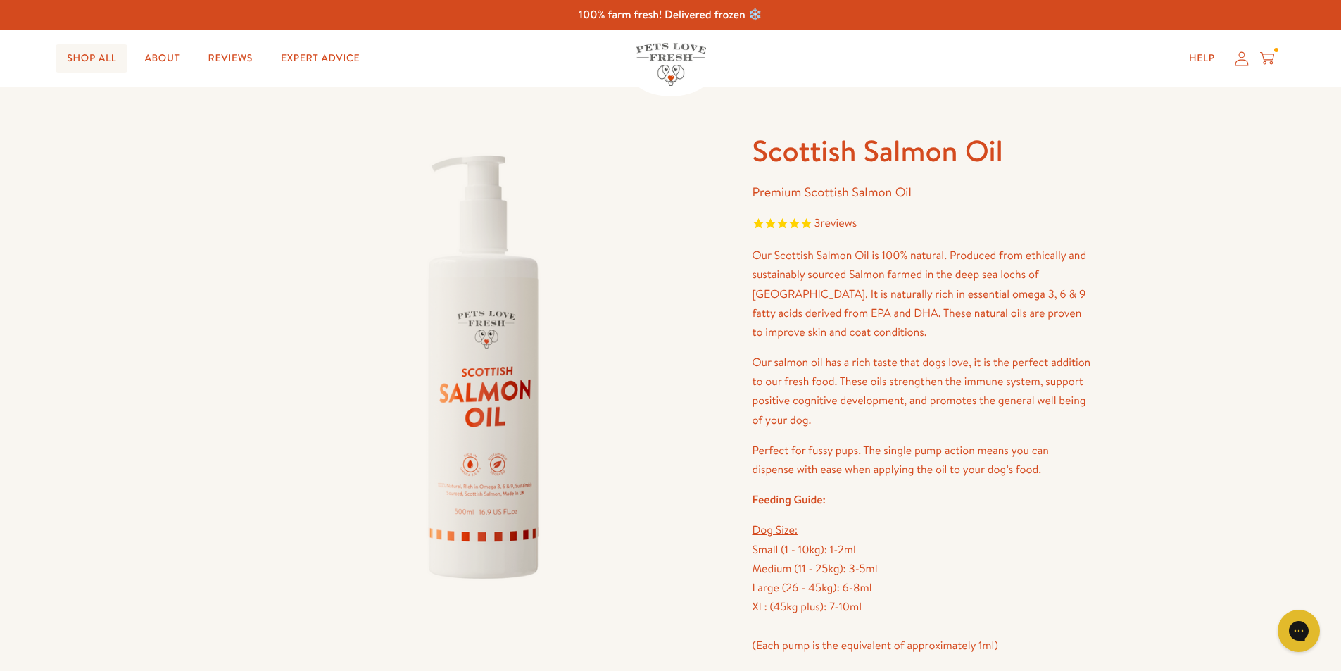
click at [77, 48] on link "Shop All" at bounding box center [92, 58] width 72 height 28
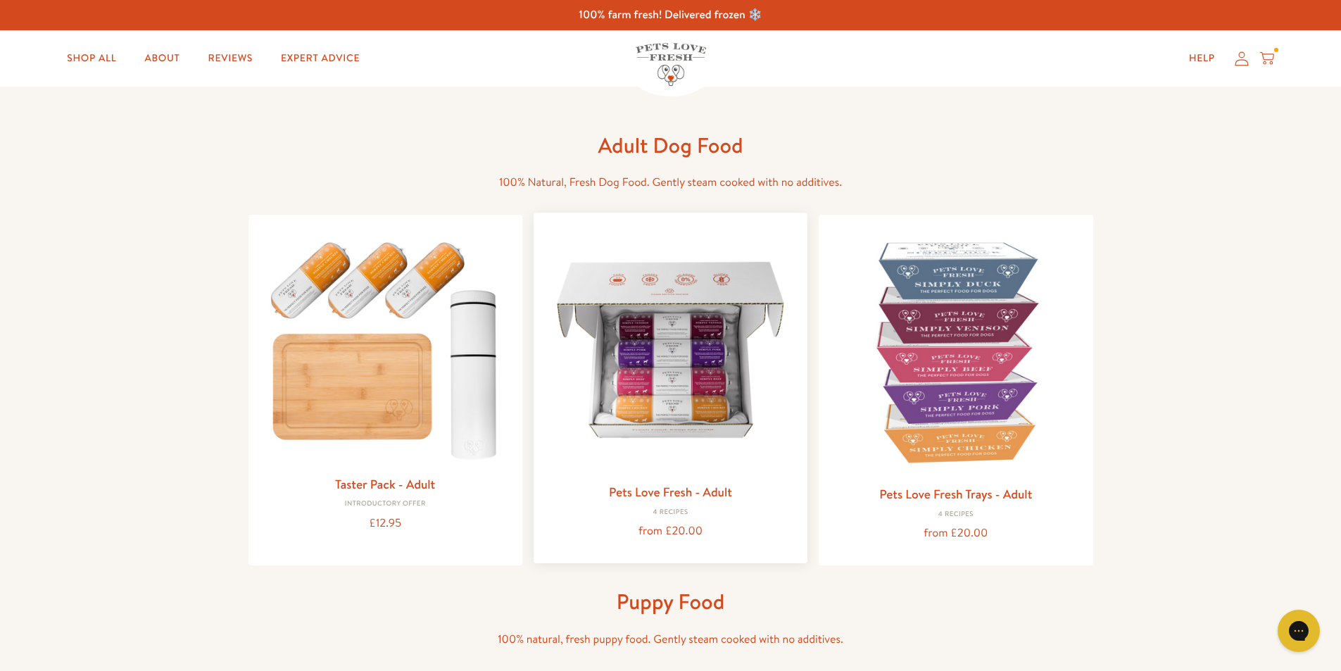
click at [718, 362] on img at bounding box center [670, 349] width 251 height 251
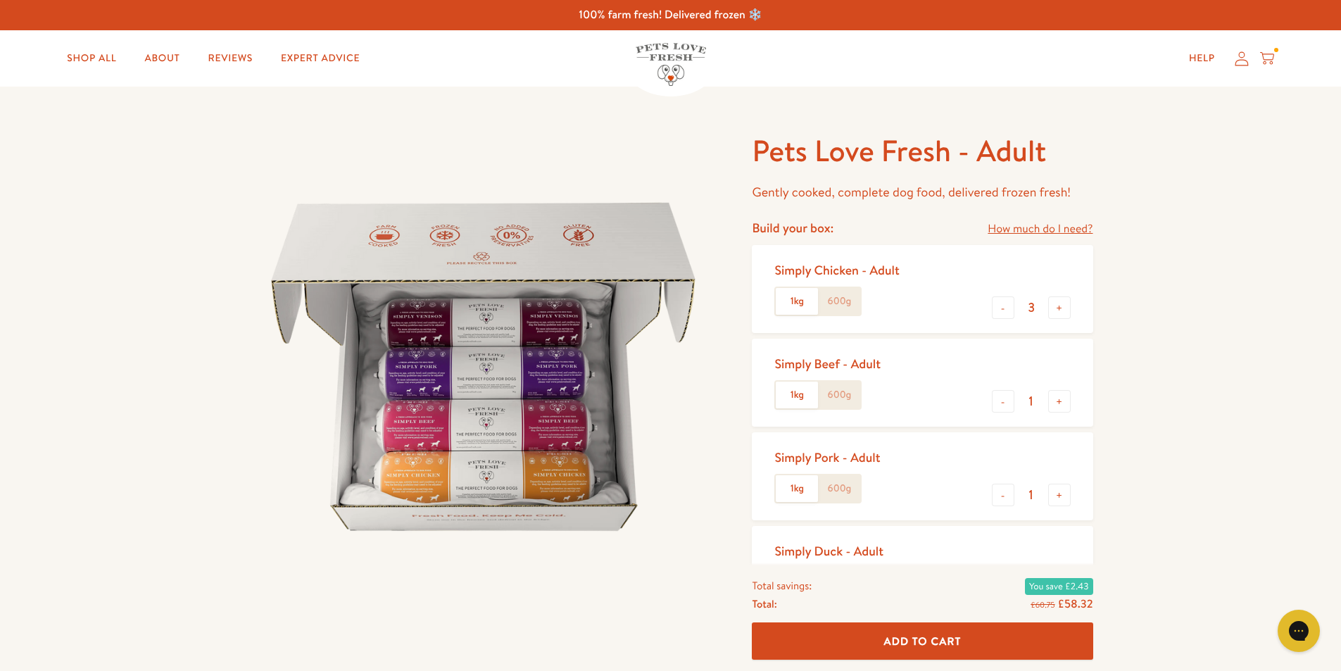
click at [836, 304] on label "600g" at bounding box center [839, 301] width 42 height 27
click at [0, 0] on input "600g" at bounding box center [0, 0] width 0 height 0
click at [833, 389] on label "600g" at bounding box center [839, 394] width 42 height 27
click at [0, 0] on input "600g" at bounding box center [0, 0] width 0 height 0
click at [831, 493] on label "600g" at bounding box center [839, 488] width 42 height 27
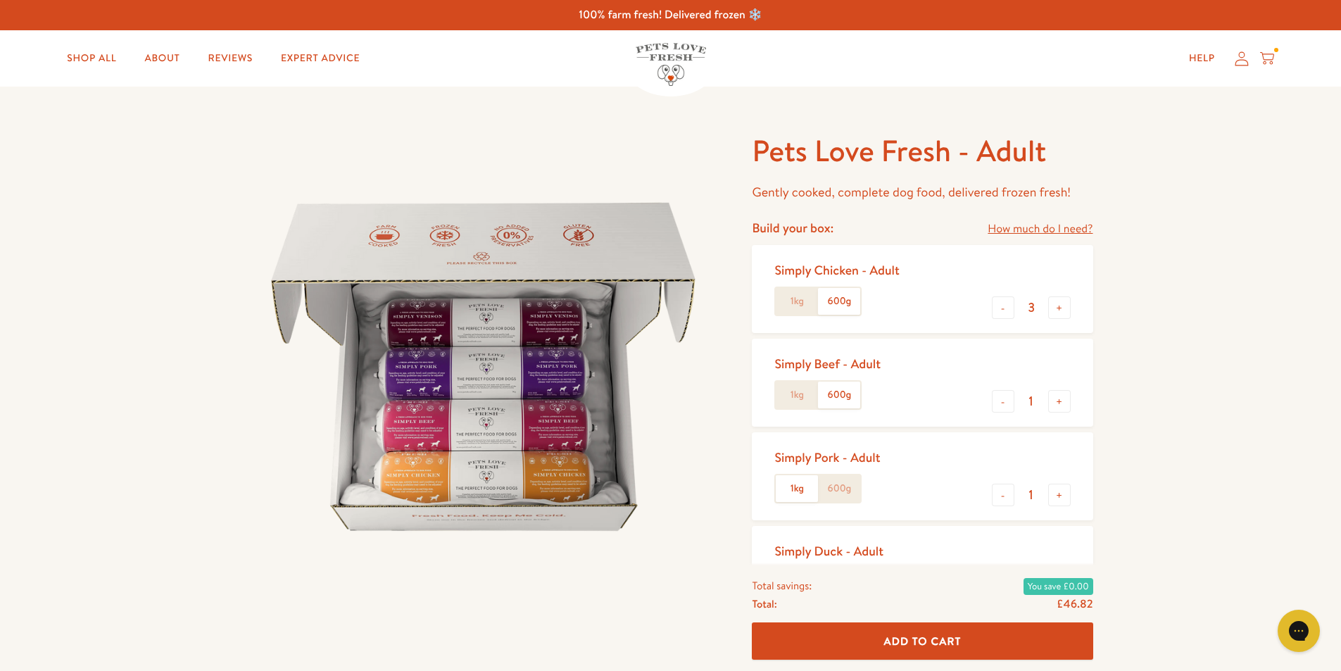
click at [0, 0] on input "600g" at bounding box center [0, 0] width 0 height 0
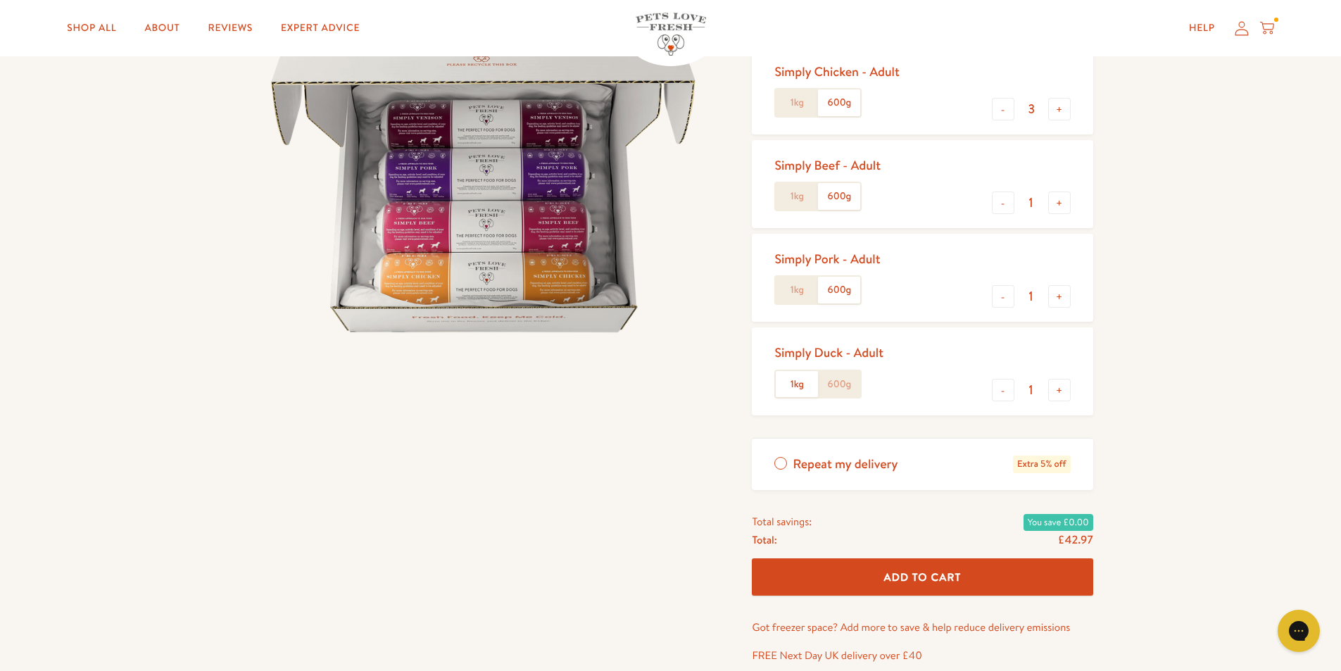
scroll to position [211, 0]
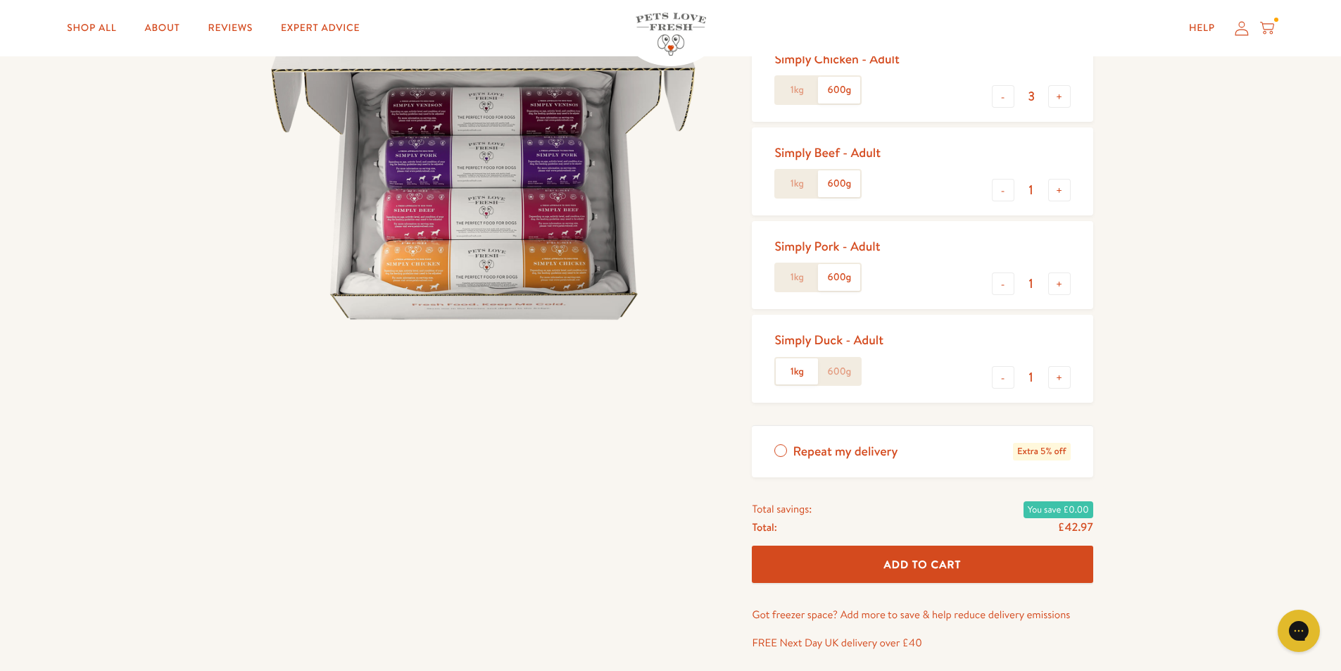
click at [834, 370] on label "600g" at bounding box center [839, 371] width 42 height 27
click at [0, 0] on input "600g" at bounding box center [0, 0] width 0 height 0
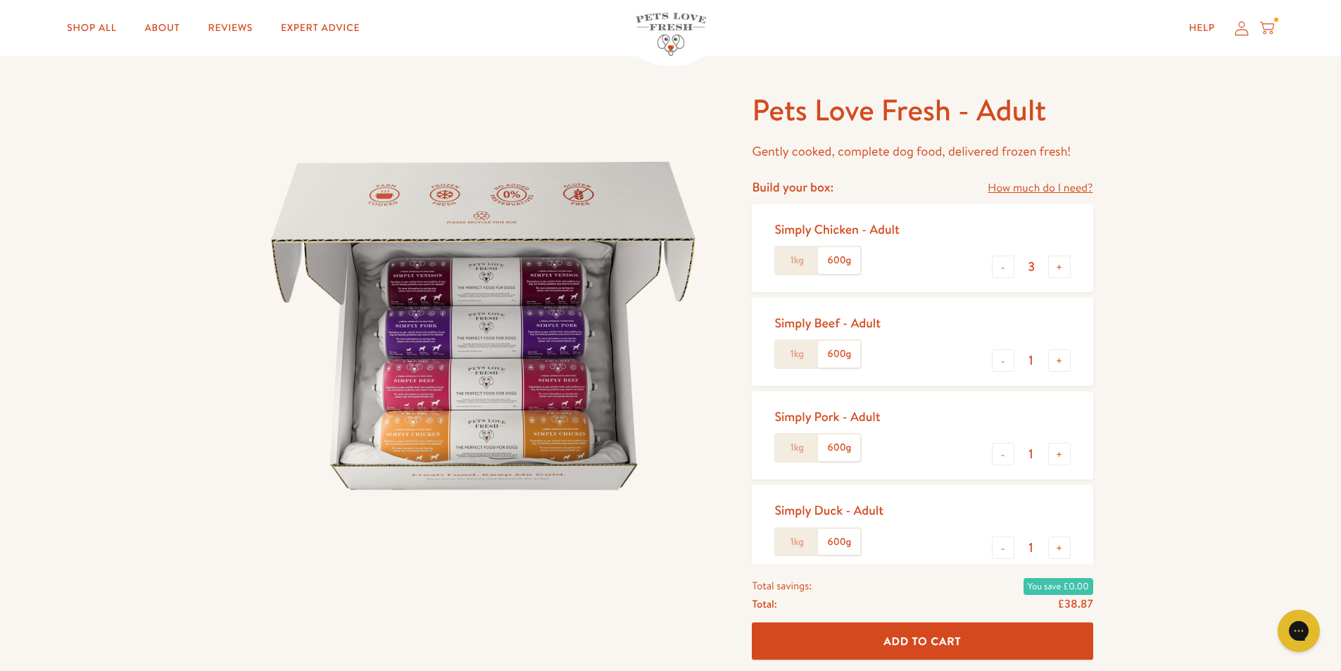
scroll to position [0, 0]
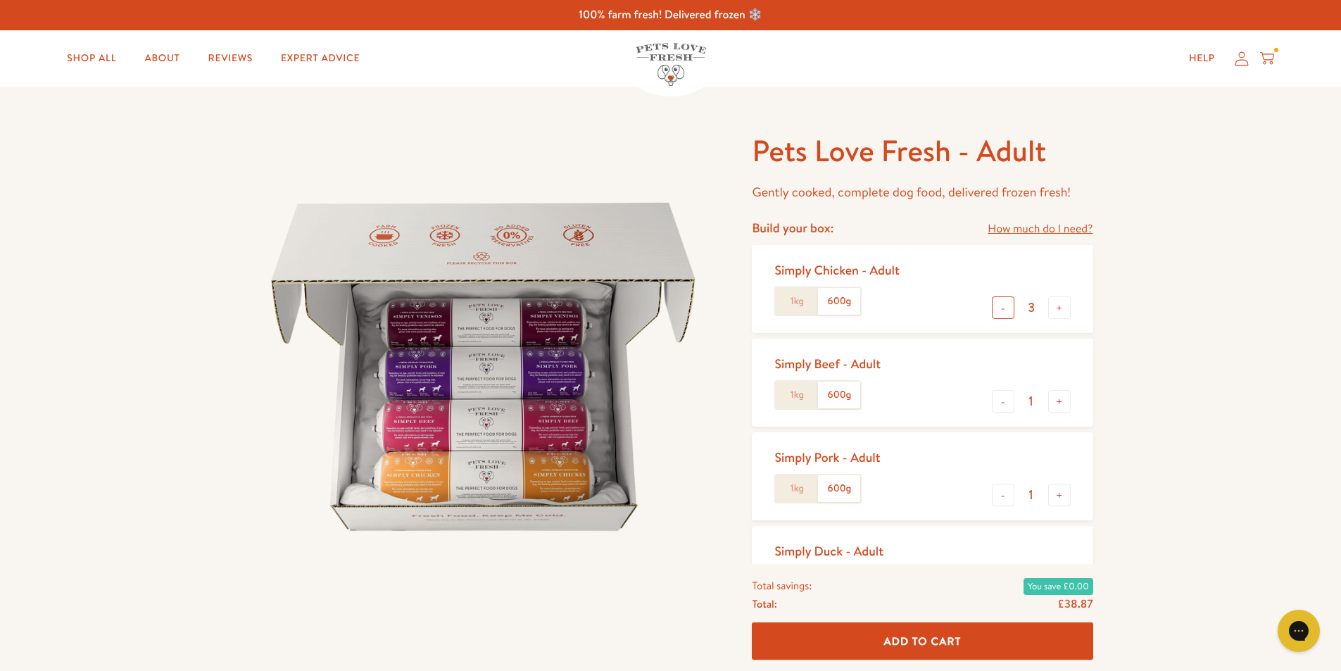
click at [1001, 308] on button "-" at bounding box center [1003, 307] width 23 height 23
type input "2"
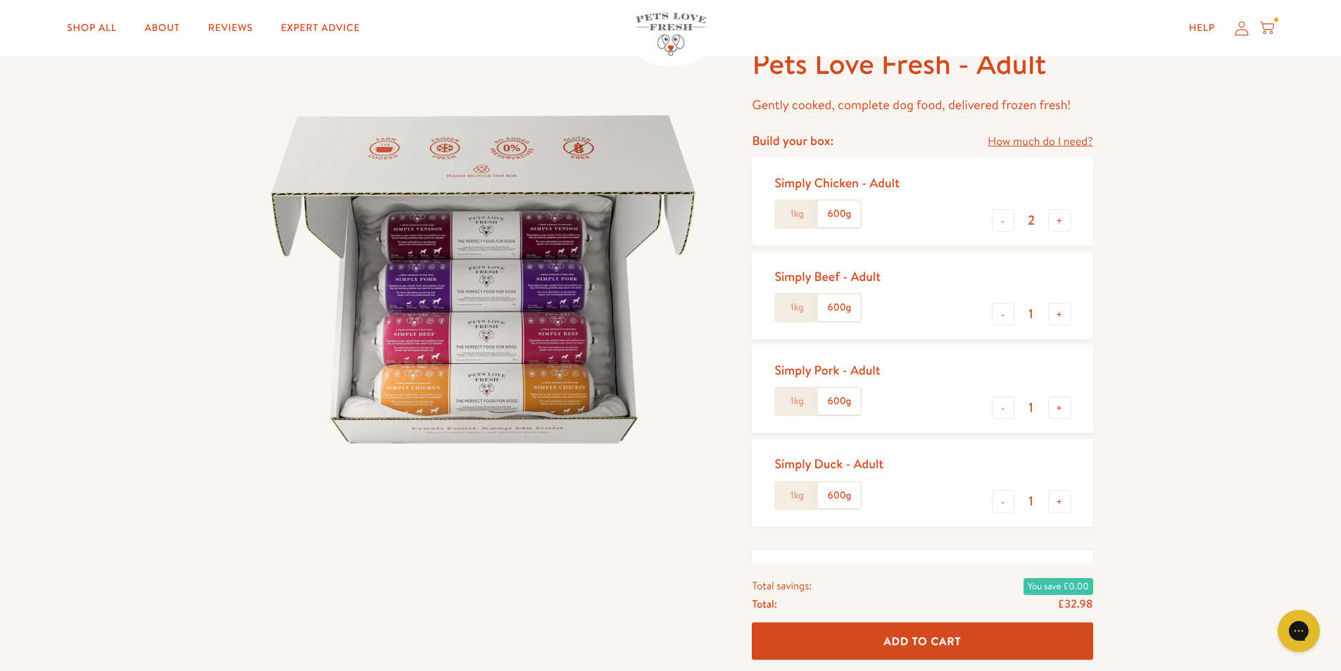
scroll to position [211, 0]
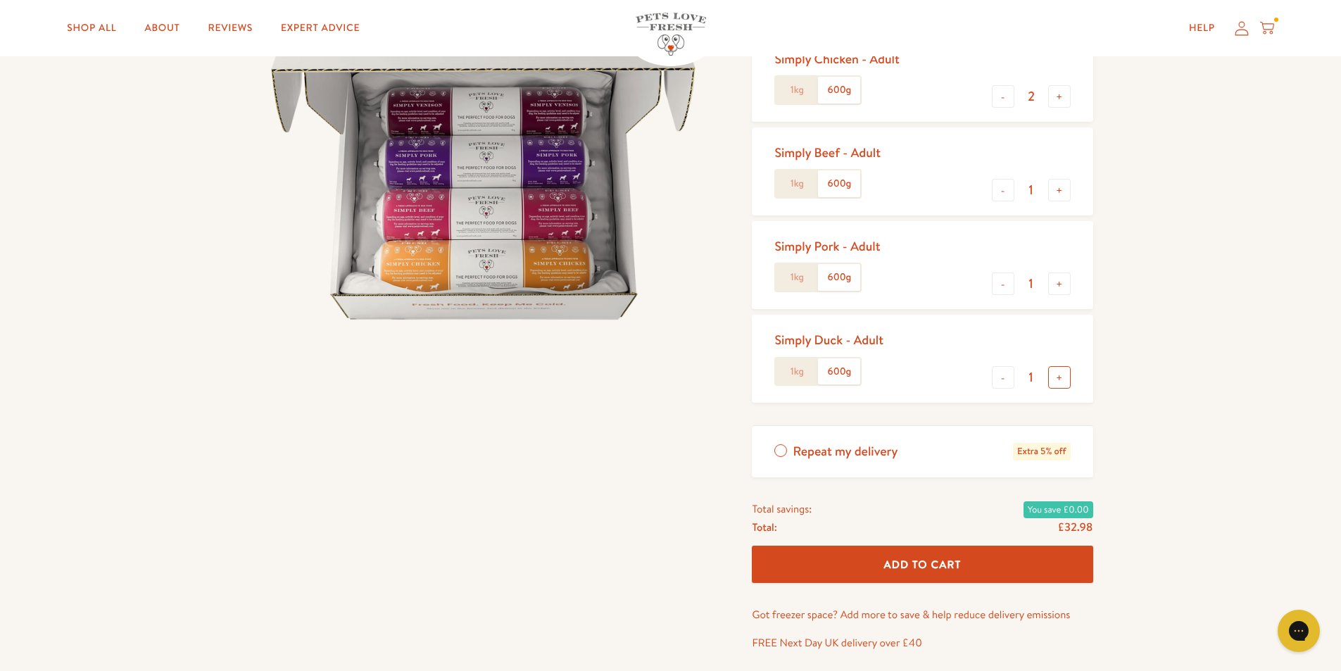
click at [1056, 379] on button "+" at bounding box center [1059, 377] width 23 height 23
type input "2"
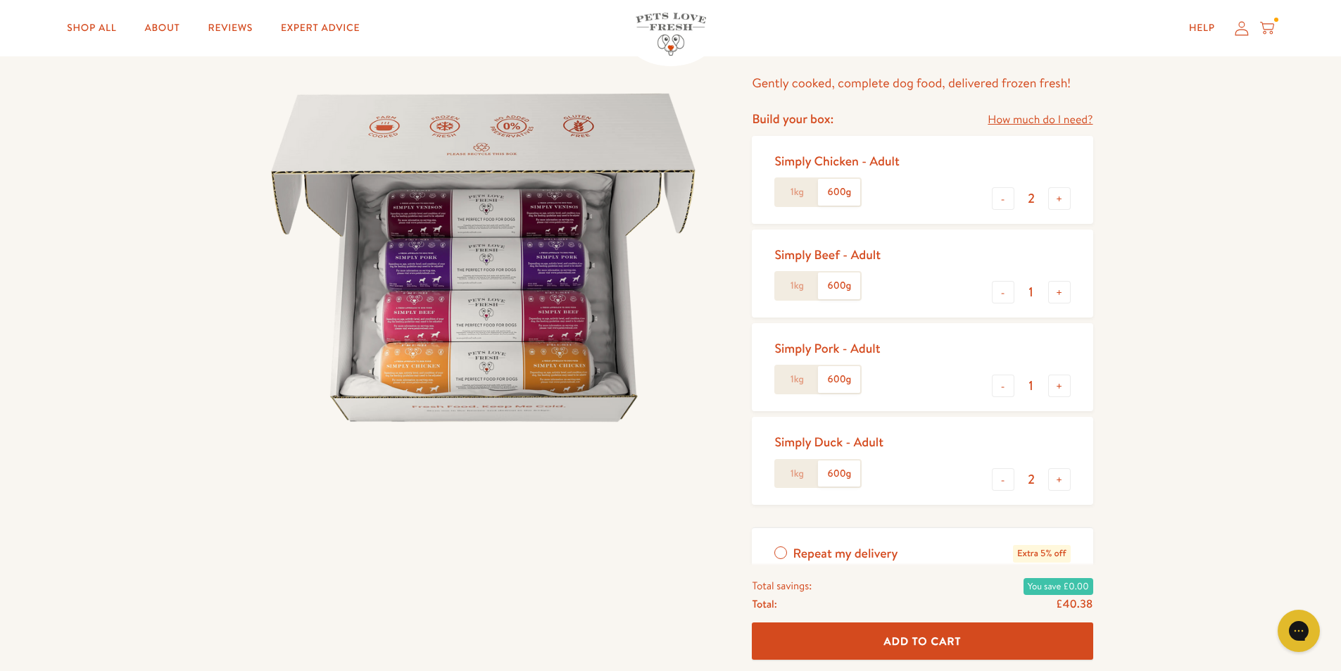
scroll to position [70, 0]
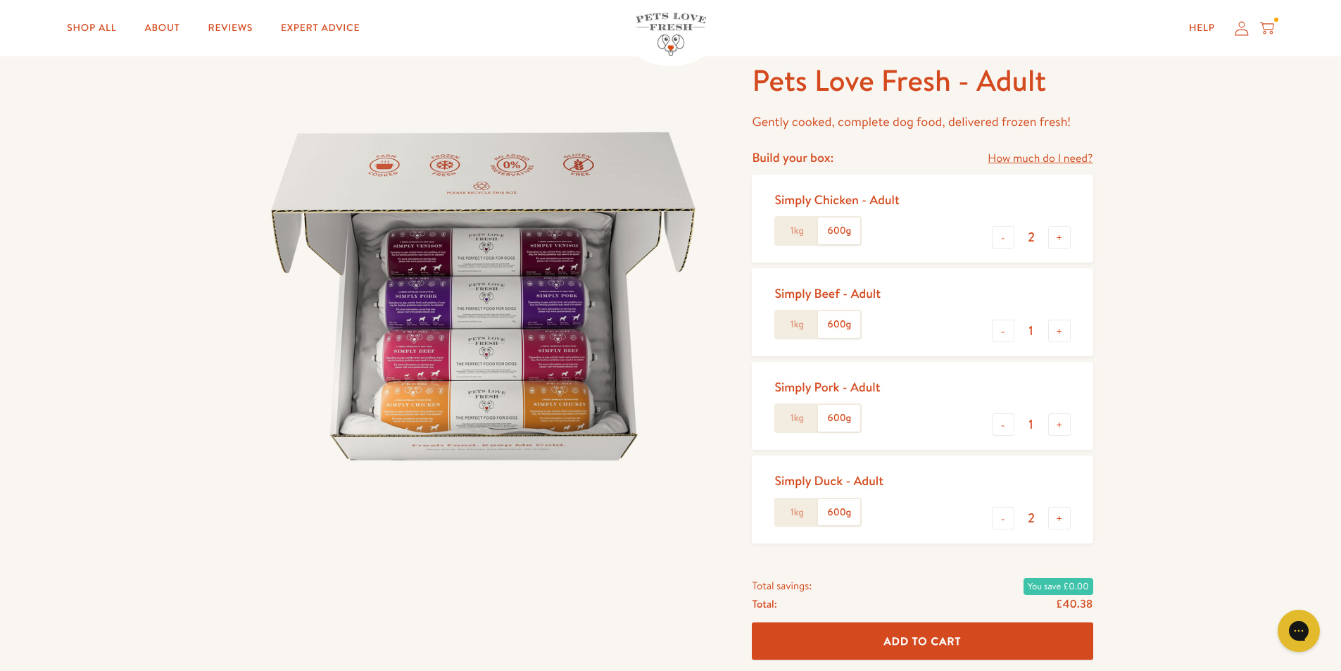
click at [940, 642] on span "Add To Cart" at bounding box center [922, 640] width 77 height 15
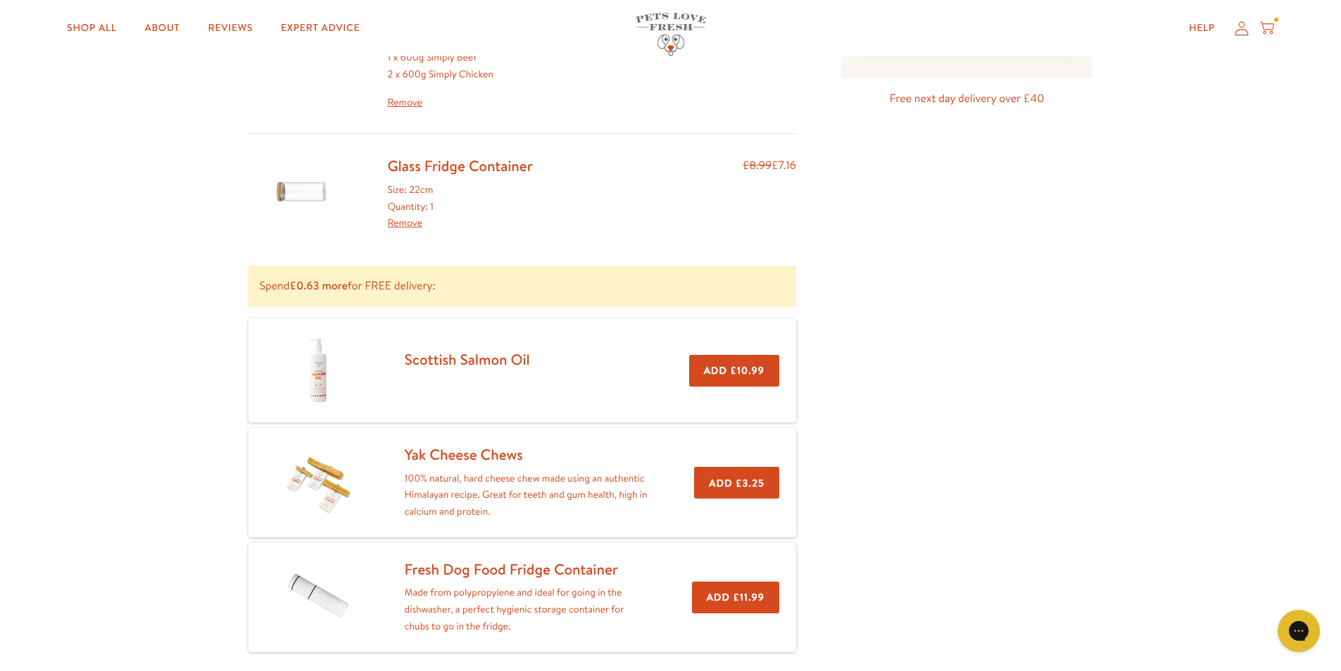
scroll to position [211, 0]
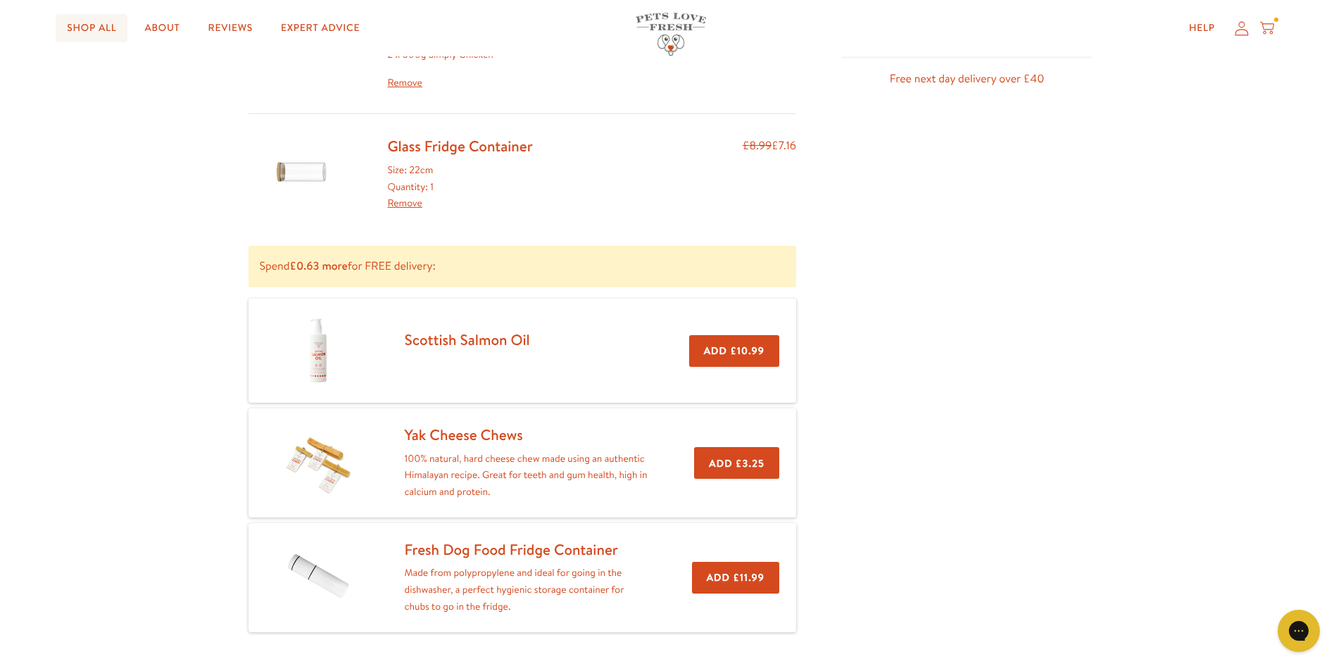
click at [81, 26] on link "Shop All" at bounding box center [92, 28] width 72 height 28
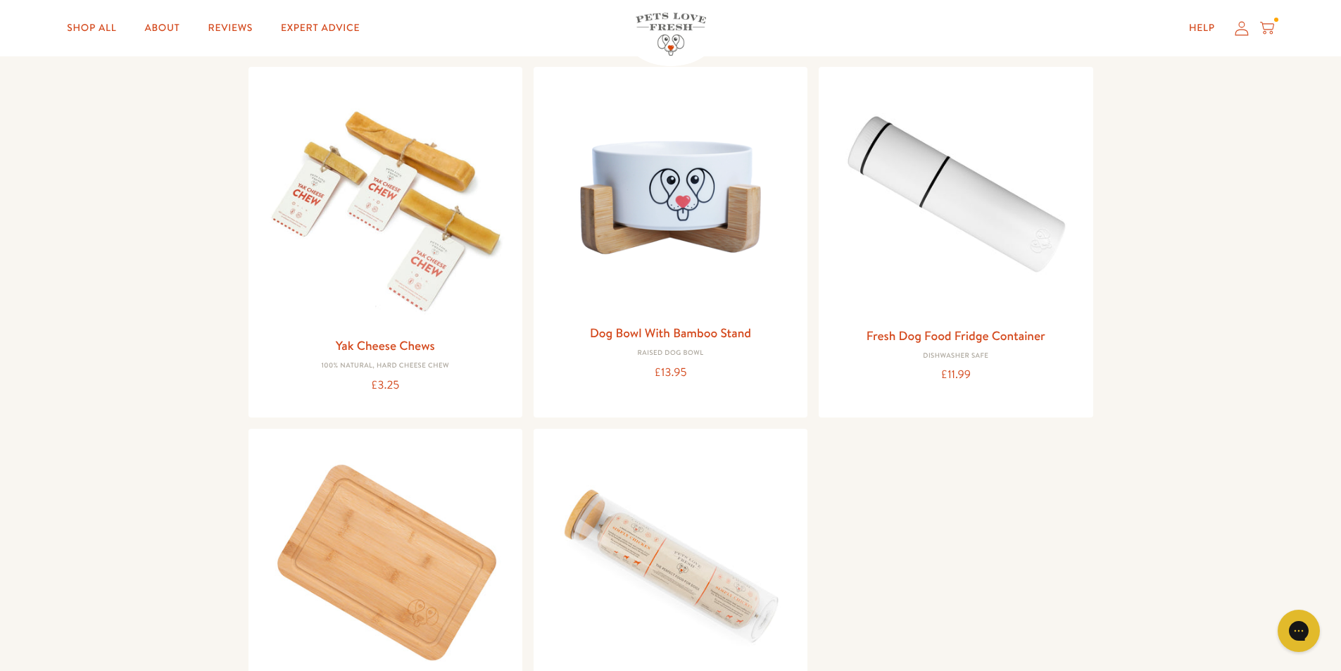
scroll to position [1408, 0]
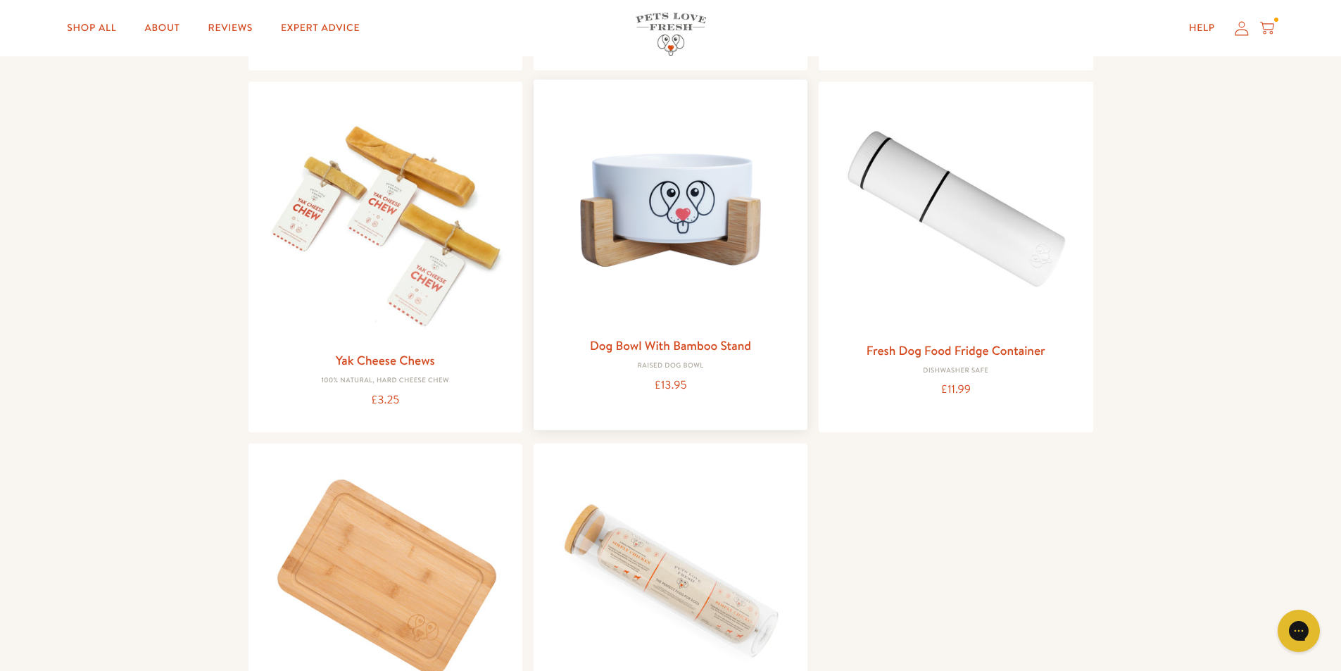
click at [670, 216] on img at bounding box center [670, 210] width 251 height 239
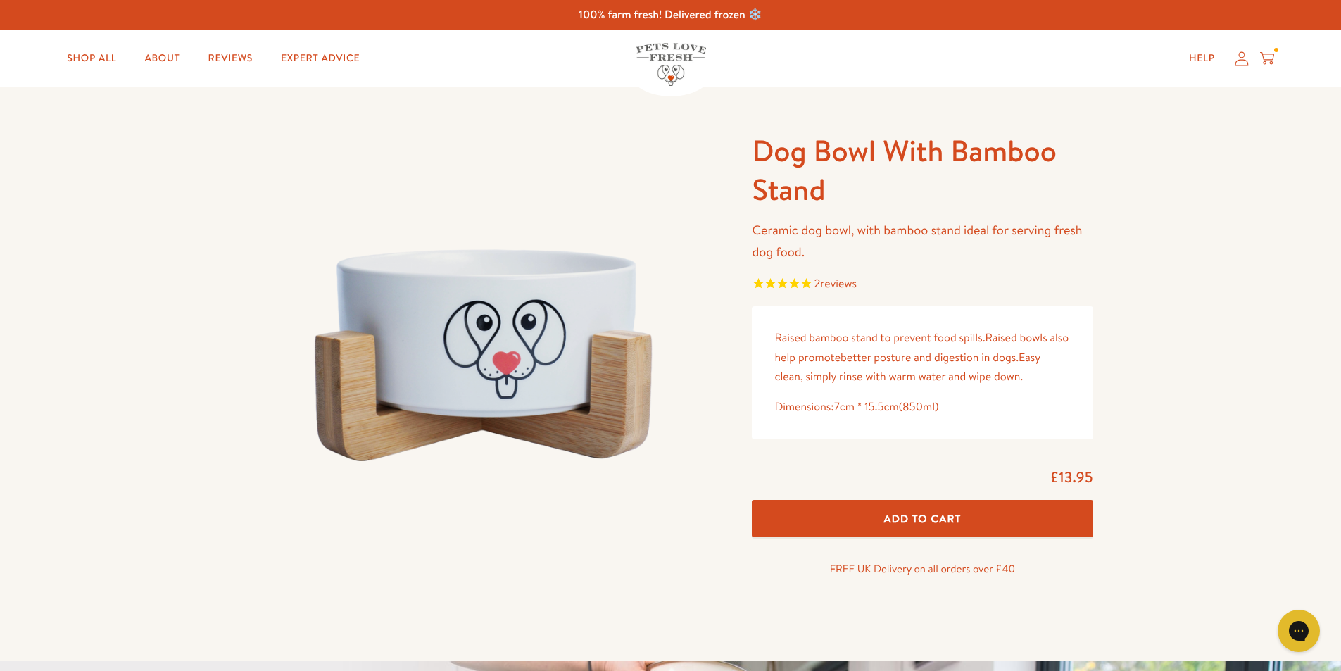
click at [909, 521] on span "Add To Cart" at bounding box center [922, 518] width 77 height 15
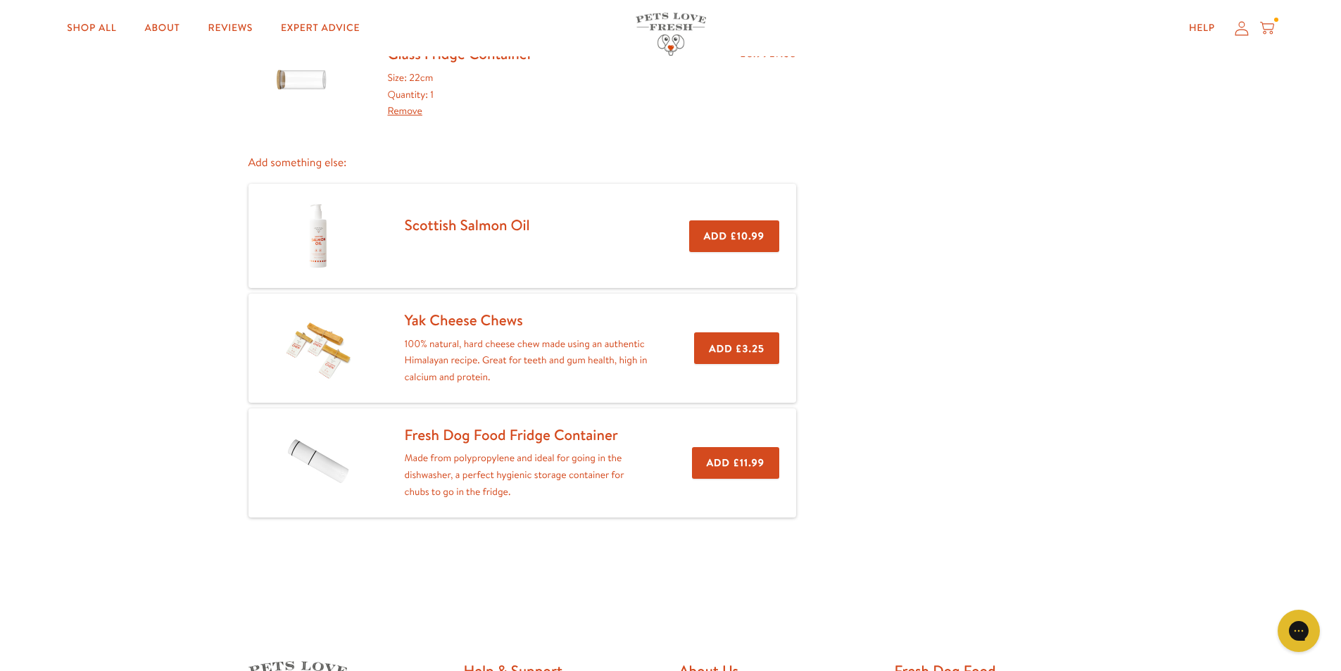
scroll to position [422, 0]
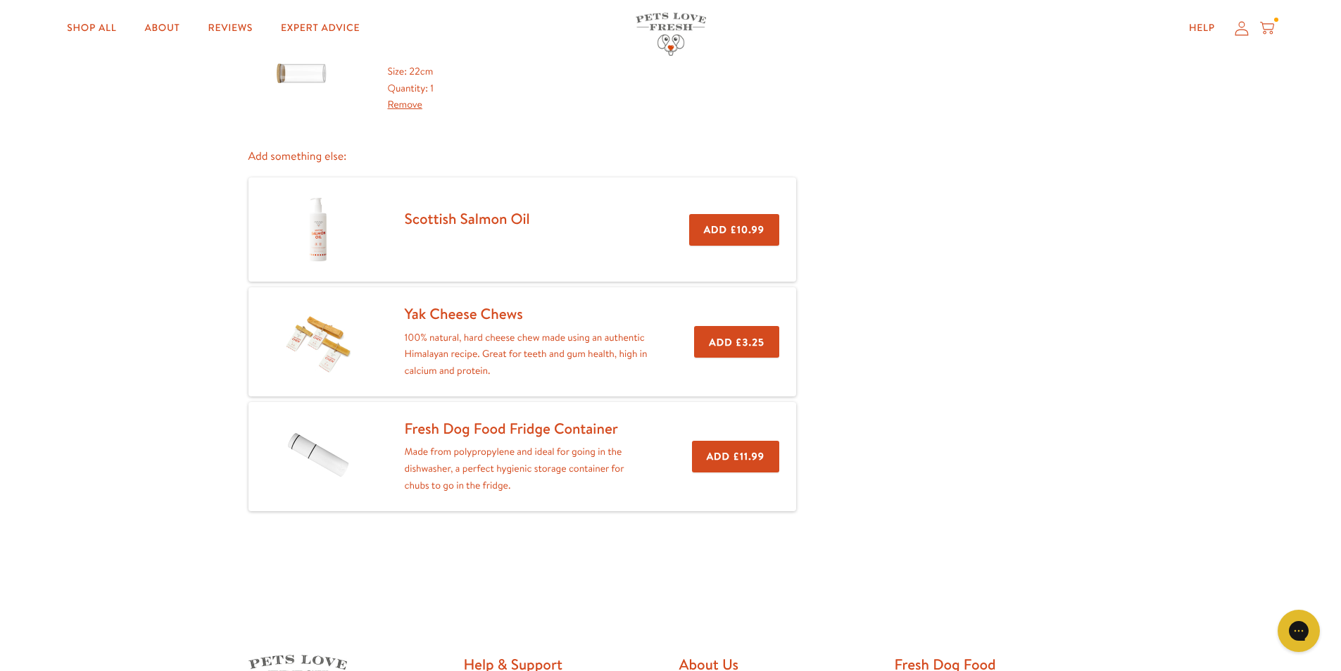
click at [750, 462] on button "Add £11.99" at bounding box center [735, 457] width 87 height 32
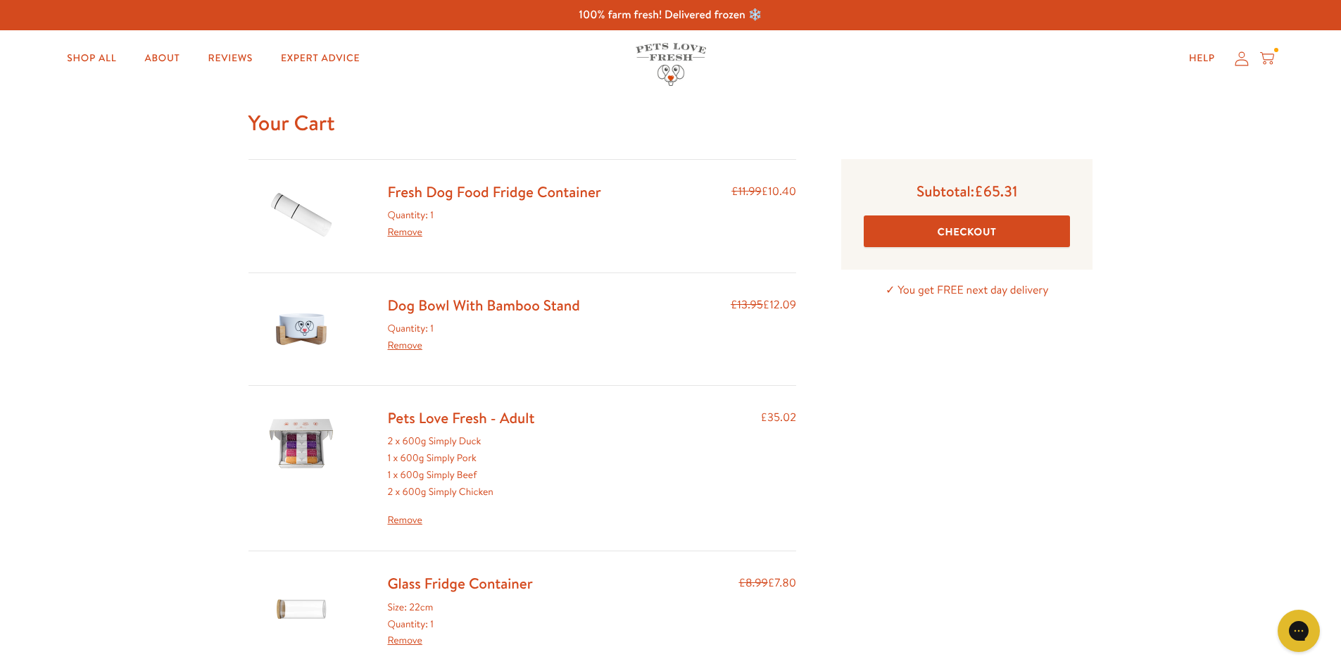
click at [399, 348] on link "Remove" at bounding box center [405, 345] width 34 height 14
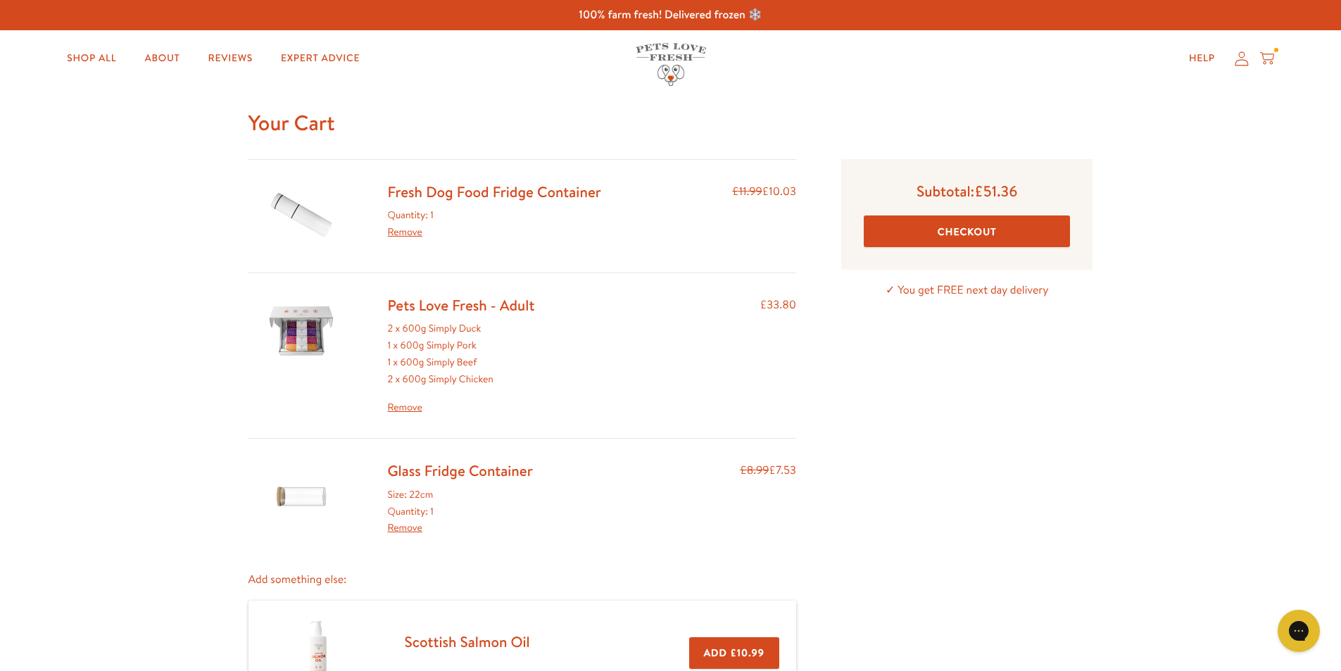
click at [400, 406] on link "Remove" at bounding box center [461, 407] width 147 height 17
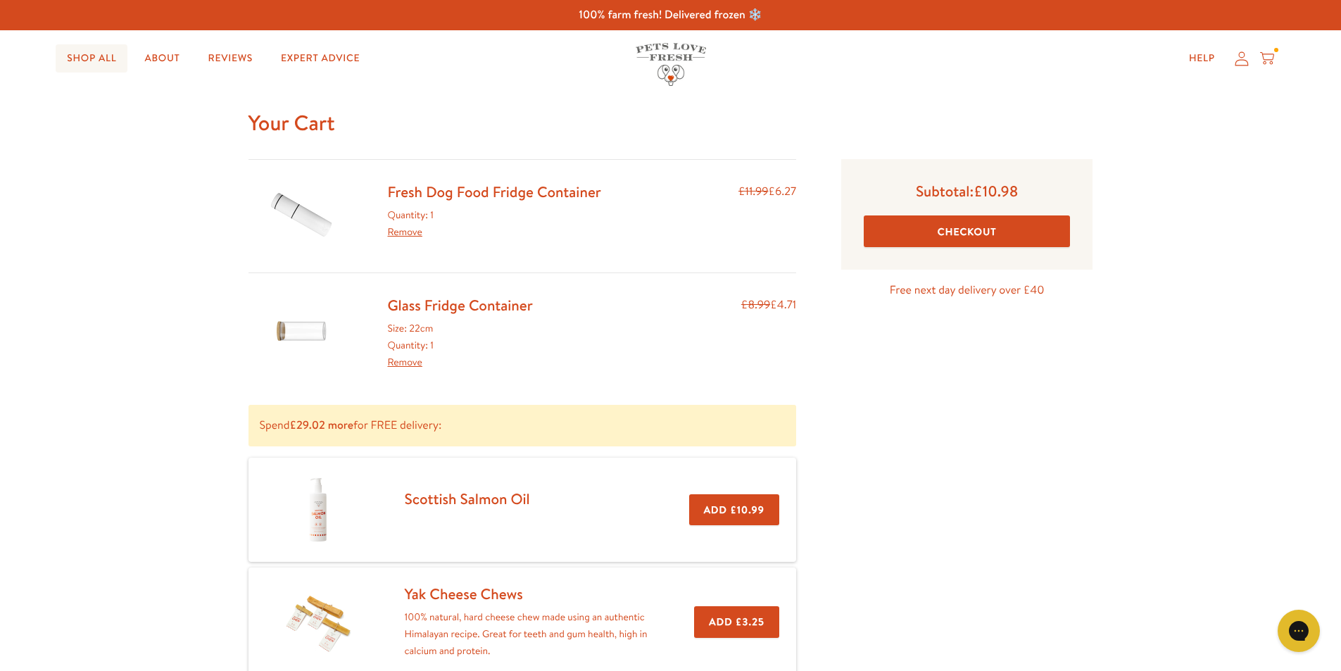
click at [68, 51] on link "Shop All" at bounding box center [92, 58] width 72 height 28
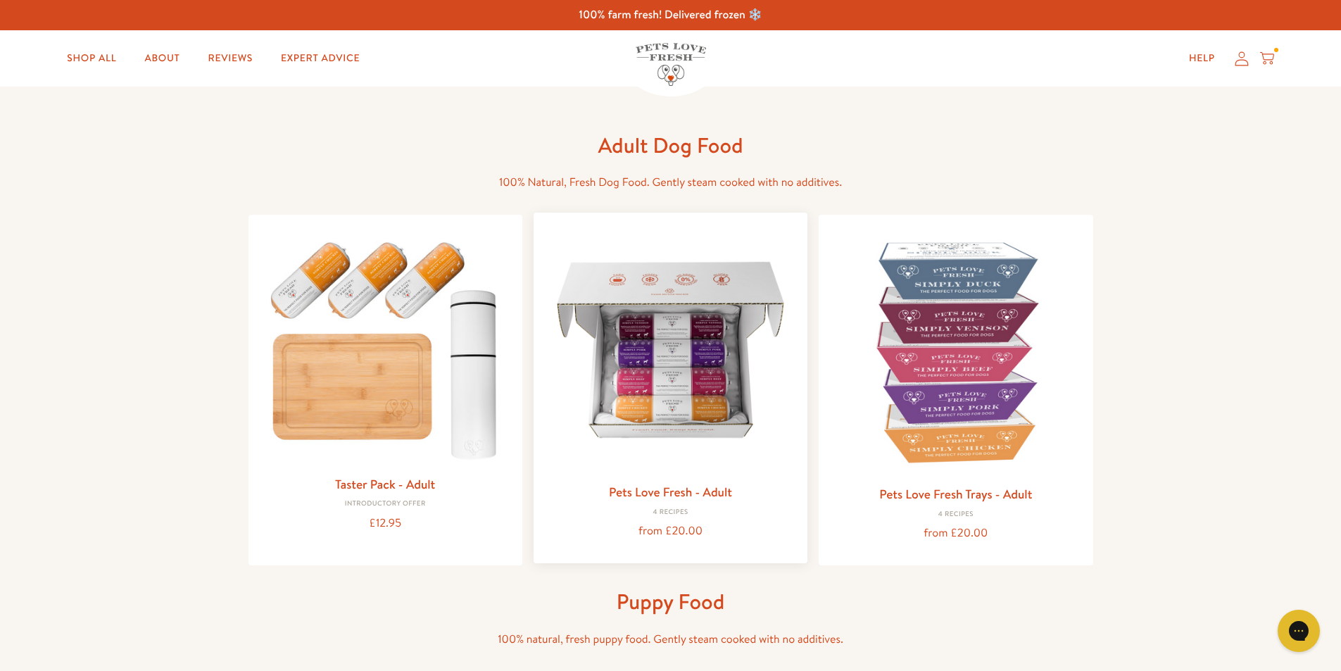
click at [712, 340] on img at bounding box center [670, 349] width 251 height 251
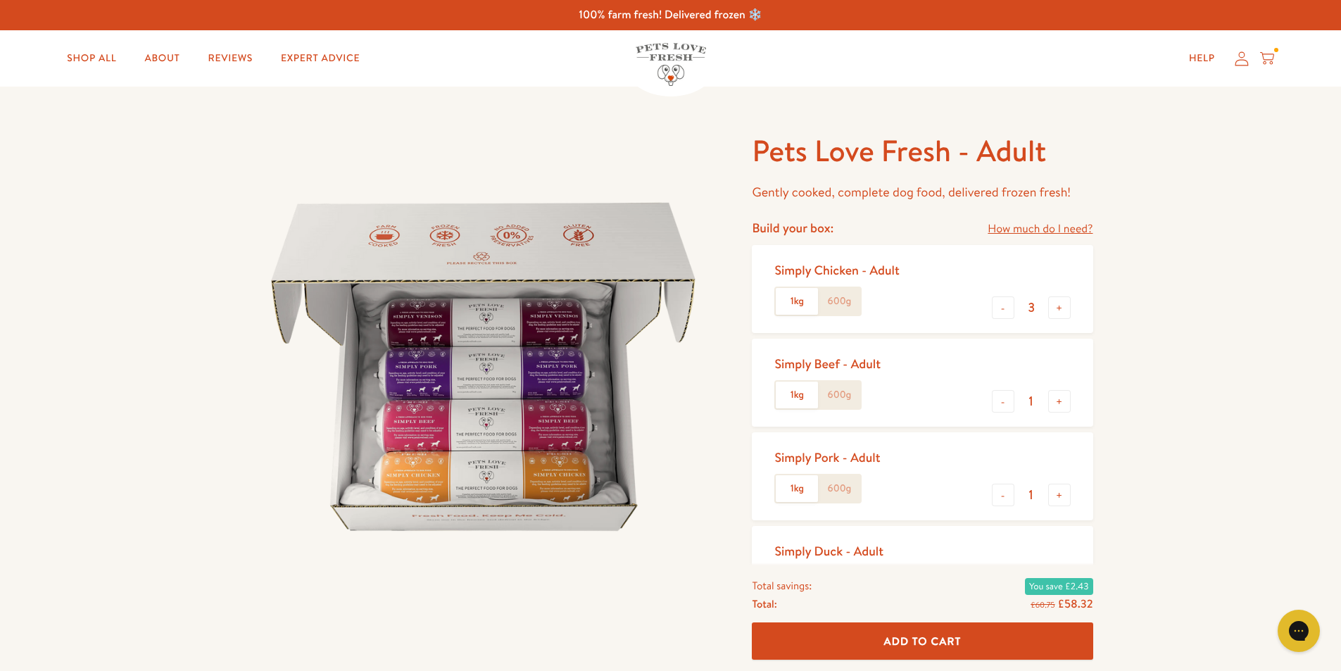
click at [845, 304] on label "600g" at bounding box center [839, 301] width 42 height 27
click at [0, 0] on input "600g" at bounding box center [0, 0] width 0 height 0
click at [997, 308] on button "-" at bounding box center [1003, 307] width 23 height 23
type input "2"
click at [830, 398] on label "600g" at bounding box center [839, 394] width 42 height 27
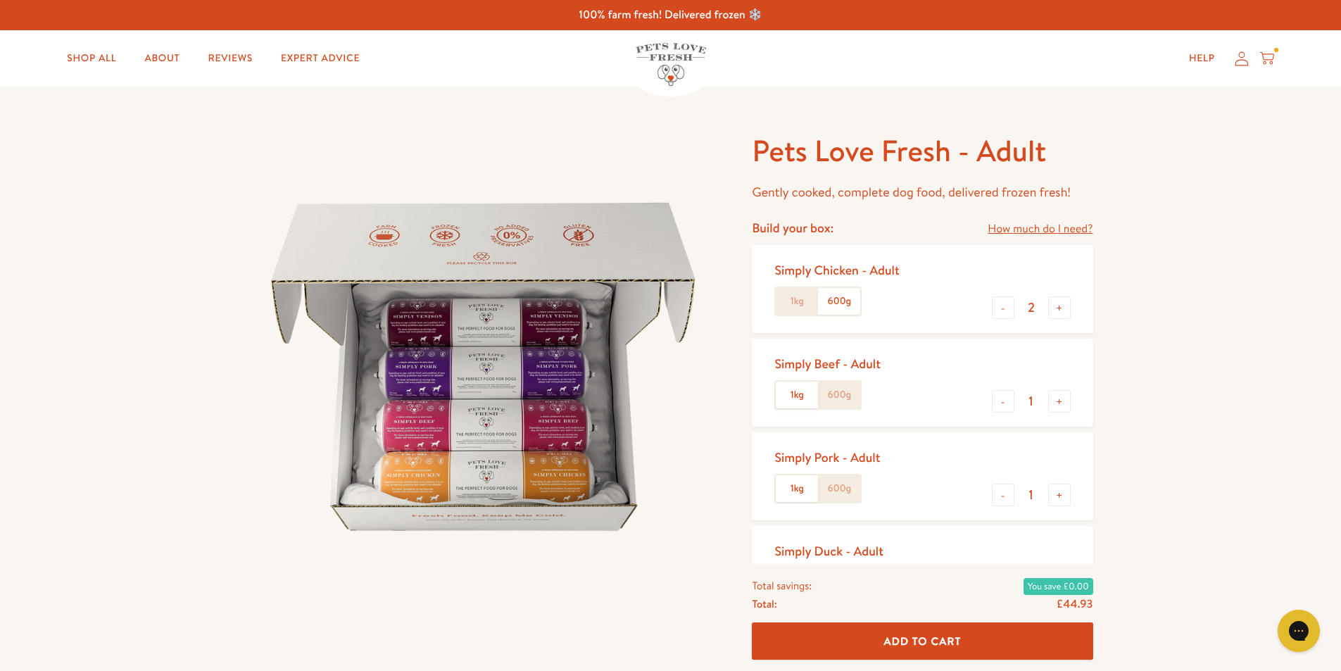
click at [0, 0] on input "600g" at bounding box center [0, 0] width 0 height 0
click at [833, 476] on label "600g" at bounding box center [839, 488] width 42 height 27
click at [0, 0] on input "600g" at bounding box center [0, 0] width 0 height 0
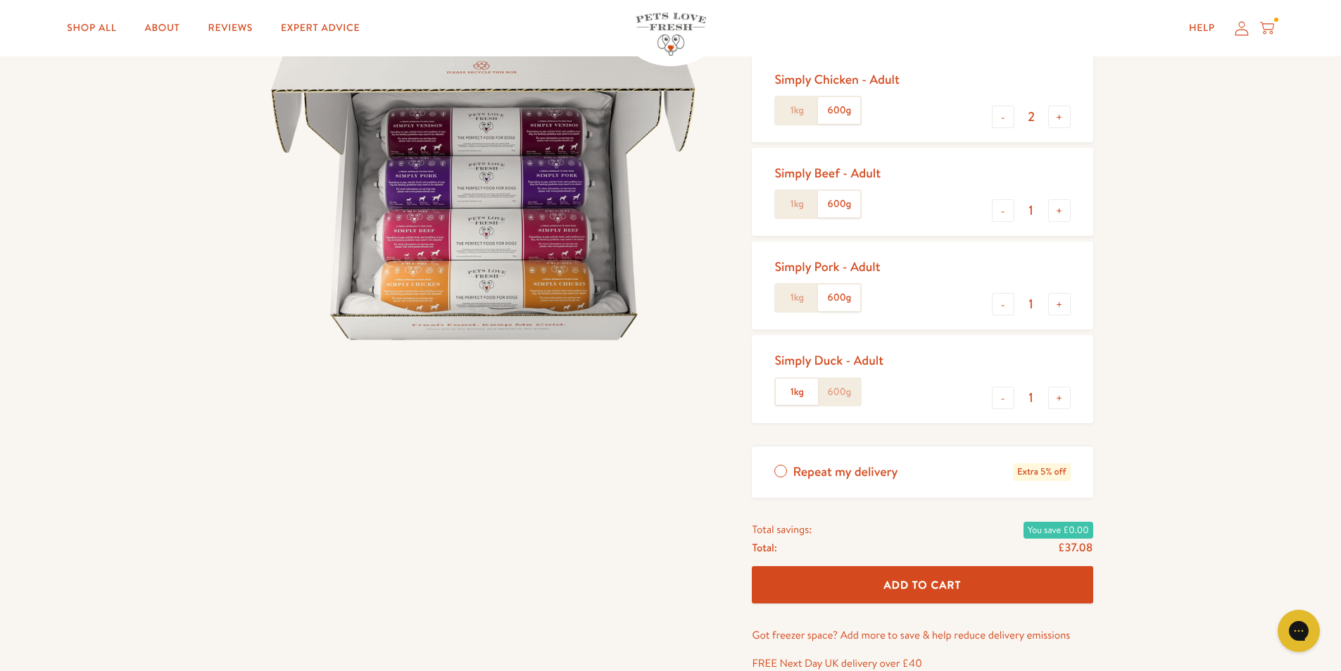
scroll to position [211, 0]
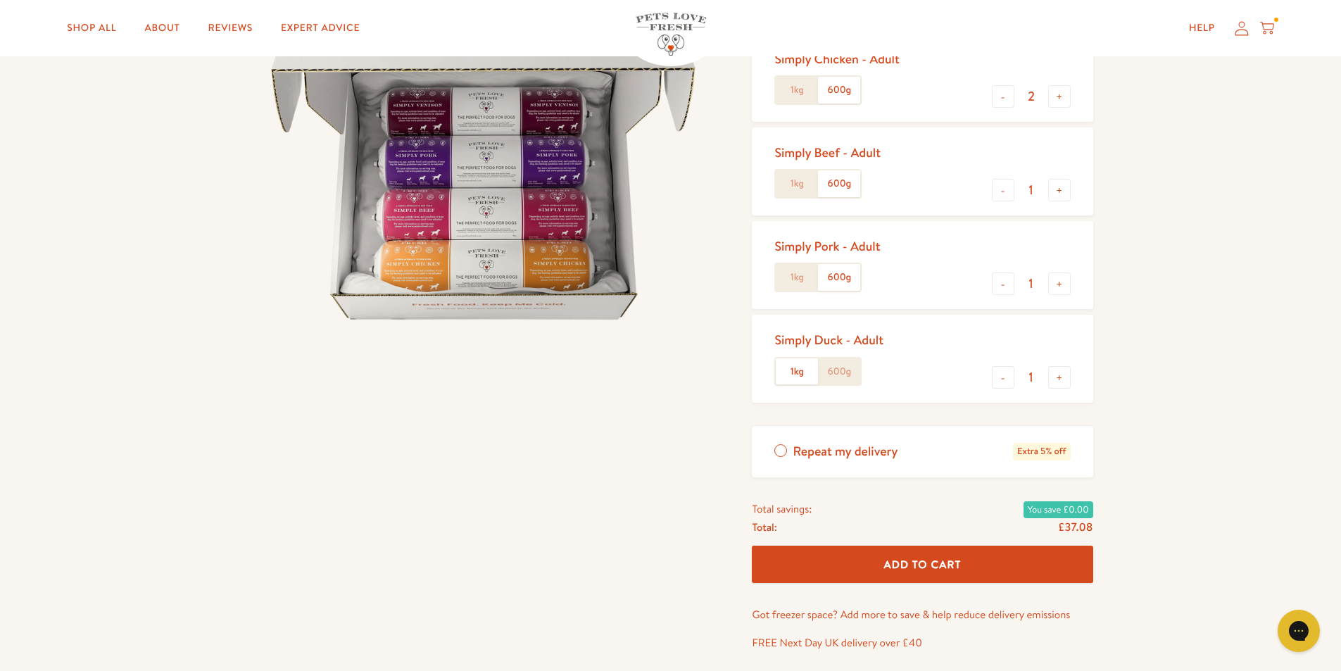
click at [844, 372] on label "600g" at bounding box center [839, 371] width 42 height 27
click at [0, 0] on input "600g" at bounding box center [0, 0] width 0 height 0
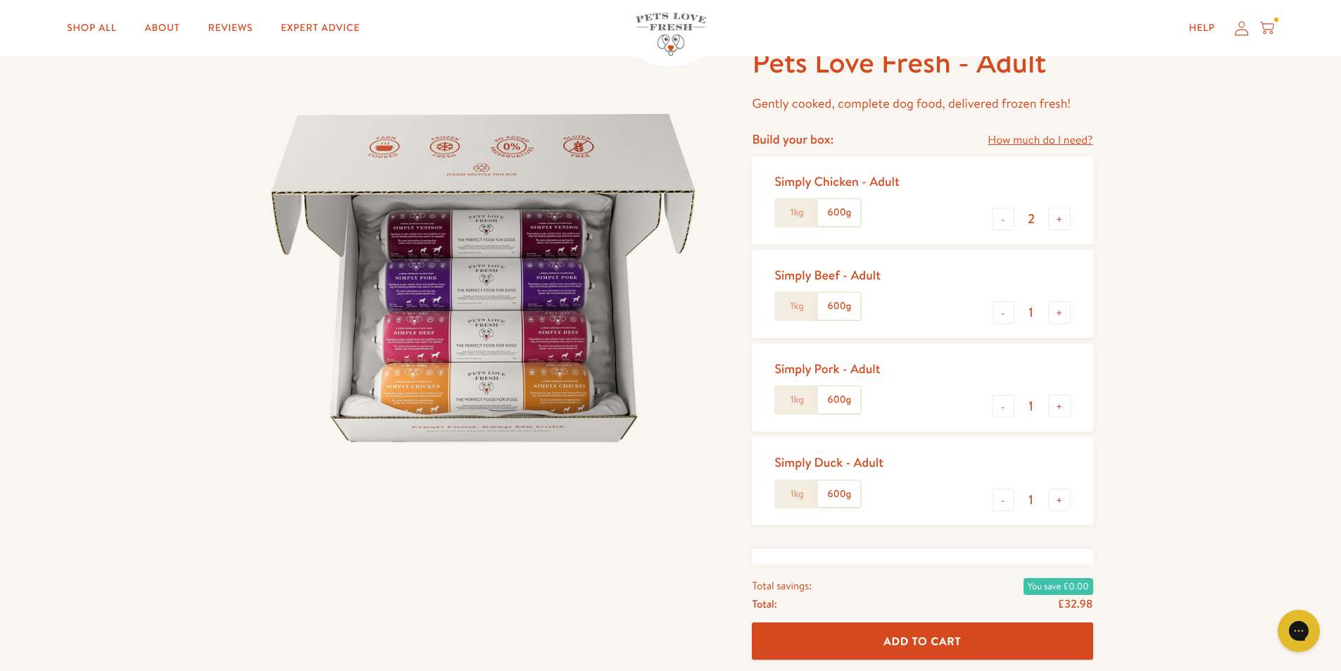
scroll to position [70, 0]
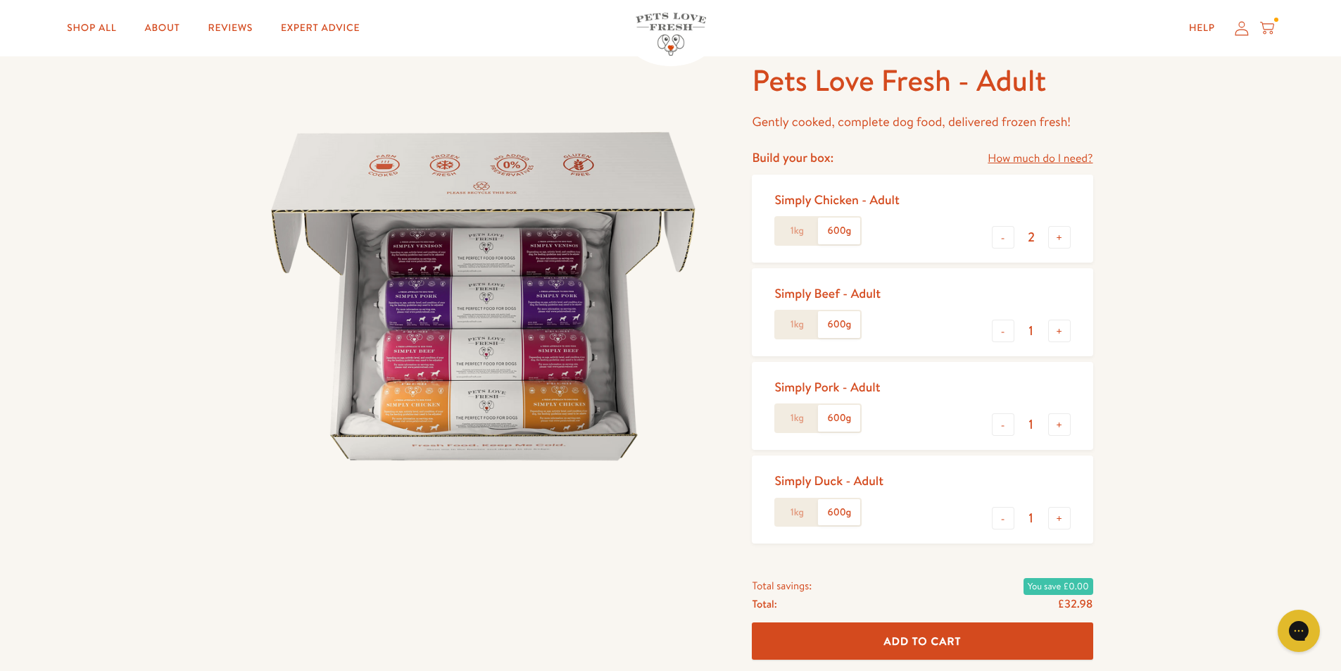
click at [945, 652] on button "Add To Cart" at bounding box center [922, 641] width 341 height 37
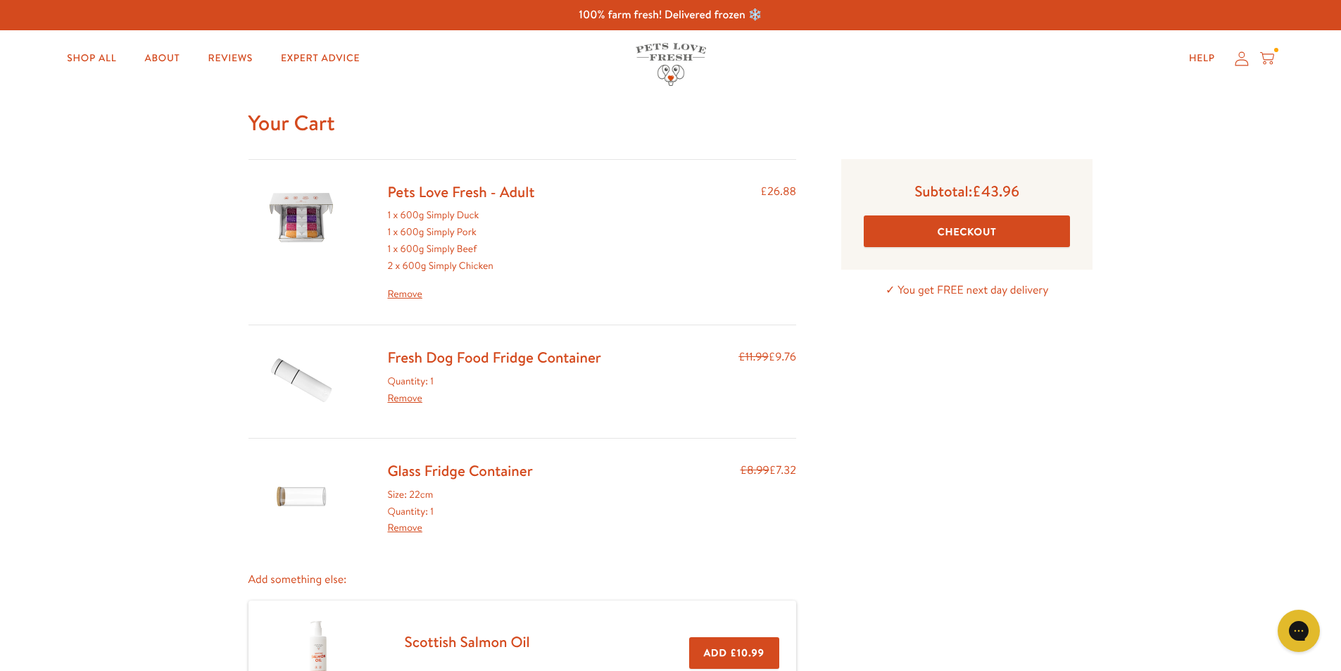
click at [987, 224] on button "Checkout" at bounding box center [967, 231] width 206 height 32
